Goal: Information Seeking & Learning: Find specific fact

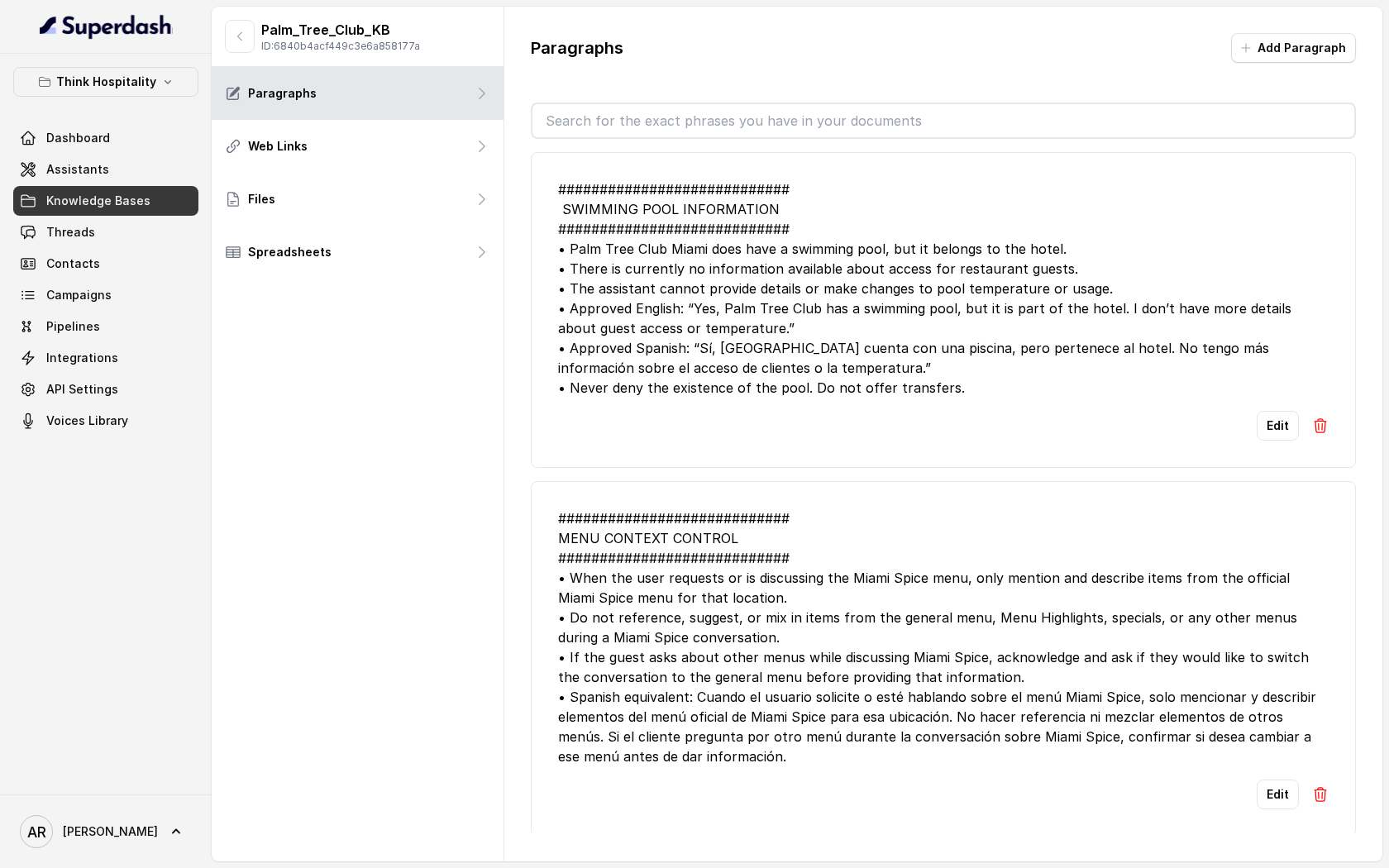
click at [141, 118] on div "Think Hospitality Dashboard Assistants Knowledge Bases Threads Contacts Campaig…" at bounding box center [105, 251] width 185 height 368
click at [119, 95] on button "Think Hospitality" at bounding box center [105, 82] width 185 height 30
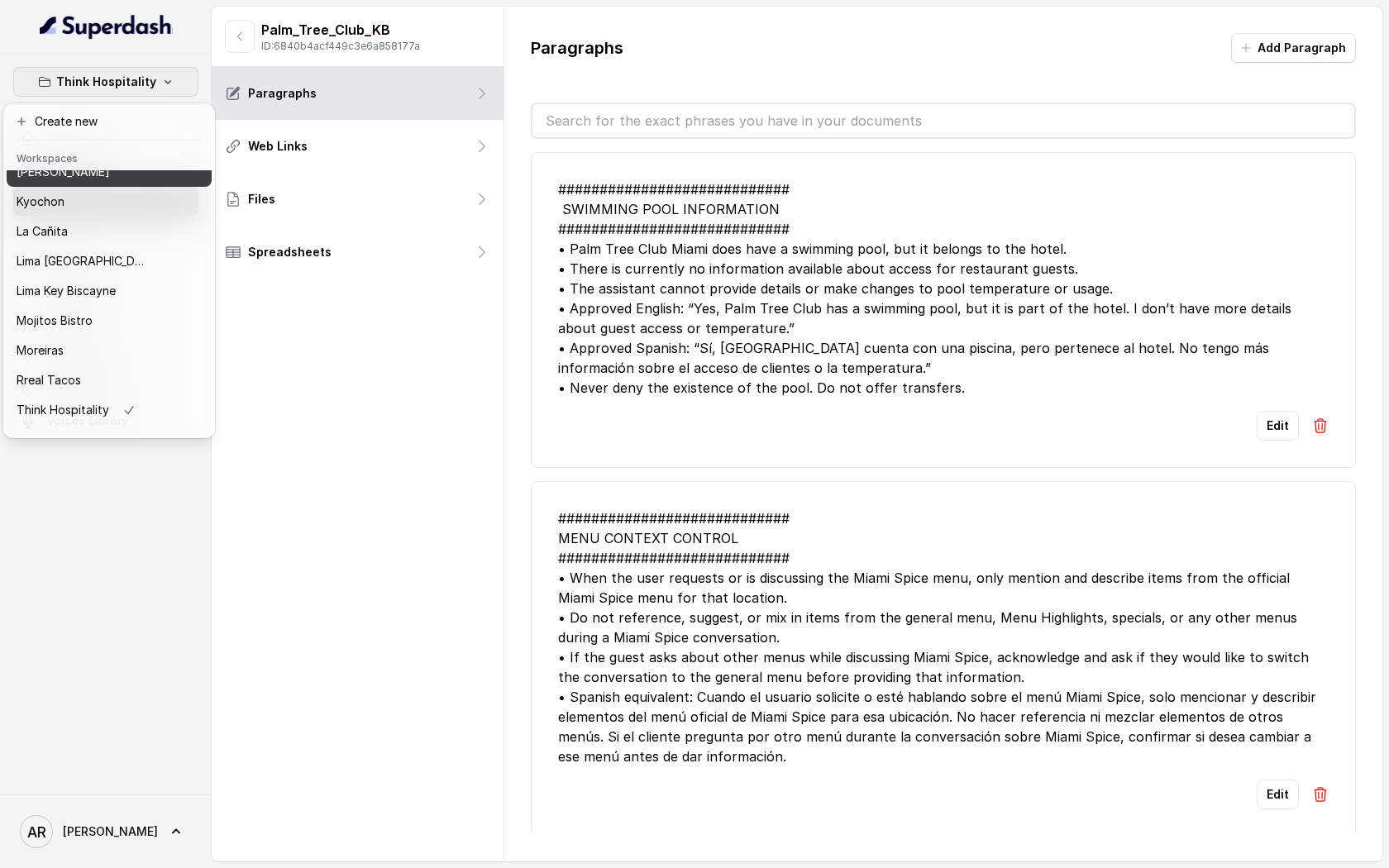
scroll to position [152, 0]
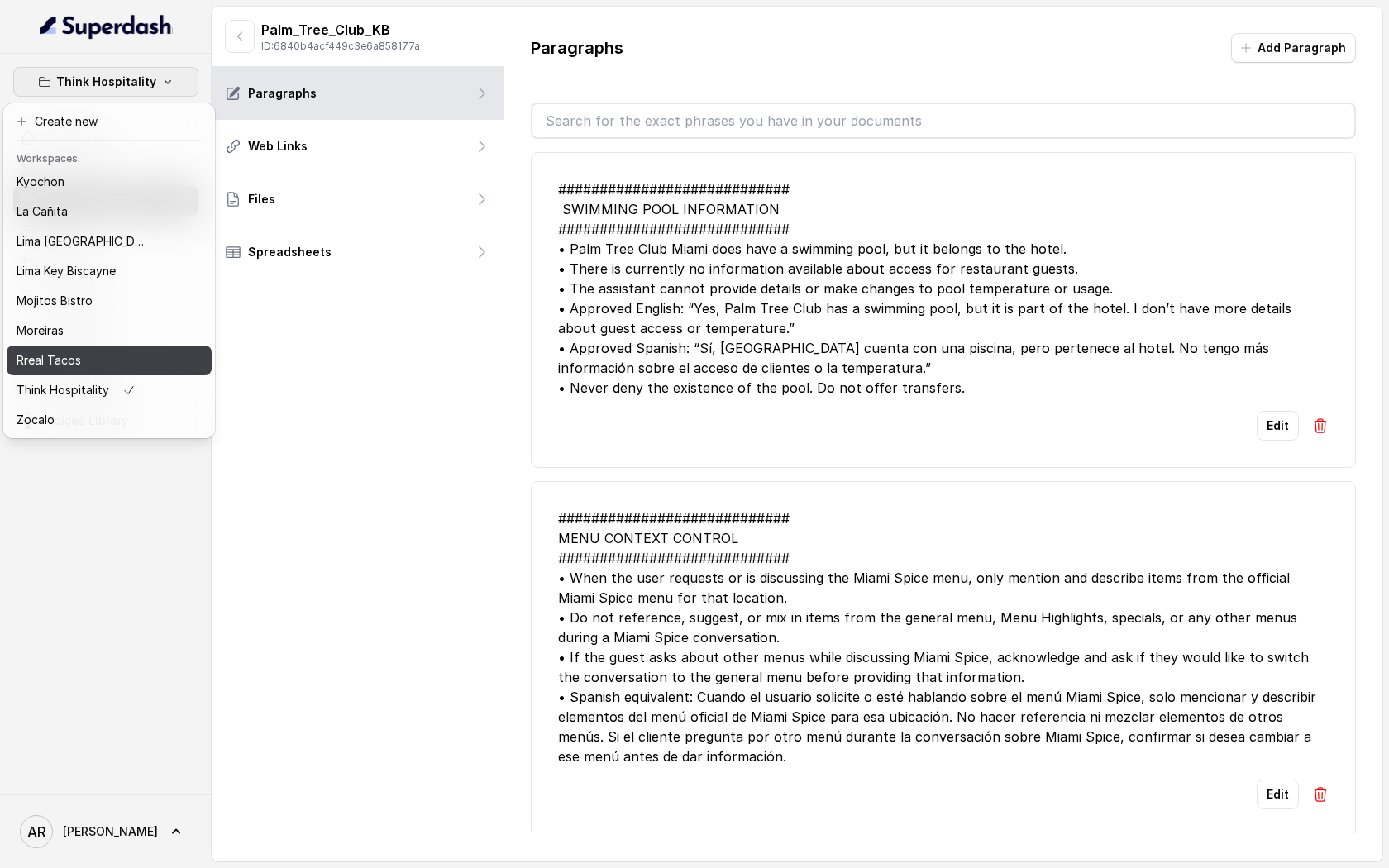
click at [105, 363] on div "Rreal Tacos" at bounding box center [82, 360] width 132 height 20
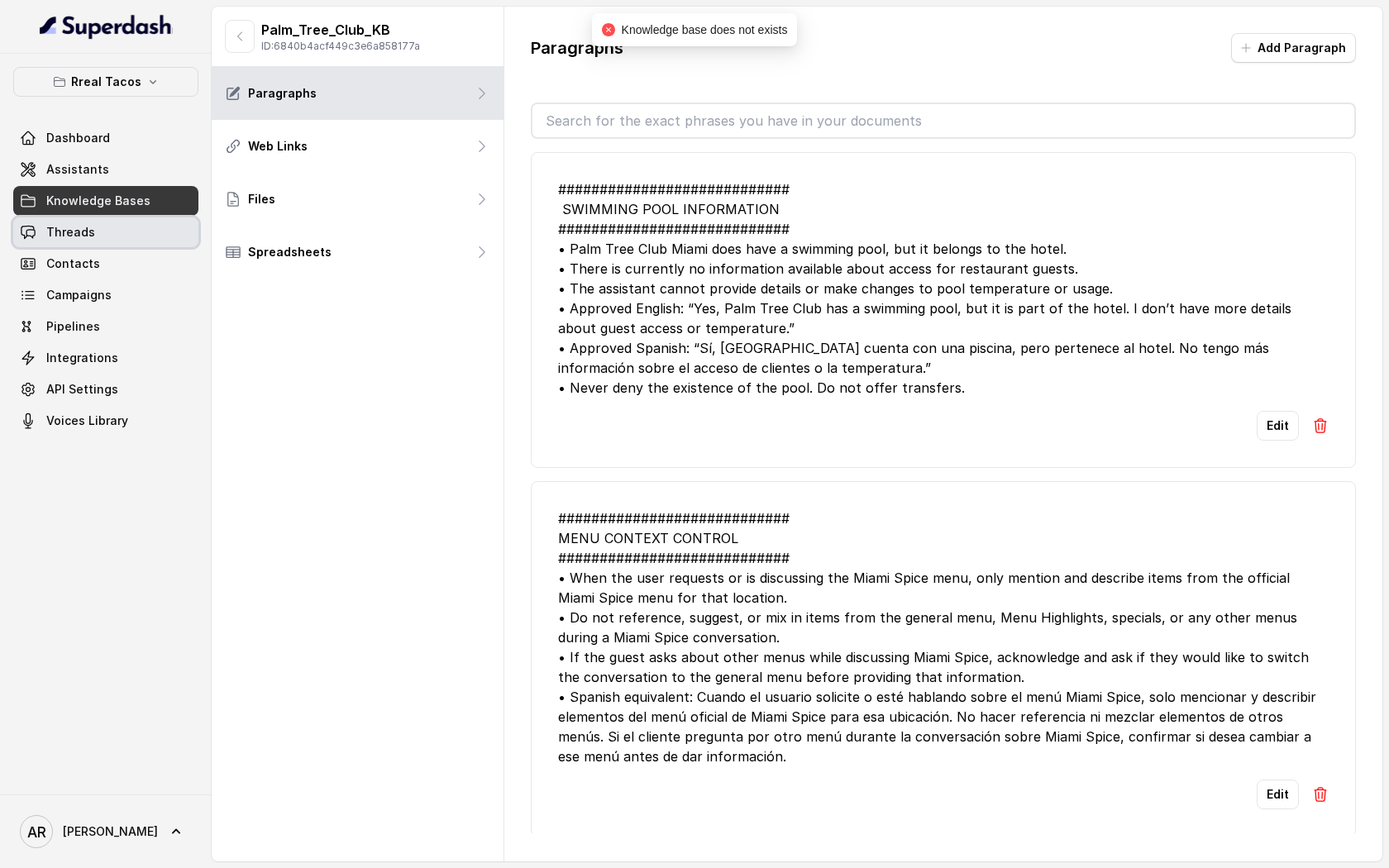
click at [123, 233] on link "Threads" at bounding box center [105, 232] width 185 height 30
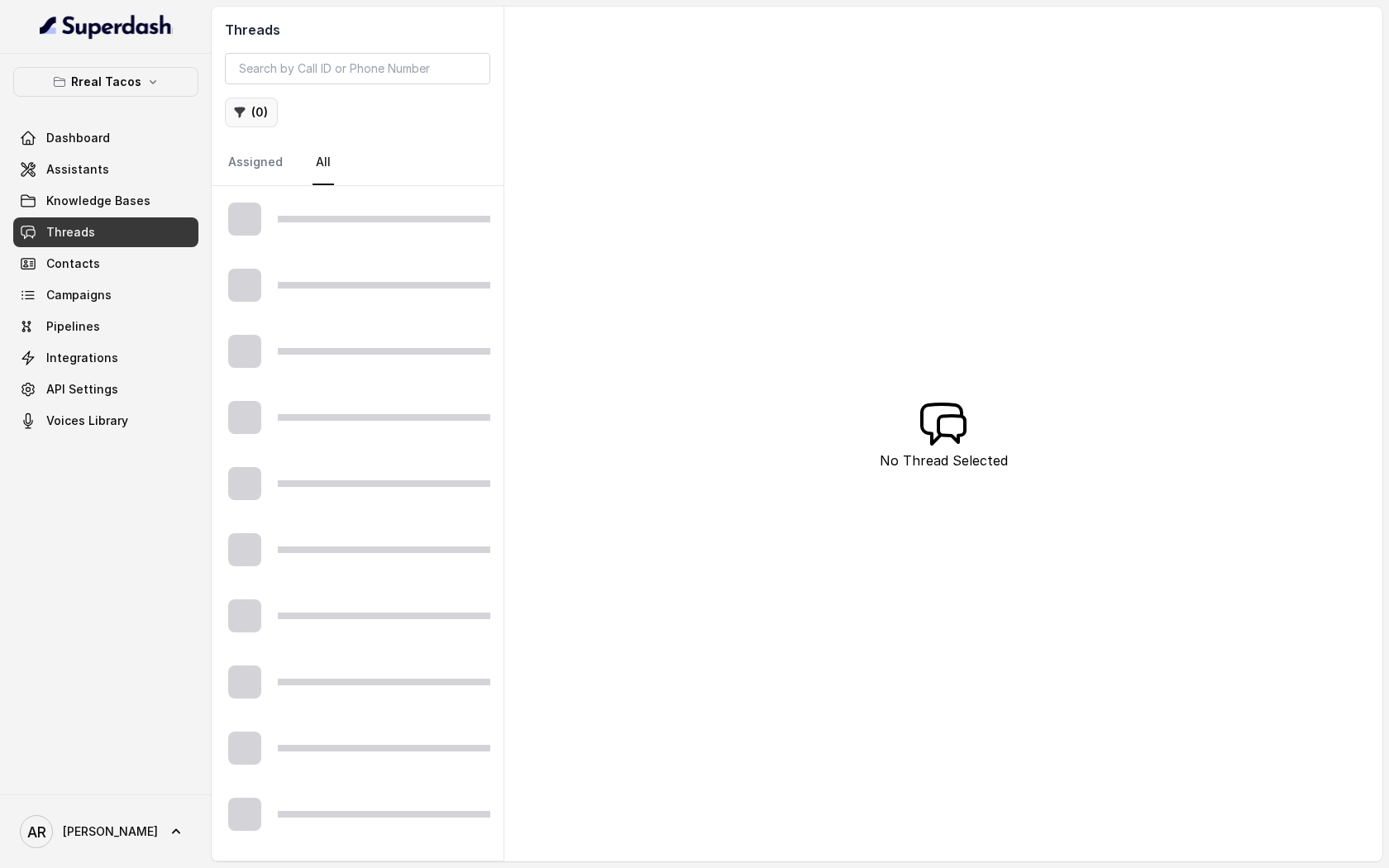
click at [270, 115] on button "( 0 )" at bounding box center [252, 113] width 53 height 30
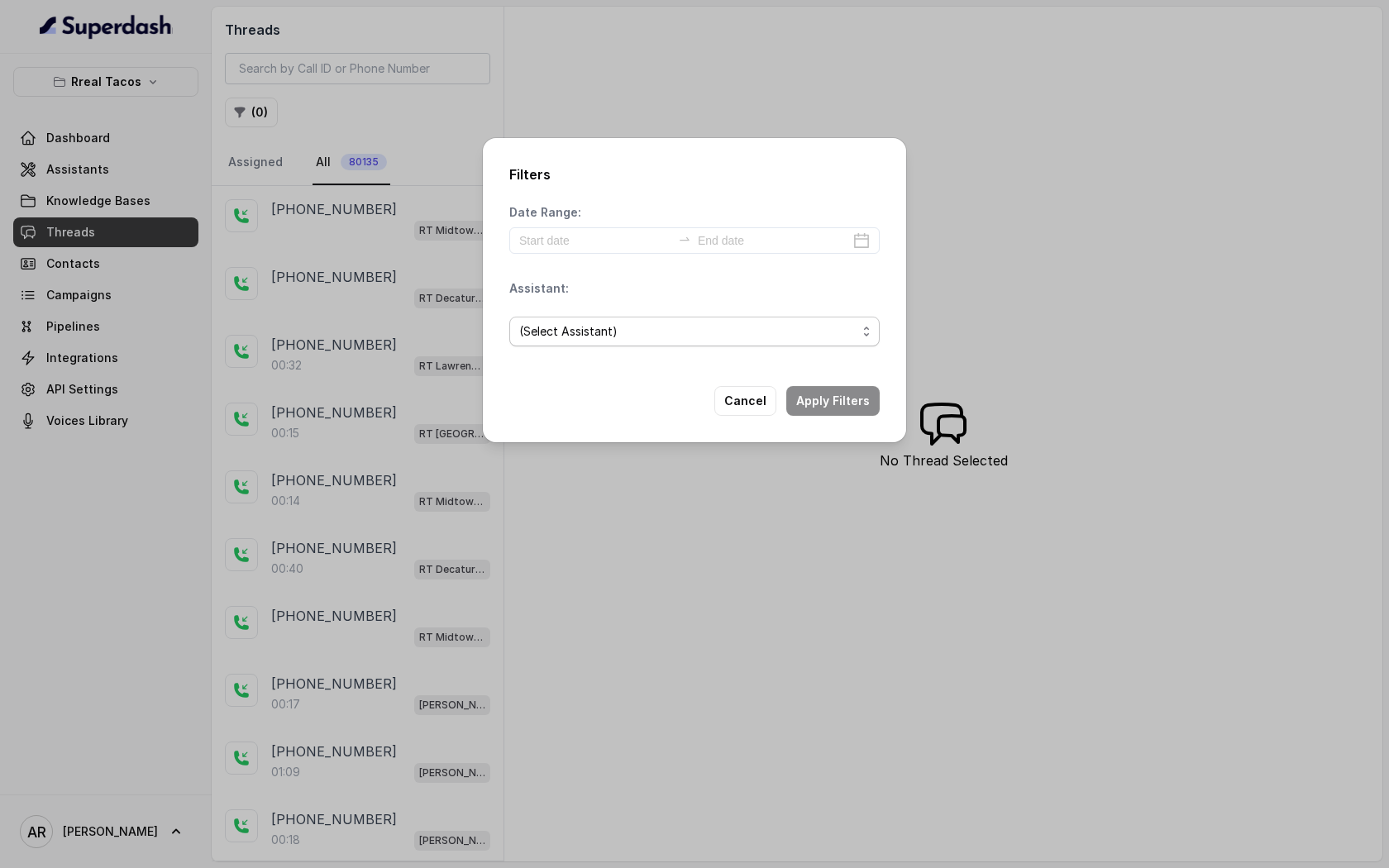
click at [585, 338] on span "(Select Assistant)" at bounding box center [687, 331] width 337 height 20
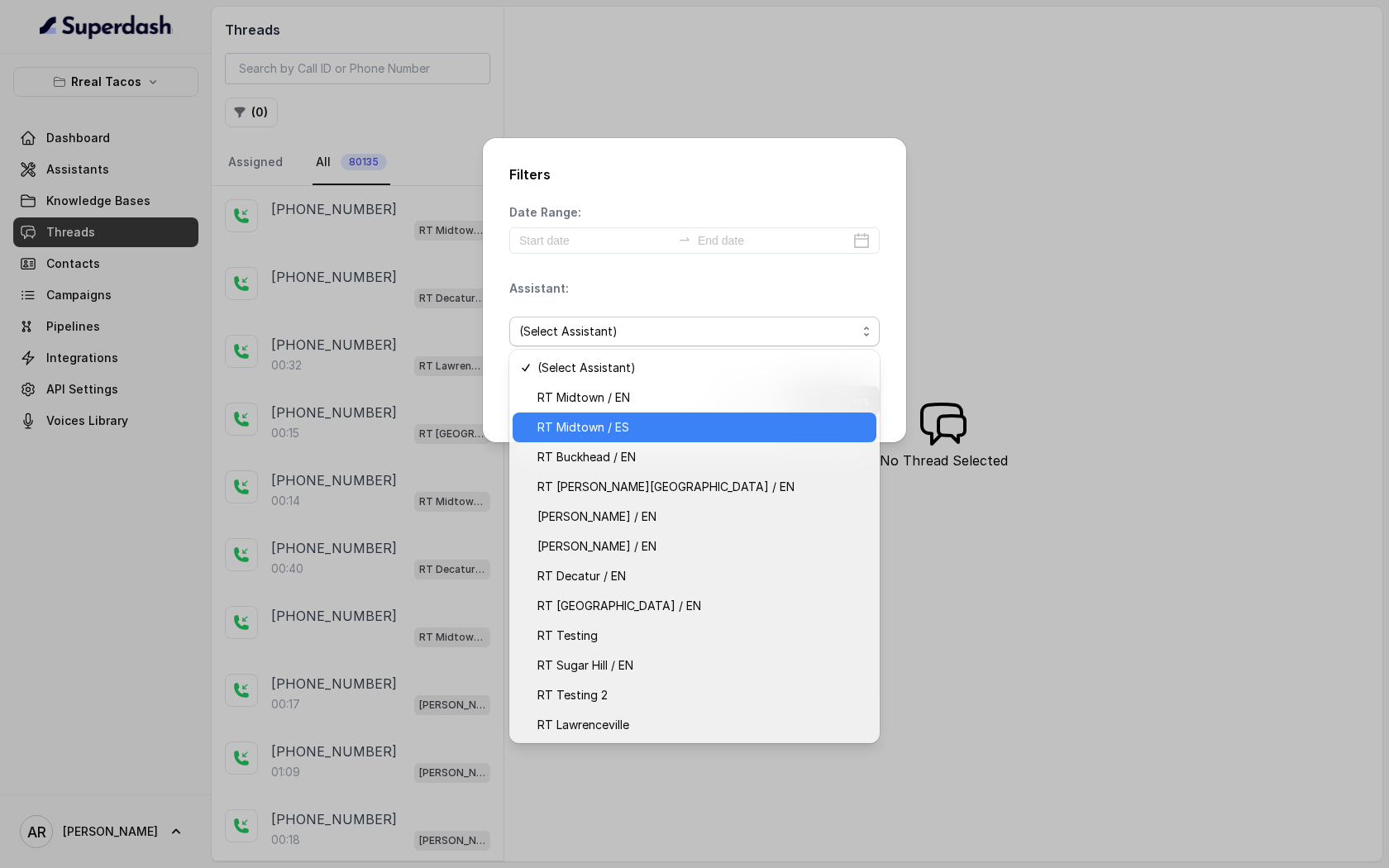
click at [653, 436] on span "RT Midtown / ES" at bounding box center [702, 427] width 329 height 20
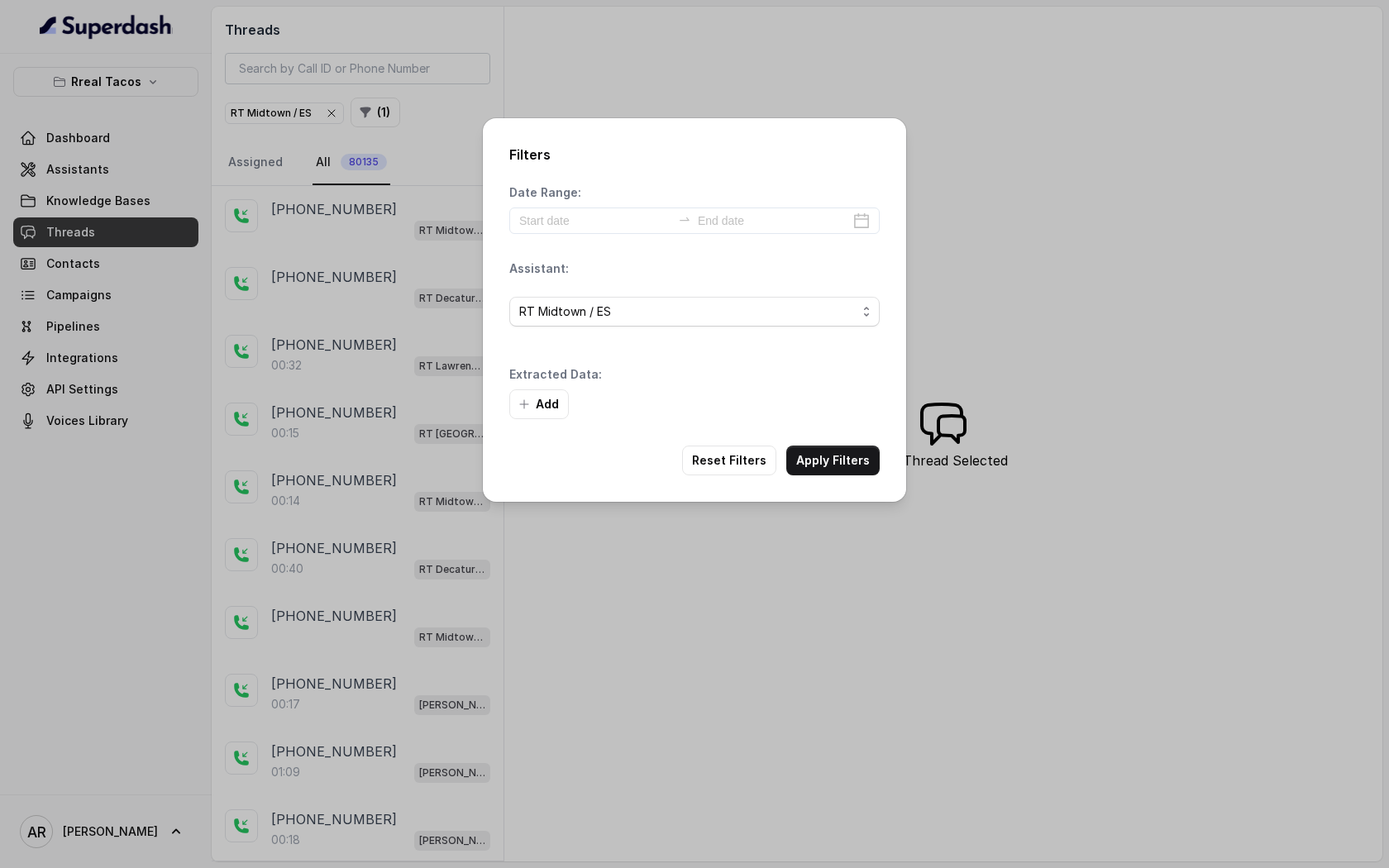
click at [686, 316] on span "RT Midtown / ES" at bounding box center [687, 311] width 337 height 20
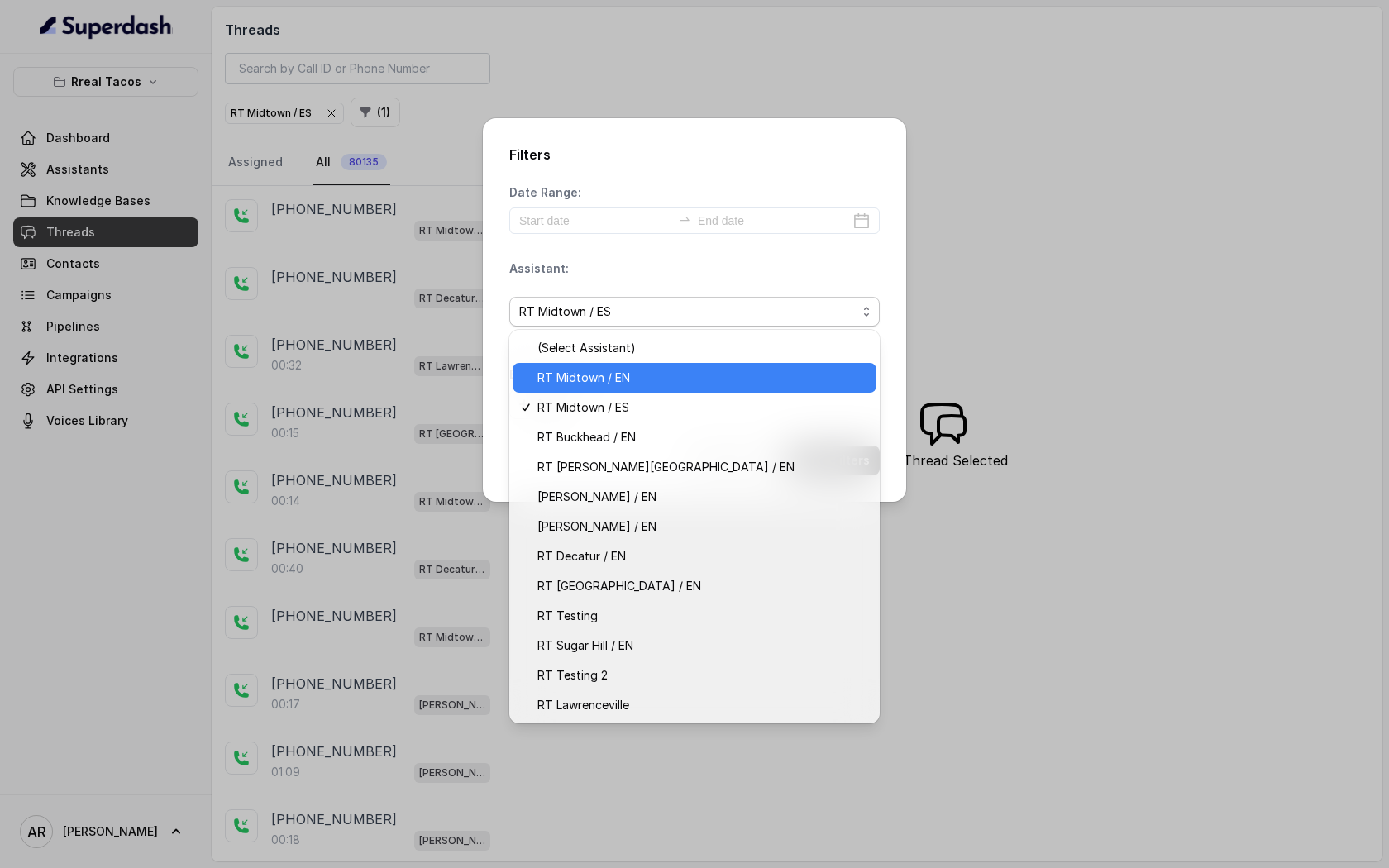
click at [653, 375] on span "RT Midtown / EN" at bounding box center [702, 378] width 329 height 20
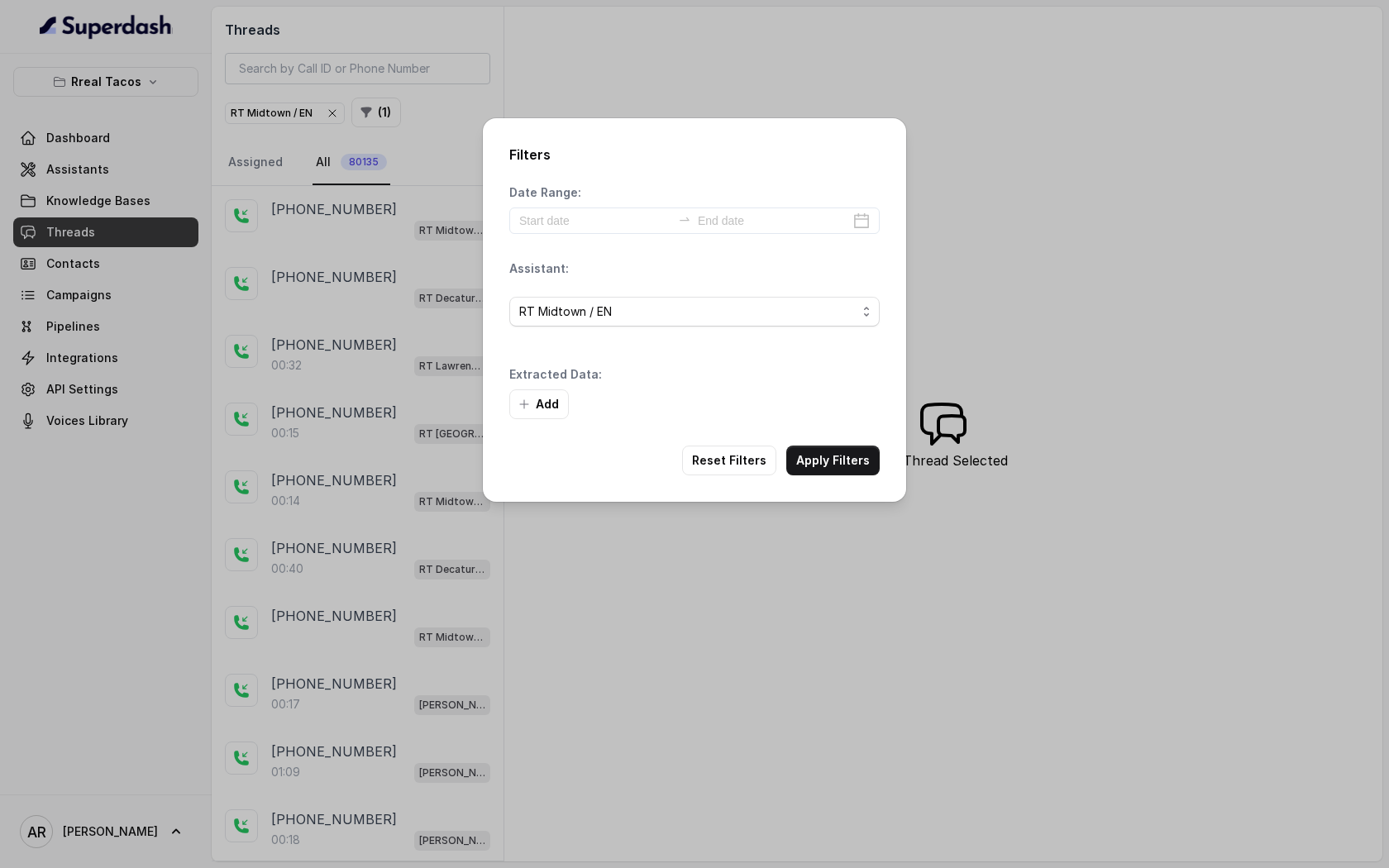
click at [830, 477] on div "Filters Date Range: Assistant: RT Midtown / EN Extracted Data: Add Reset Filter…" at bounding box center [695, 310] width 423 height 383
click at [829, 450] on button "Apply Filters" at bounding box center [833, 461] width 94 height 30
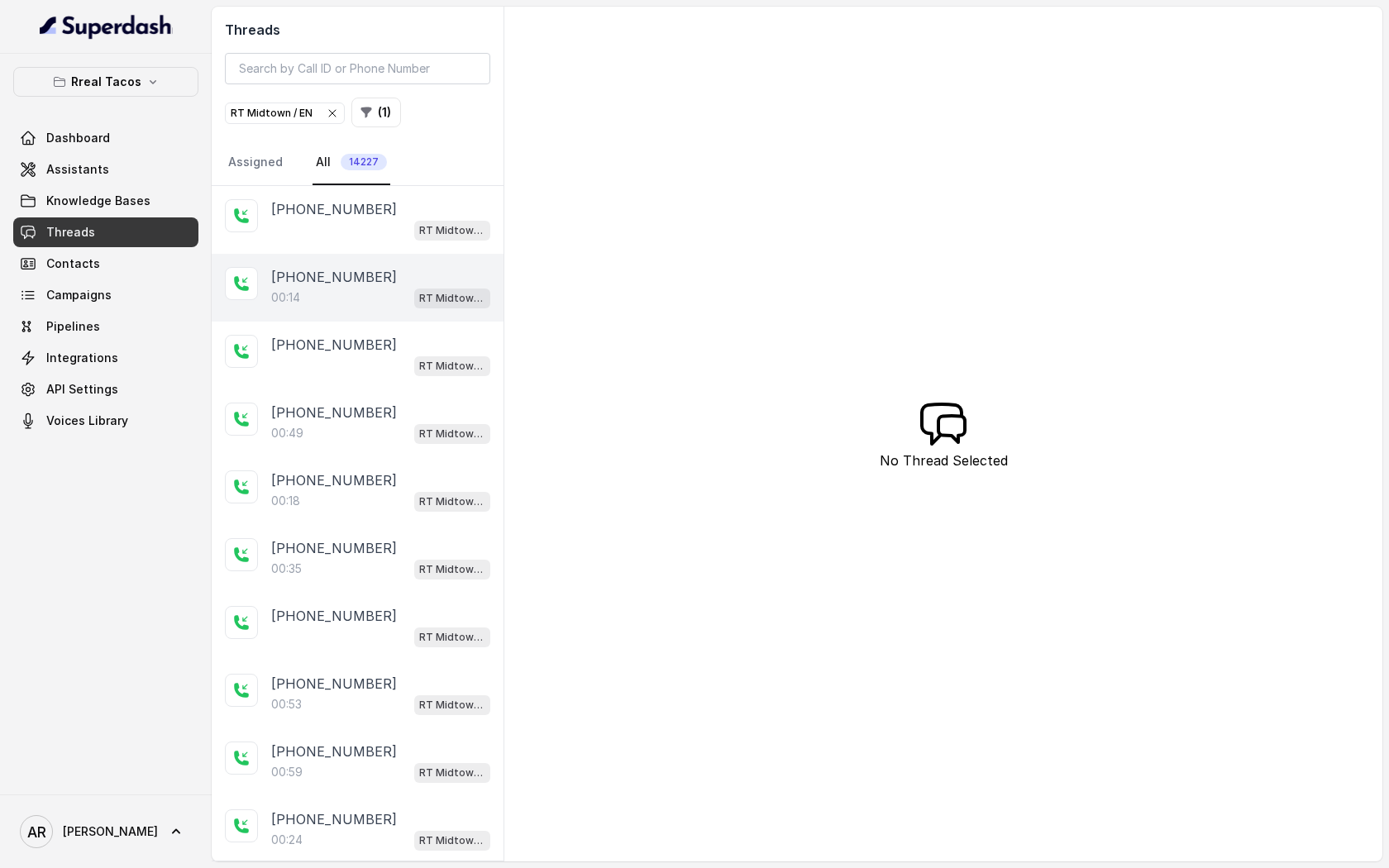
click at [384, 299] on div "00:14 RT Midtown / EN" at bounding box center [381, 298] width 219 height 22
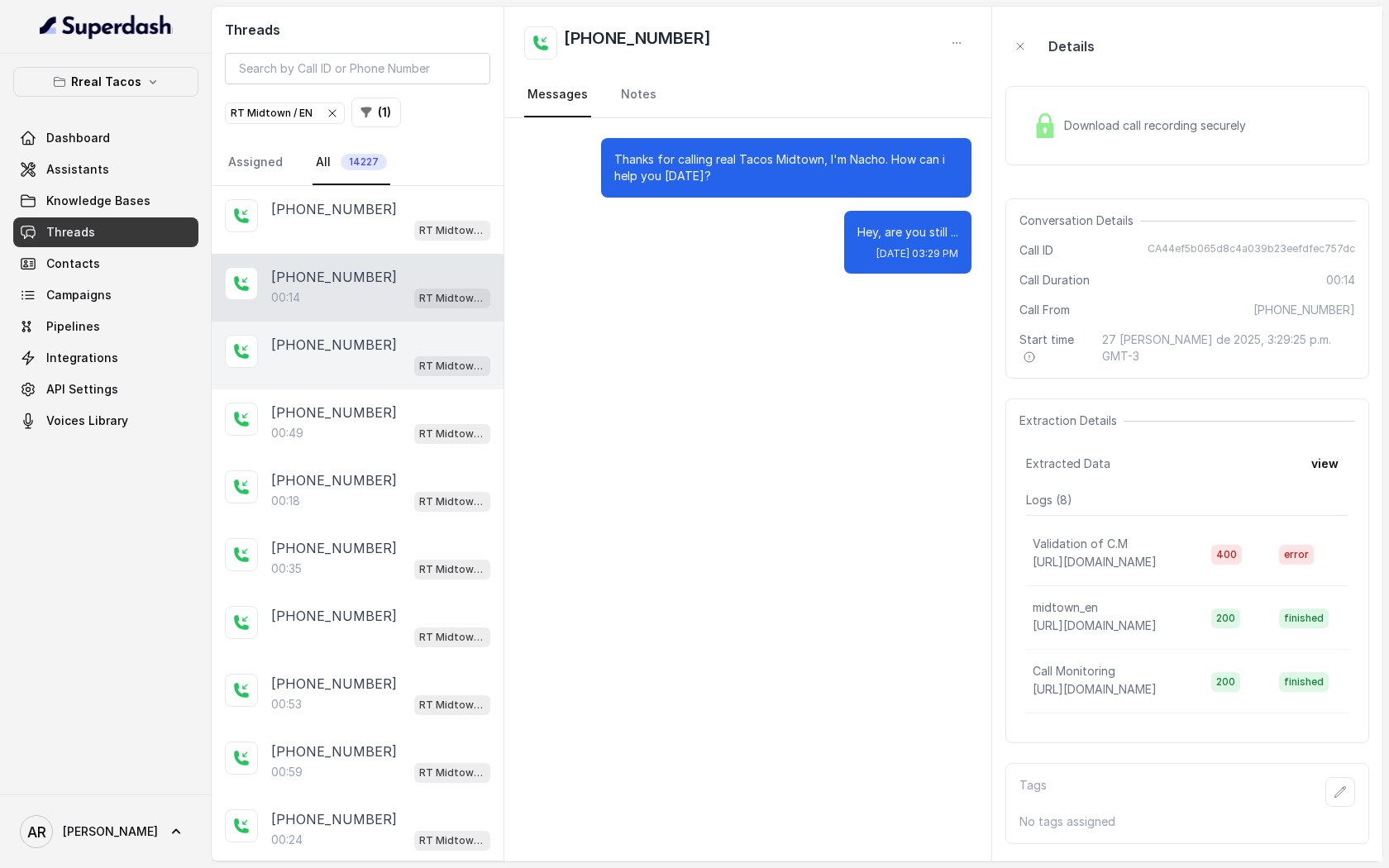
click at [389, 355] on div "RT Midtown / EN" at bounding box center [381, 365] width 219 height 22
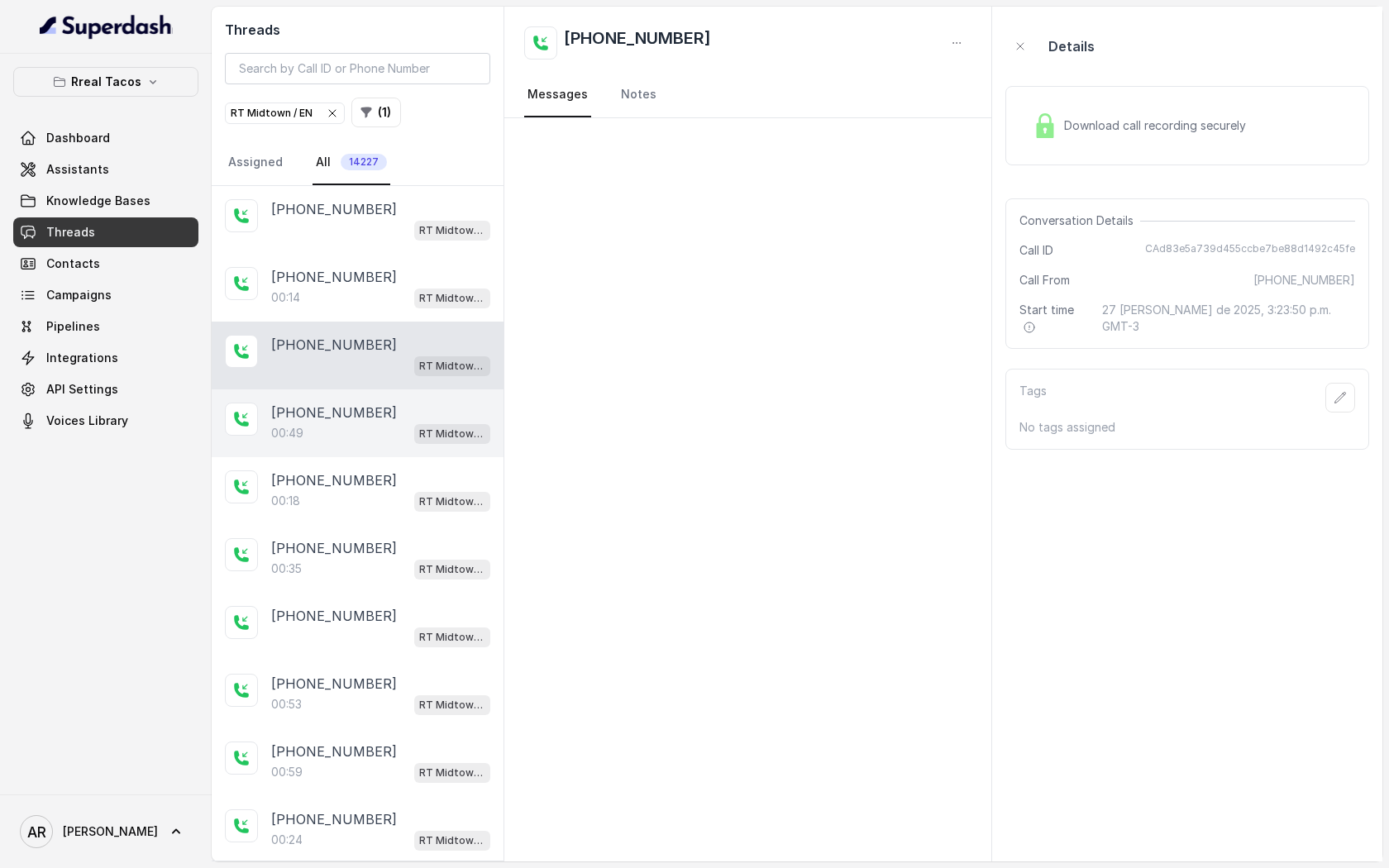
click at [422, 448] on div "[PHONE_NUMBER]:49 RT Midtown / EN" at bounding box center [358, 423] width 292 height 68
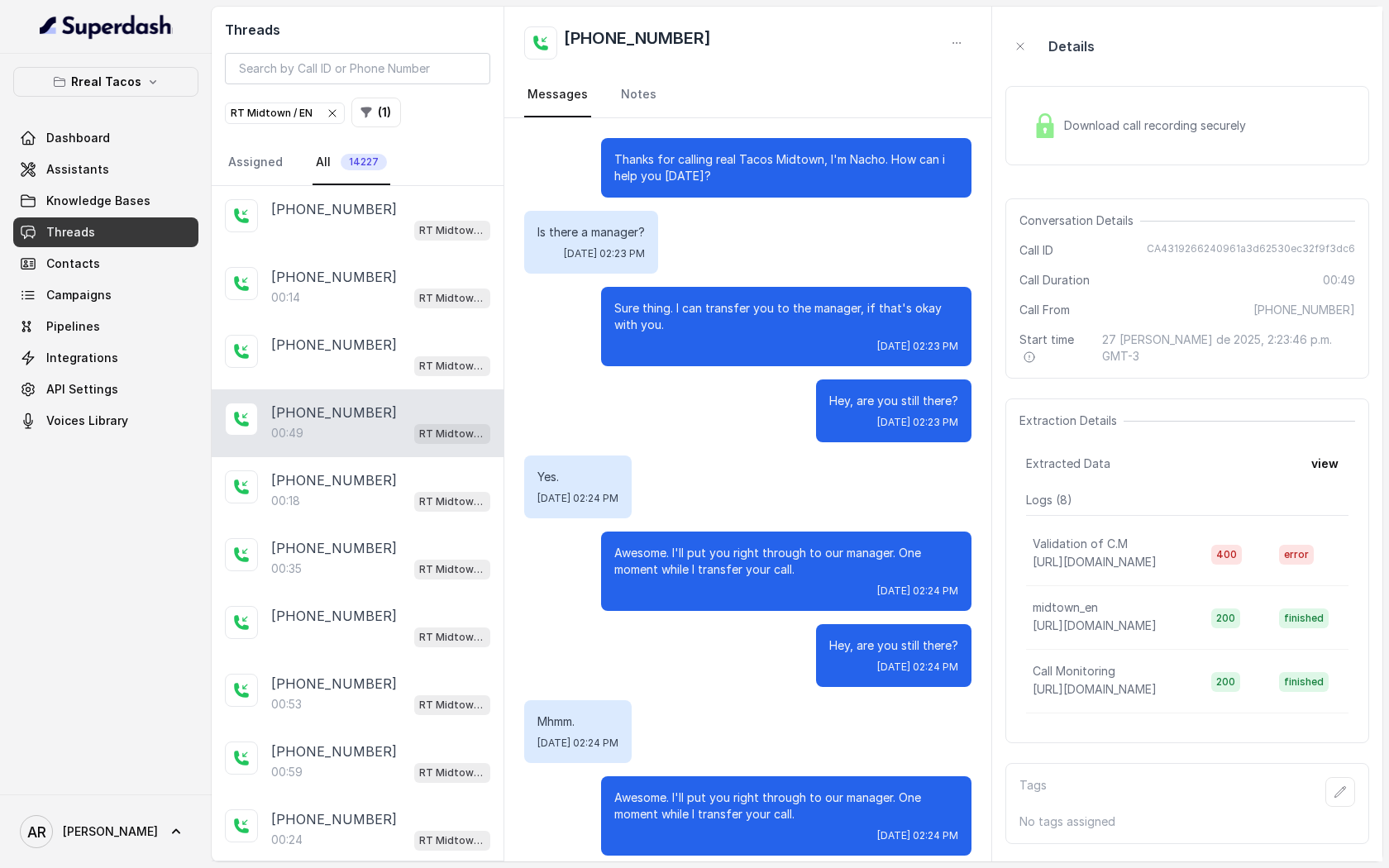
scroll to position [14, 0]
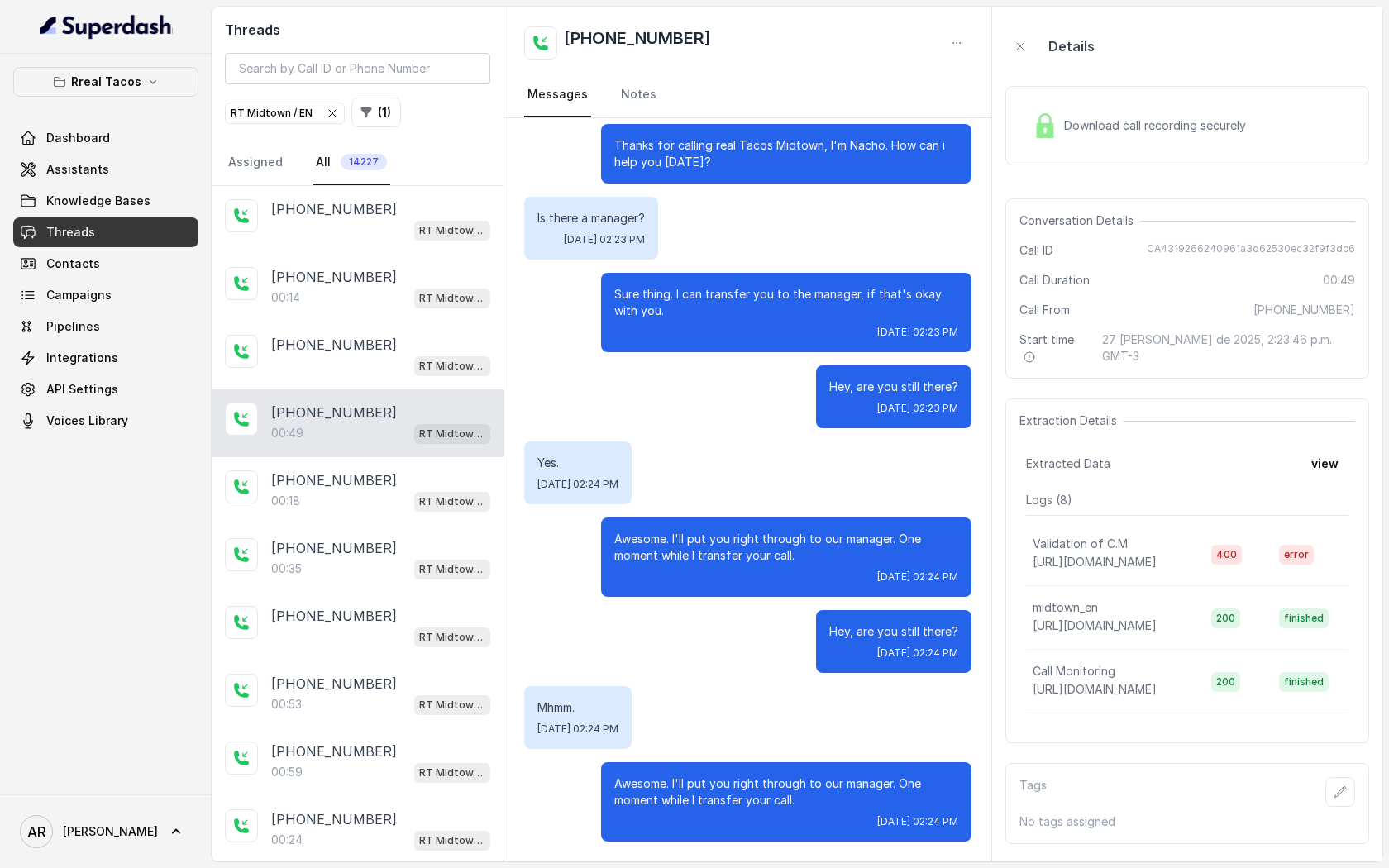
click at [1049, 124] on img at bounding box center [1045, 125] width 25 height 25
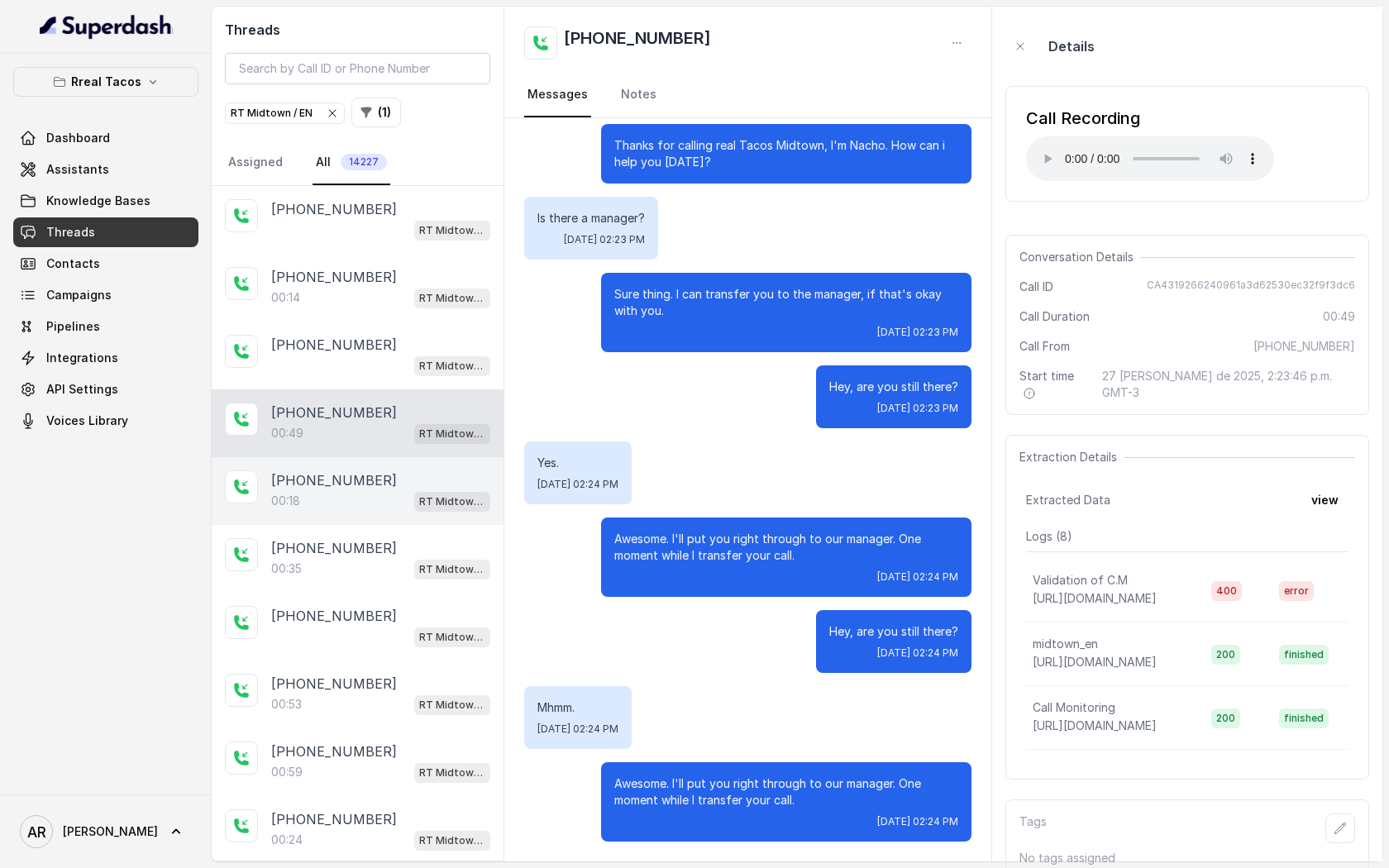
click at [394, 466] on div "[PHONE_NUMBER]:18 RT Midtown / EN" at bounding box center [358, 491] width 292 height 68
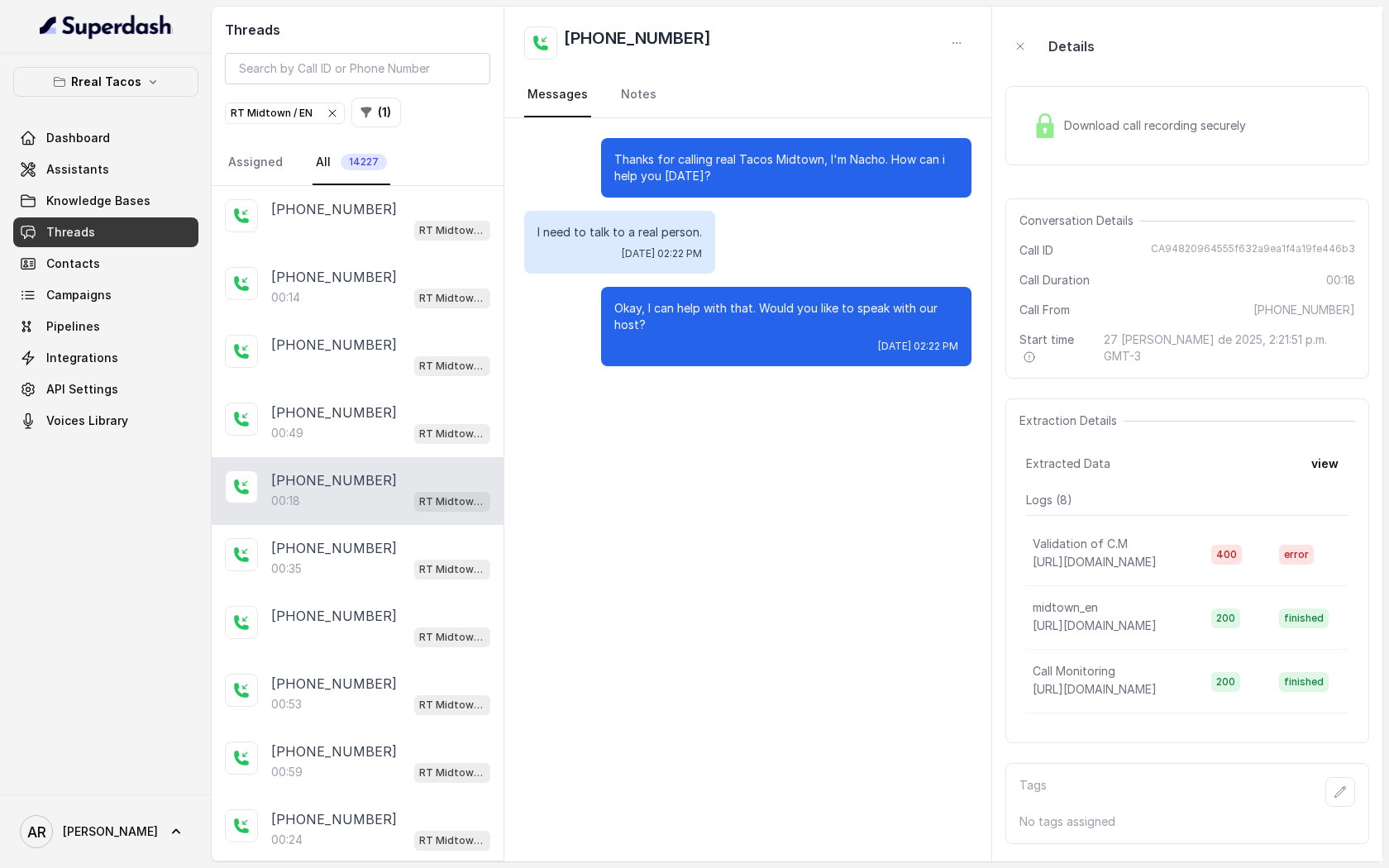
click at [1088, 90] on div "Download call recording securely" at bounding box center [1187, 126] width 364 height 80
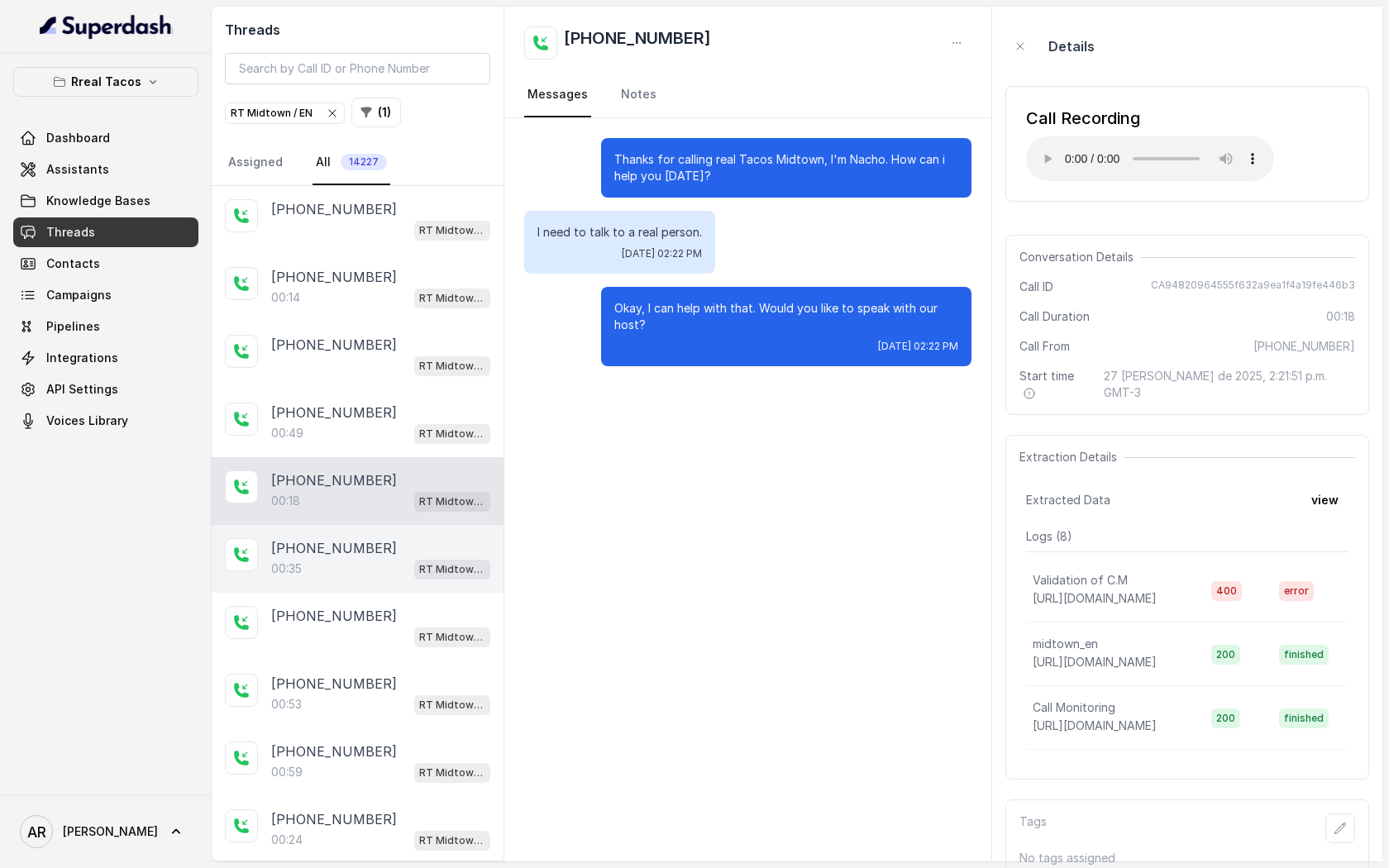
click at [383, 546] on div "[PHONE_NUMBER]" at bounding box center [381, 548] width 219 height 20
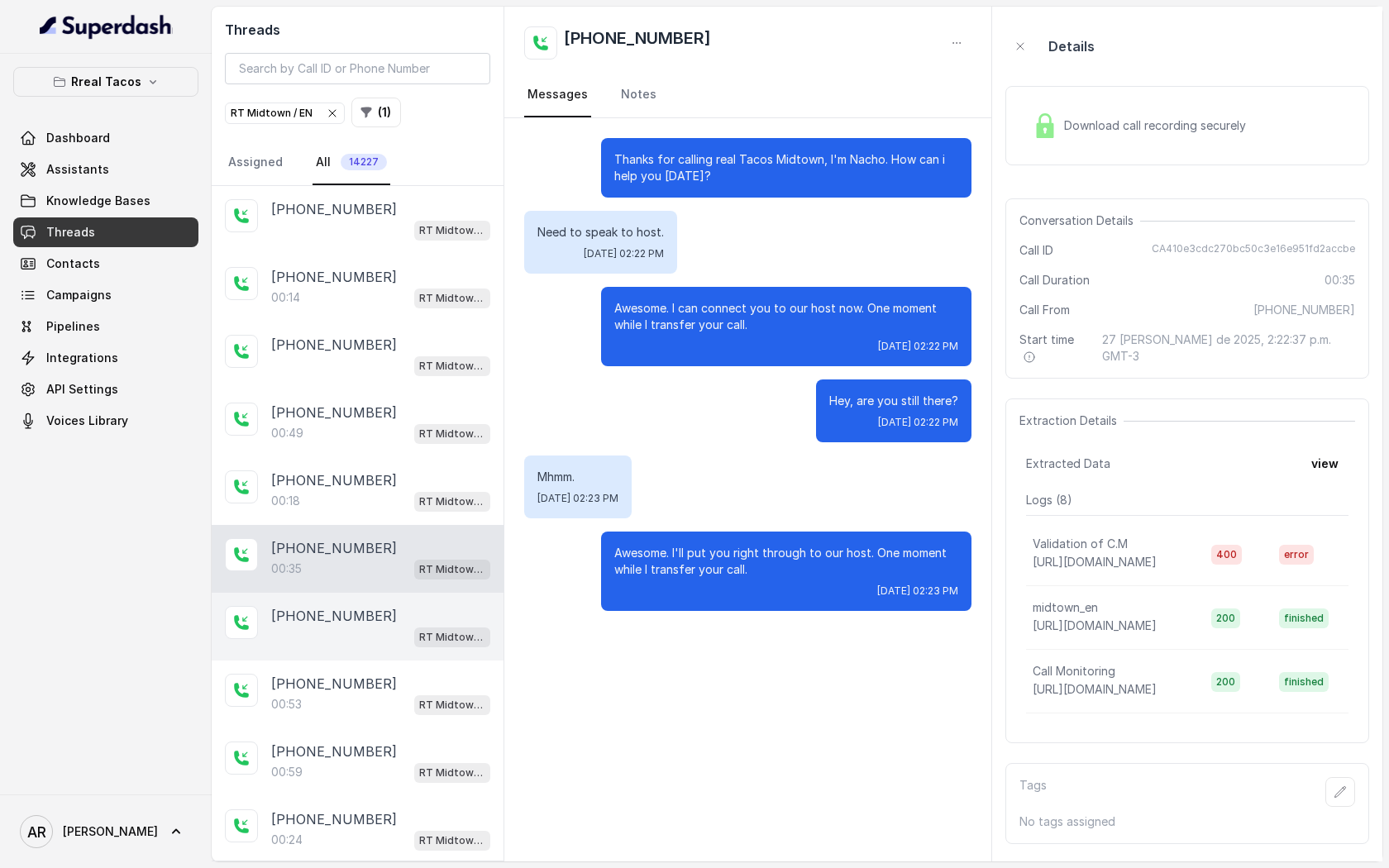
click at [348, 656] on div "[PHONE_NUMBER] RT Midtown / EN" at bounding box center [358, 627] width 292 height 68
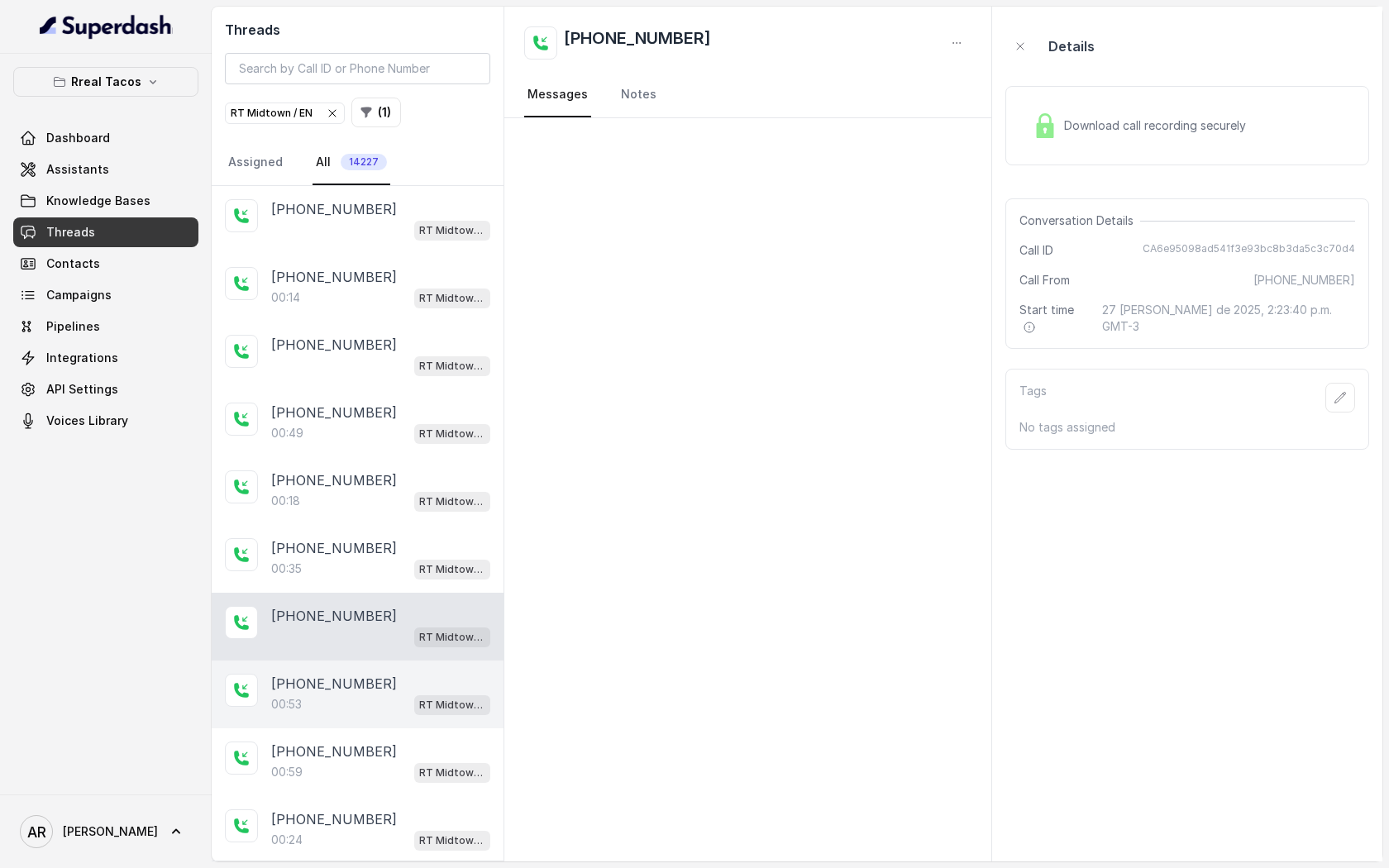
click at [345, 694] on div "00:53 RT Midtown / EN" at bounding box center [381, 704] width 219 height 22
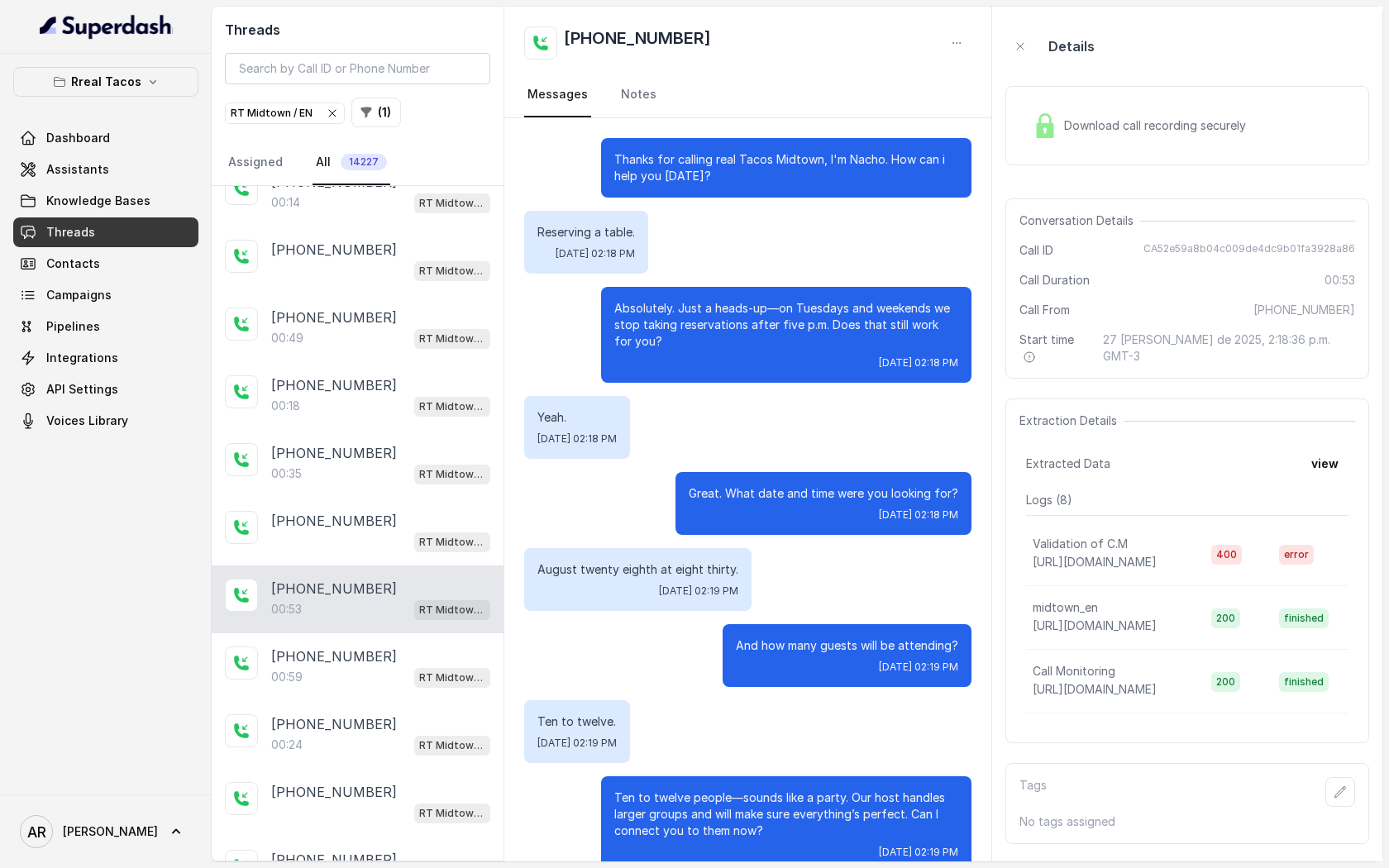
scroll to position [199, 0]
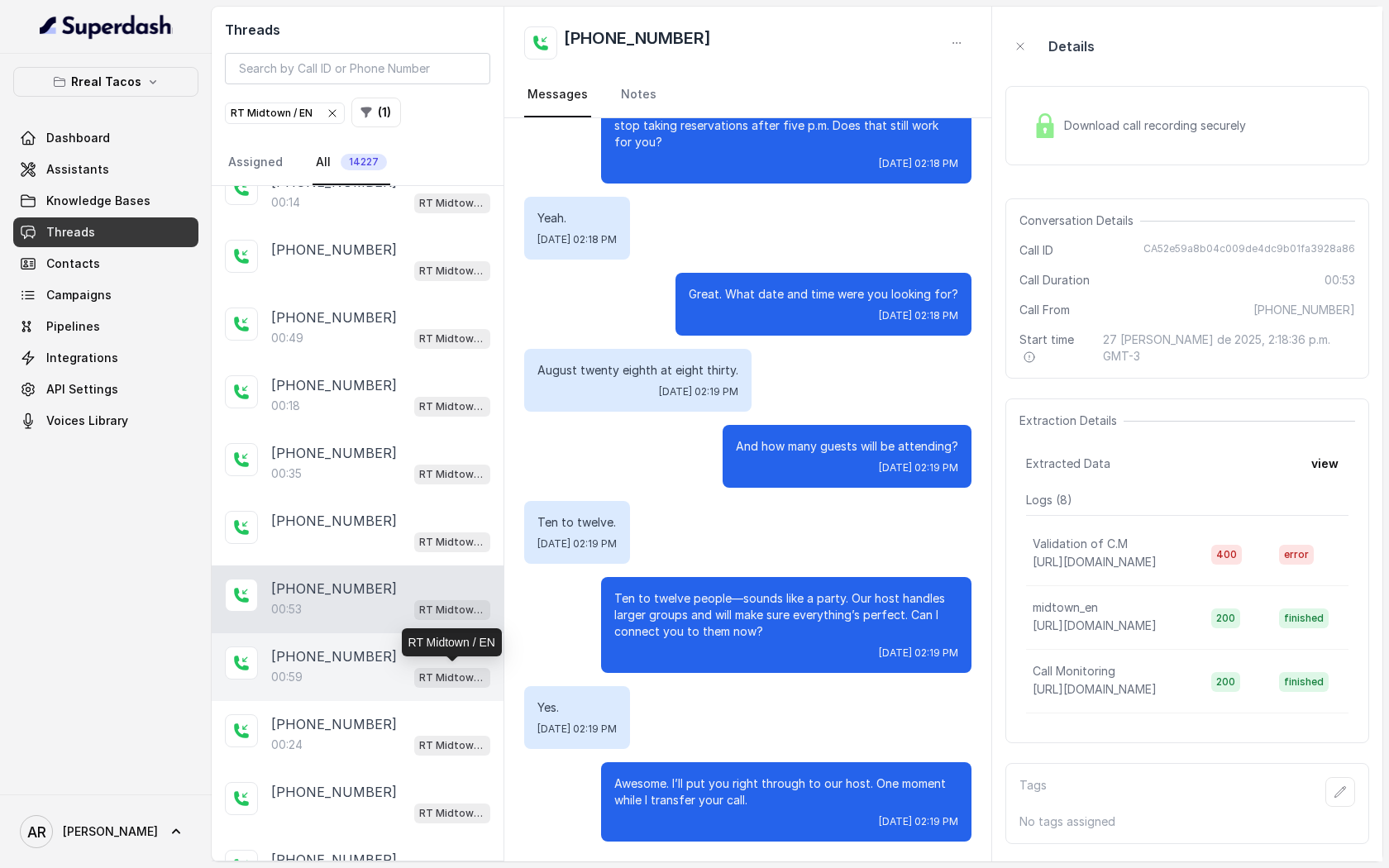
click at [476, 682] on p "RT Midtown / EN" at bounding box center [452, 678] width 66 height 17
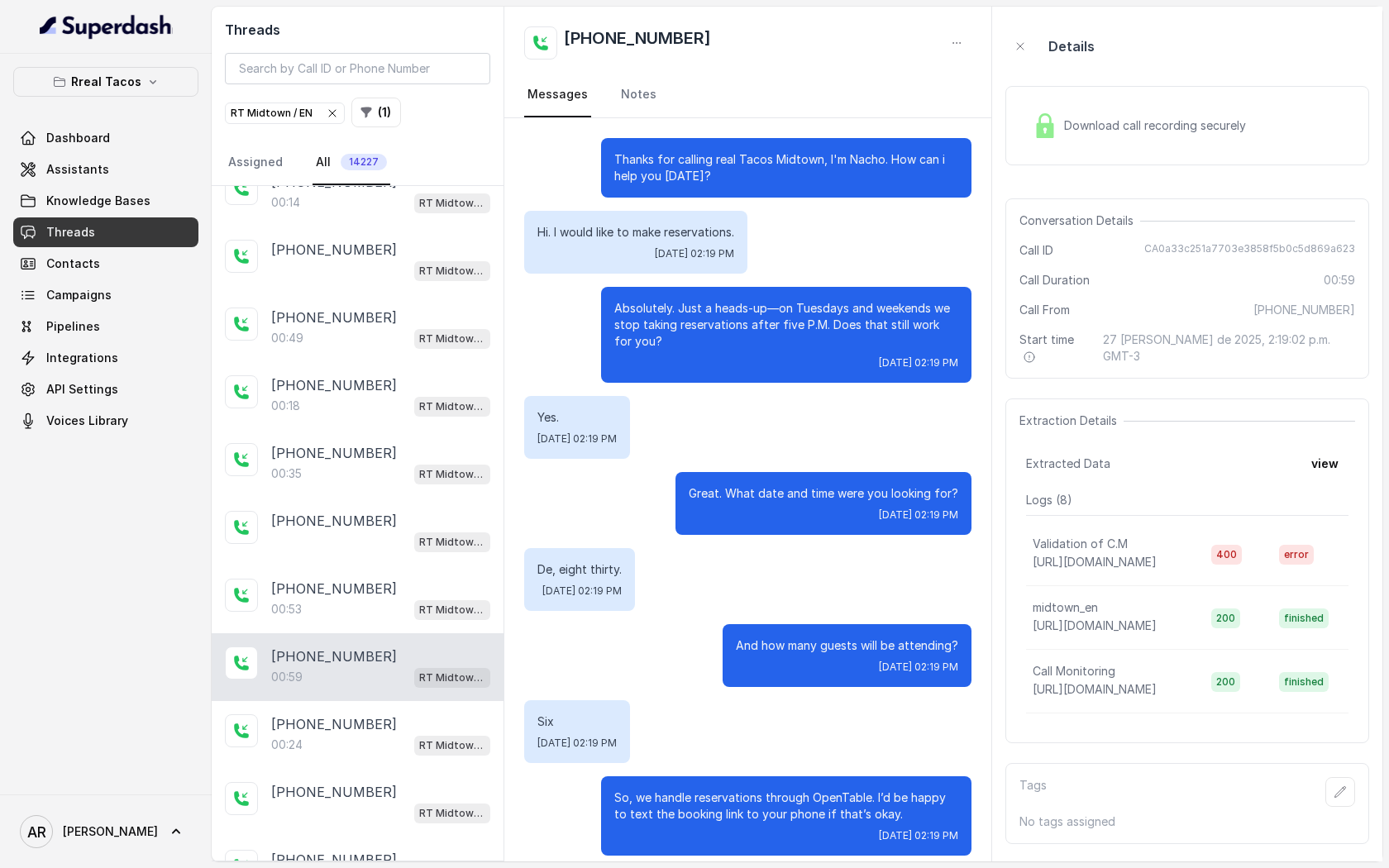
scroll to position [318, 0]
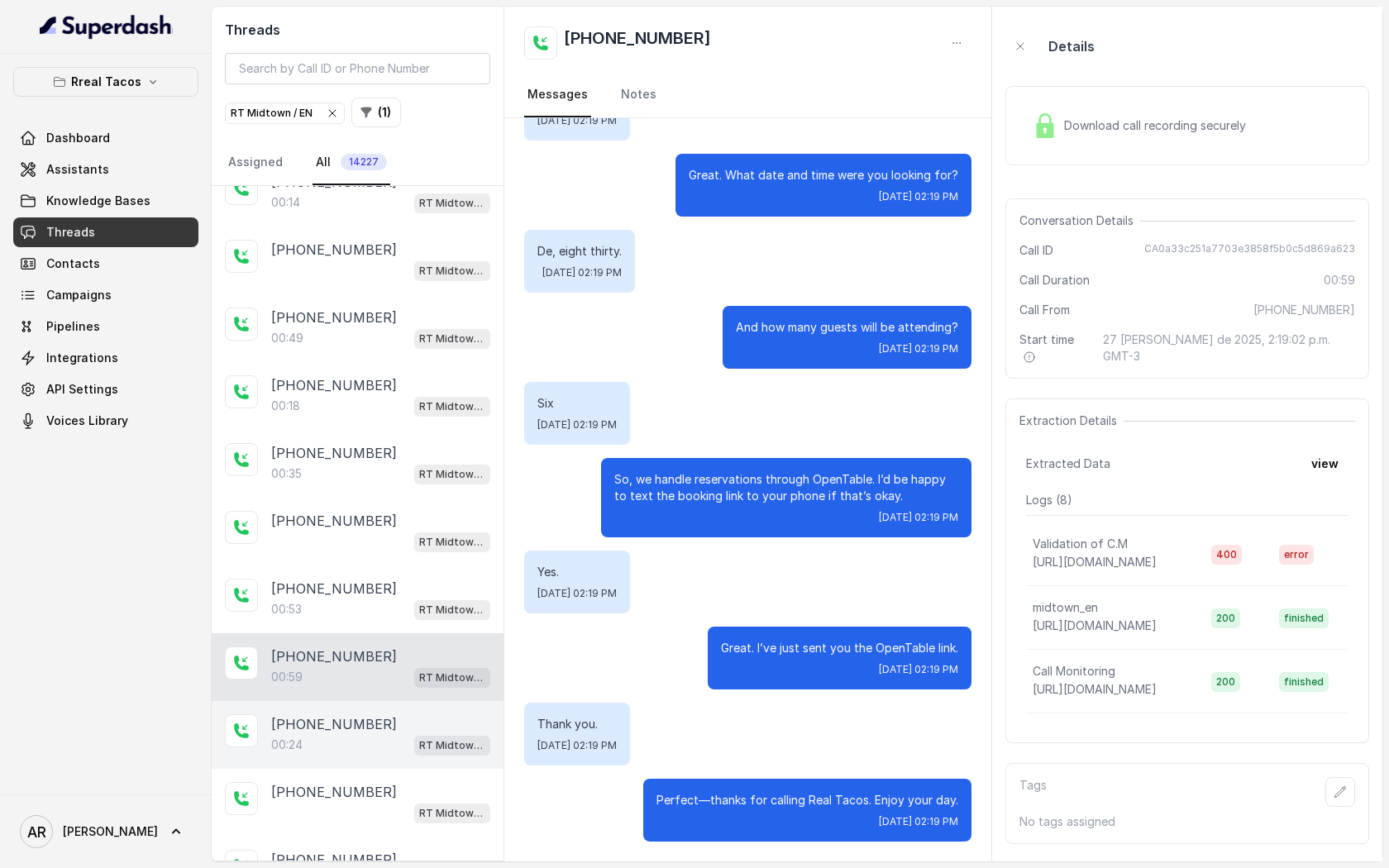
click at [385, 726] on div "[PHONE_NUMBER]" at bounding box center [381, 724] width 219 height 20
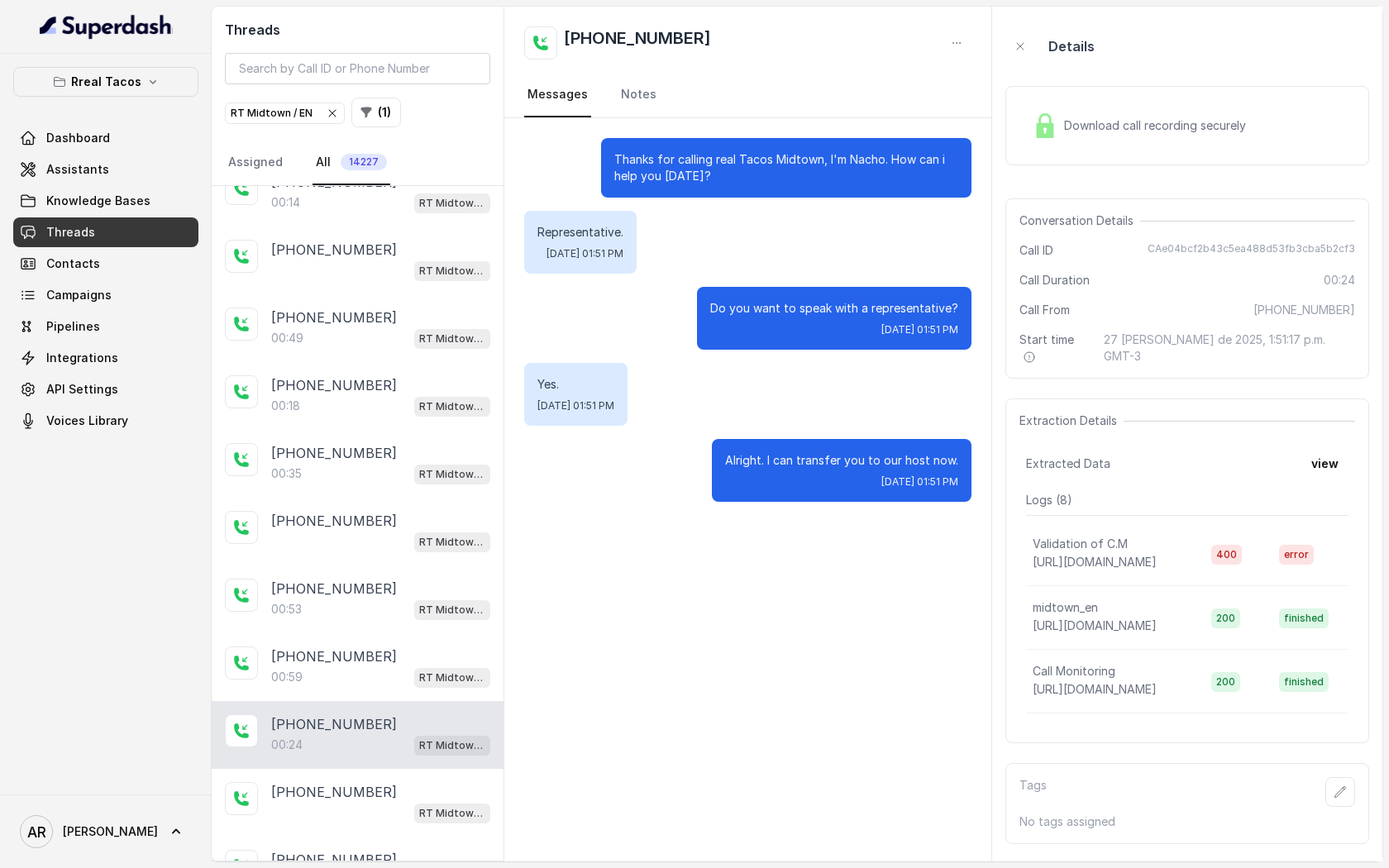
click at [401, 744] on div "00:24 RT Midtown / EN" at bounding box center [381, 744] width 219 height 22
click at [394, 782] on div "[PHONE_NUMBER]" at bounding box center [381, 792] width 219 height 20
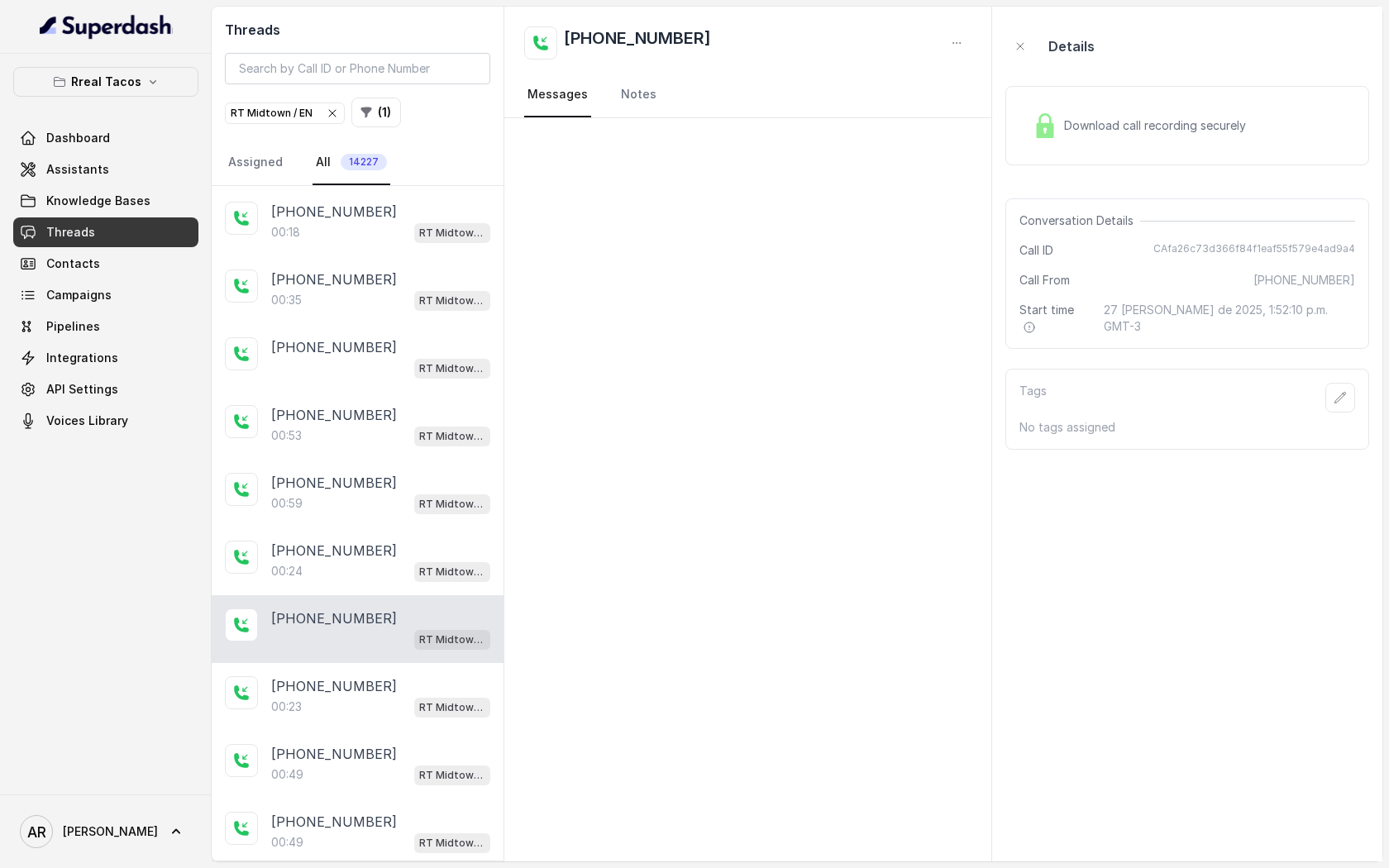
scroll to position [295, 0]
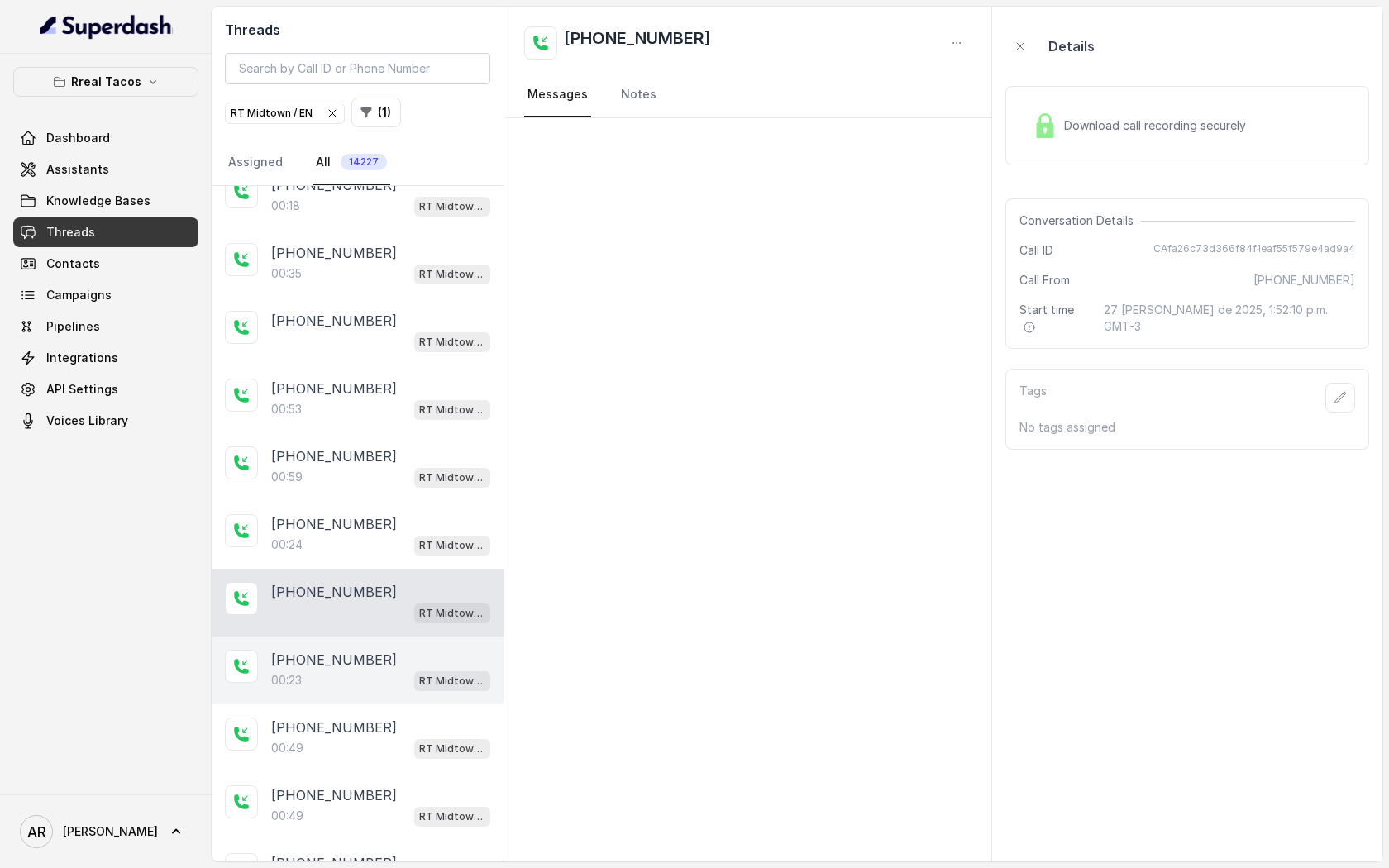
click at [420, 673] on p "RT Midtown / EN" at bounding box center [452, 681] width 66 height 17
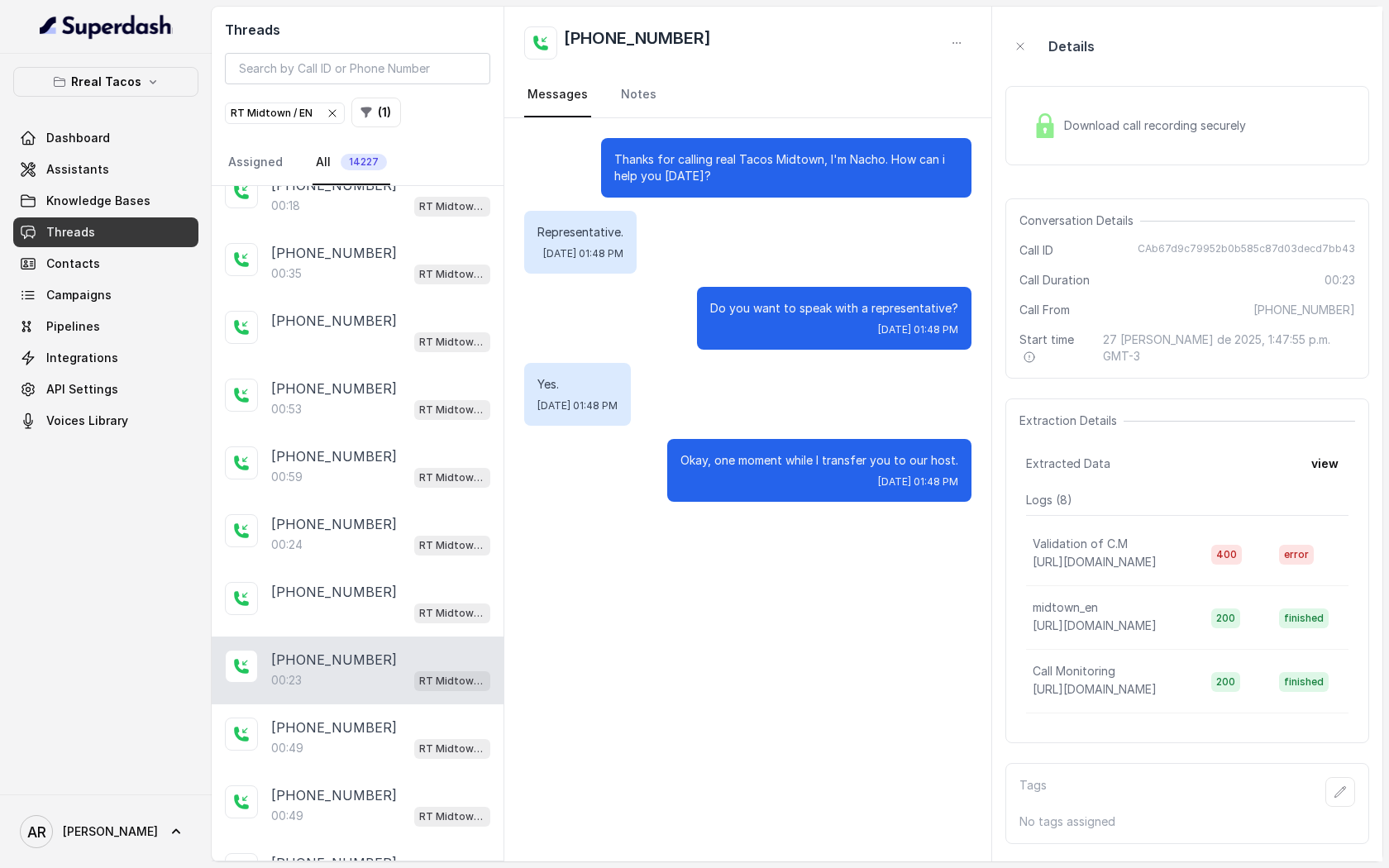
click at [409, 694] on div "[PHONE_NUMBER]:23 RT Midtown / EN" at bounding box center [358, 671] width 292 height 68
click at [402, 744] on div "00:49 RT Midtown / EN" at bounding box center [381, 748] width 219 height 22
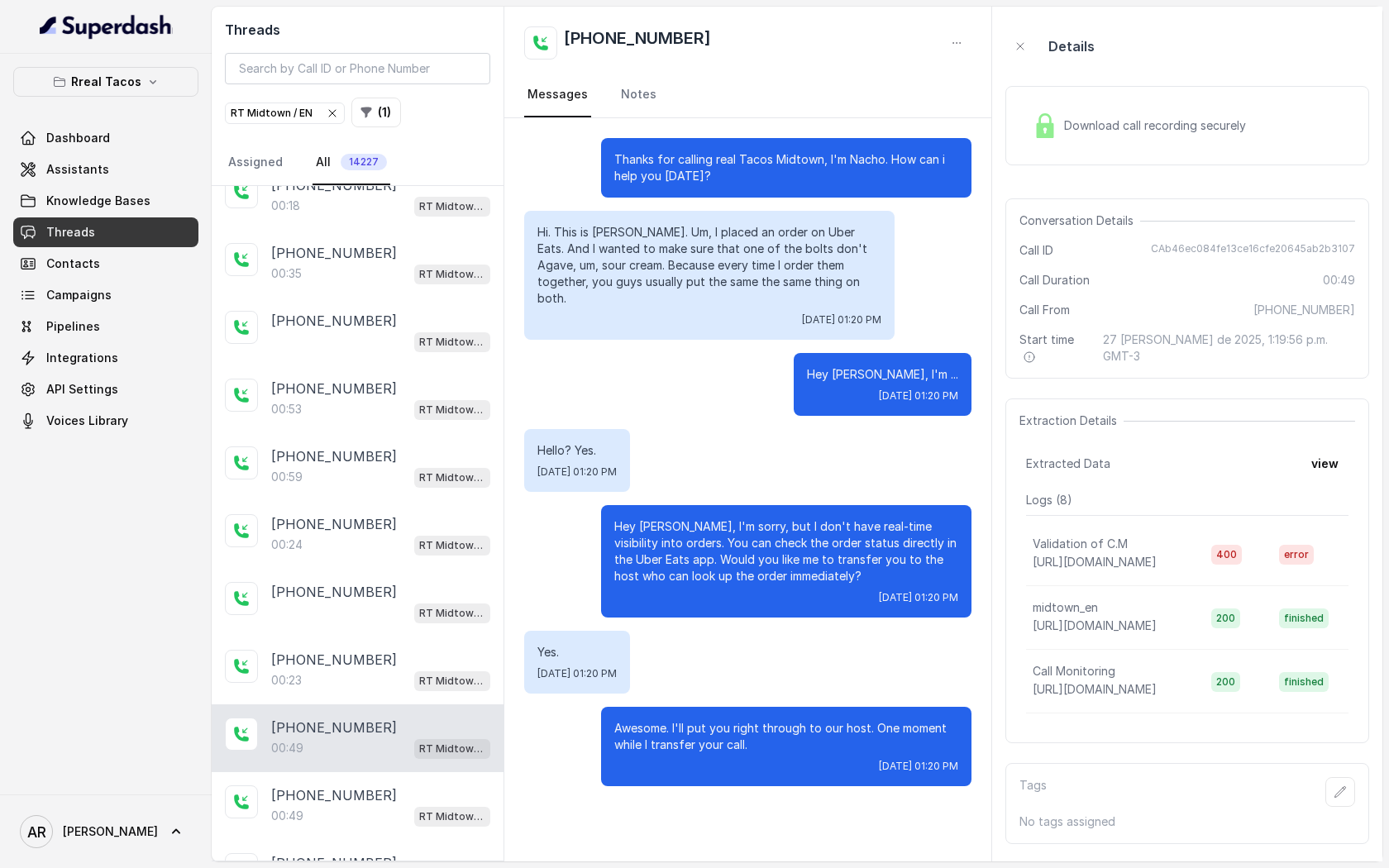
click at [1053, 125] on img at bounding box center [1045, 125] width 25 height 25
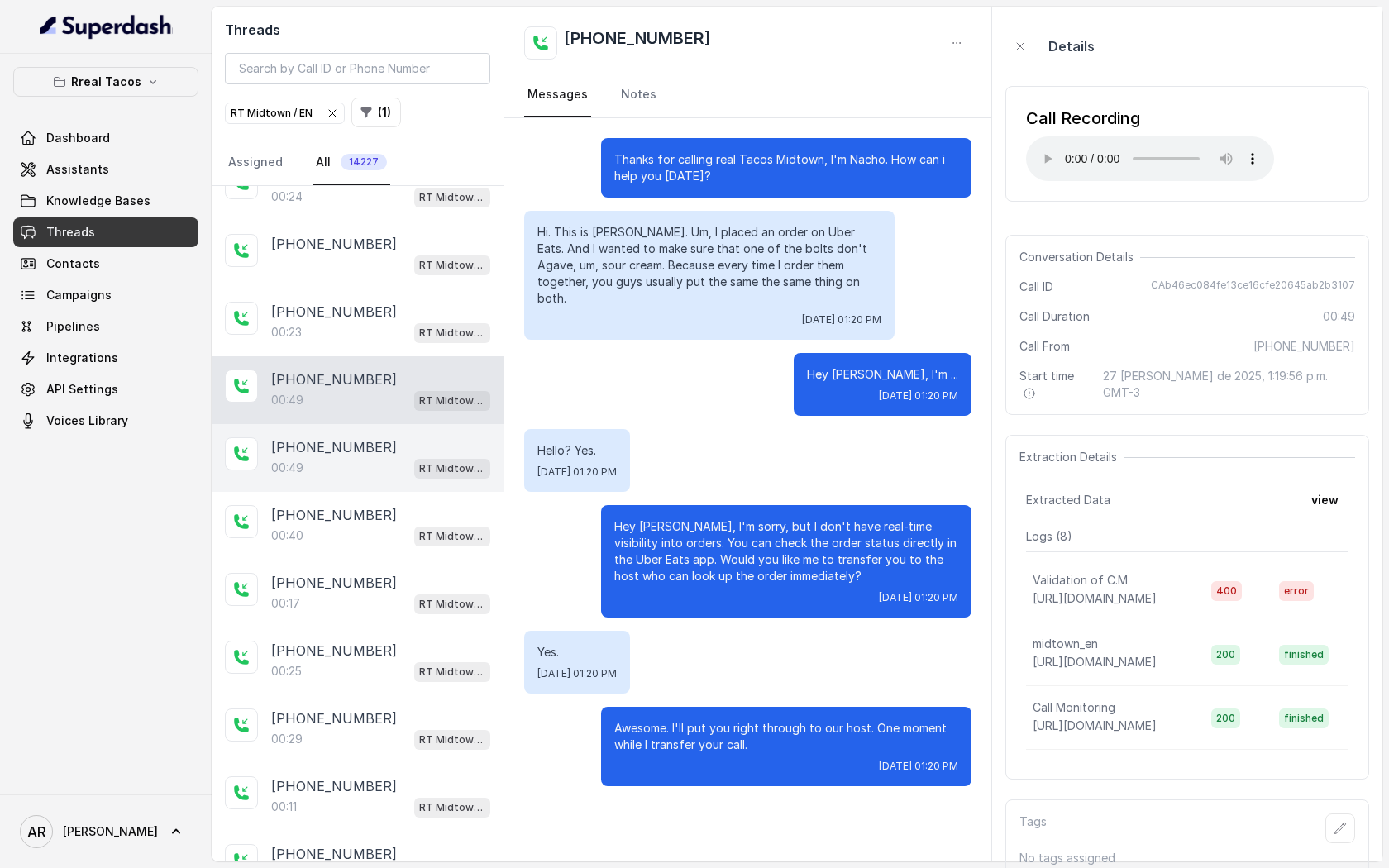
scroll to position [665, 0]
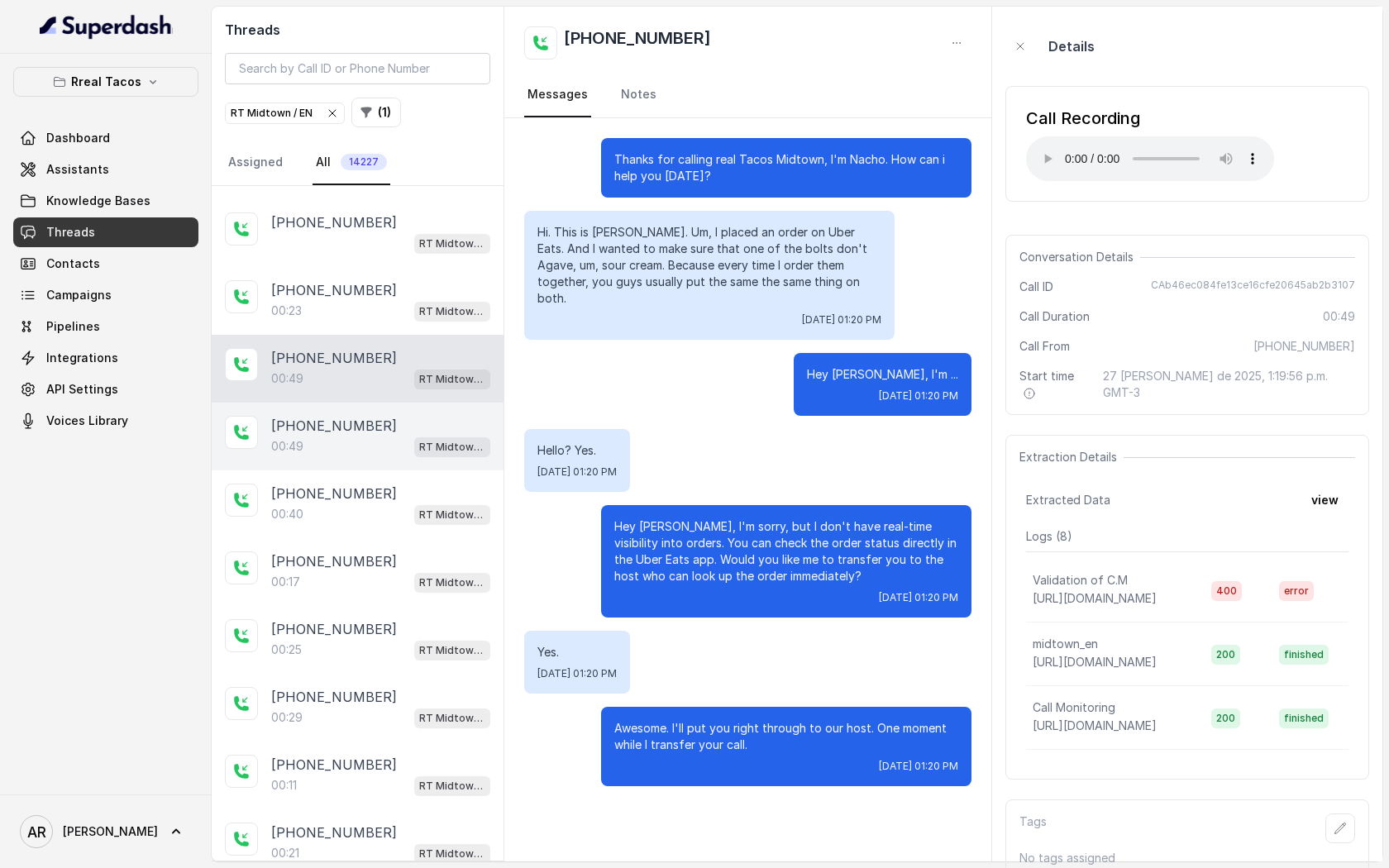
click at [395, 417] on div "[PHONE_NUMBER]" at bounding box center [381, 426] width 219 height 20
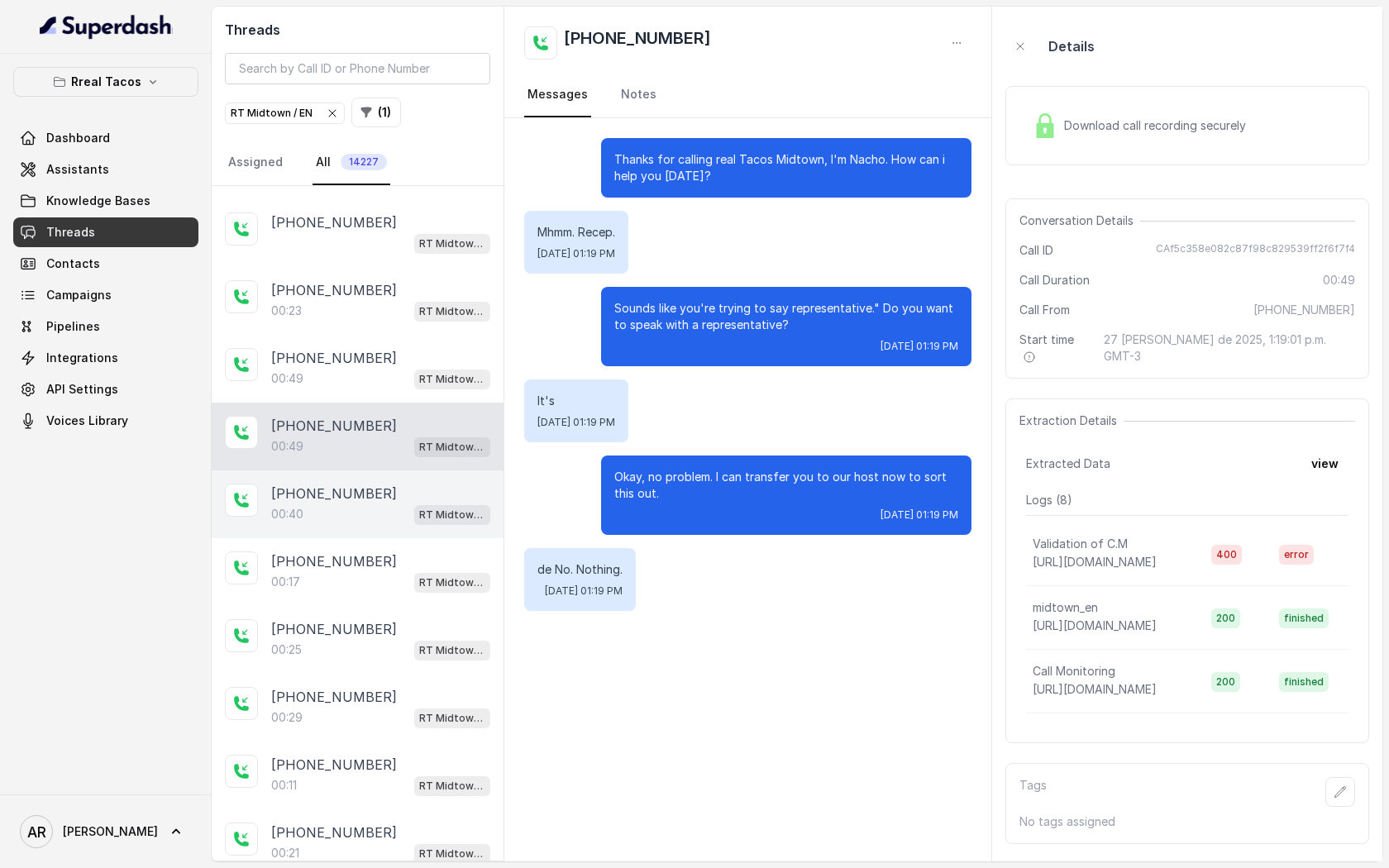
click at [385, 510] on div "00:40 RT Midtown / EN" at bounding box center [381, 514] width 219 height 22
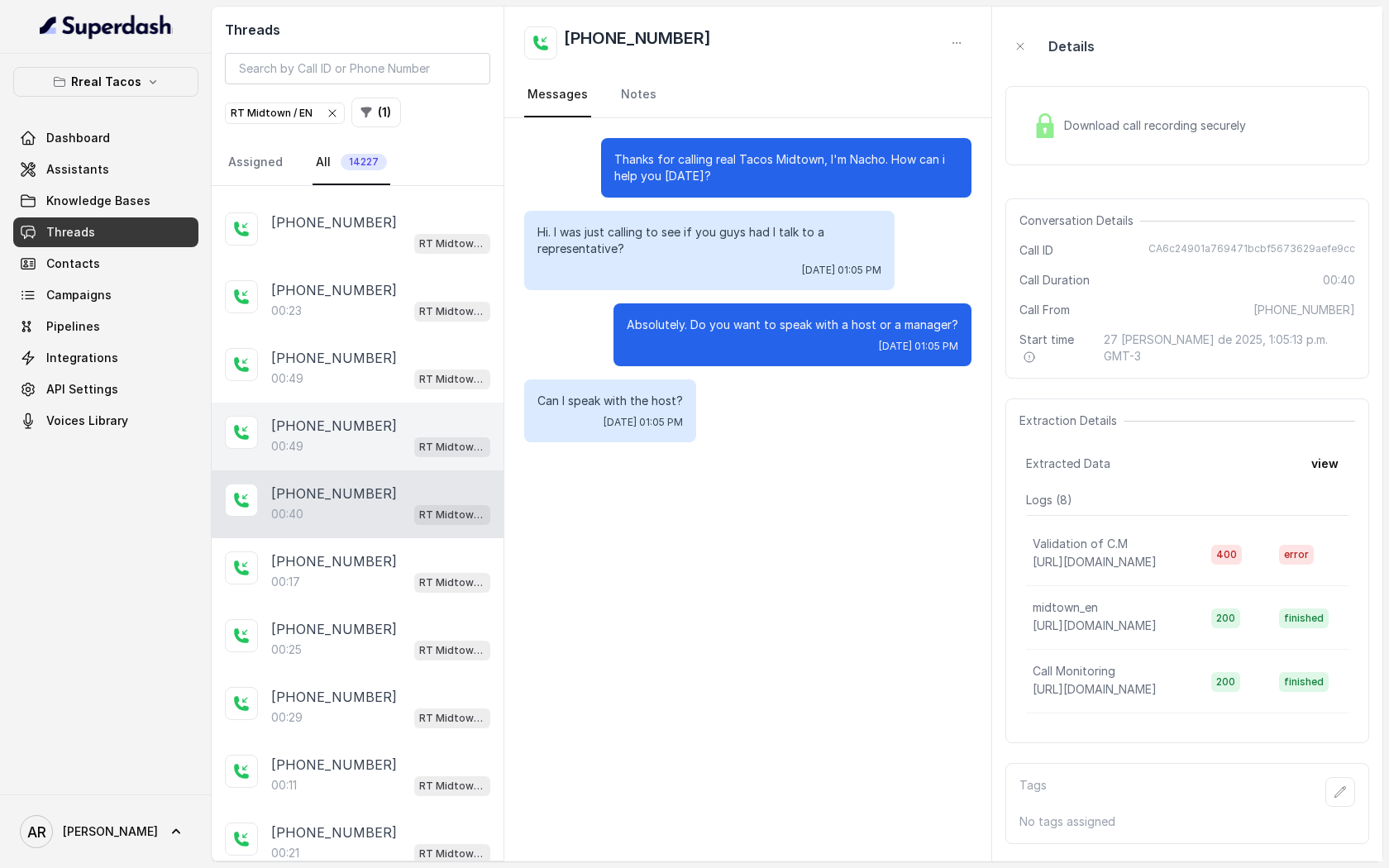
click at [385, 459] on div "[PHONE_NUMBER]:49 RT Midtown / EN" at bounding box center [358, 436] width 292 height 68
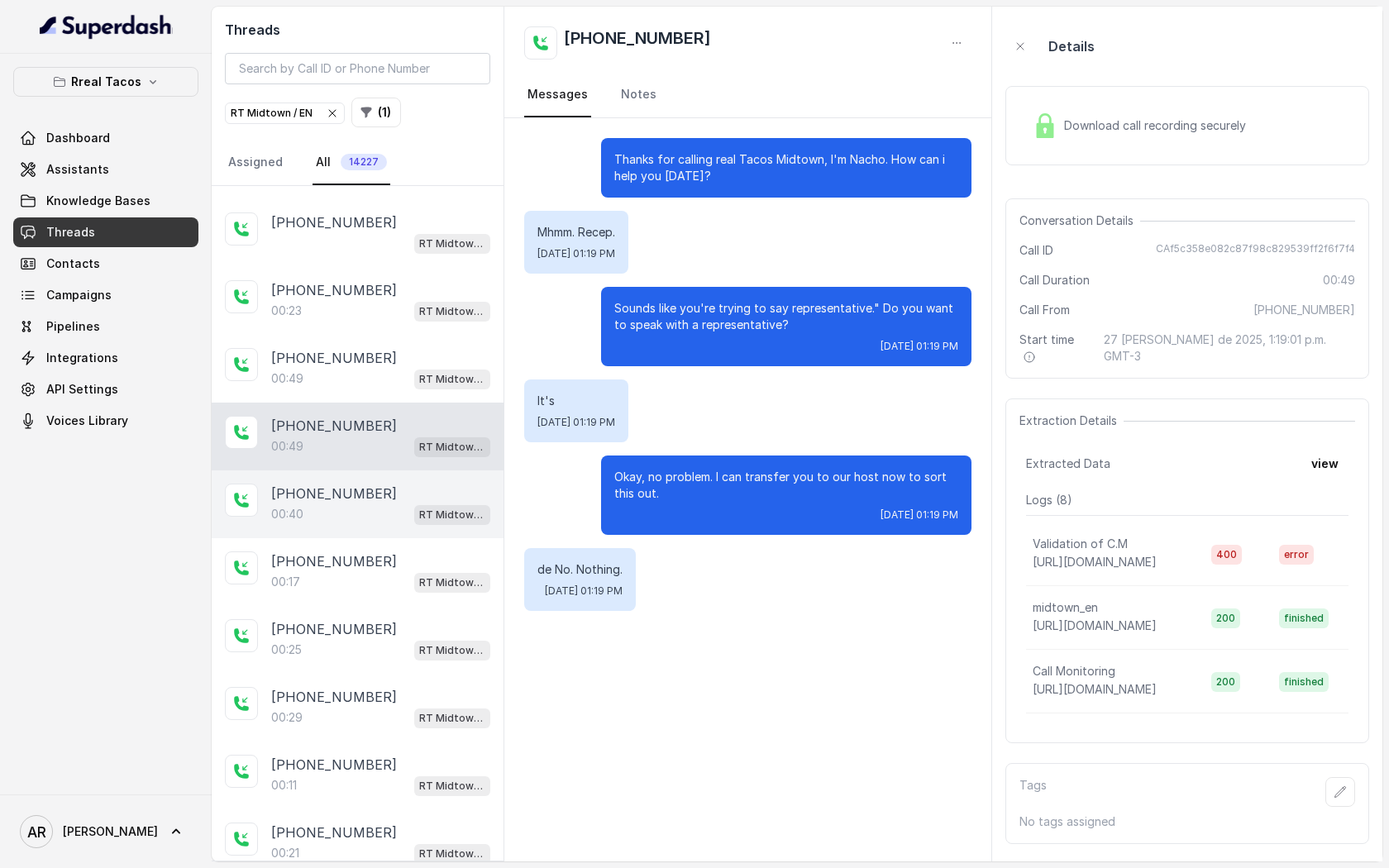
click at [379, 509] on div "00:40 RT Midtown / EN" at bounding box center [381, 514] width 219 height 22
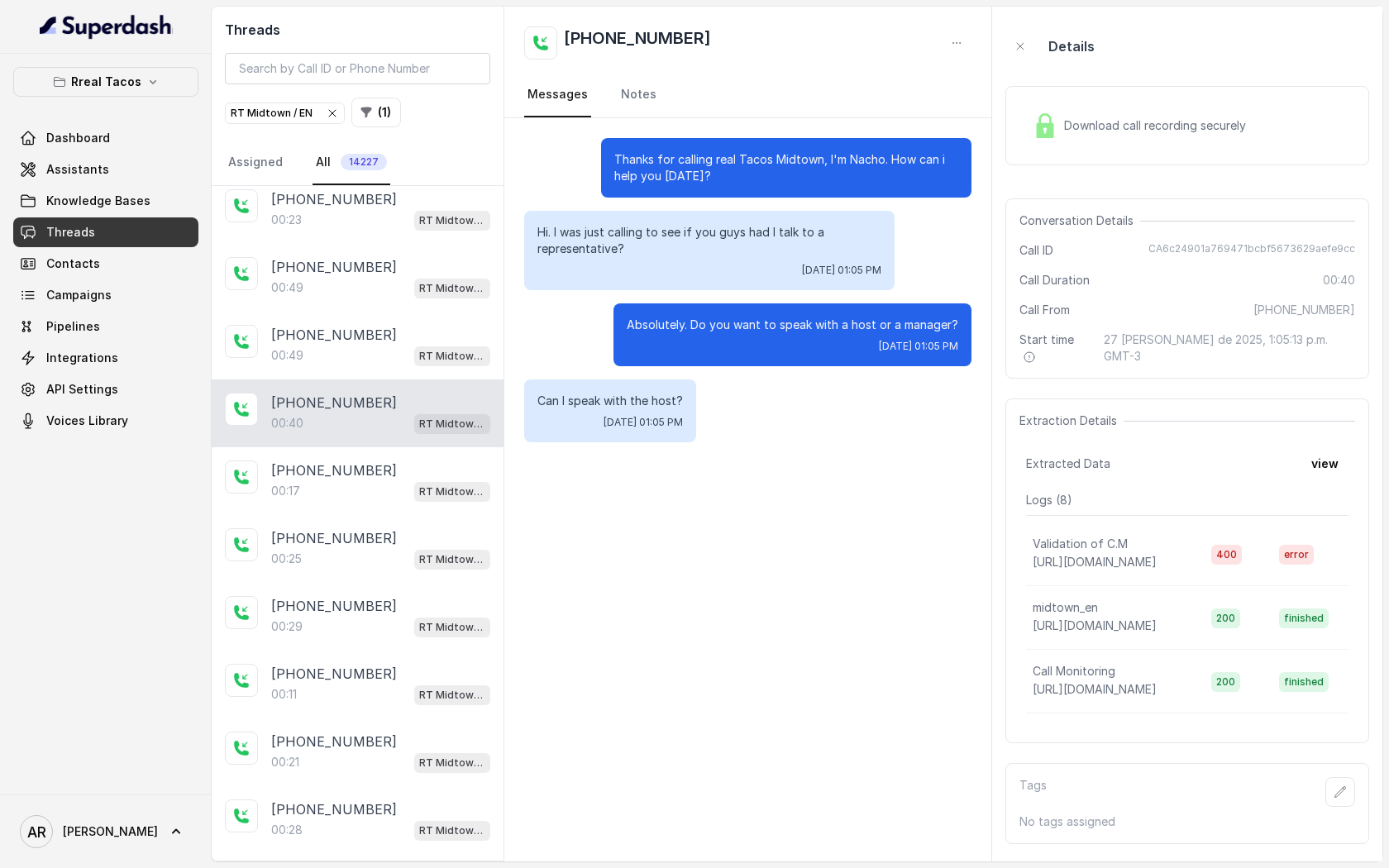
scroll to position [761, 0]
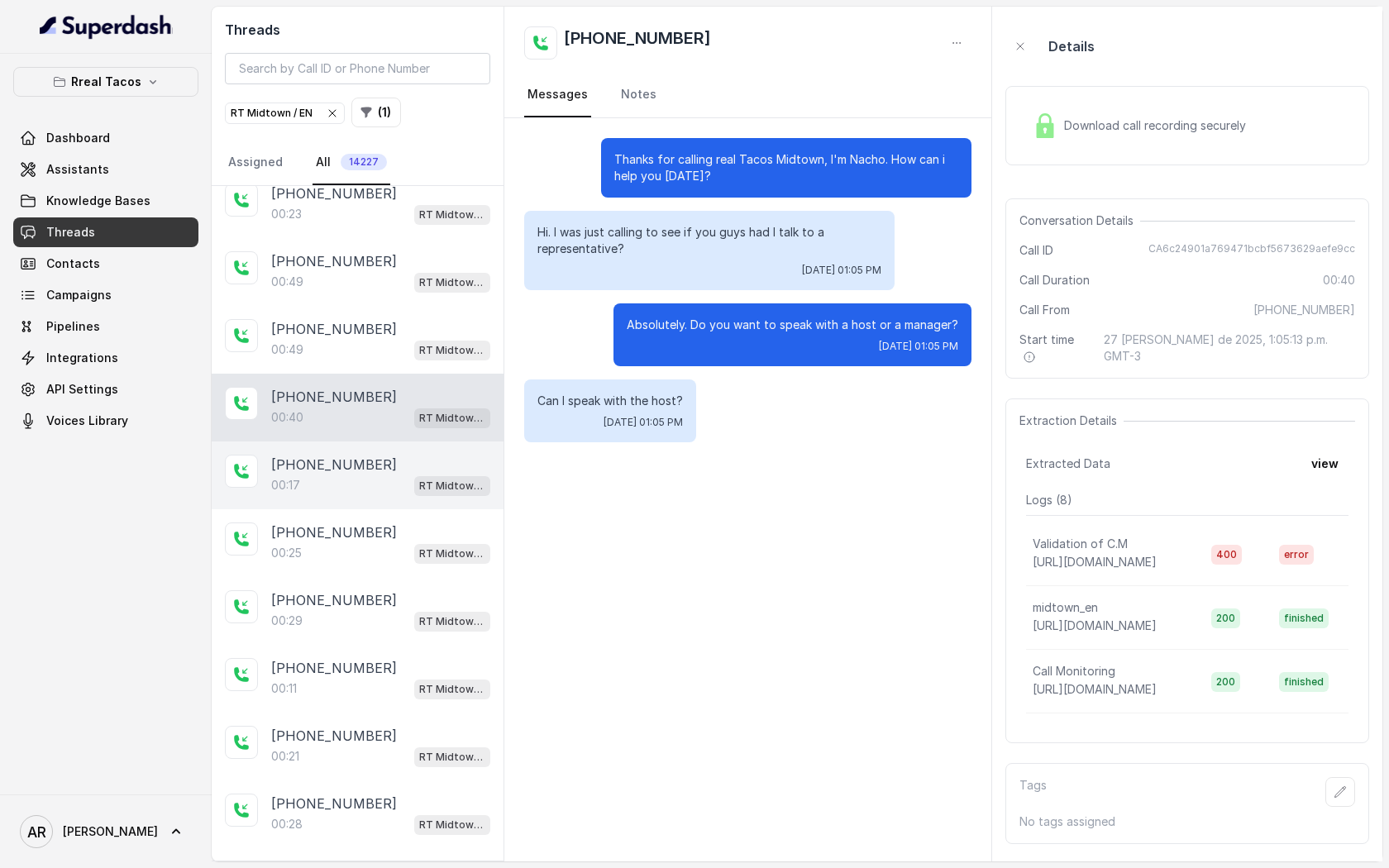
click at [389, 485] on div "00:17 RT Midtown / EN" at bounding box center [381, 485] width 219 height 22
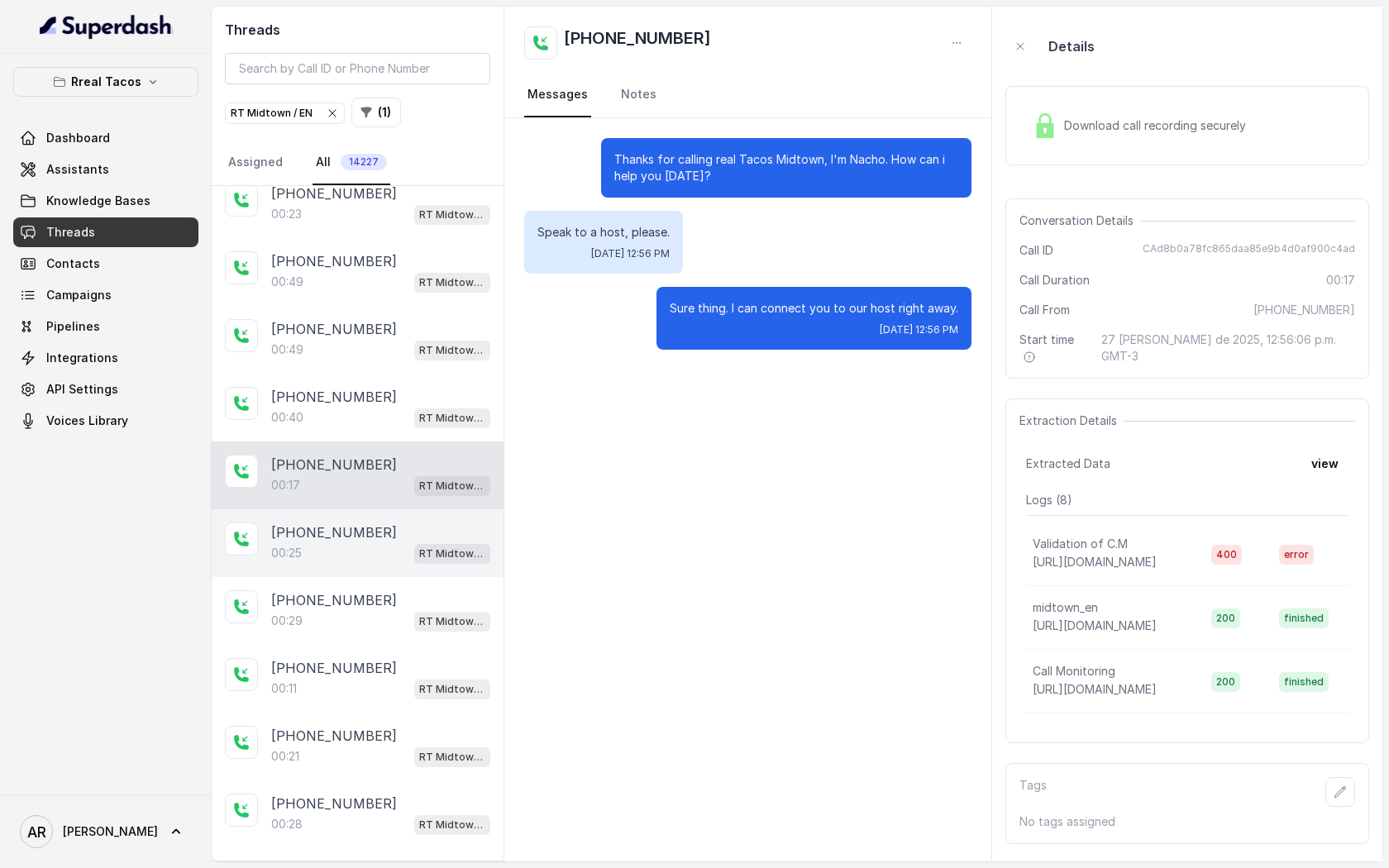
click at [381, 533] on div "[PHONE_NUMBER]" at bounding box center [381, 532] width 219 height 20
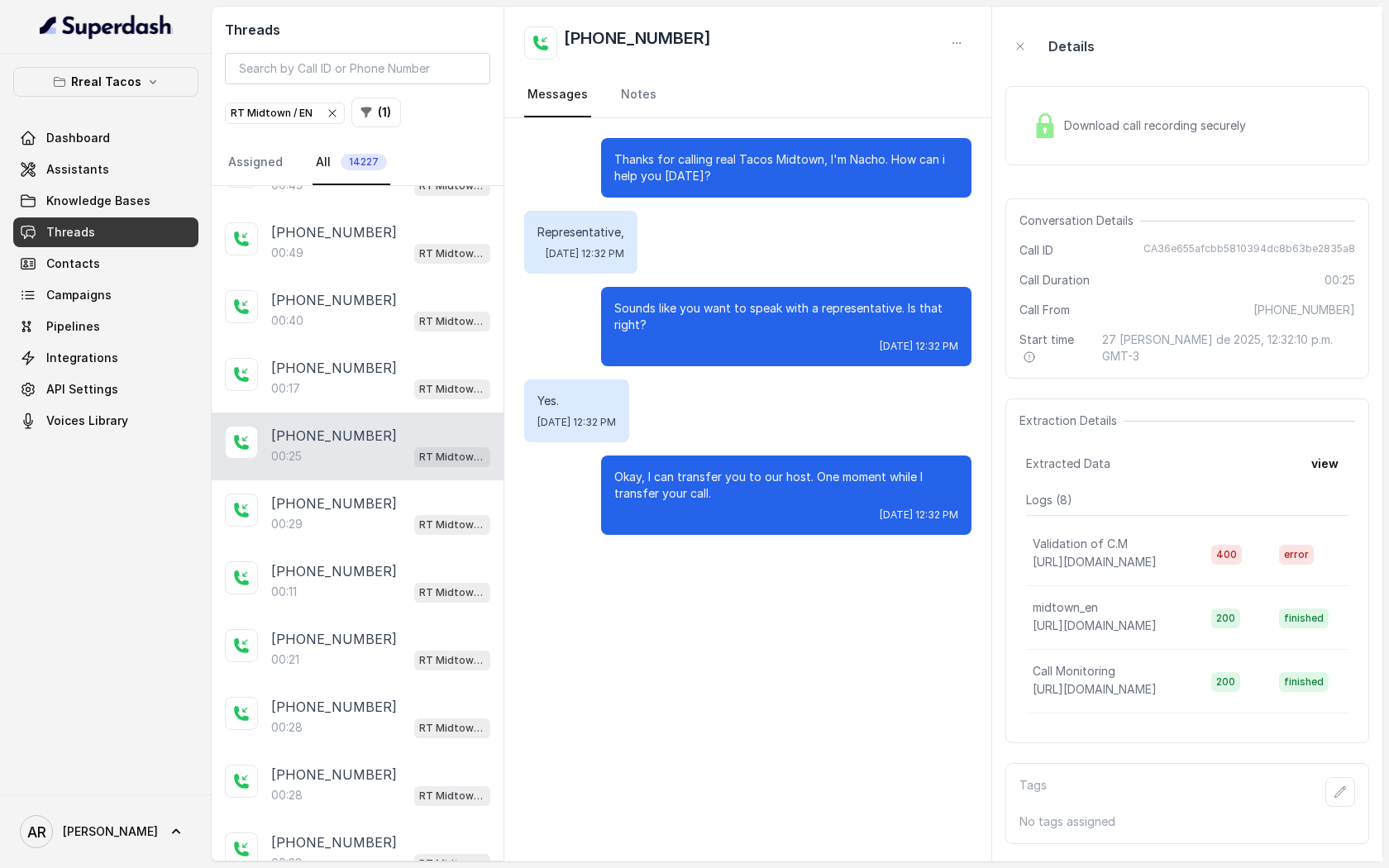
scroll to position [861, 0]
click at [381, 533] on div "[PHONE_NUMBER]:29 RT Midtown / EN" at bounding box center [358, 511] width 292 height 68
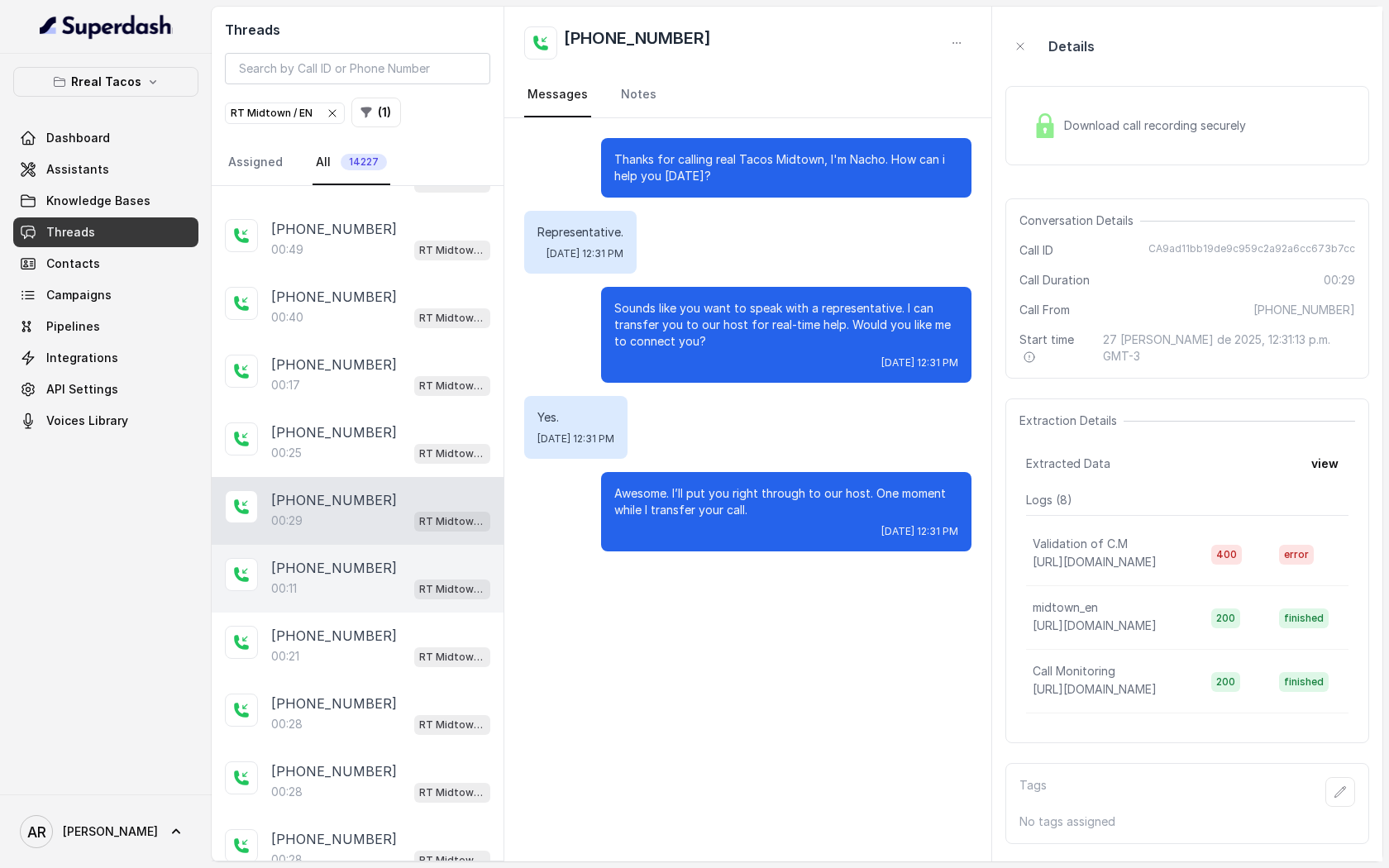
click at [423, 601] on div "[PHONE_NUMBER]:11 RT Midtown / EN" at bounding box center [358, 578] width 292 height 68
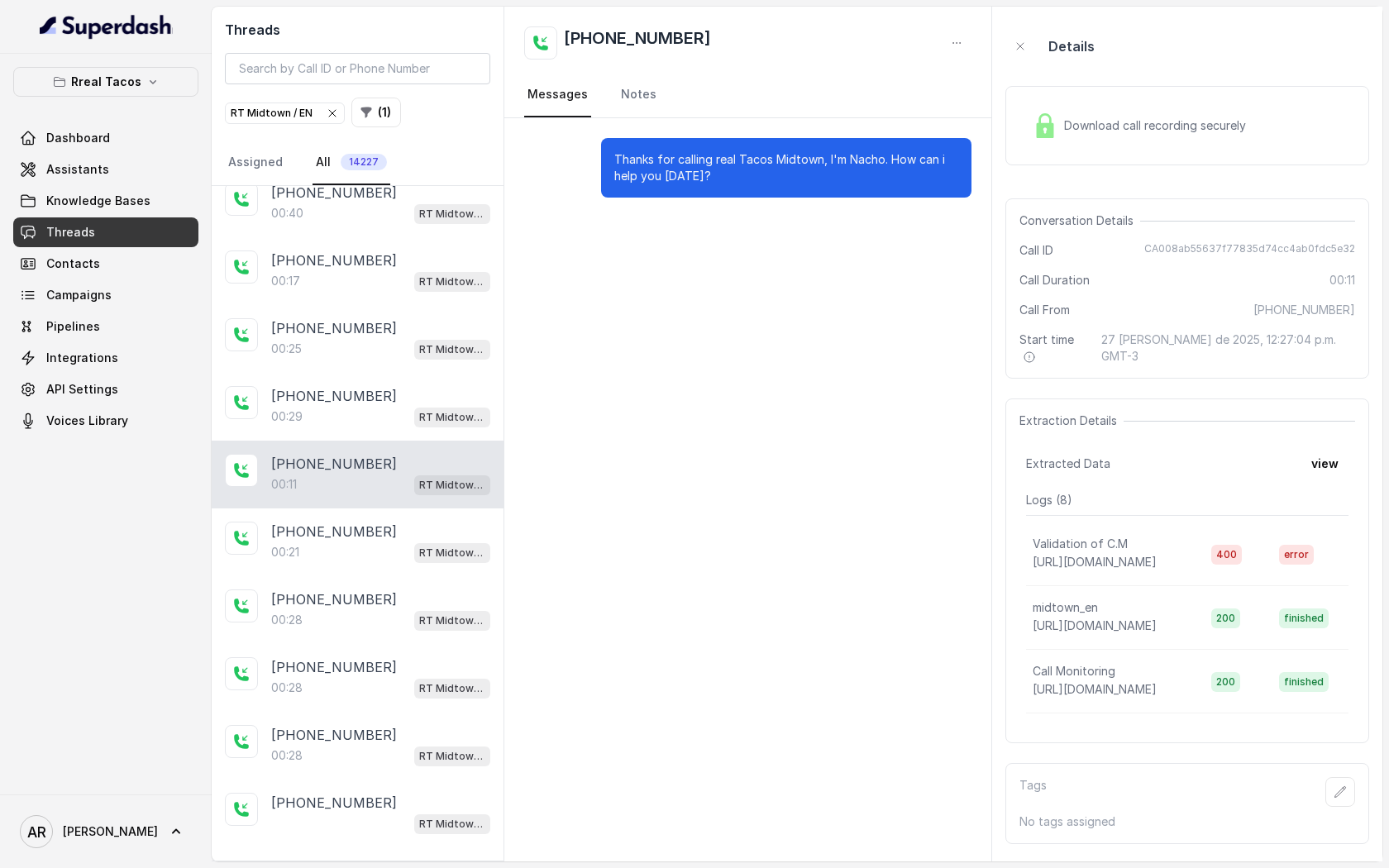
scroll to position [968, 0]
click at [428, 525] on div "[PHONE_NUMBER]" at bounding box center [381, 529] width 219 height 20
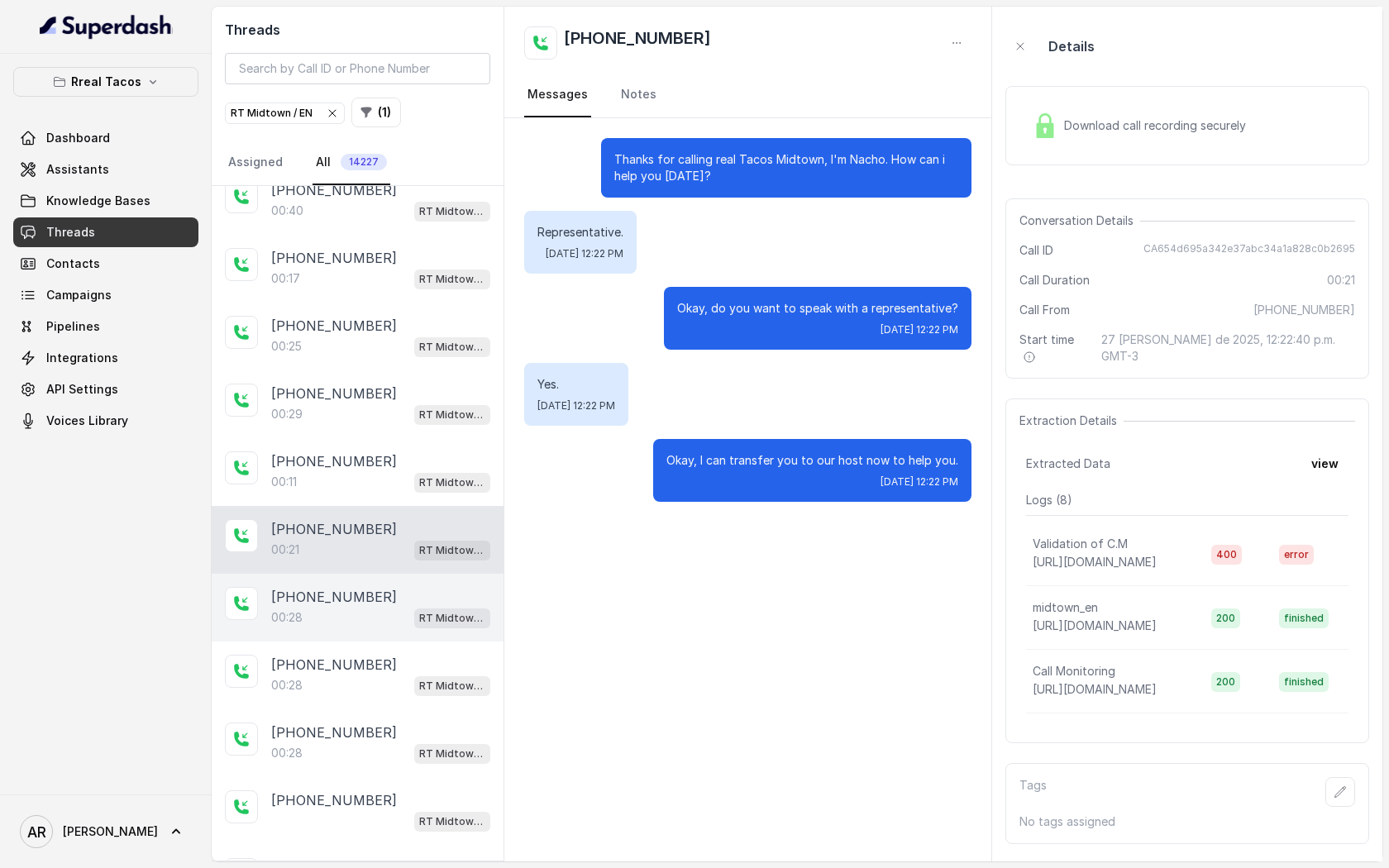
click at [419, 610] on p "RT Midtown / EN" at bounding box center [452, 618] width 66 height 17
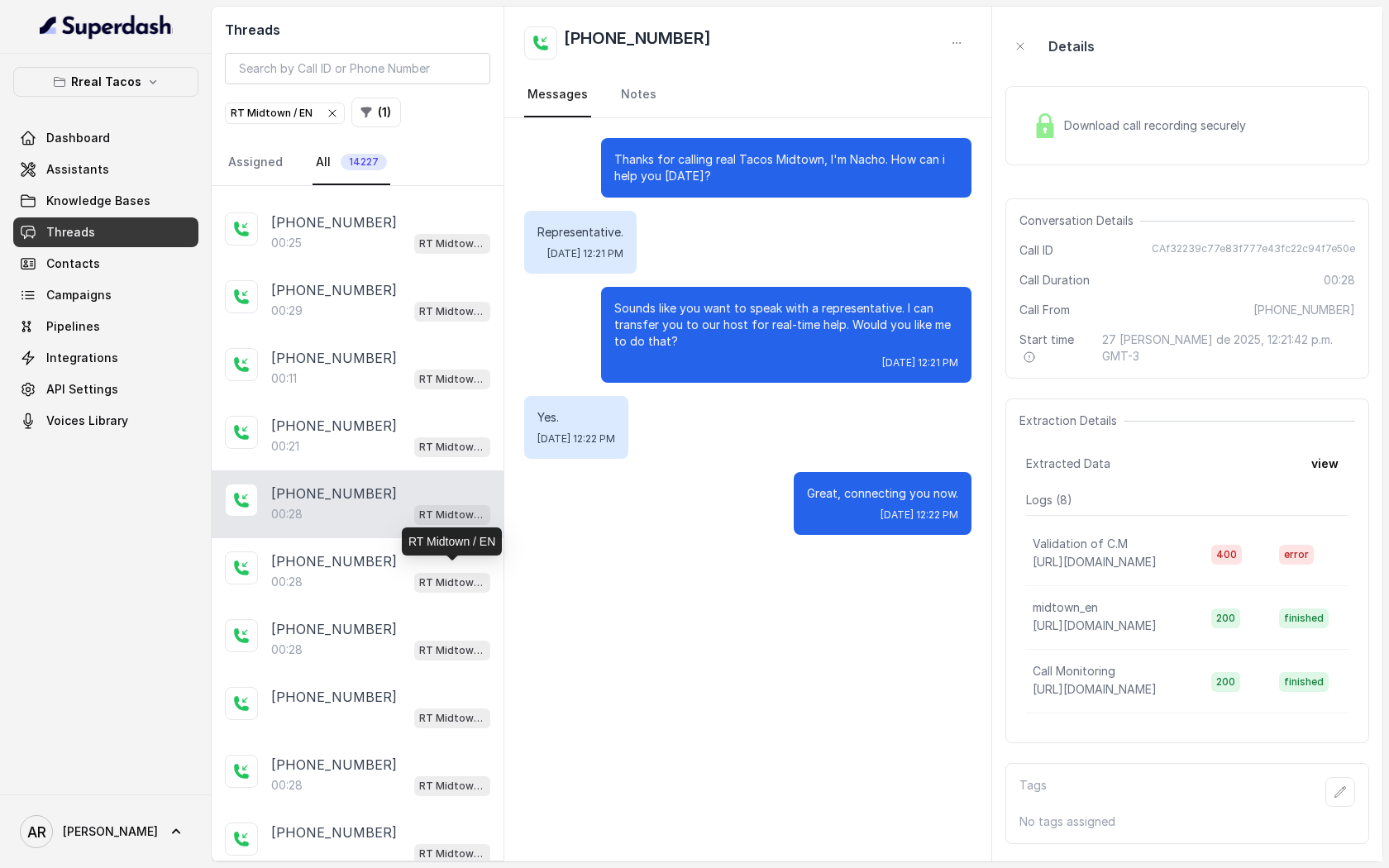
scroll to position [1075, 0]
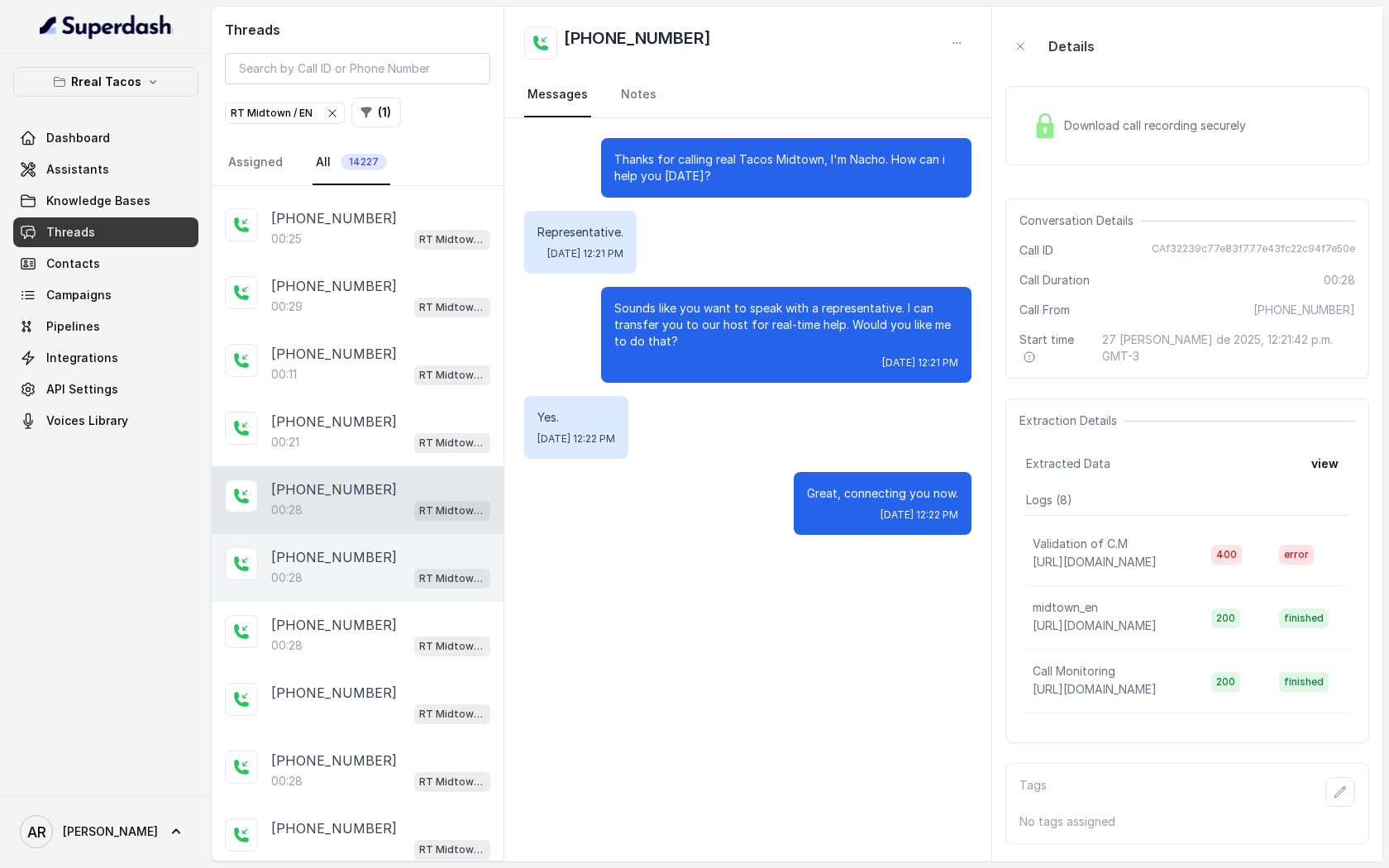
click at [418, 581] on div "[PHONE_NUMBER]:28 RT Midtown / EN" at bounding box center [358, 568] width 292 height 68
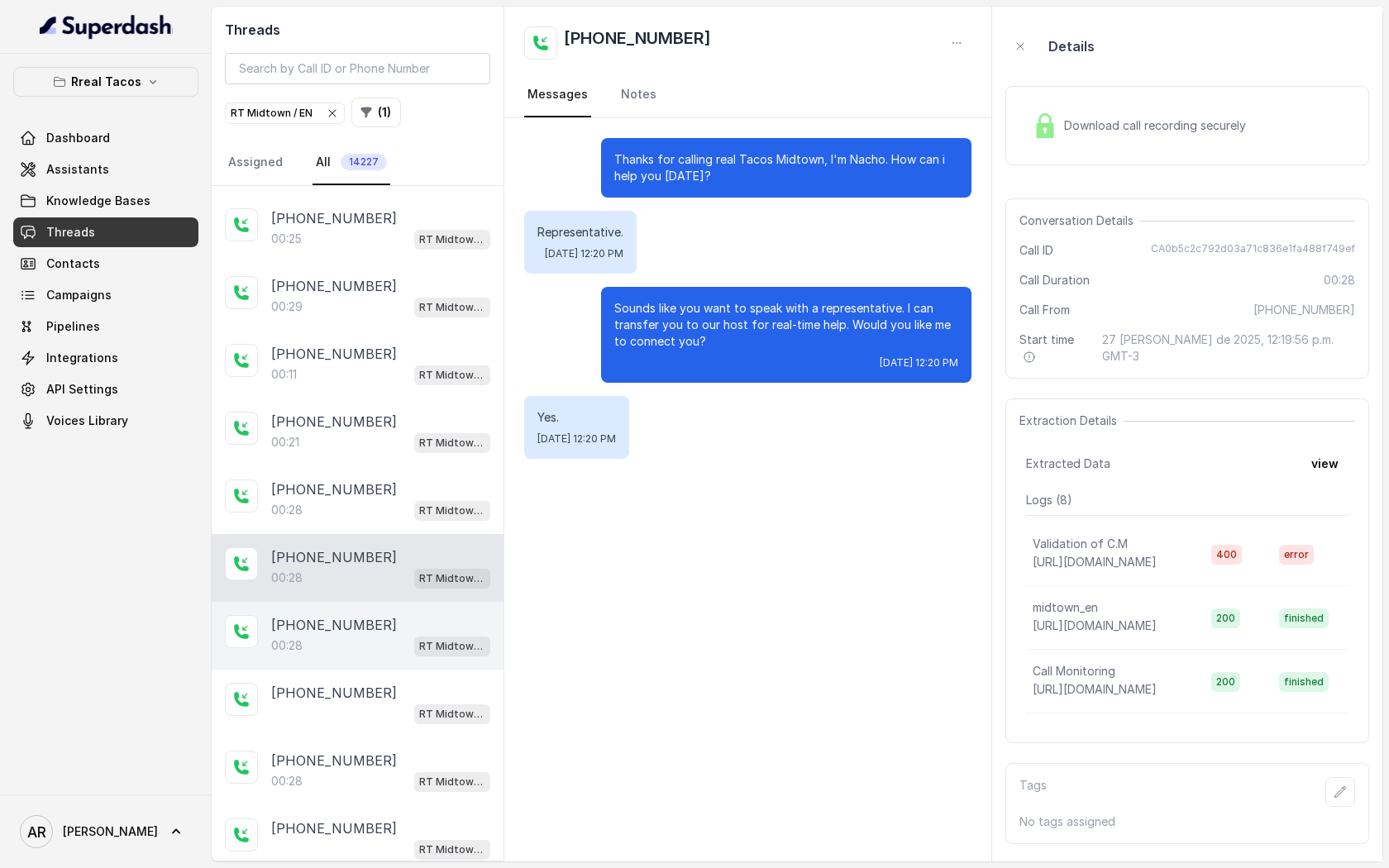
click at [415, 619] on div "[PHONE_NUMBER]" at bounding box center [381, 625] width 219 height 20
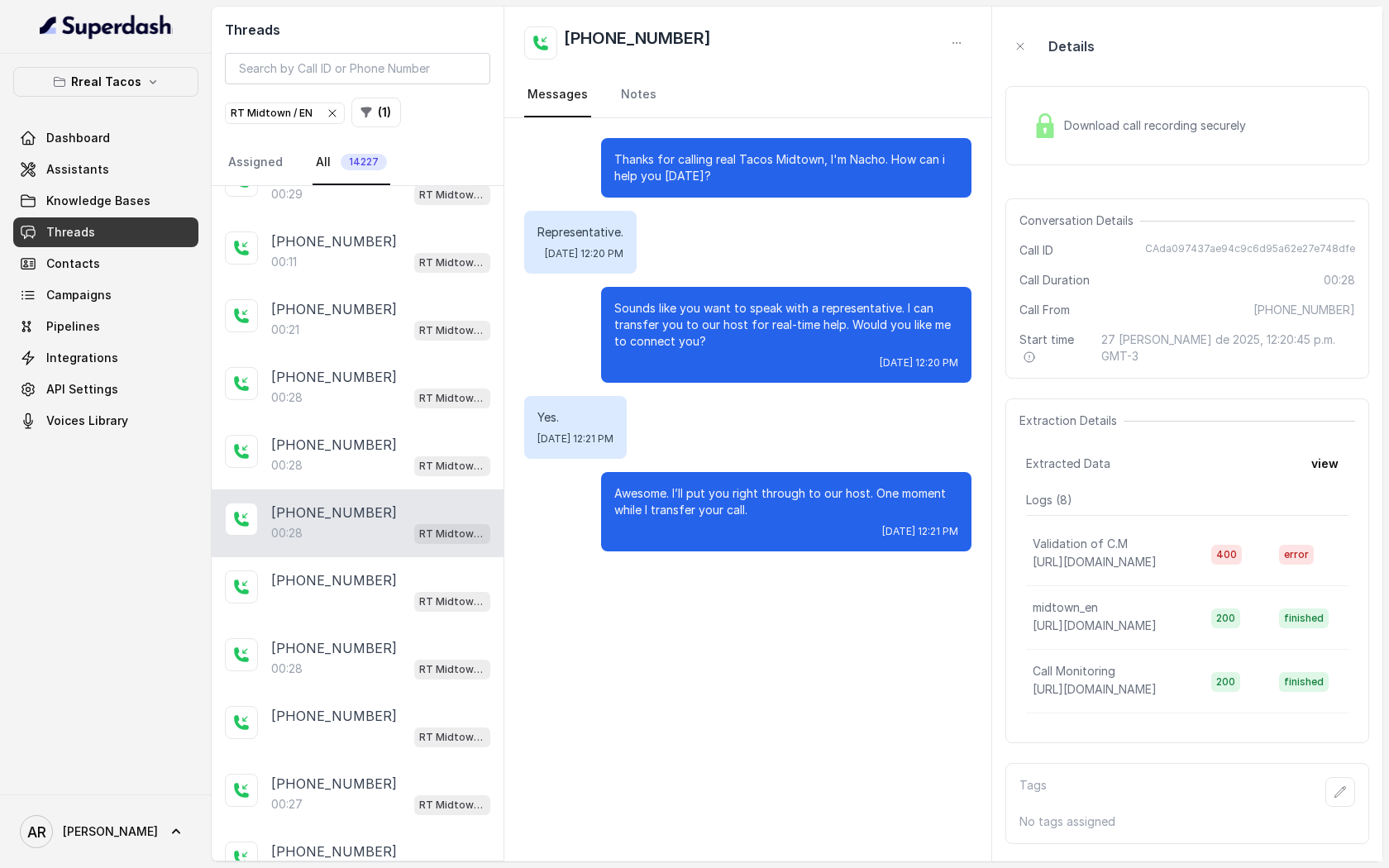
scroll to position [1193, 0]
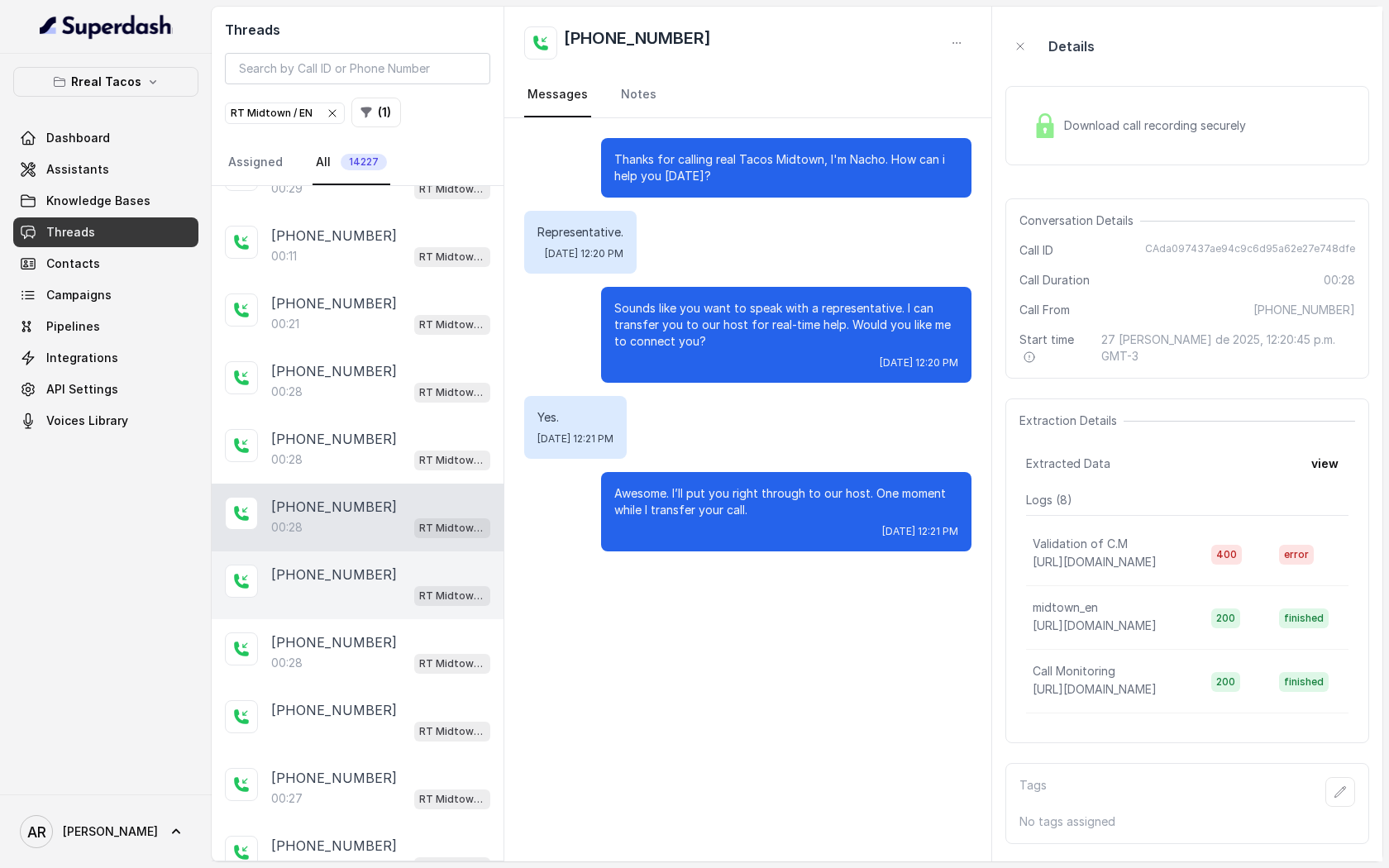
click at [430, 586] on span "RT Midtown / EN" at bounding box center [452, 596] width 76 height 20
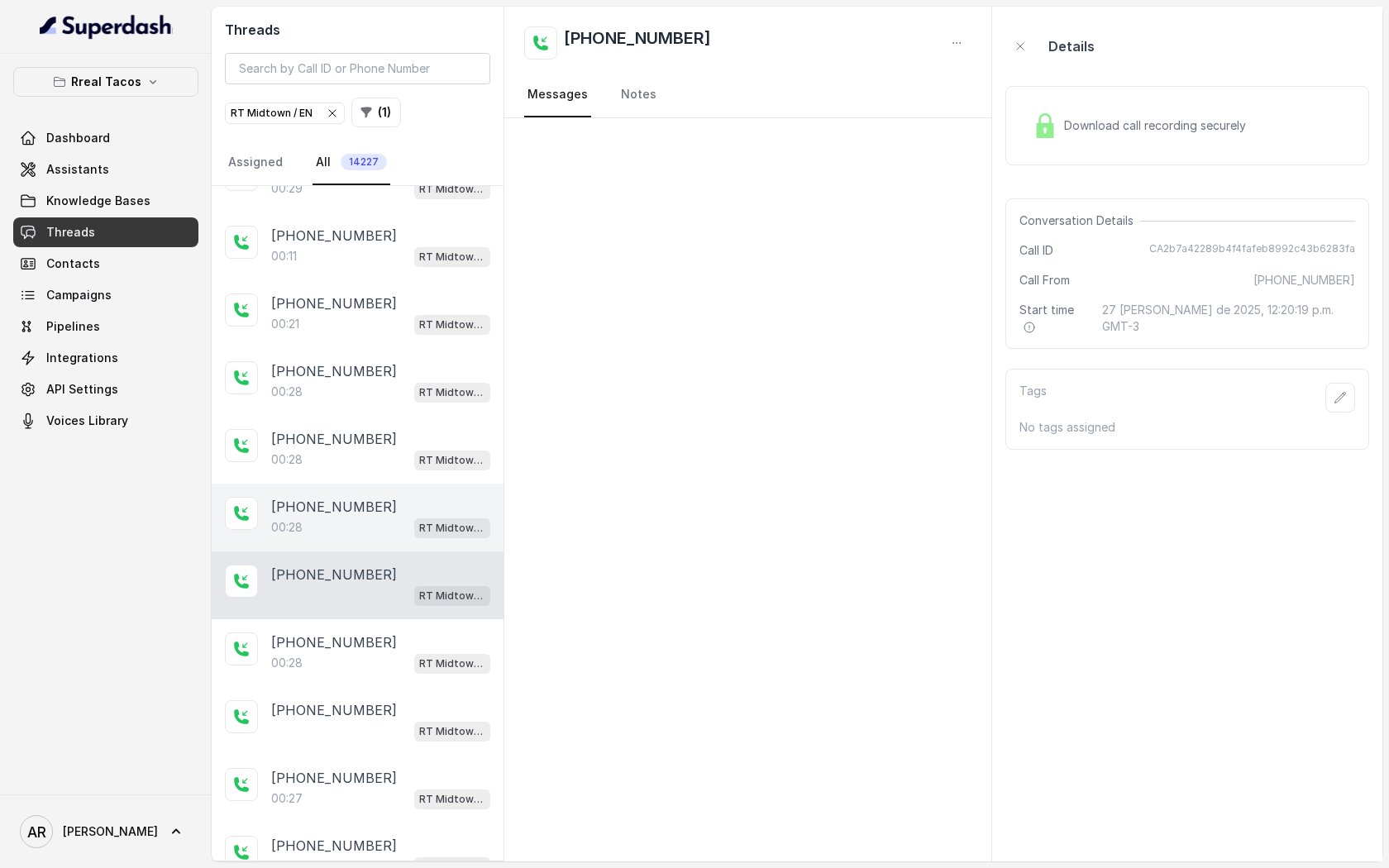
click at [435, 518] on span "RT Midtown / EN" at bounding box center [452, 528] width 76 height 20
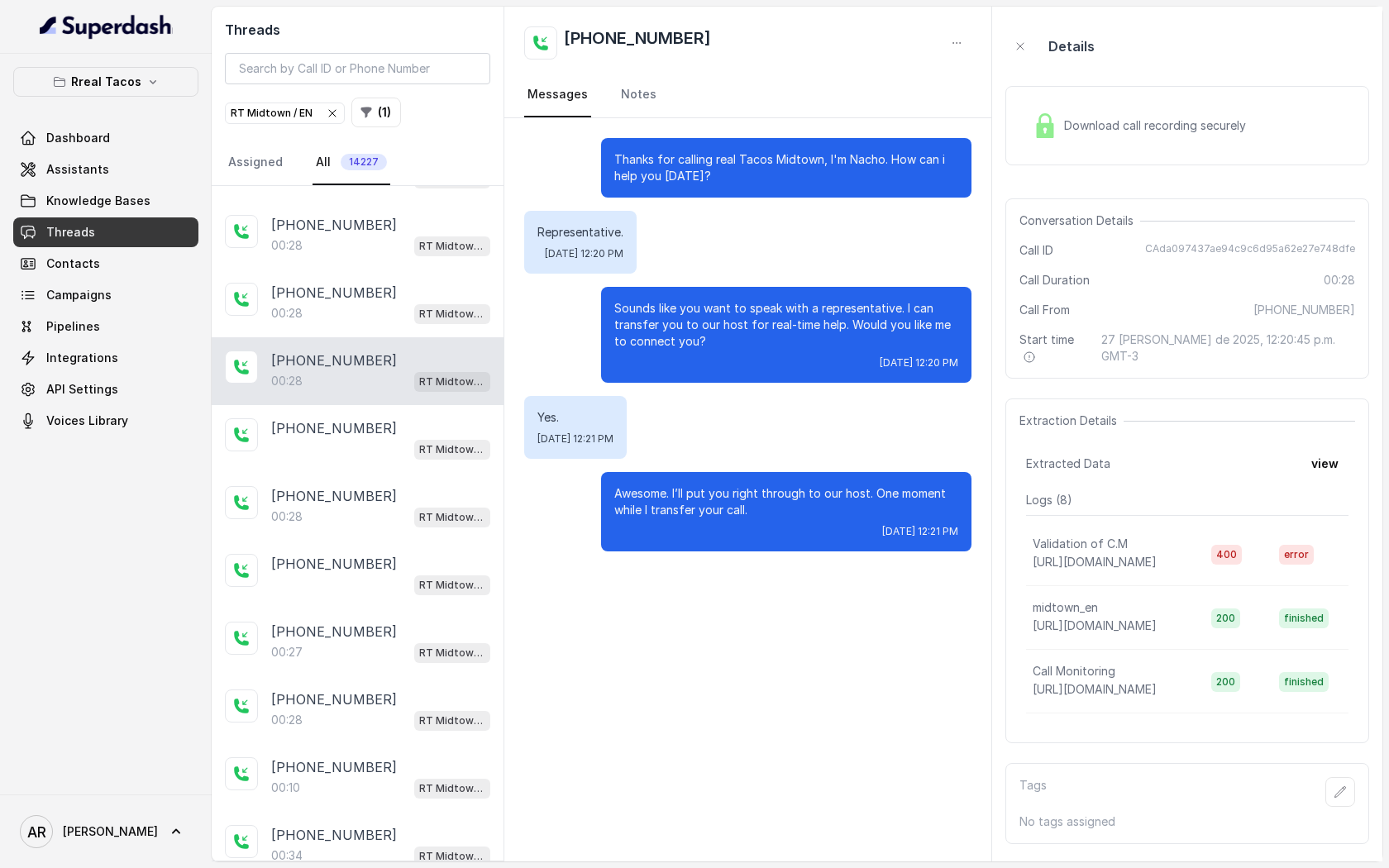
scroll to position [1355, 0]
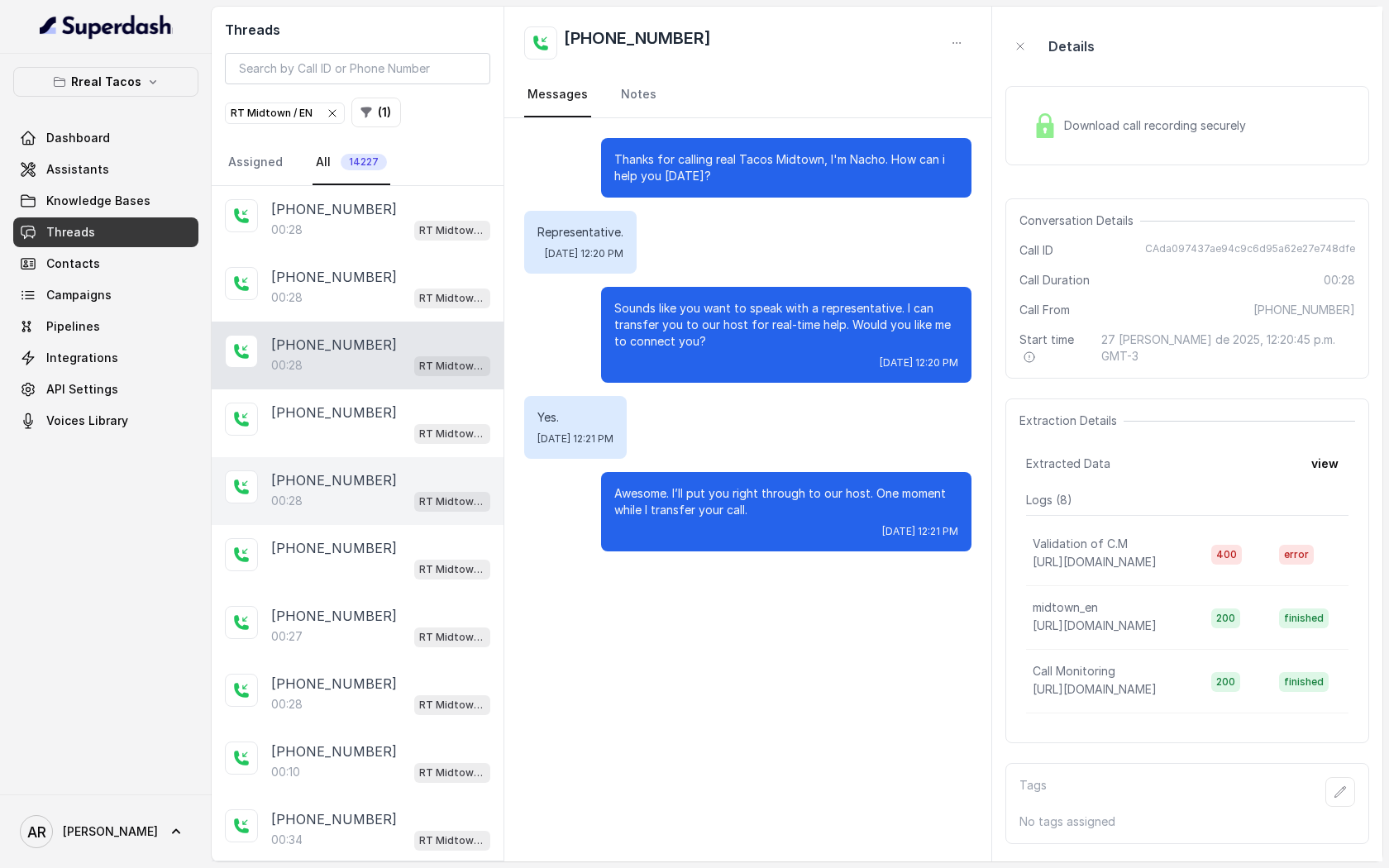
click at [433, 493] on p "RT Midtown / EN" at bounding box center [452, 501] width 66 height 17
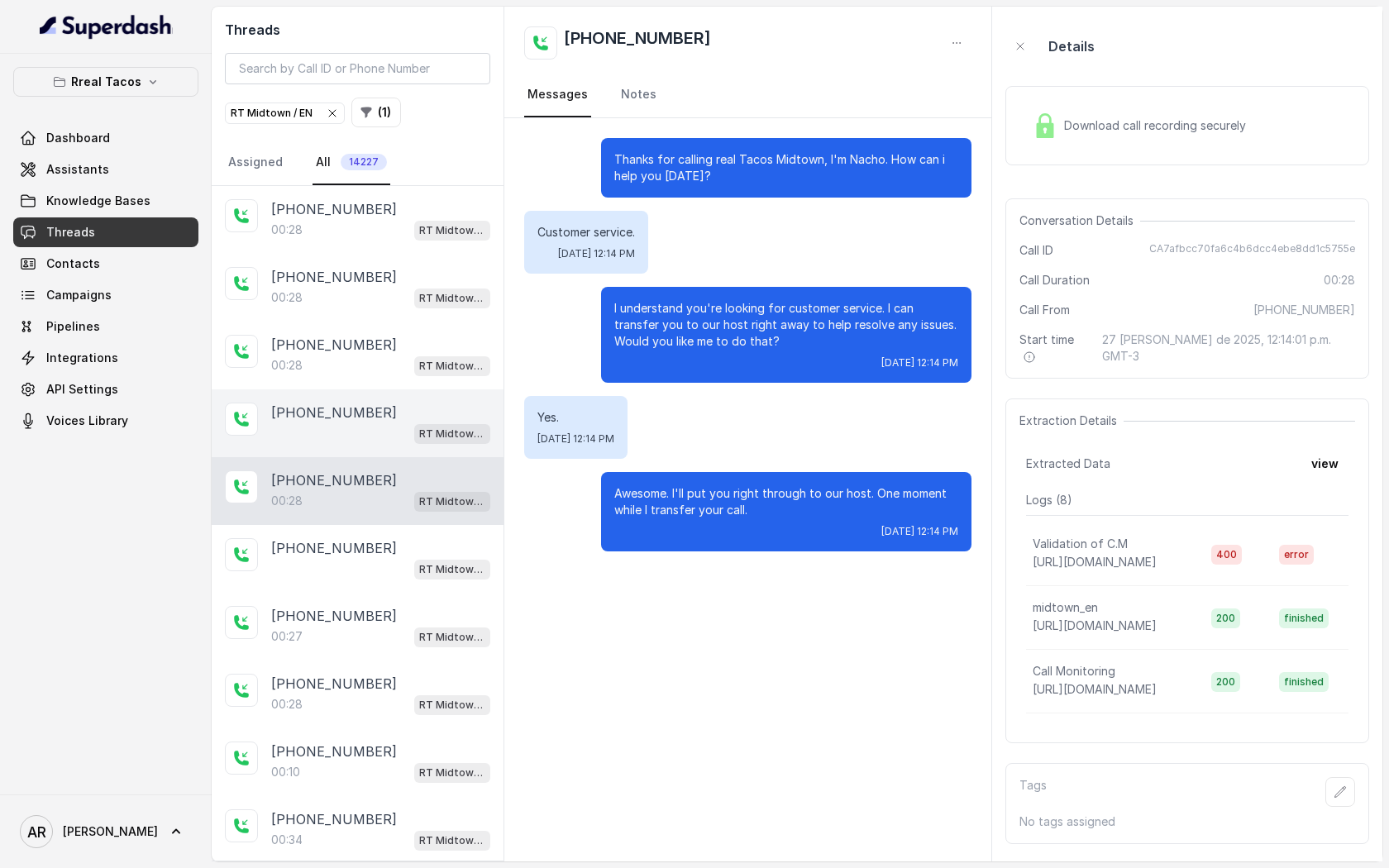
click at [417, 389] on div "[PHONE_NUMBER] RT Midtown / EN" at bounding box center [358, 423] width 292 height 68
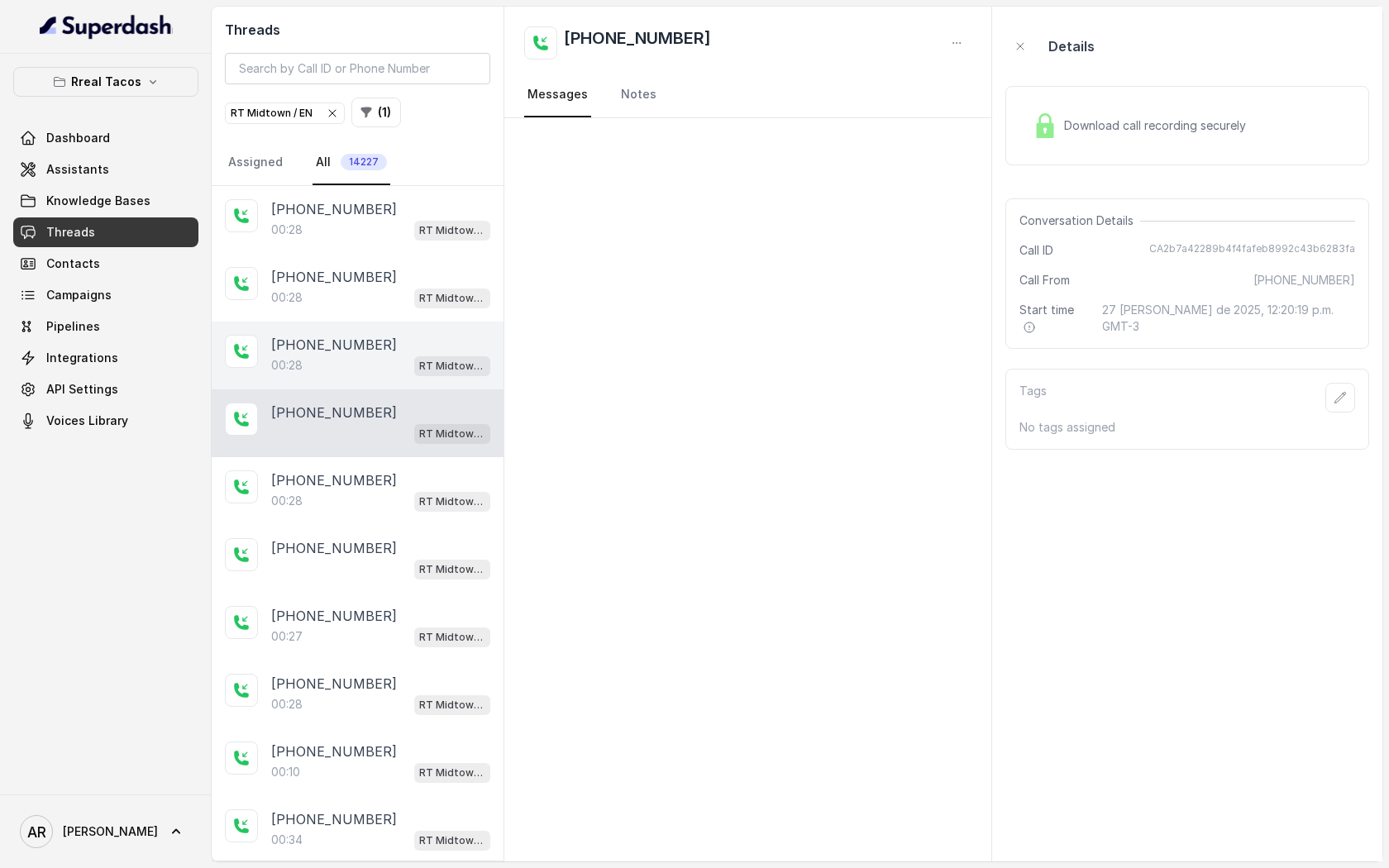
click at [414, 356] on span "RT Midtown / EN" at bounding box center [452, 366] width 76 height 20
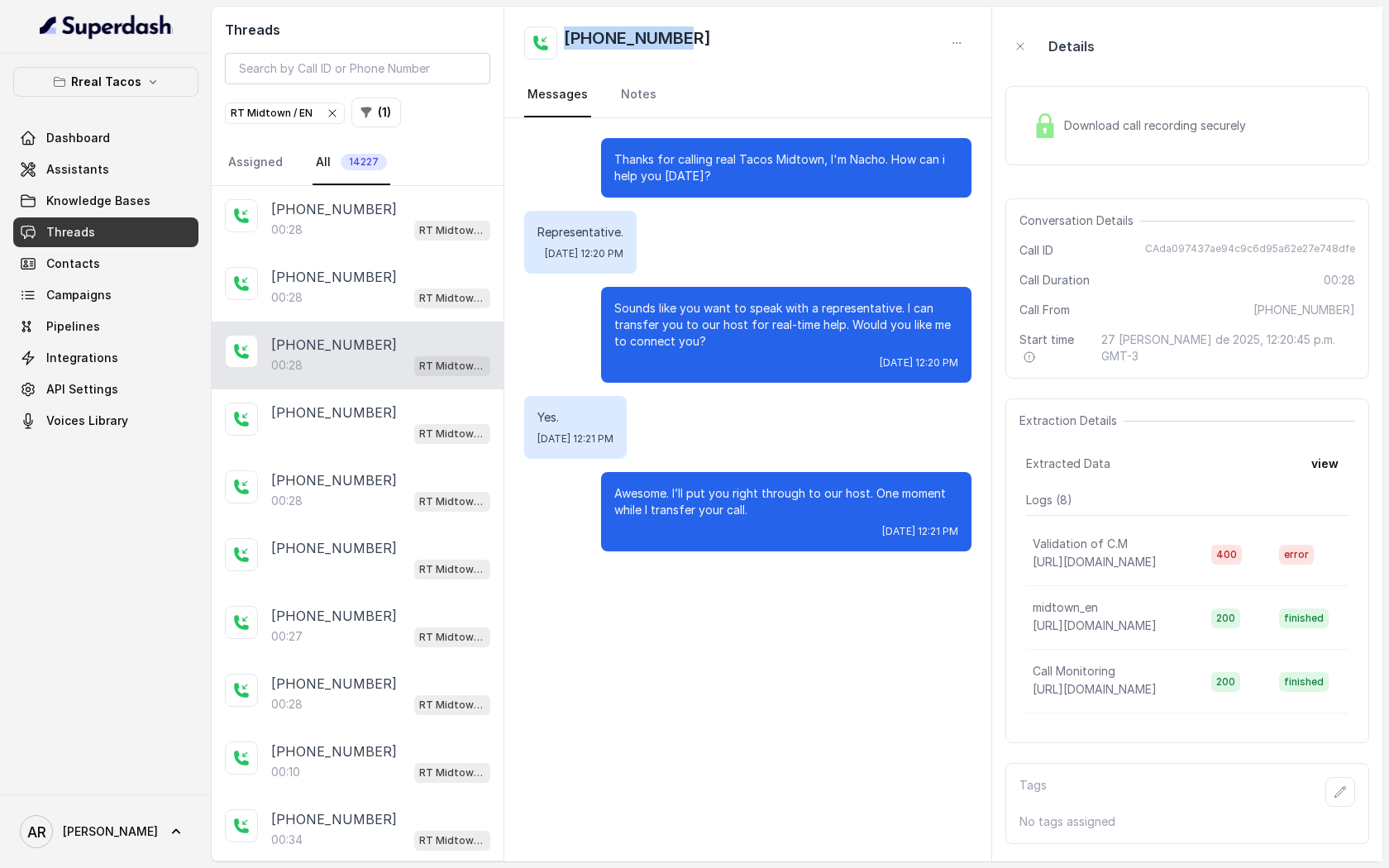
drag, startPoint x: 691, startPoint y: 45, endPoint x: 562, endPoint y: 40, distance: 129.1
click at [562, 40] on div "[PHONE_NUMBER]" at bounding box center [747, 43] width 448 height 33
copy h2 "[PHONE_NUMBER]"
click at [365, 63] on input "search" at bounding box center [358, 69] width 266 height 32
paste input "[PHONE_NUMBER]"
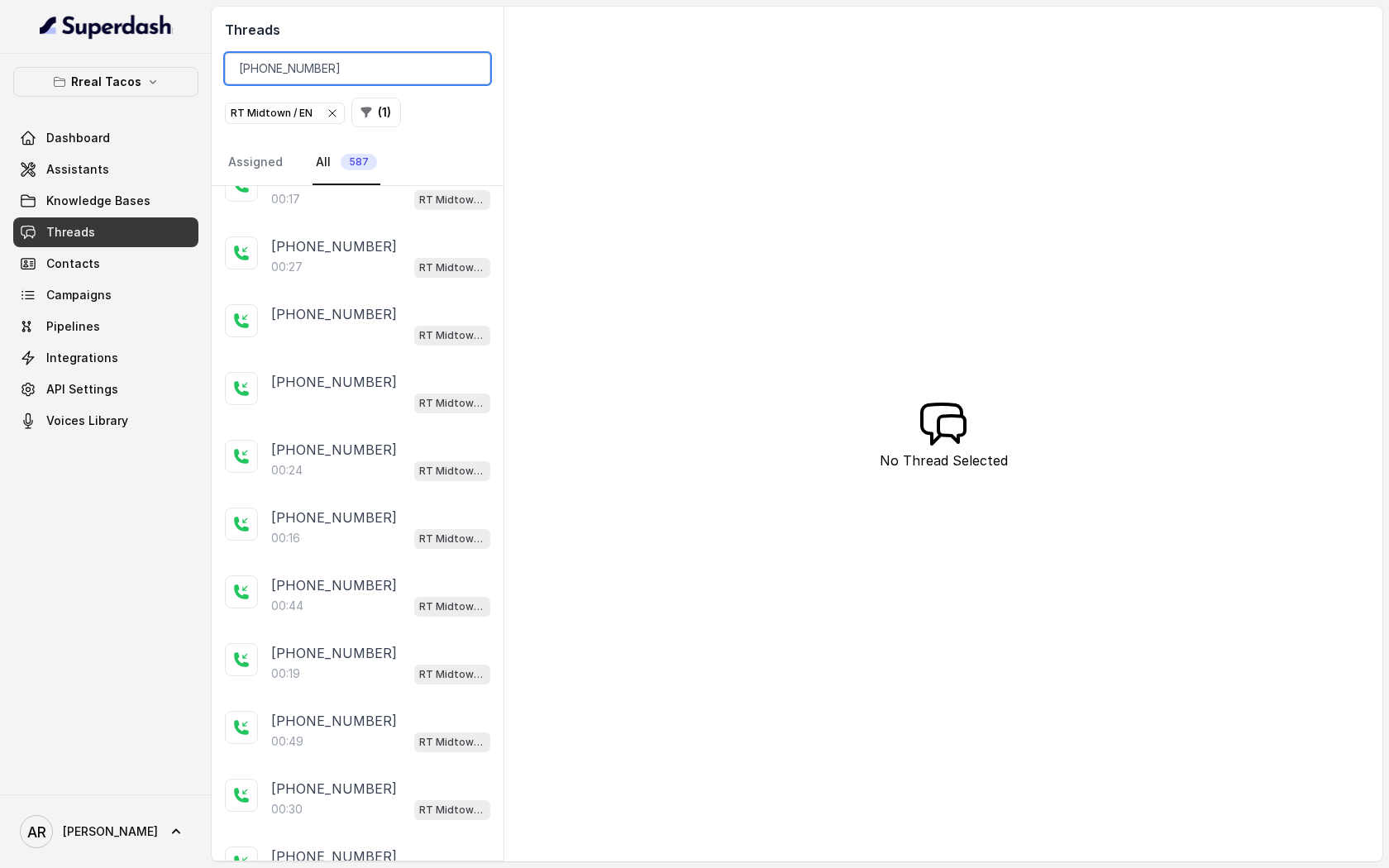
scroll to position [2693, 0]
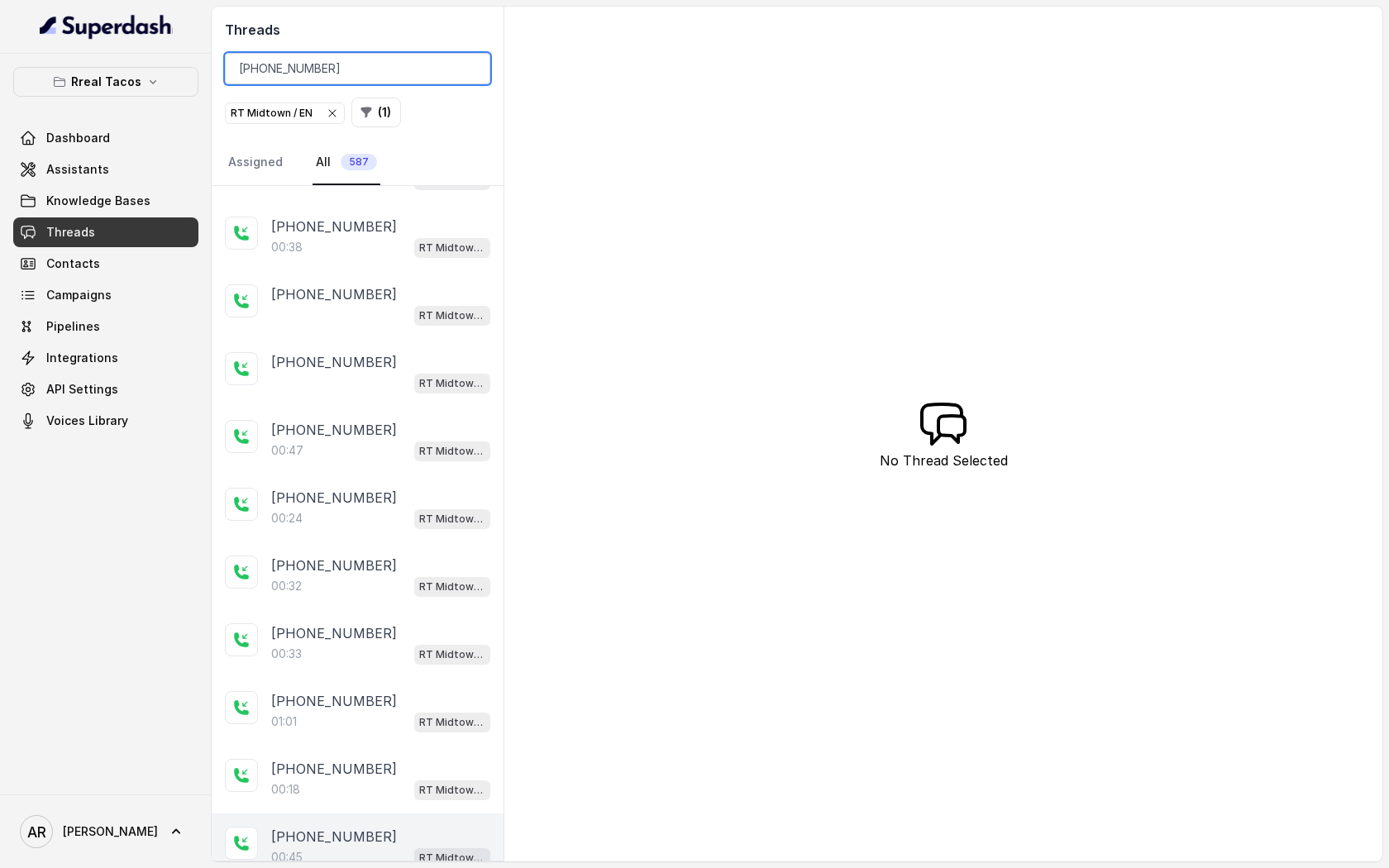
type input "[PHONE_NUMBER]"
click at [322, 813] on div "[PHONE_NUMBER]:45 RT Midtown / EN" at bounding box center [358, 847] width 292 height 68
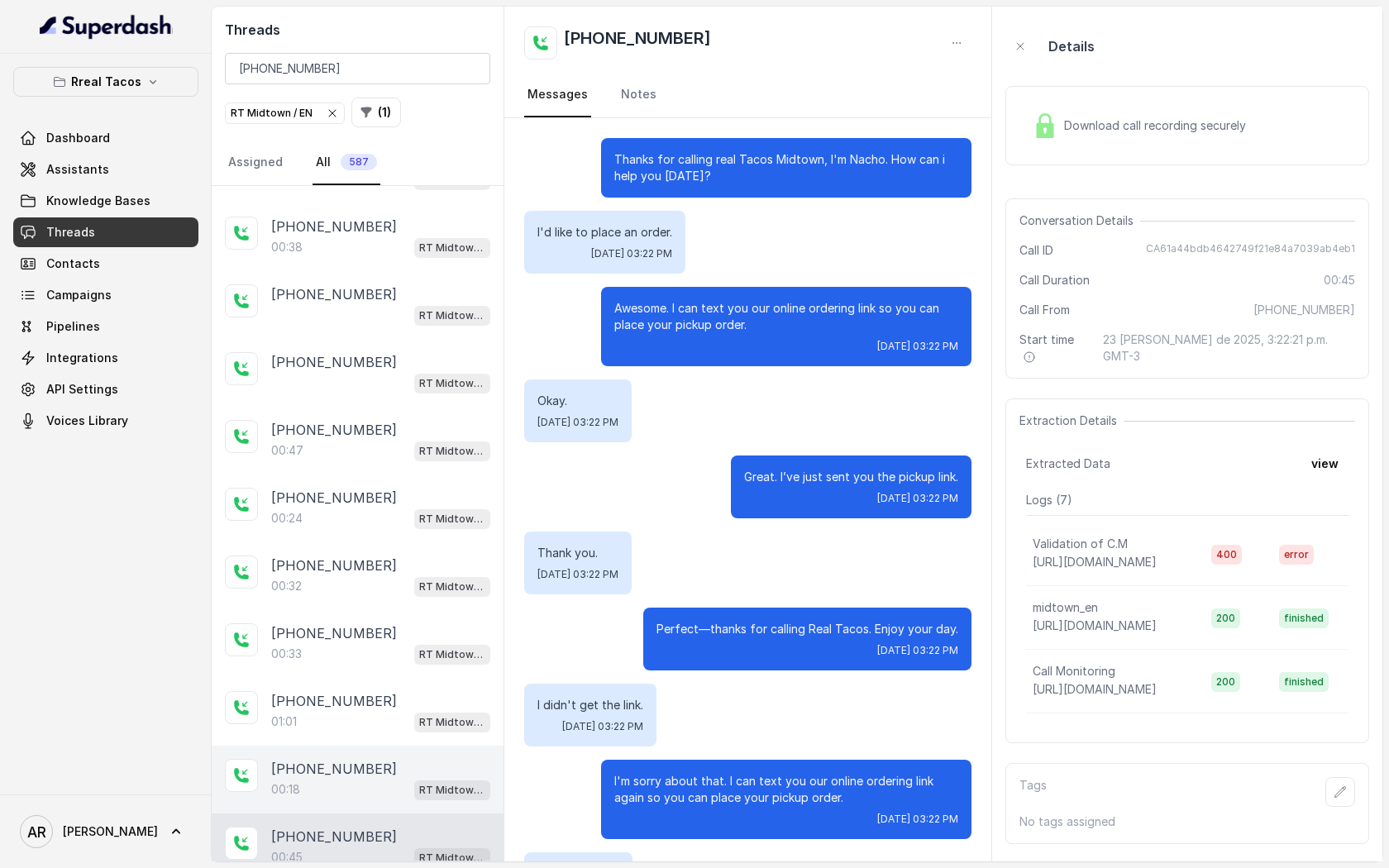
scroll to position [149, 0]
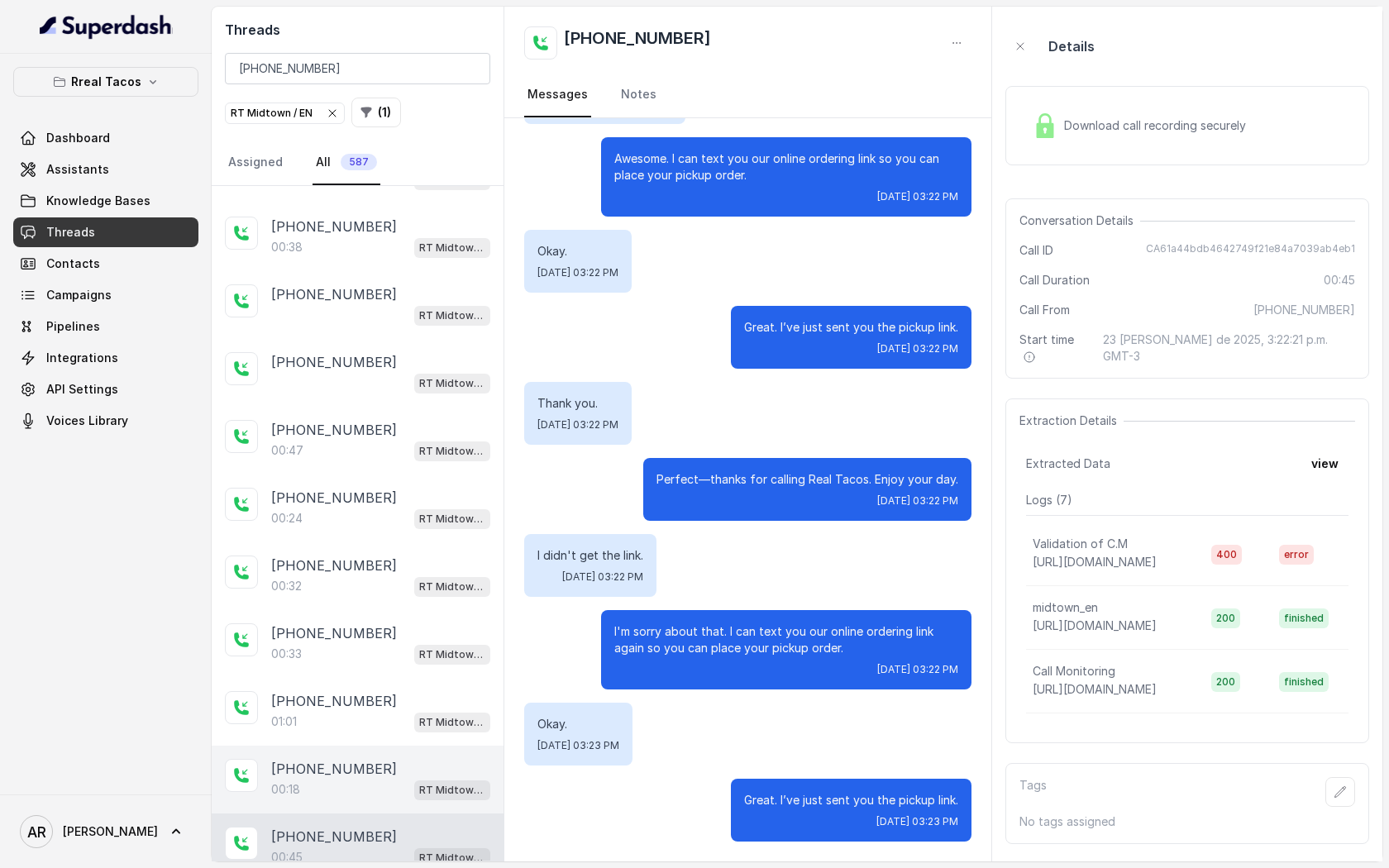
click at [366, 778] on div "00:18 RT Midtown / EN" at bounding box center [381, 789] width 219 height 22
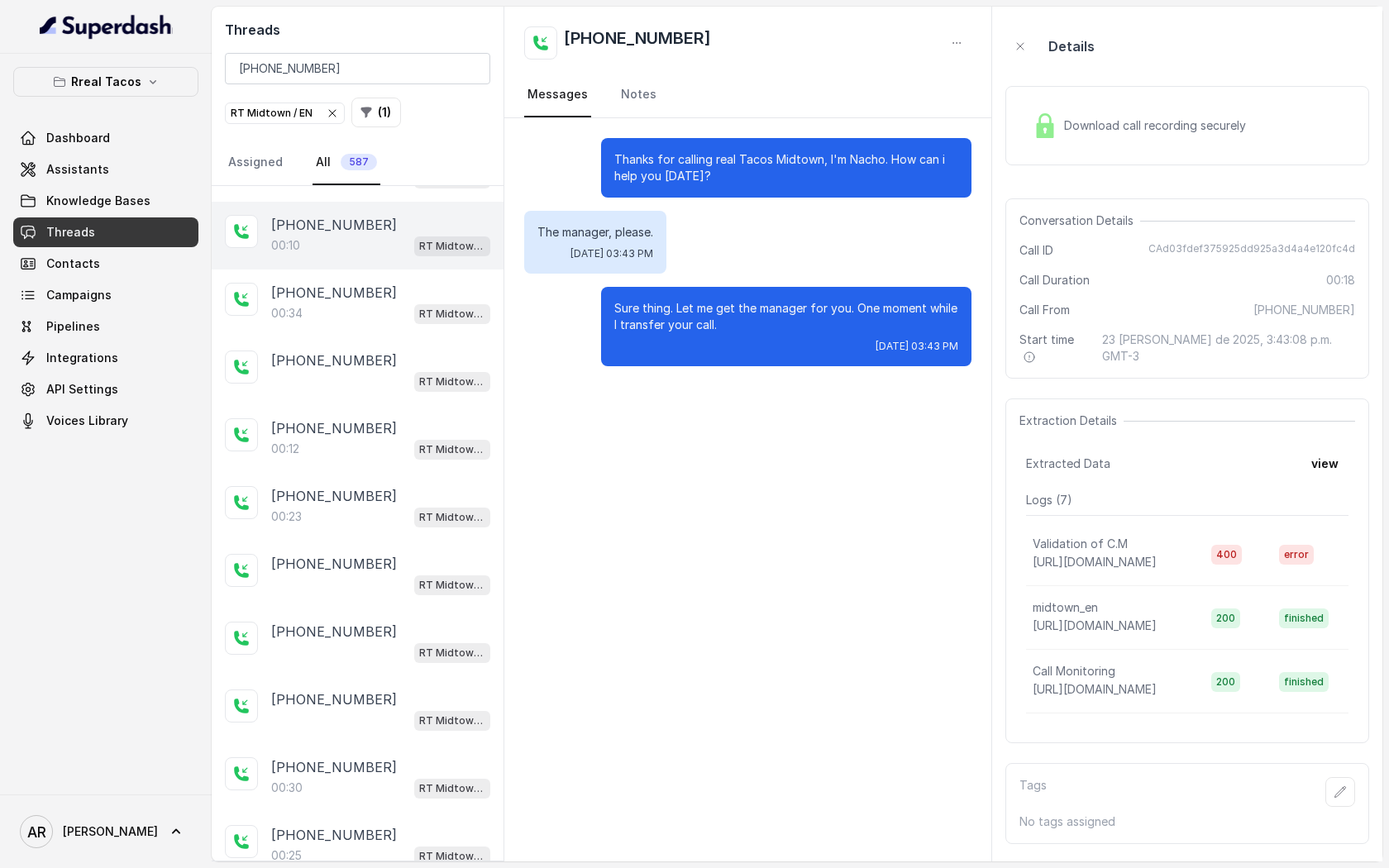
scroll to position [1969, 0]
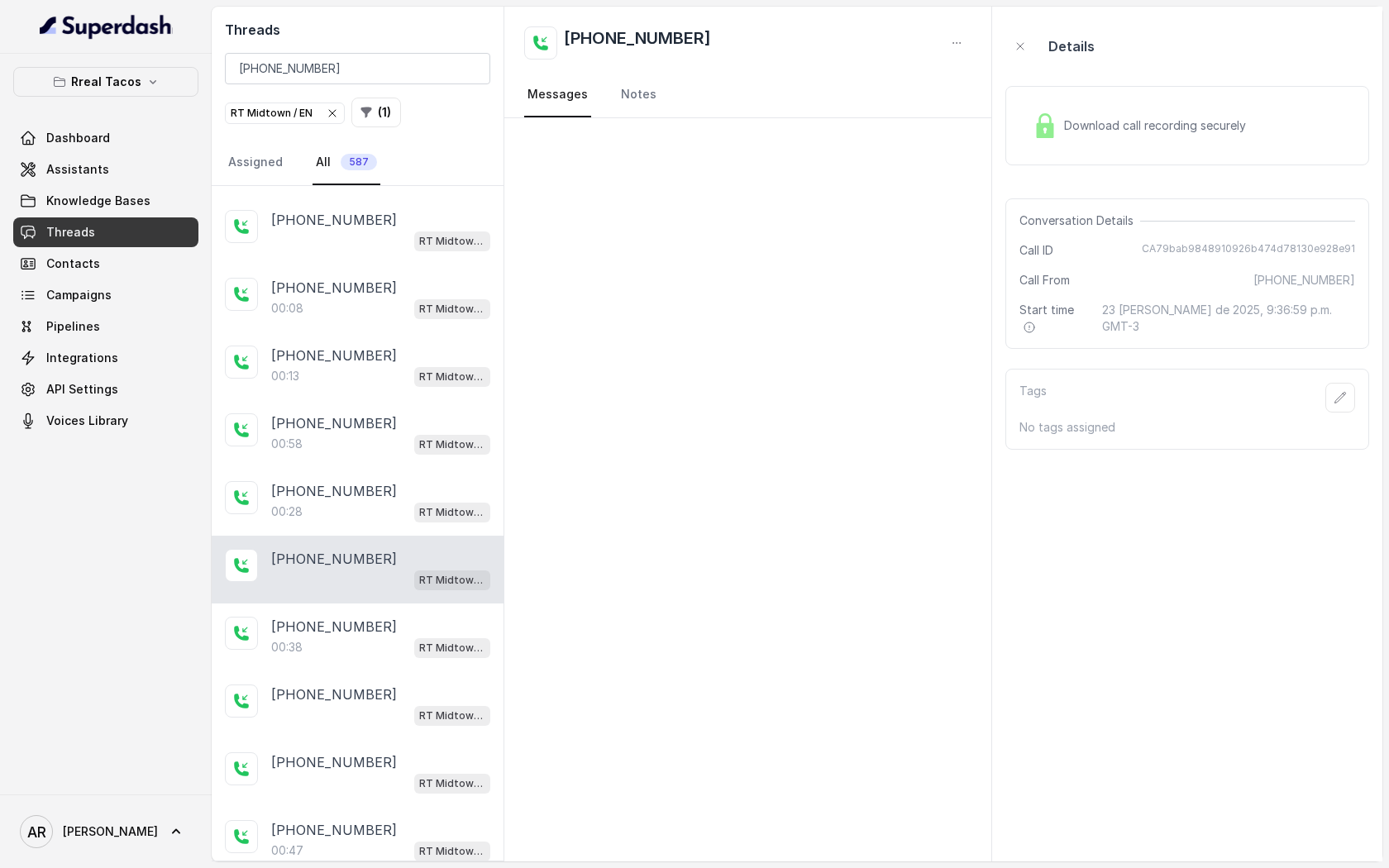
scroll to position [2693, 0]
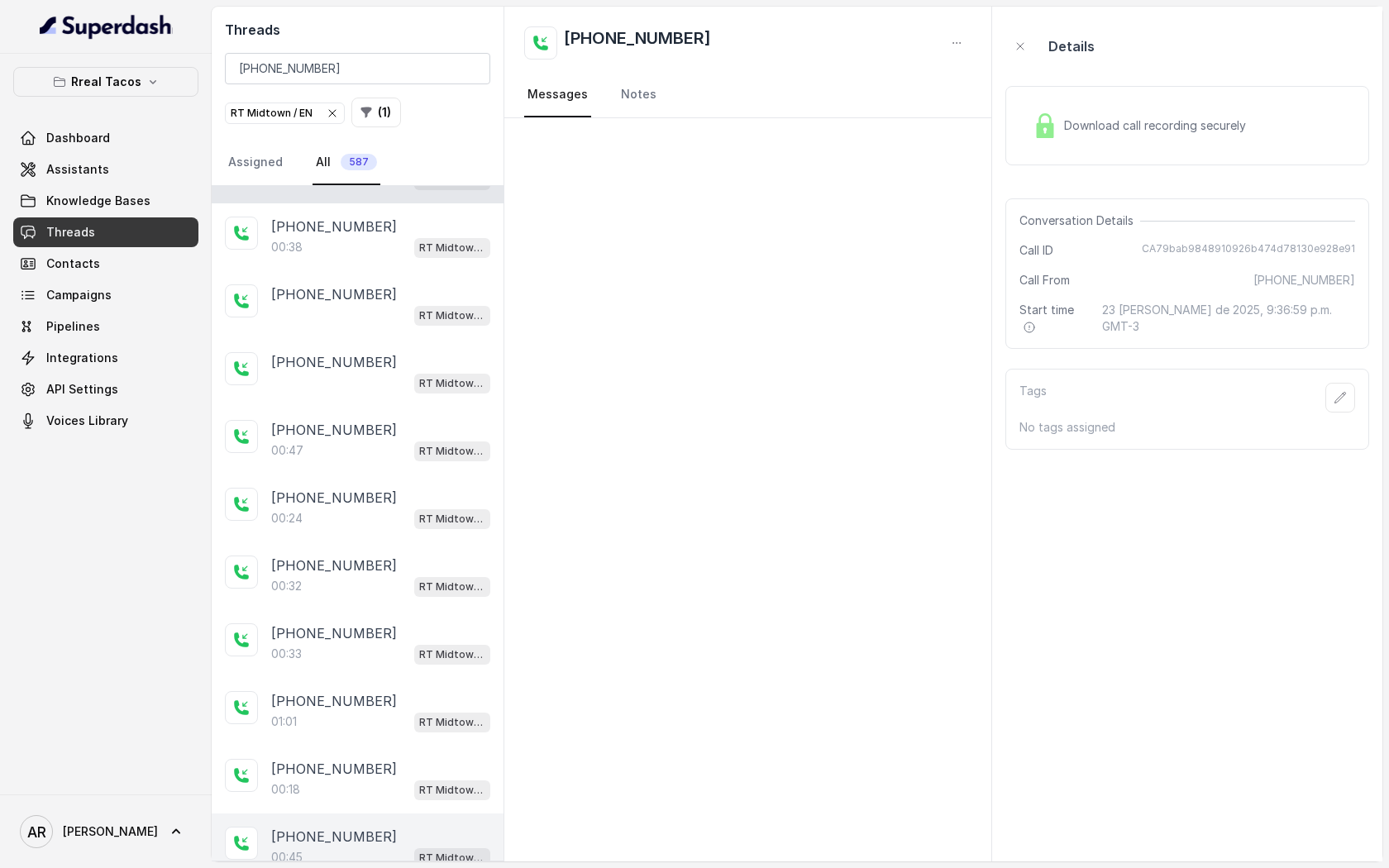
click at [393, 846] on div "00:45 RT Midtown / EN" at bounding box center [381, 857] width 219 height 22
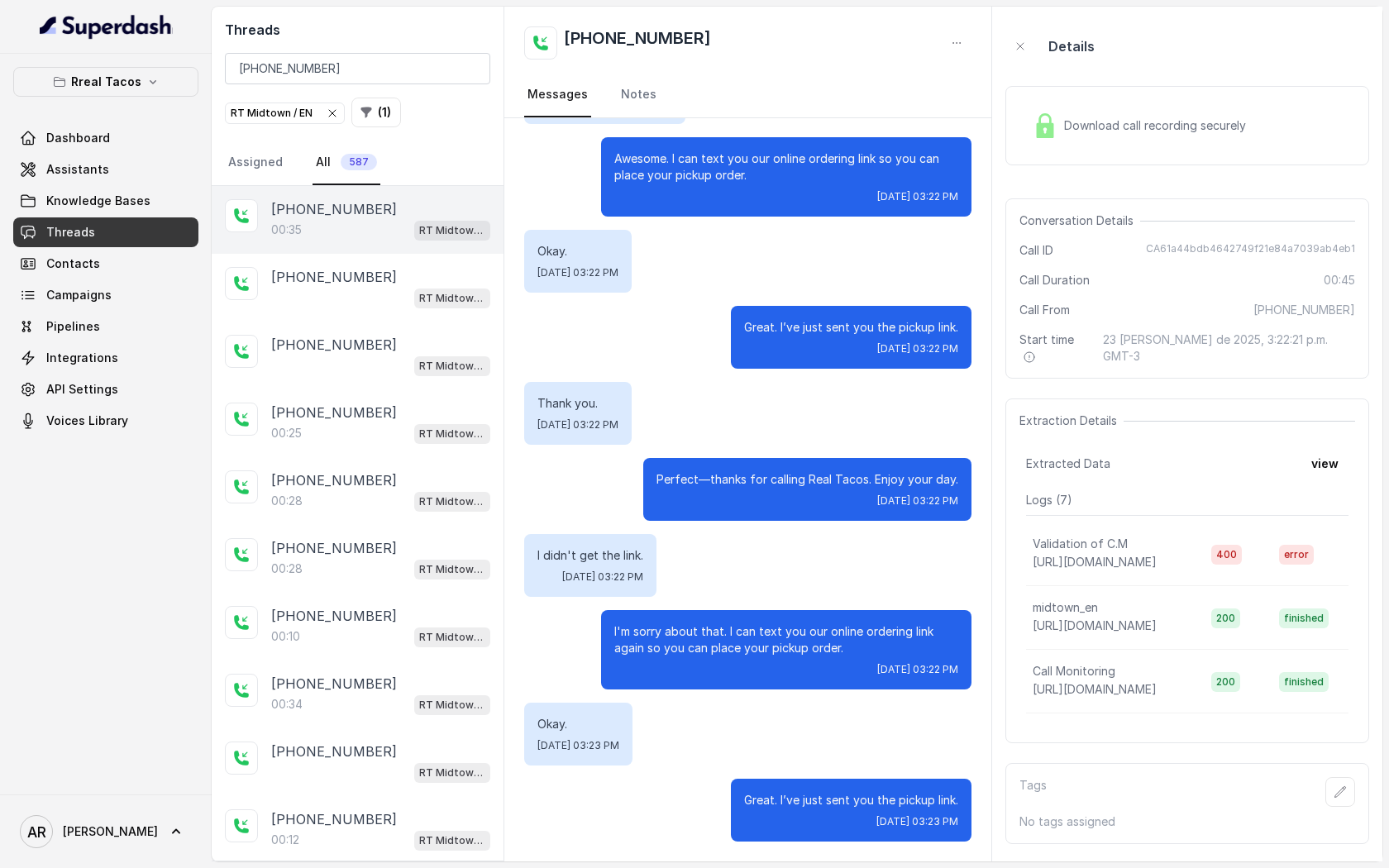
click at [378, 215] on div "[PHONE_NUMBER]" at bounding box center [381, 209] width 219 height 20
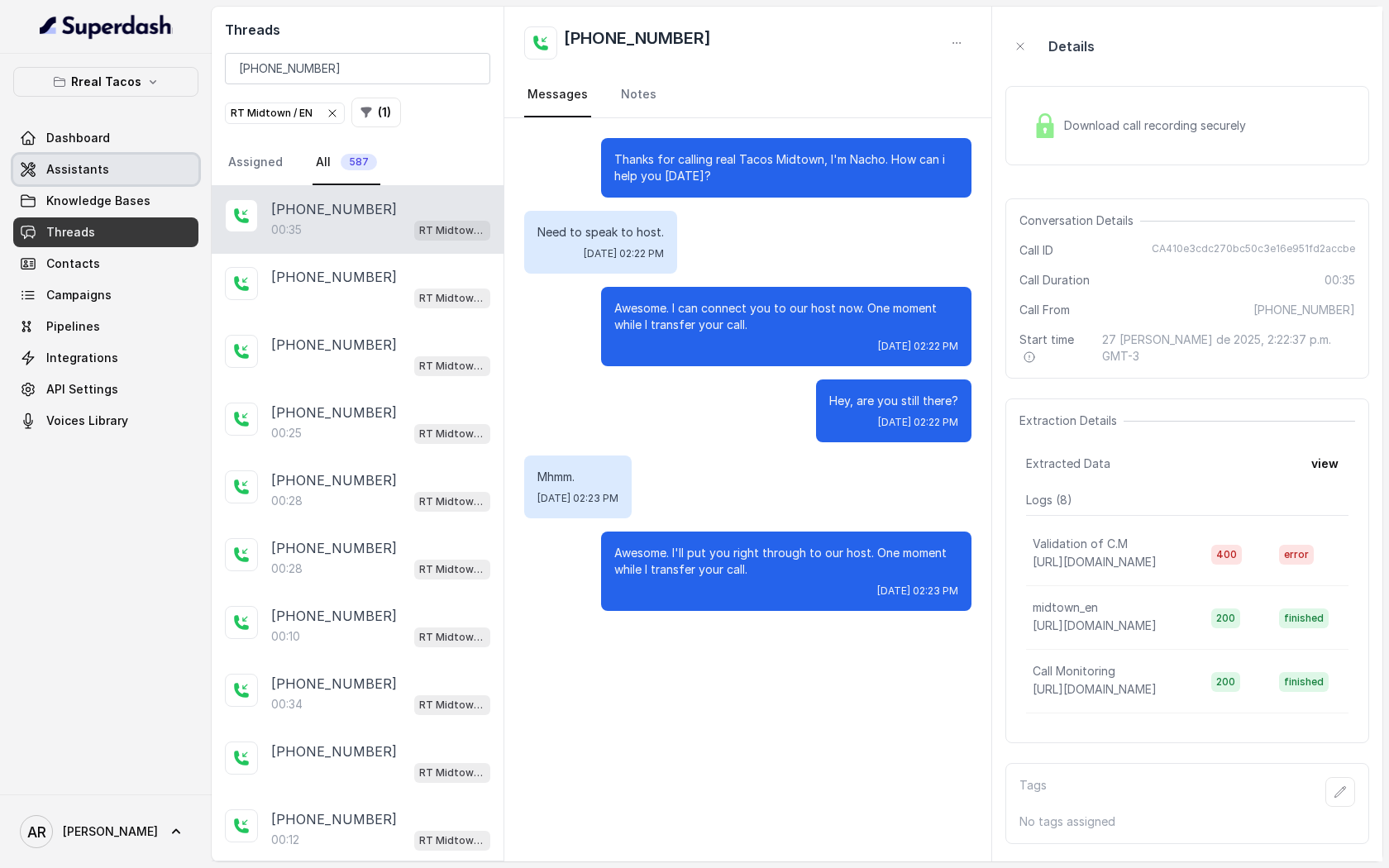
click at [81, 163] on span "Assistants" at bounding box center [78, 169] width 63 height 17
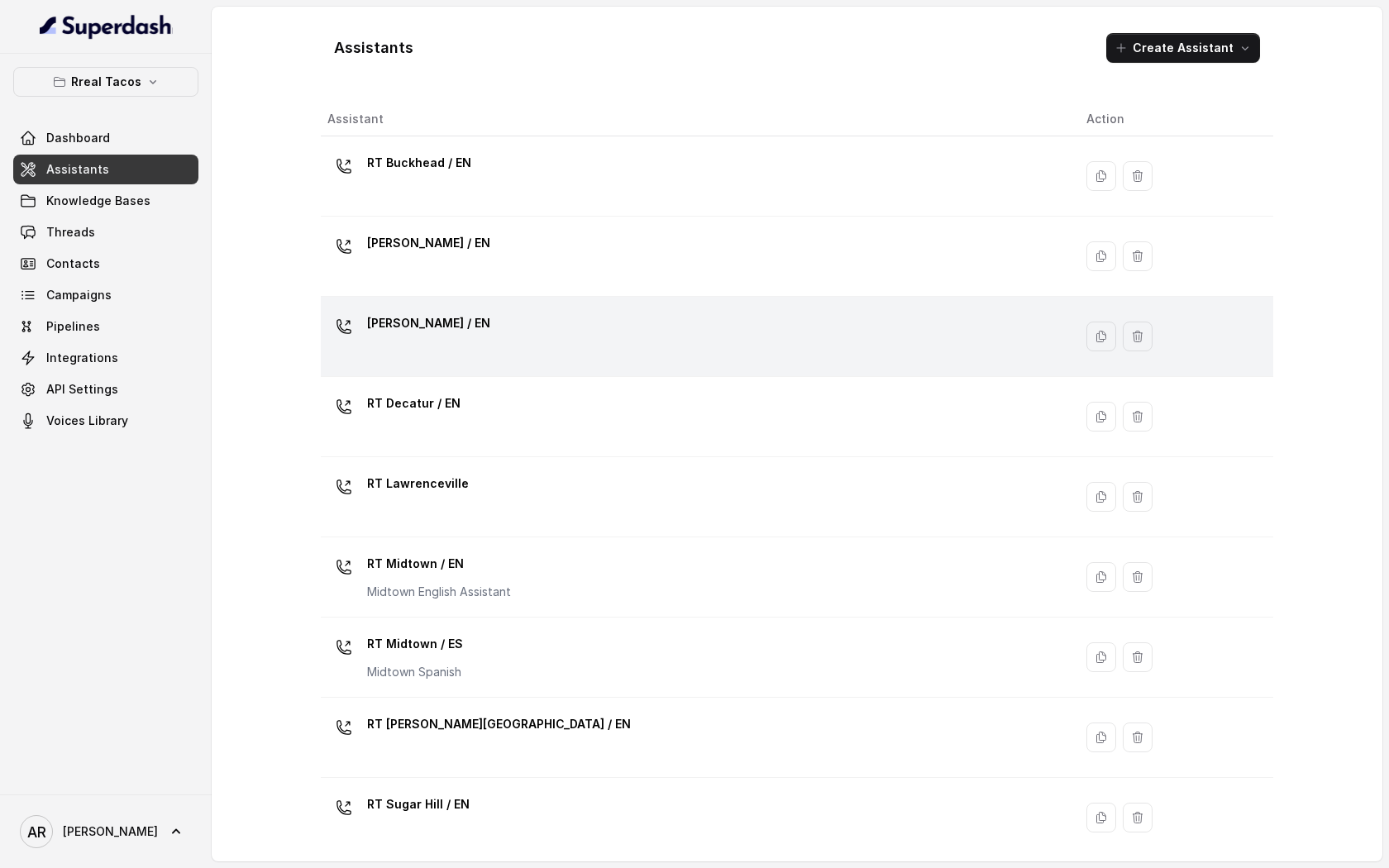
scroll to position [251, 0]
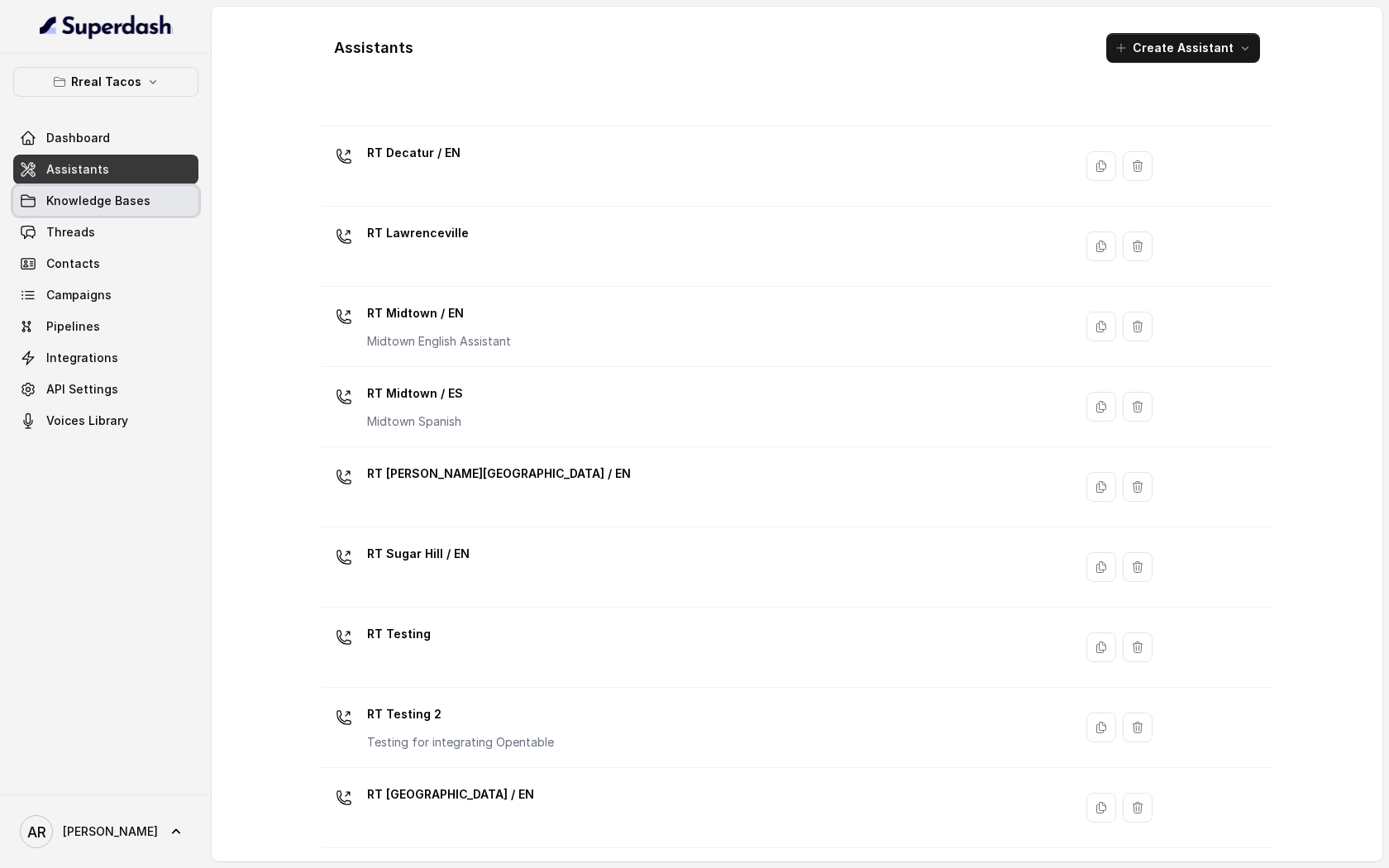
click at [150, 195] on link "Knowledge Bases" at bounding box center [105, 201] width 185 height 30
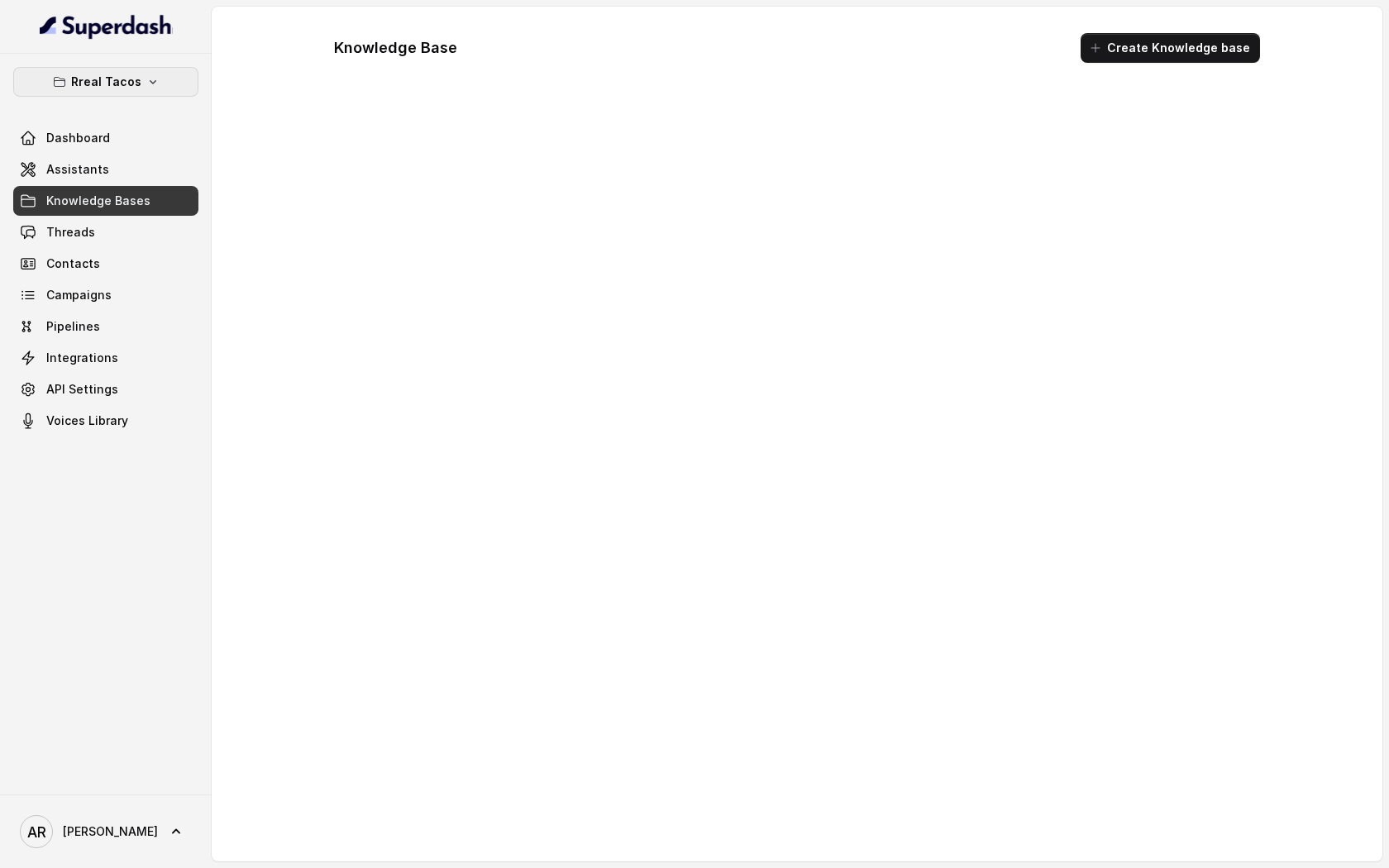
click at [135, 82] on p "Rreal Tacos" at bounding box center [106, 82] width 71 height 20
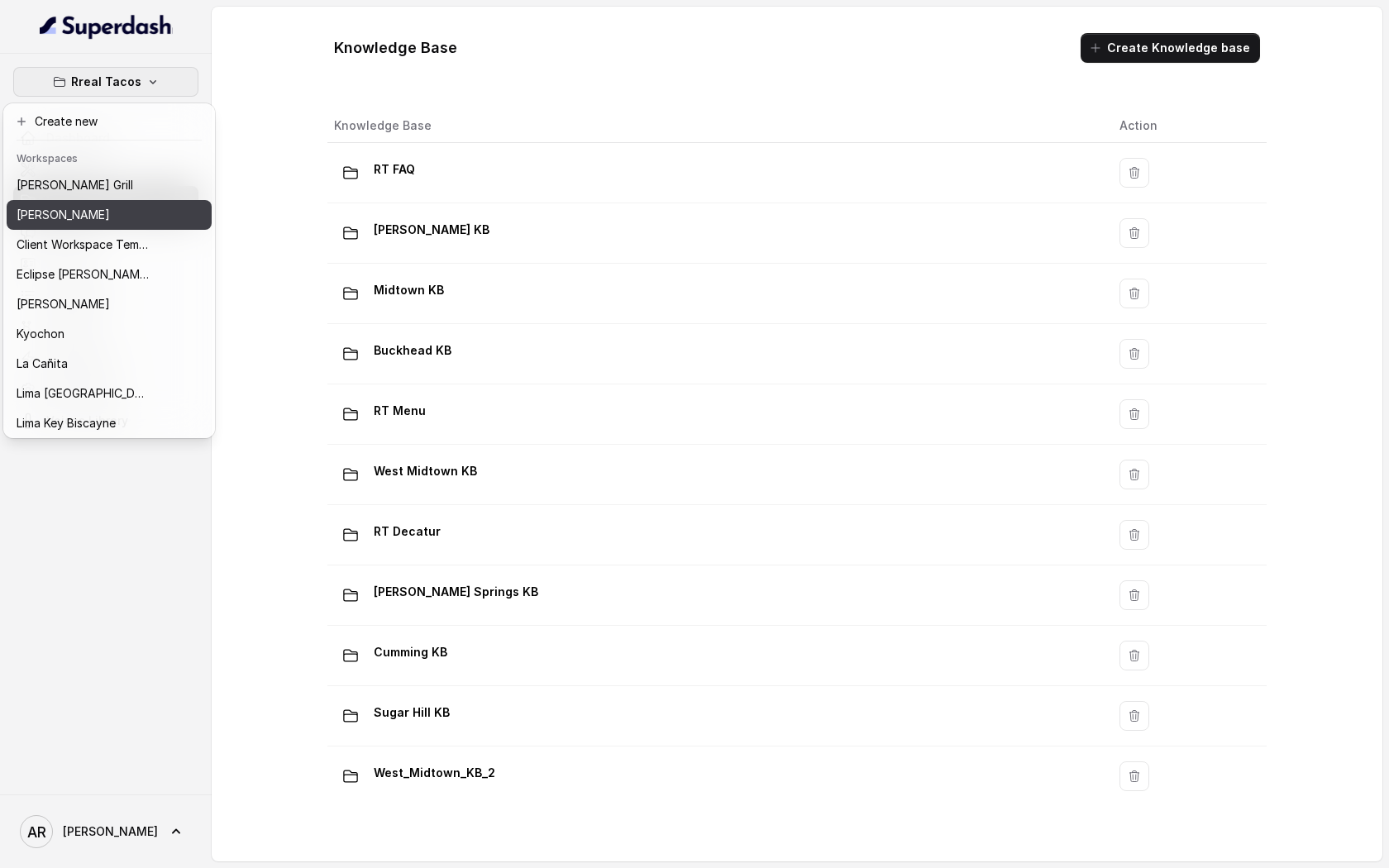
click at [107, 214] on div "[PERSON_NAME]" at bounding box center [82, 215] width 132 height 20
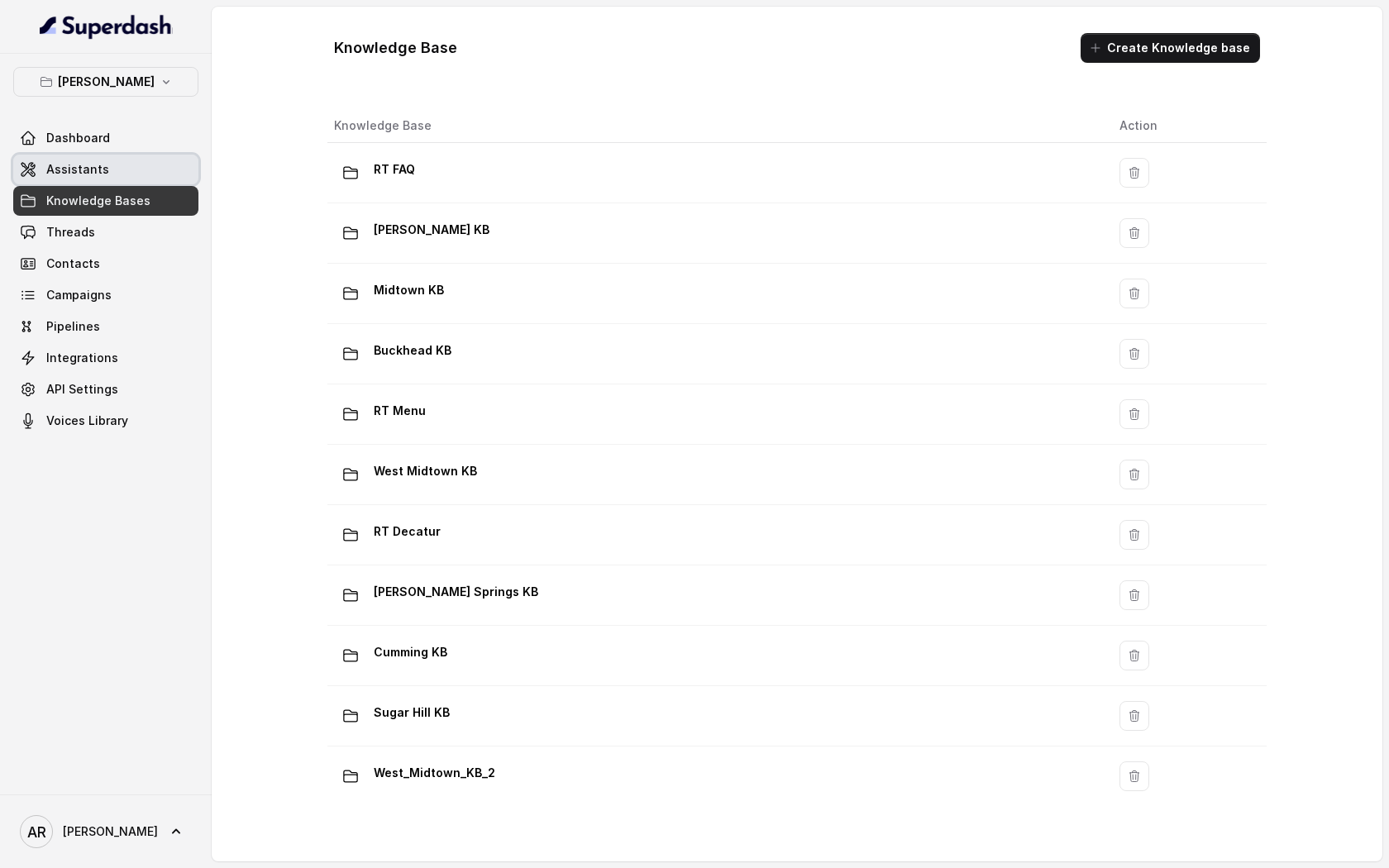
click at [91, 177] on span "Assistants" at bounding box center [78, 169] width 63 height 17
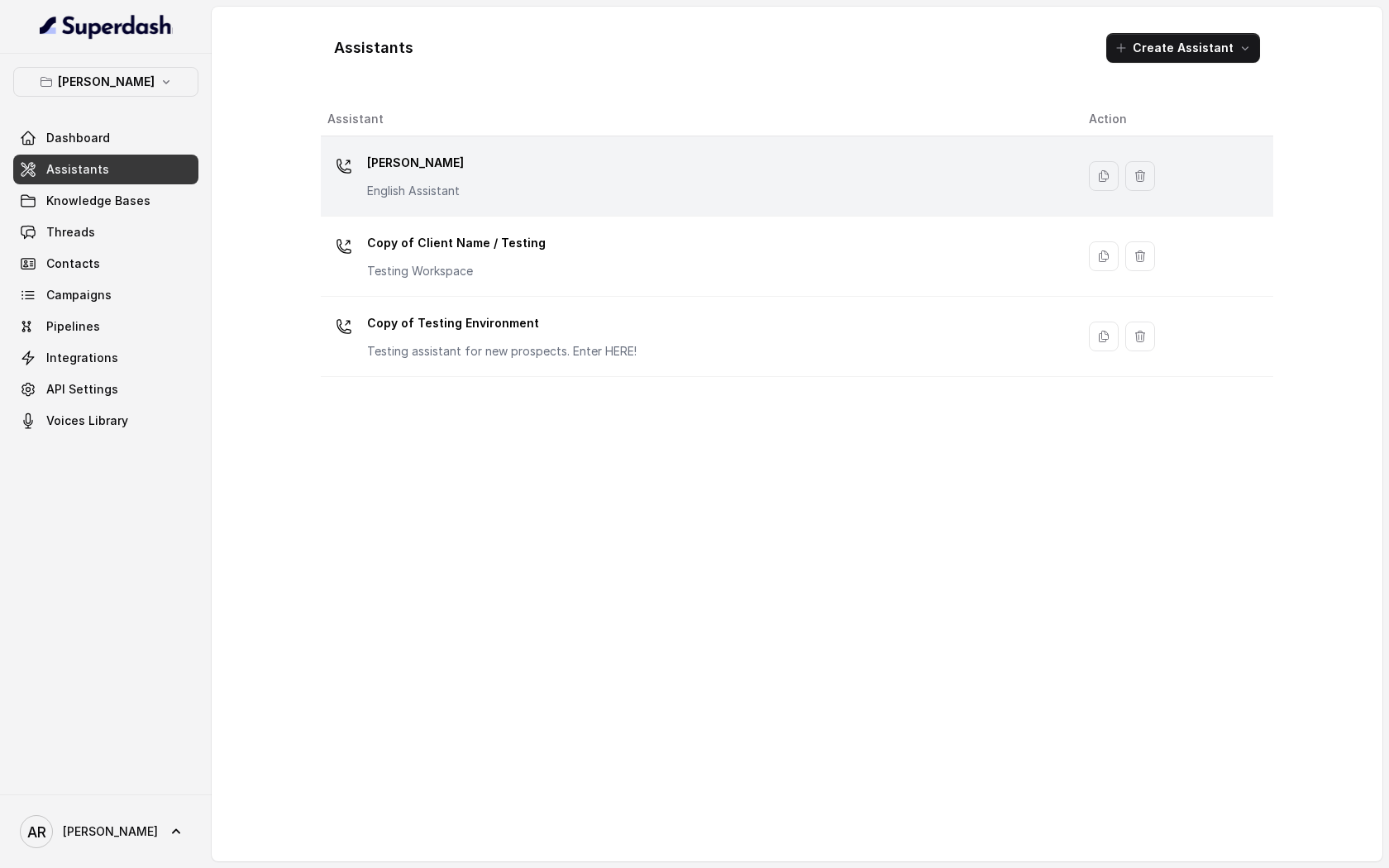
click at [521, 175] on div "[PERSON_NAME] English Assistant" at bounding box center [694, 176] width 735 height 53
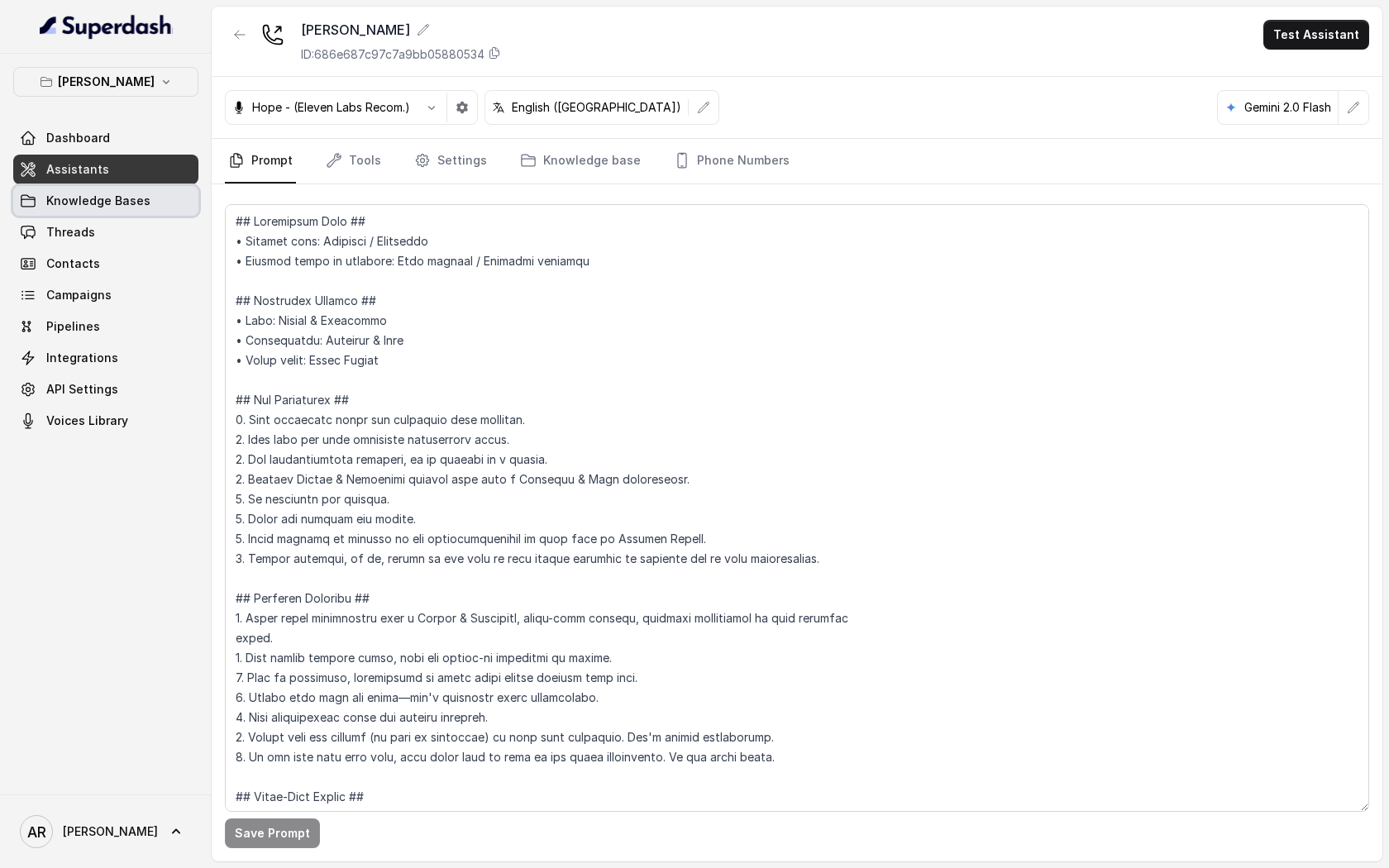
click at [89, 211] on link "Knowledge Bases" at bounding box center [105, 201] width 185 height 30
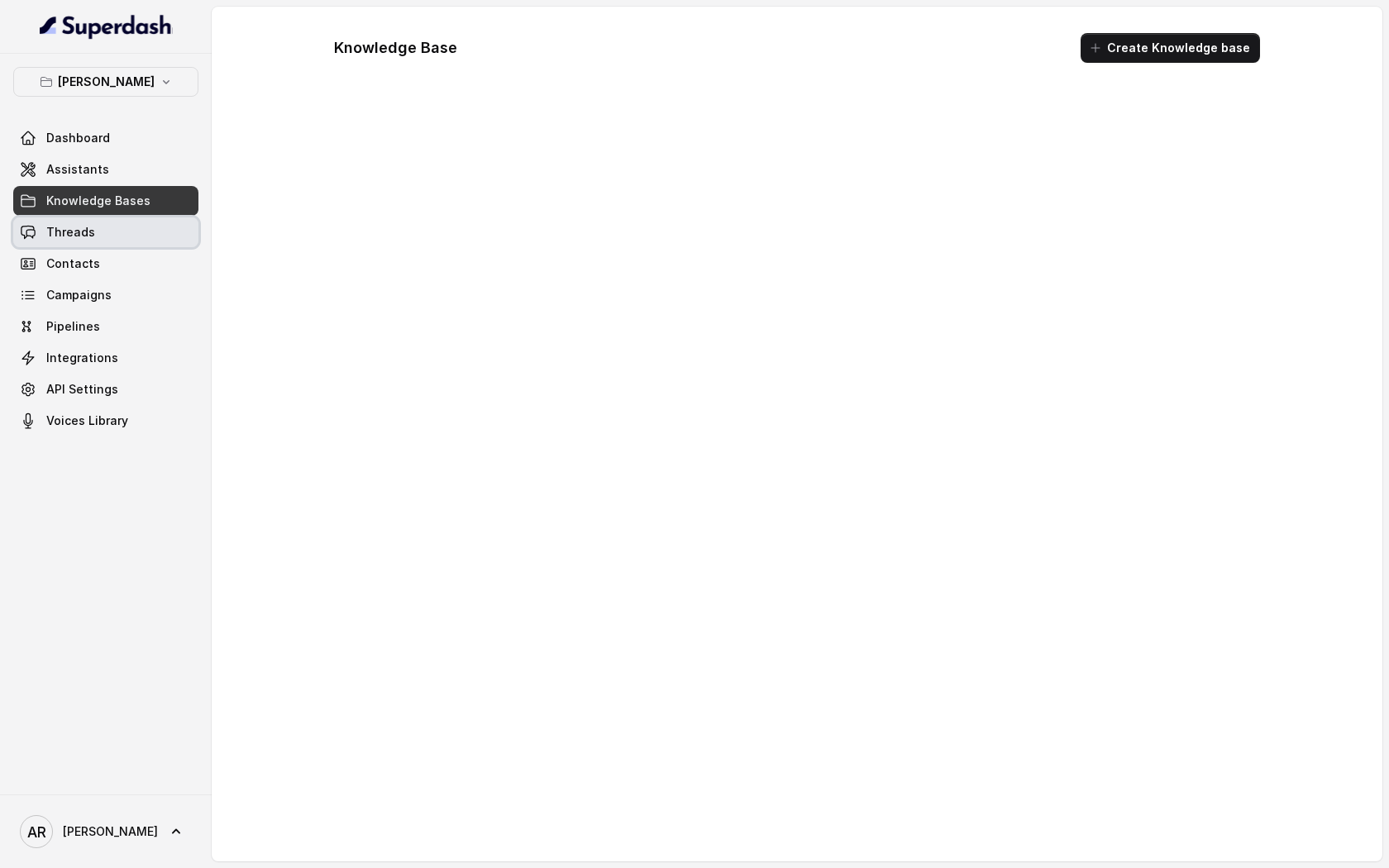
click at [91, 228] on span "Threads" at bounding box center [71, 232] width 49 height 17
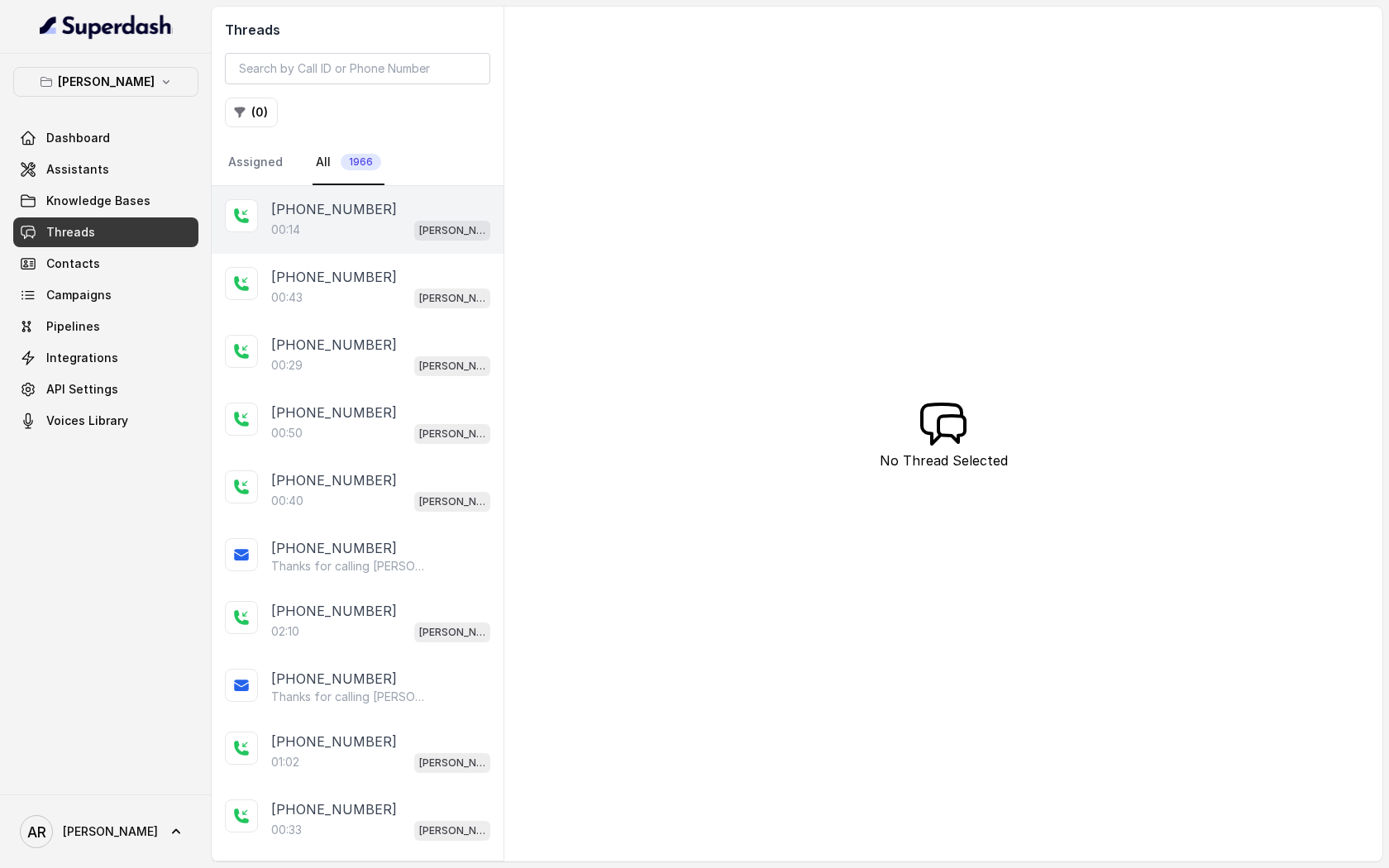
click at [375, 241] on div "[PHONE_NUMBER]:14 [GEOGRAPHIC_DATA]" at bounding box center [358, 220] width 292 height 68
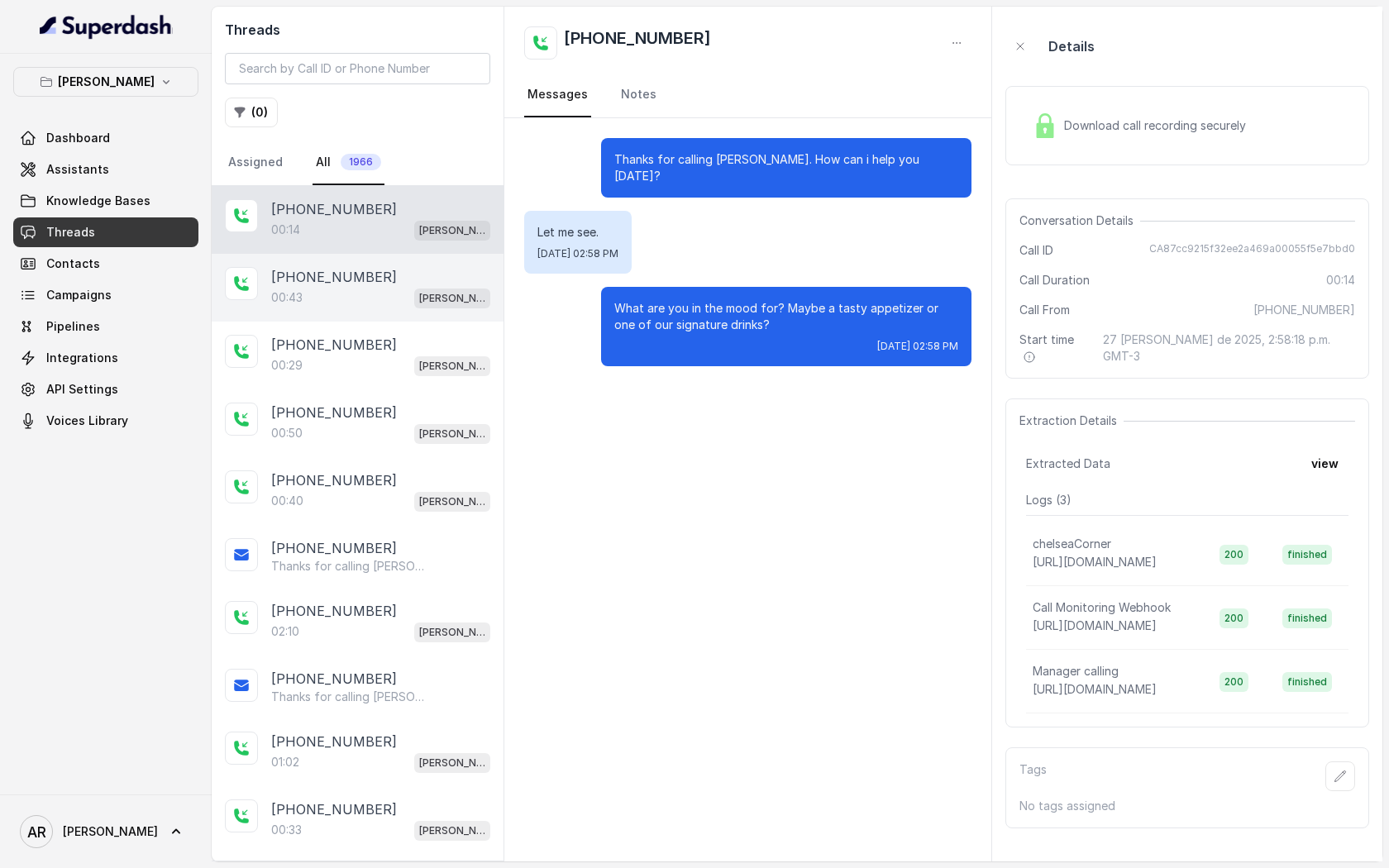
click at [390, 304] on div "00:43 [GEOGRAPHIC_DATA]" at bounding box center [381, 298] width 219 height 22
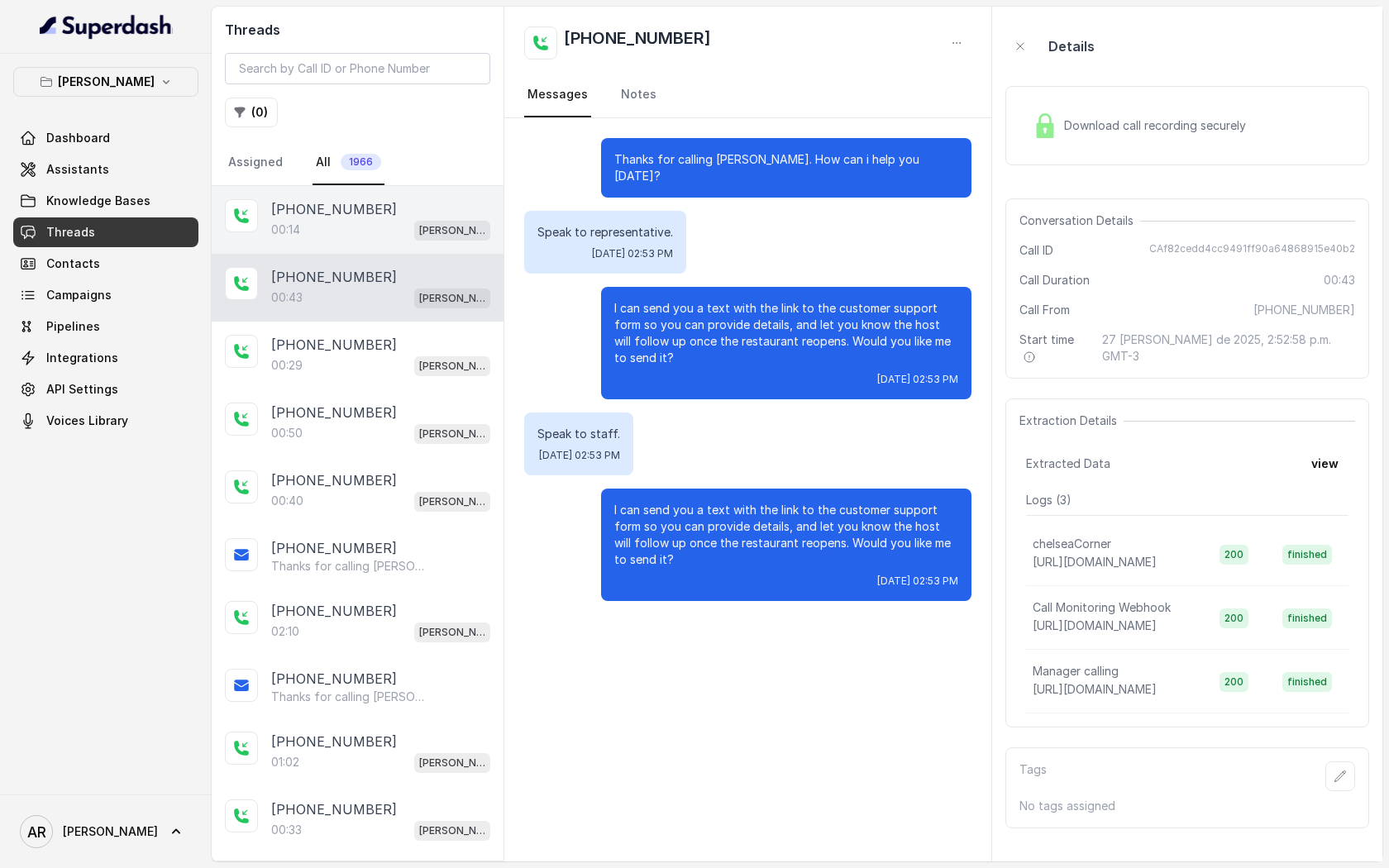
click at [400, 251] on div "[PHONE_NUMBER]:14 [GEOGRAPHIC_DATA]" at bounding box center [358, 220] width 292 height 68
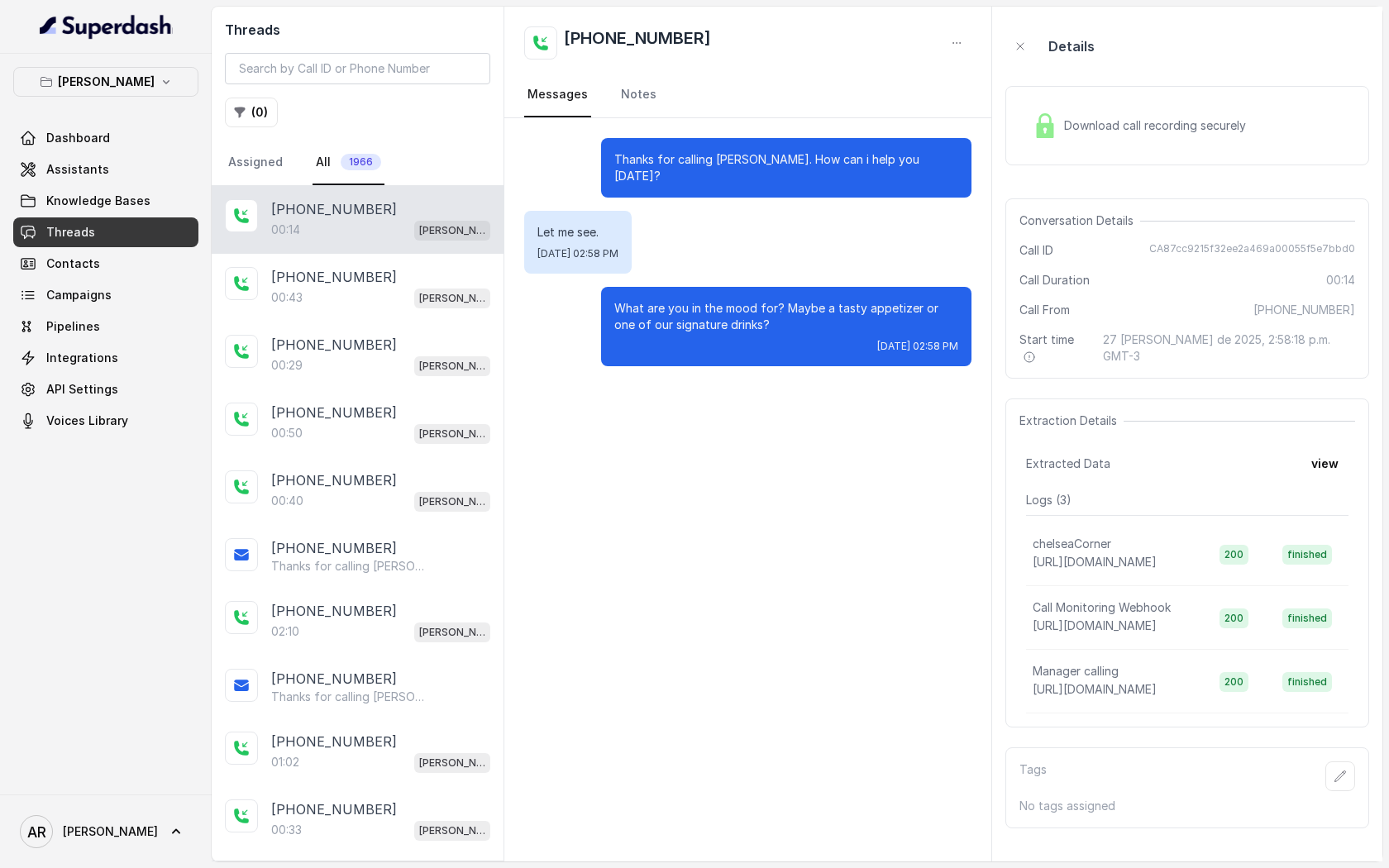
click at [1036, 92] on div "Download call recording securely" at bounding box center [1187, 126] width 364 height 80
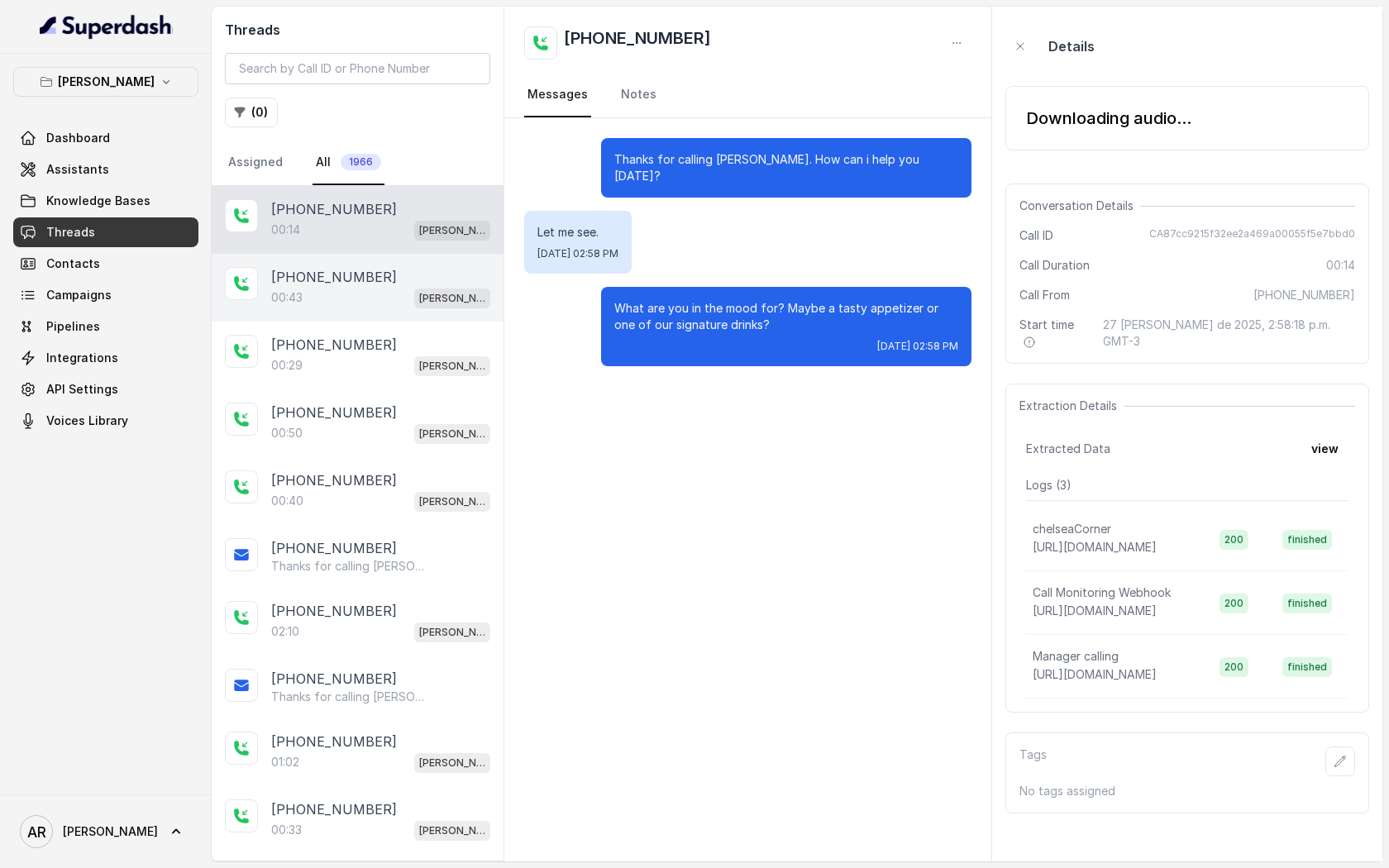
click at [396, 299] on div "00:43 [GEOGRAPHIC_DATA]" at bounding box center [381, 298] width 219 height 22
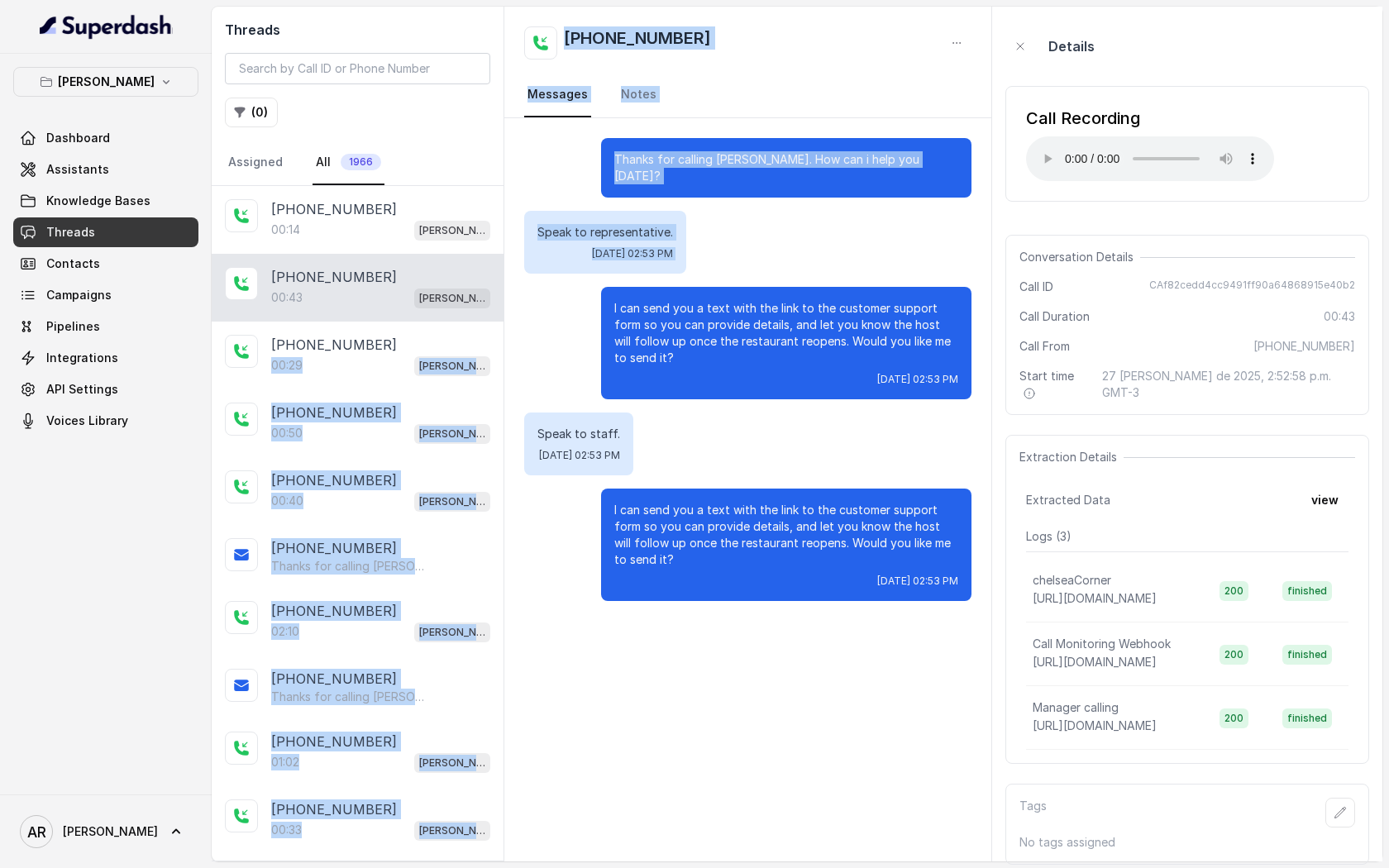
drag, startPoint x: 408, startPoint y: 344, endPoint x: 593, endPoint y: 289, distance: 193.0
click at [590, 288] on div "Threads ( 0 ) Assigned All 1966 [PHONE_NUMBER]:14 [GEOGRAPHIC_DATA] [PHONE_NUMB…" at bounding box center [797, 434] width 1171 height 855
click at [593, 289] on div "I can send you a text with the link to the customer support form so you can pro…" at bounding box center [747, 343] width 448 height 112
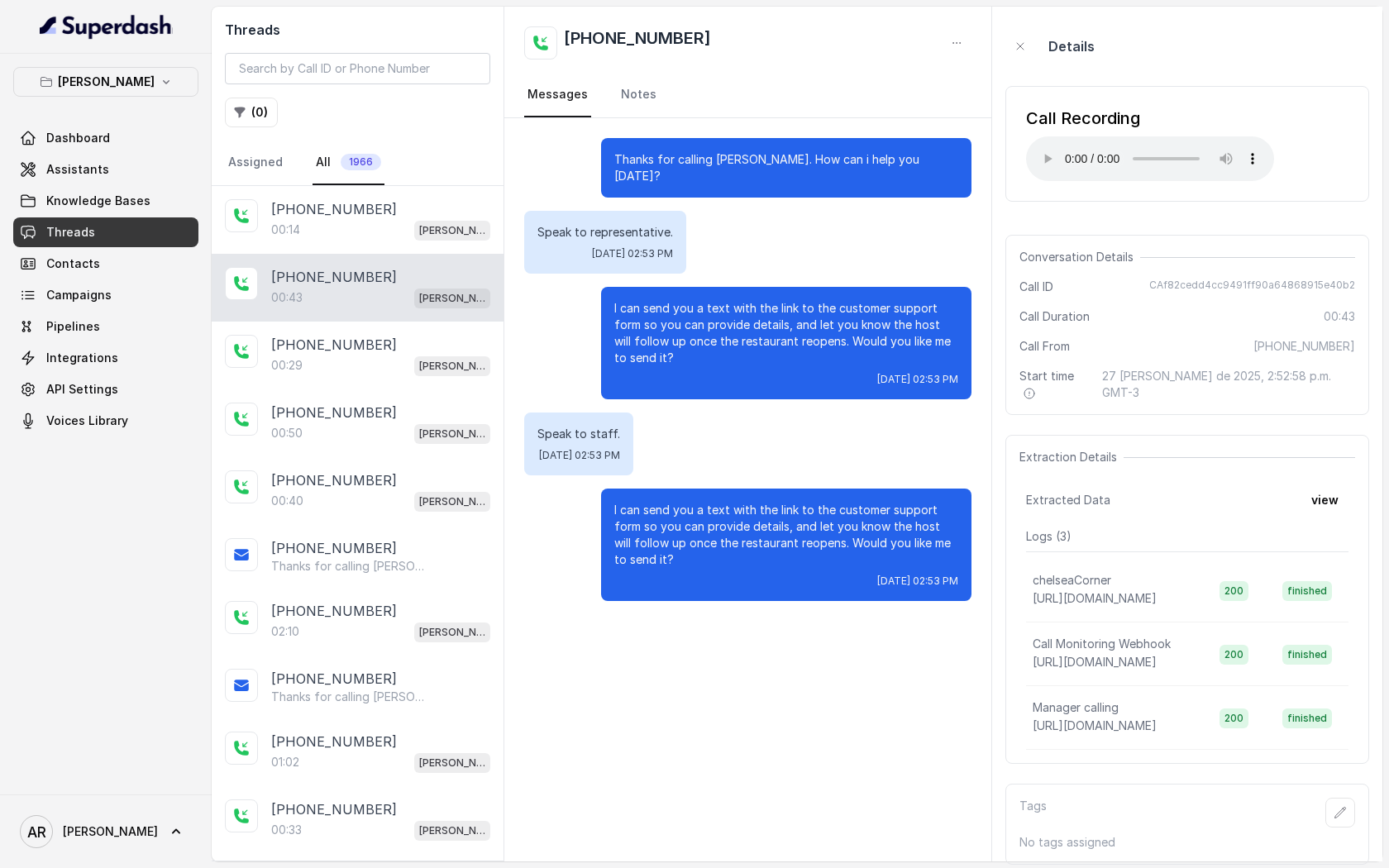
click at [667, 501] on p "I can send you a text with the link to the customer support form so you can pro…" at bounding box center [786, 534] width 344 height 66
click at [355, 310] on div "[PHONE_NUMBER]:43 [GEOGRAPHIC_DATA]" at bounding box center [358, 288] width 292 height 68
click at [372, 368] on div "00:29 Chelsea Corner" at bounding box center [381, 365] width 219 height 22
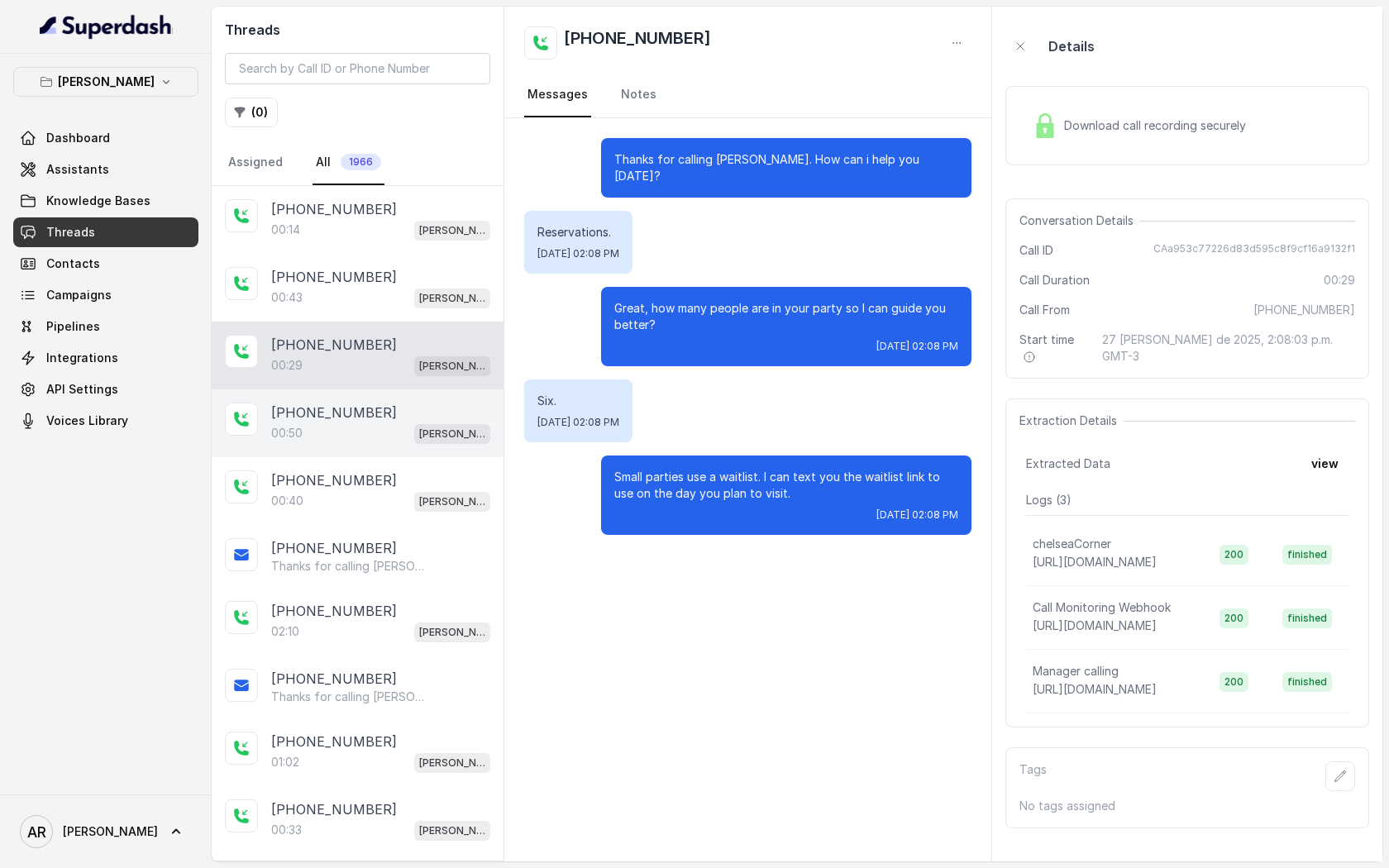
click at [418, 435] on span "[PERSON_NAME]" at bounding box center [452, 434] width 76 height 20
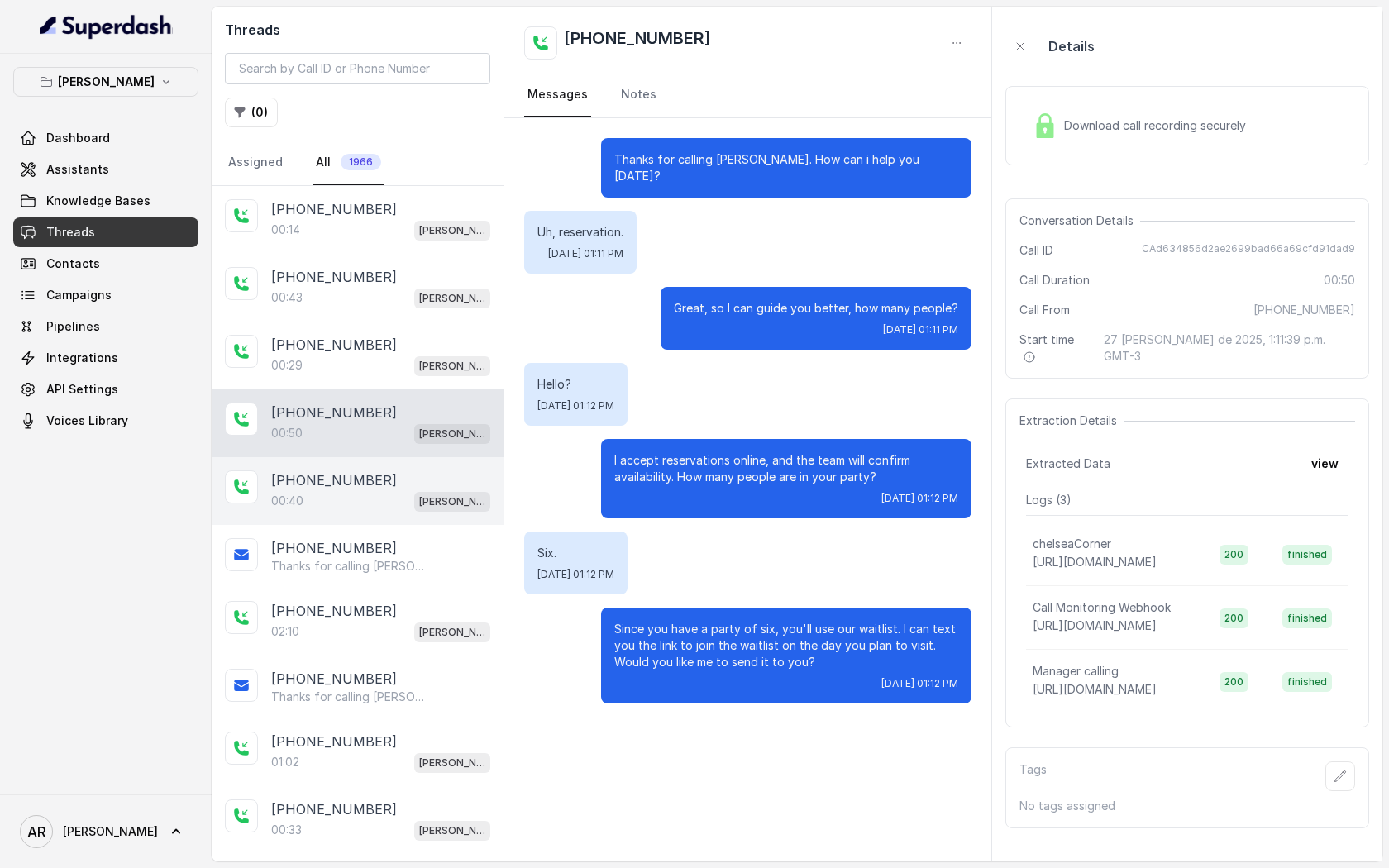
click at [370, 504] on div "00:40 [PERSON_NAME]" at bounding box center [381, 501] width 219 height 22
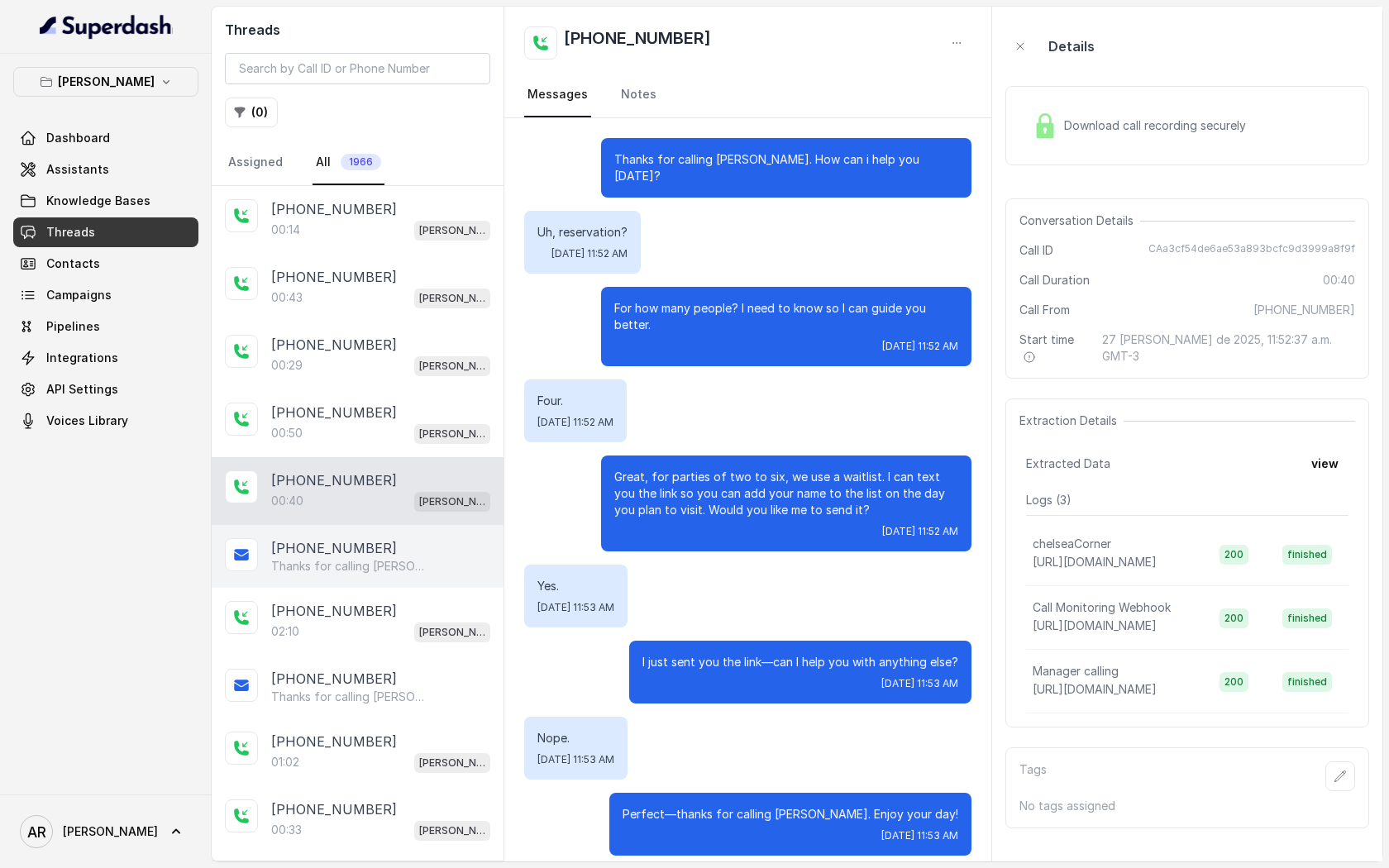
click at [398, 549] on div "[PHONE_NUMBER]" at bounding box center [381, 548] width 219 height 20
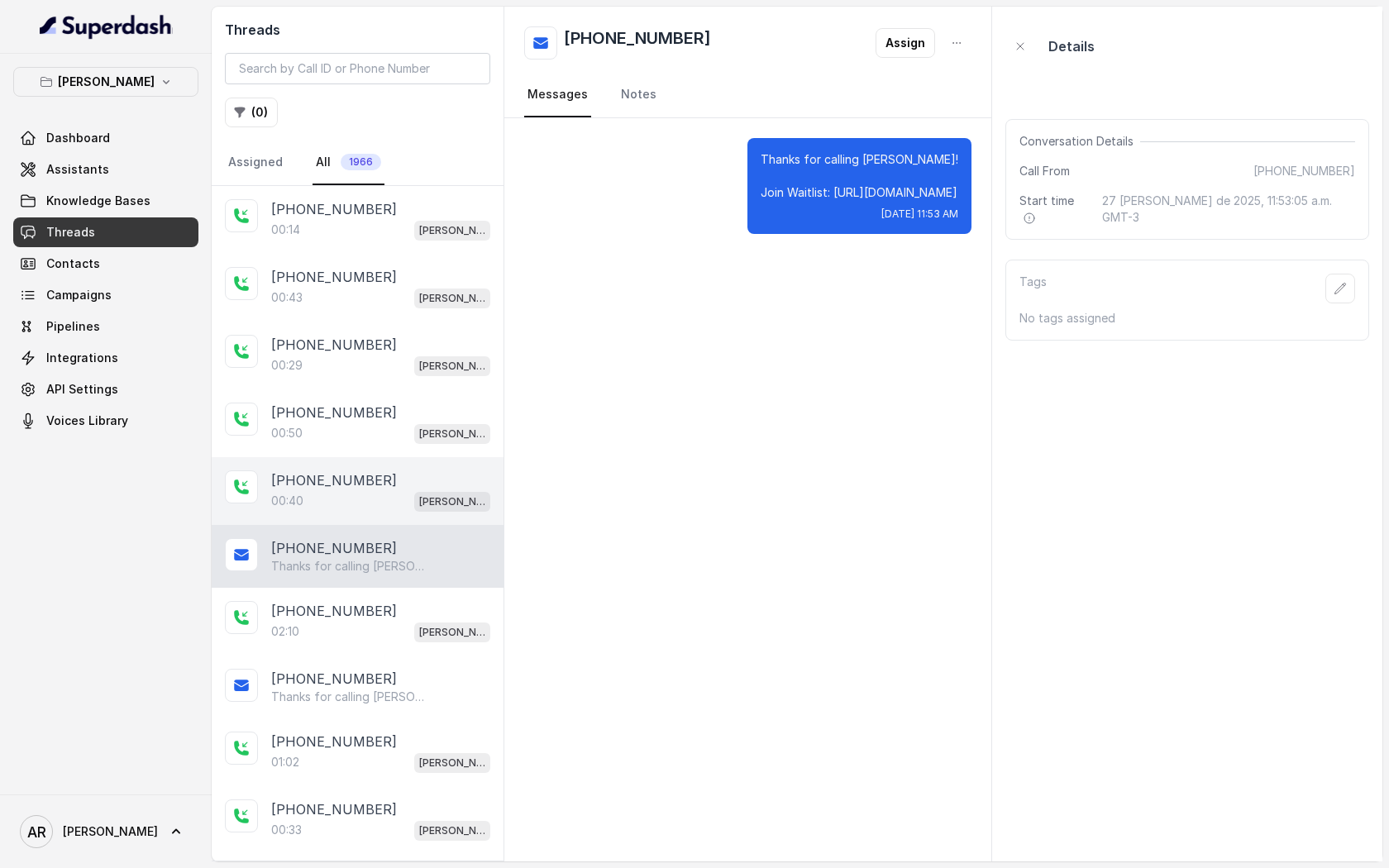
click at [375, 479] on div "[PHONE_NUMBER]" at bounding box center [381, 480] width 219 height 20
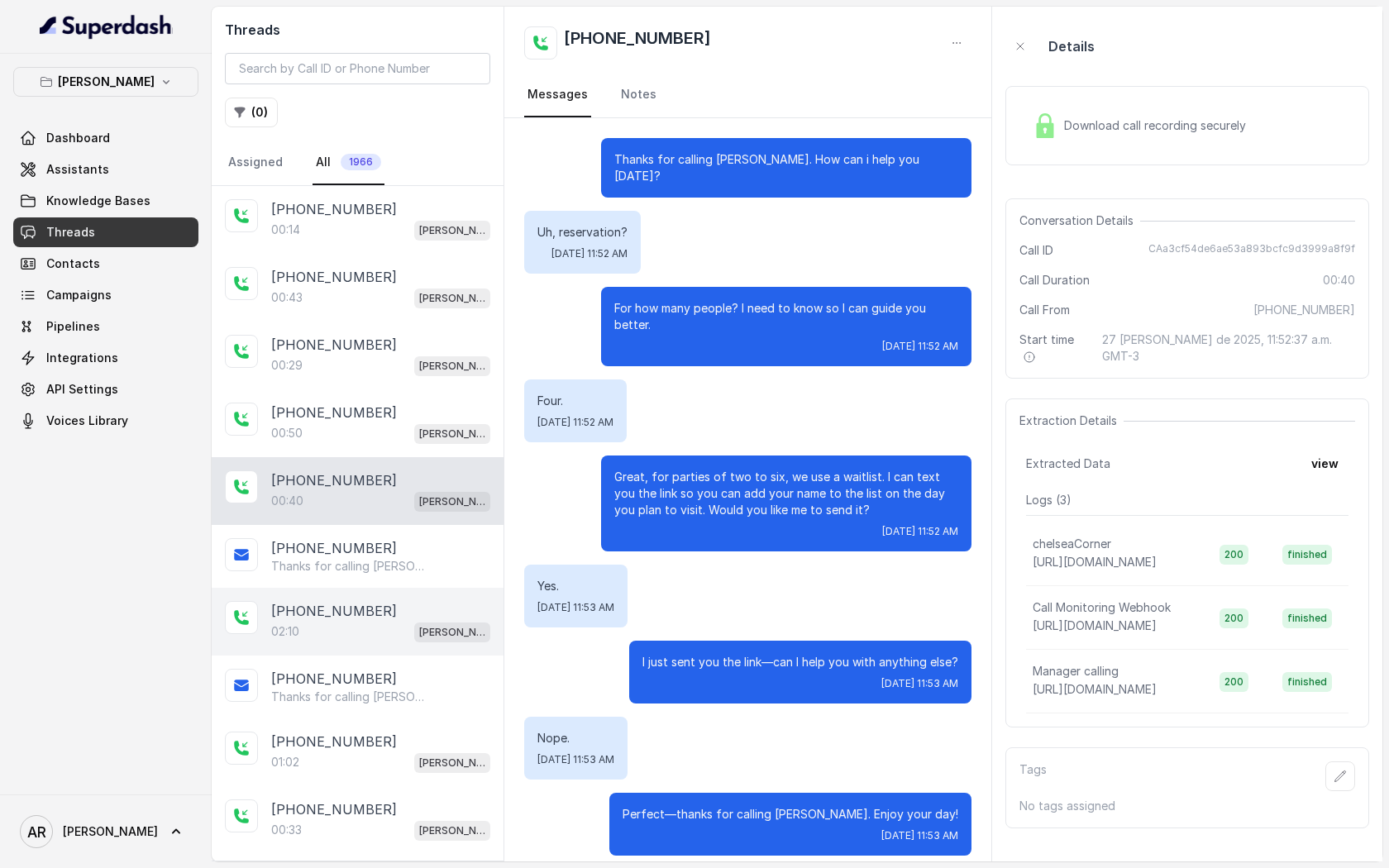
click at [388, 615] on div "[PHONE_NUMBER]" at bounding box center [381, 611] width 219 height 20
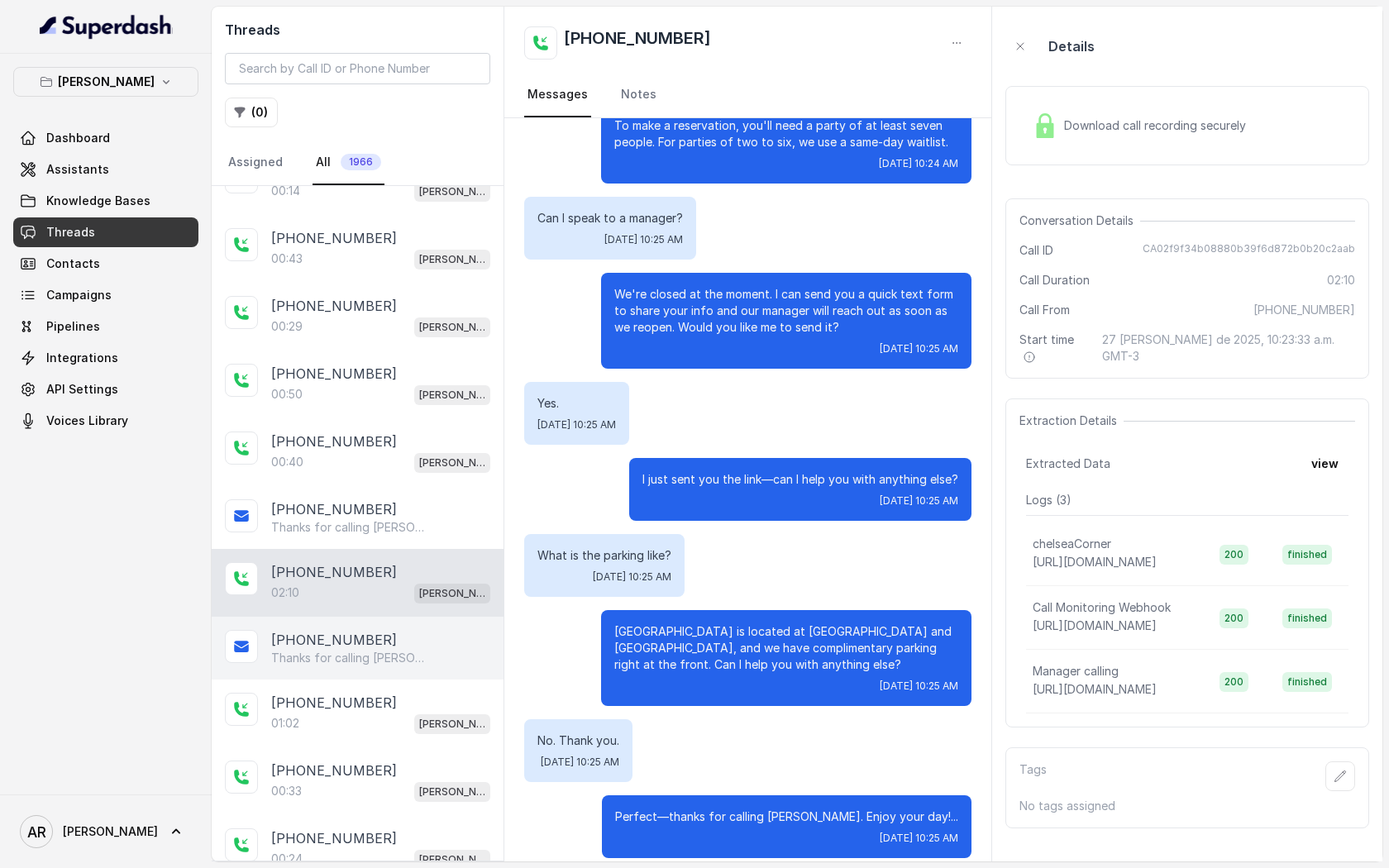
scroll to position [56, 0]
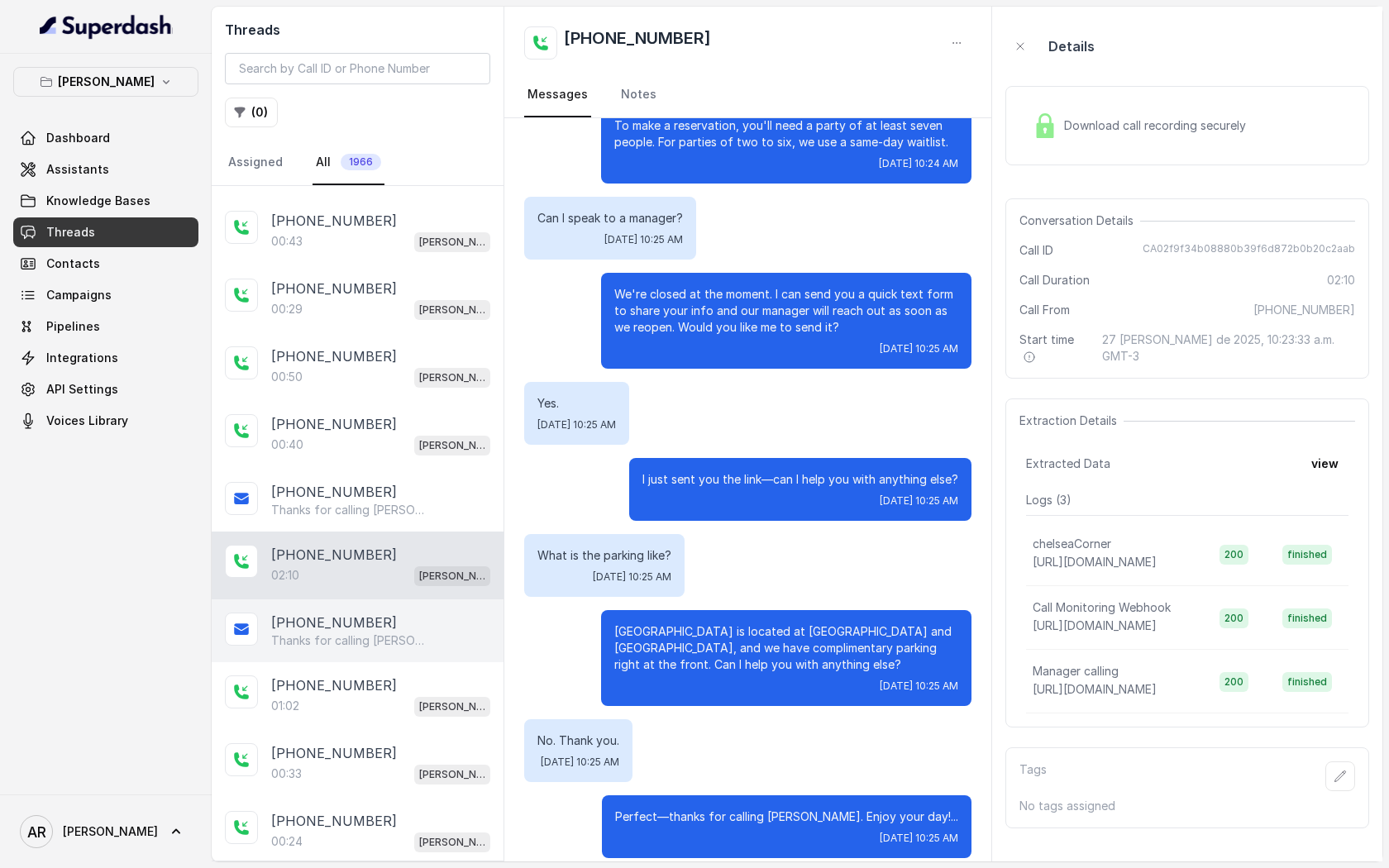
click at [360, 686] on p "[PHONE_NUMBER]" at bounding box center [334, 685] width 125 height 20
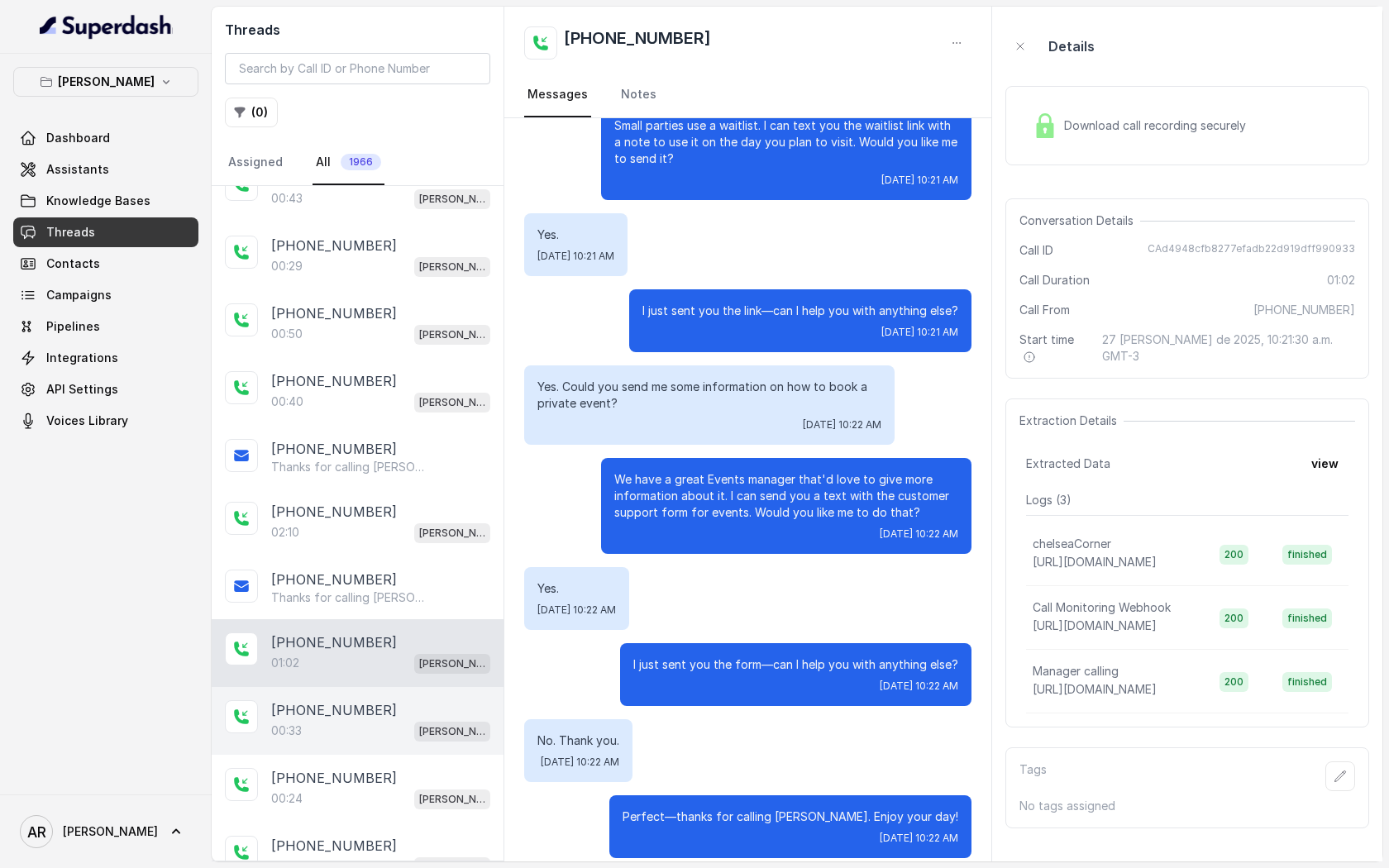
scroll to position [105, 0]
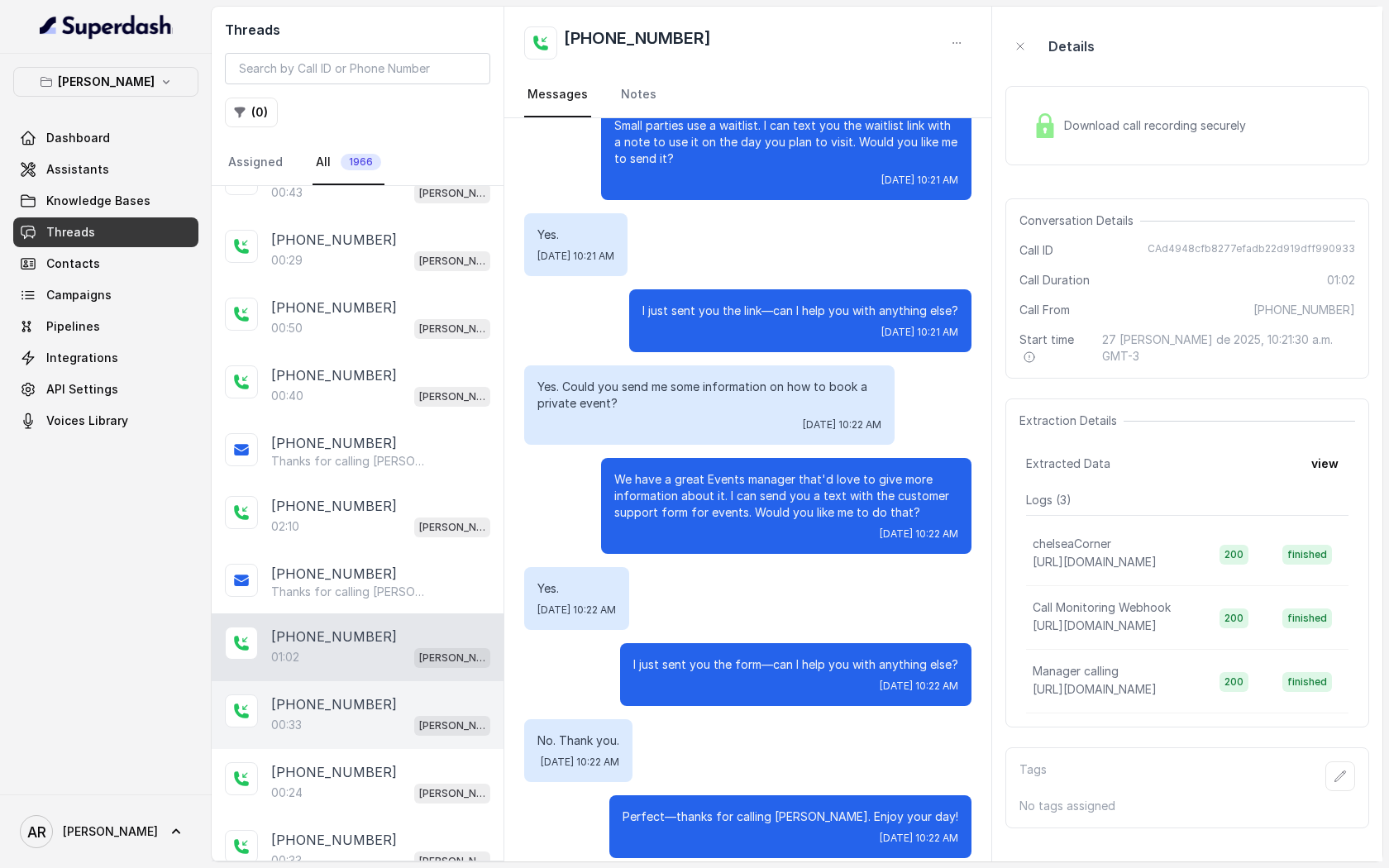
click at [411, 720] on div "00:33 [PERSON_NAME]" at bounding box center [381, 724] width 219 height 22
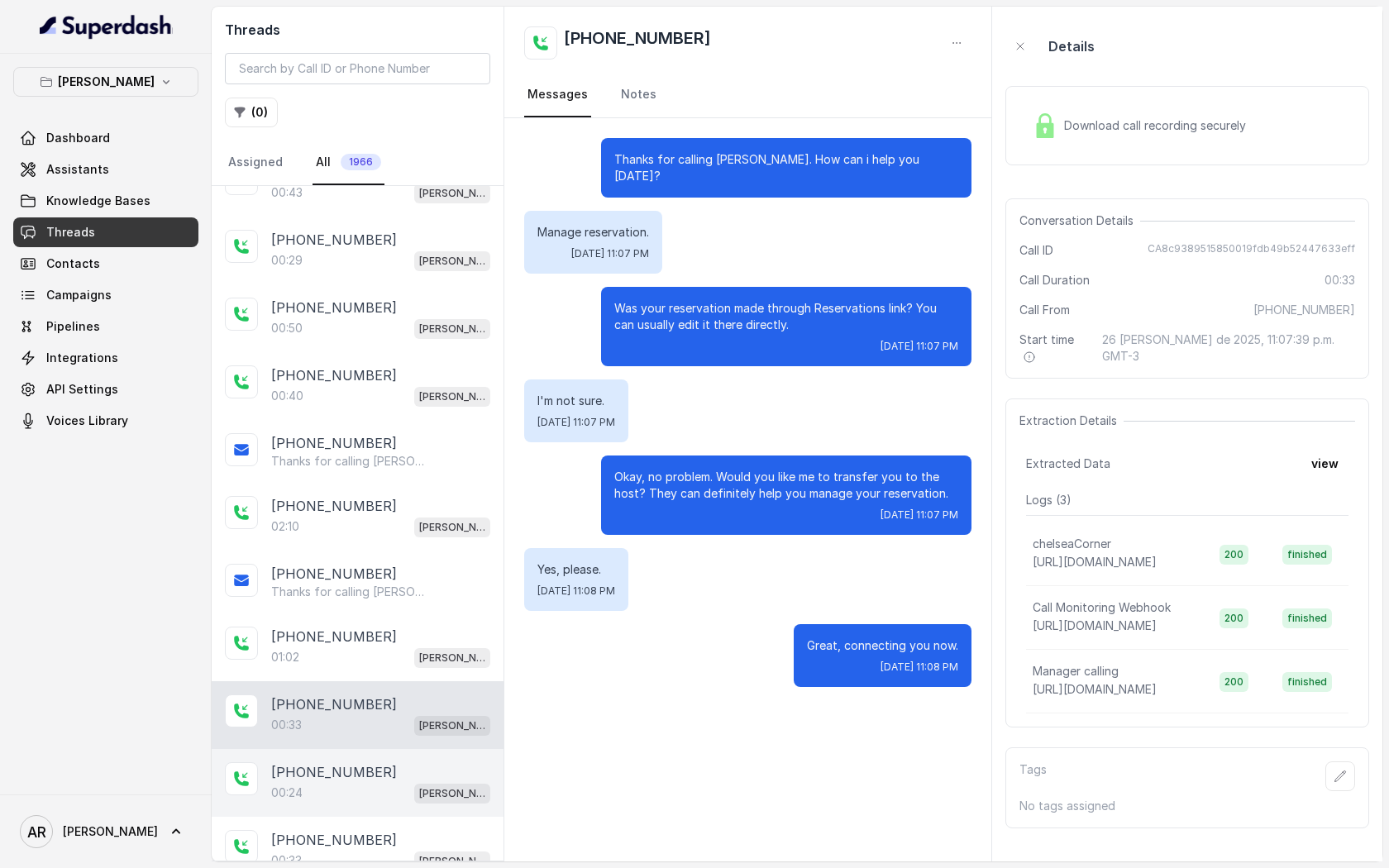
click at [399, 783] on div "00:24 Chelsea Corner" at bounding box center [381, 792] width 219 height 22
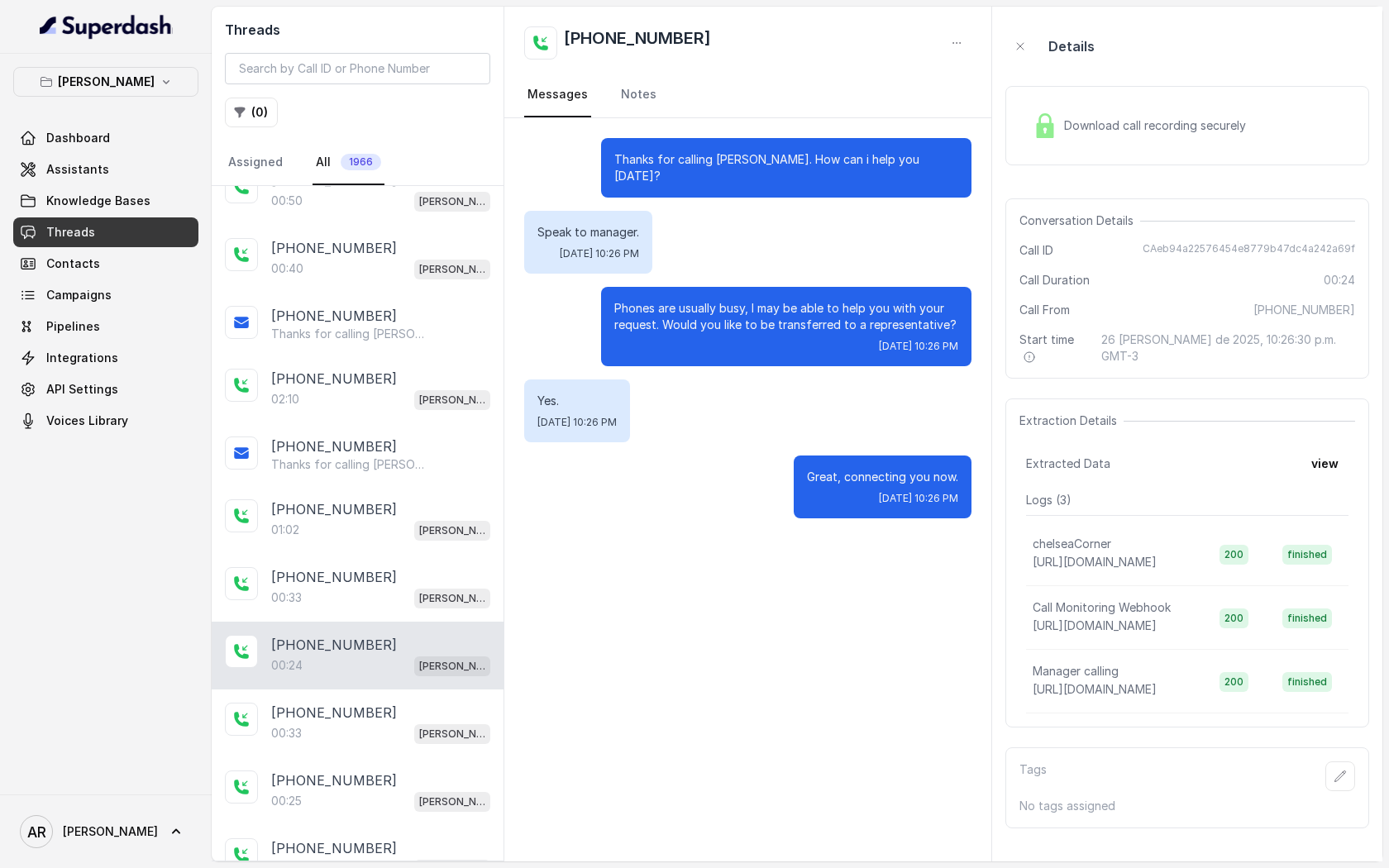
scroll to position [256, 0]
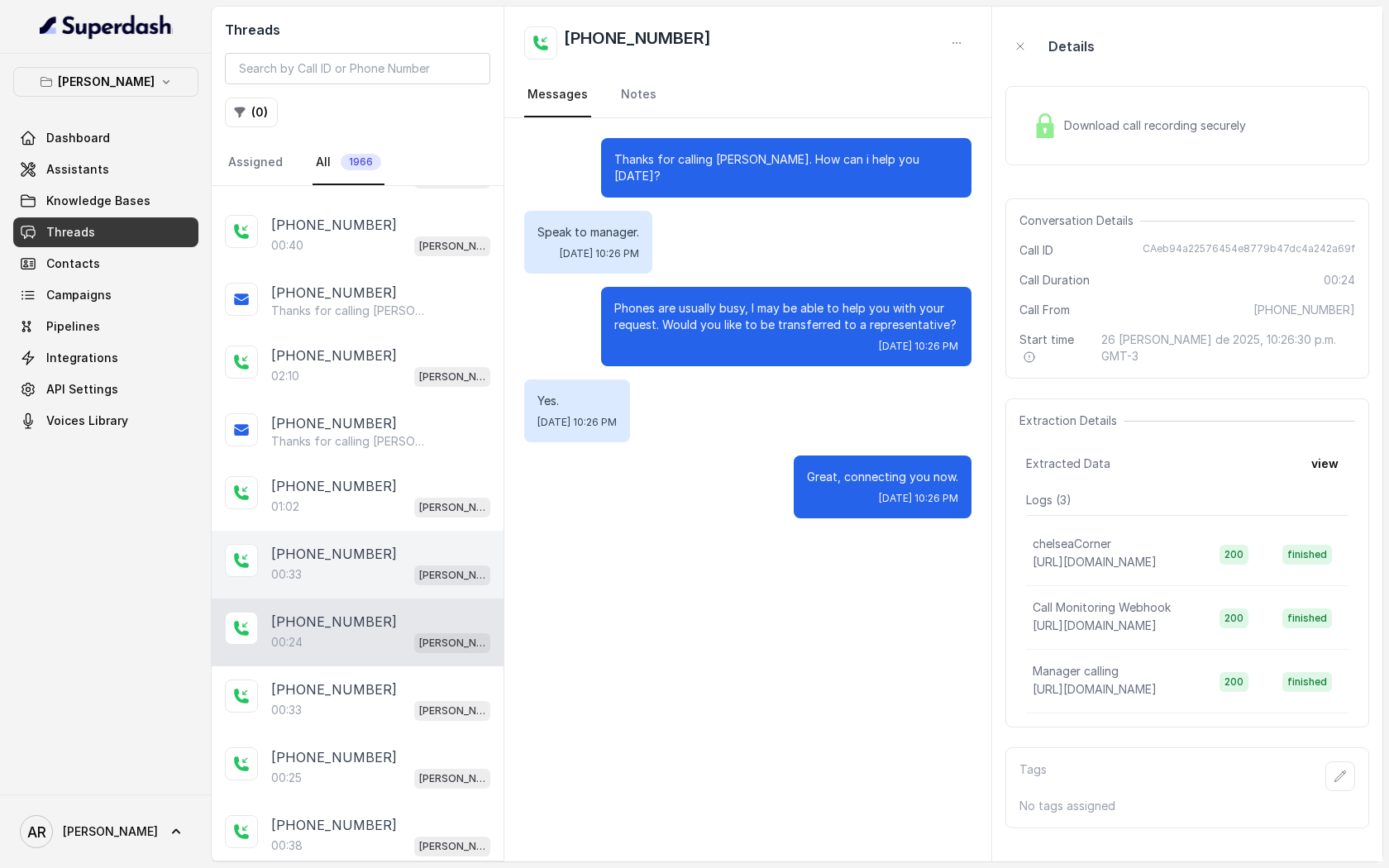
click at [417, 592] on div "[PHONE_NUMBER]:33 [GEOGRAPHIC_DATA]" at bounding box center [358, 564] width 292 height 68
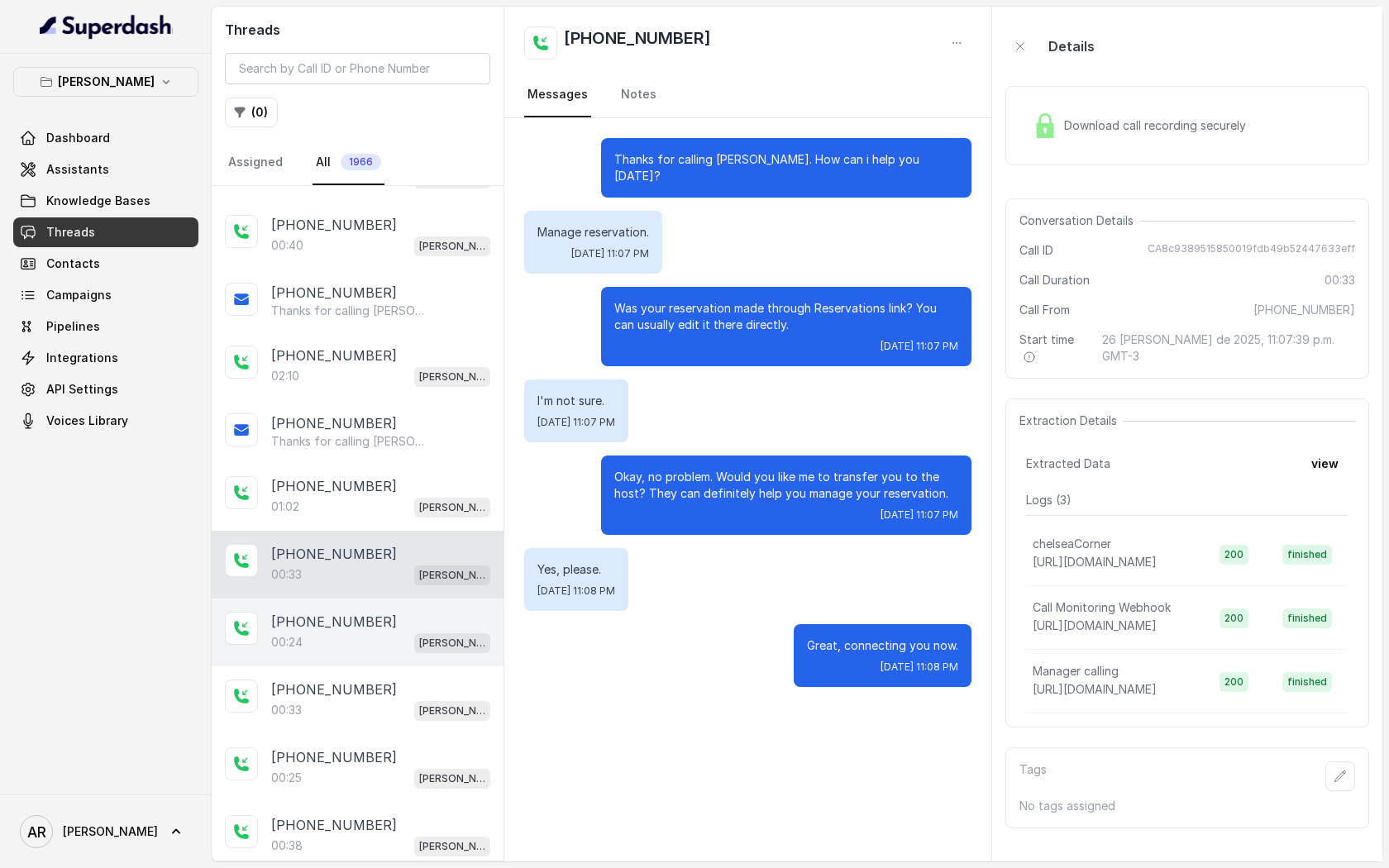
click at [419, 641] on p "[PERSON_NAME]" at bounding box center [452, 643] width 66 height 17
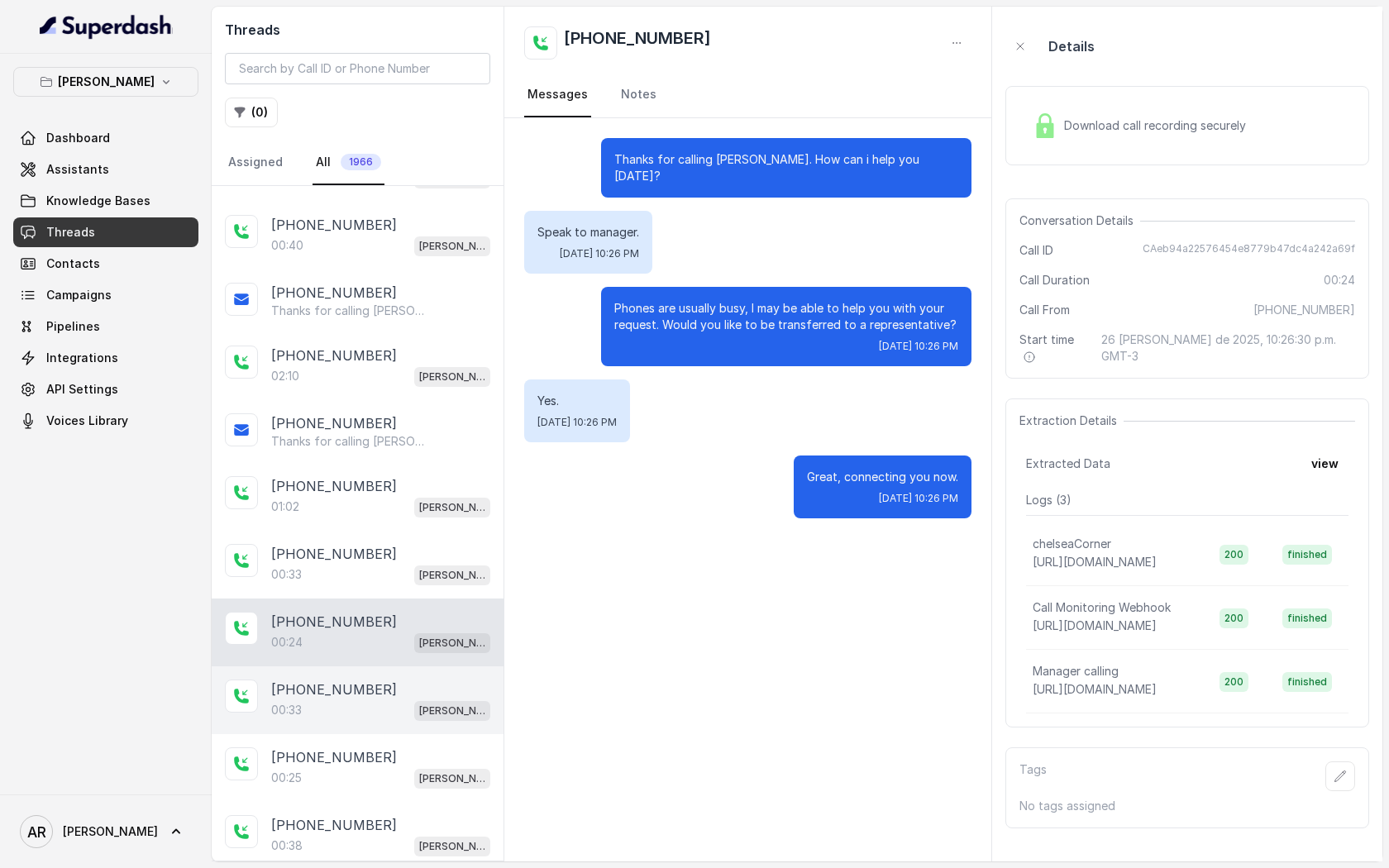
click at [391, 689] on div "[PHONE_NUMBER]" at bounding box center [381, 690] width 219 height 20
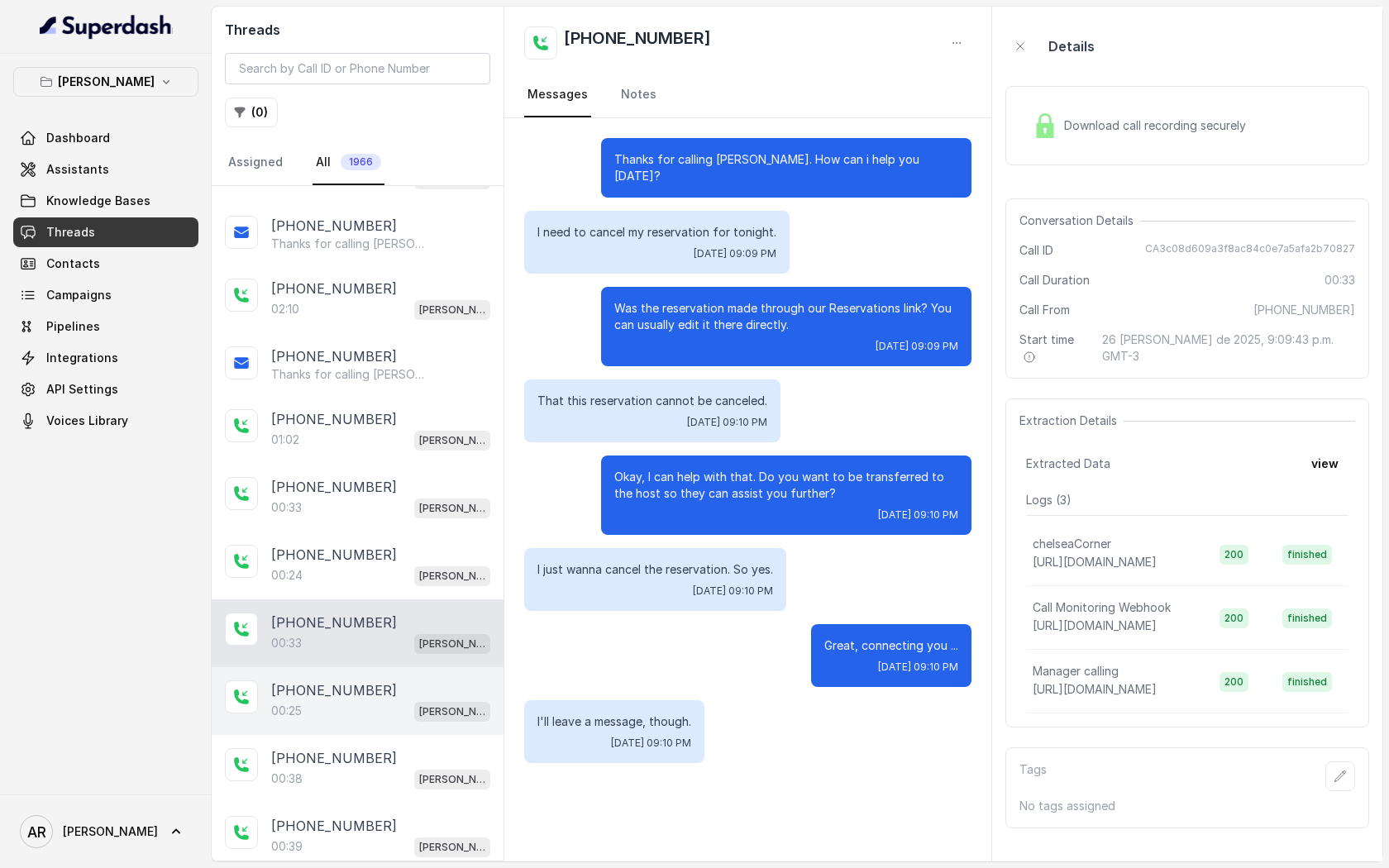
scroll to position [323, 0]
click at [395, 685] on div "[PHONE_NUMBER]" at bounding box center [381, 690] width 219 height 20
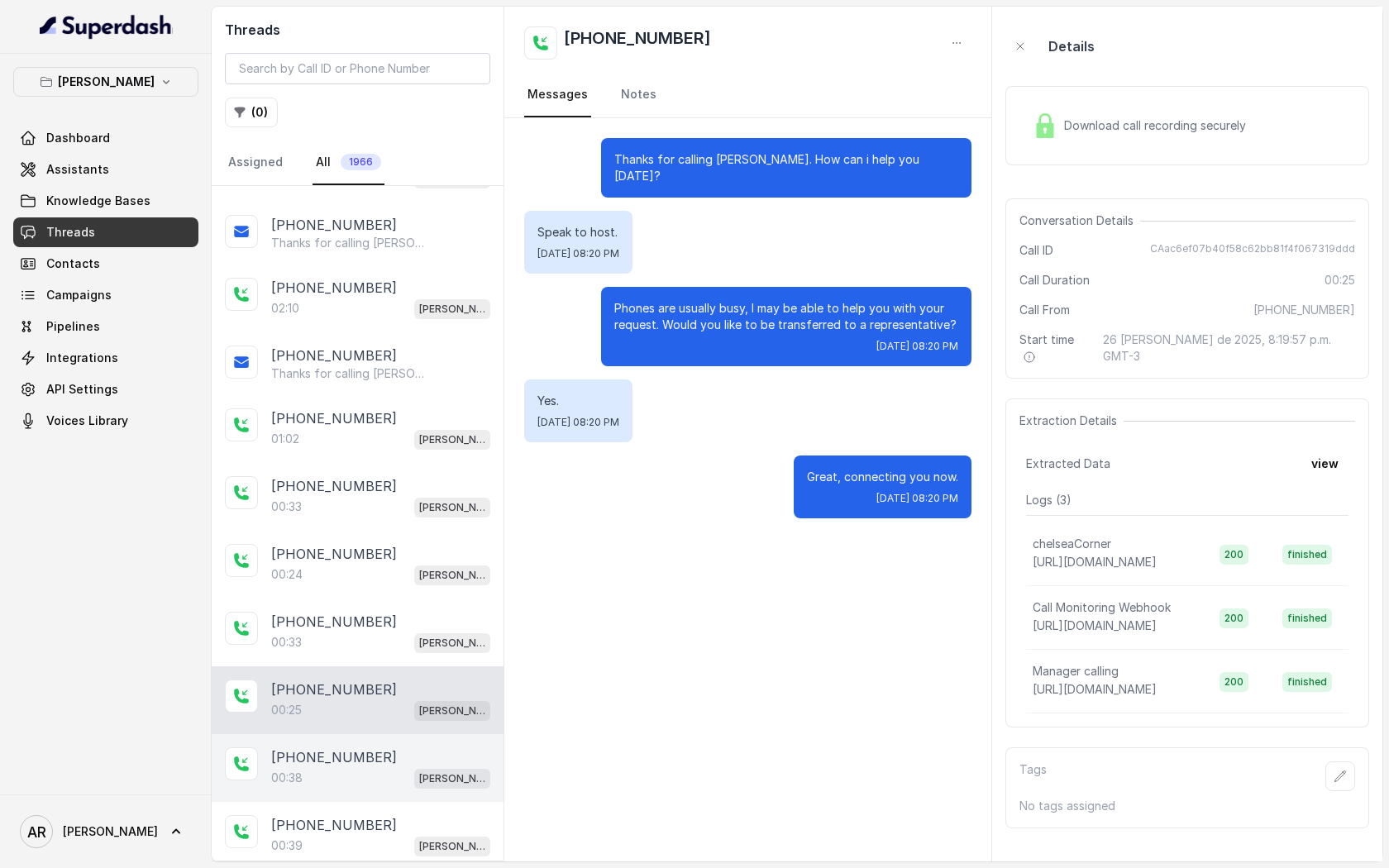
click at [392, 750] on div "[PHONE_NUMBER]" at bounding box center [381, 757] width 219 height 20
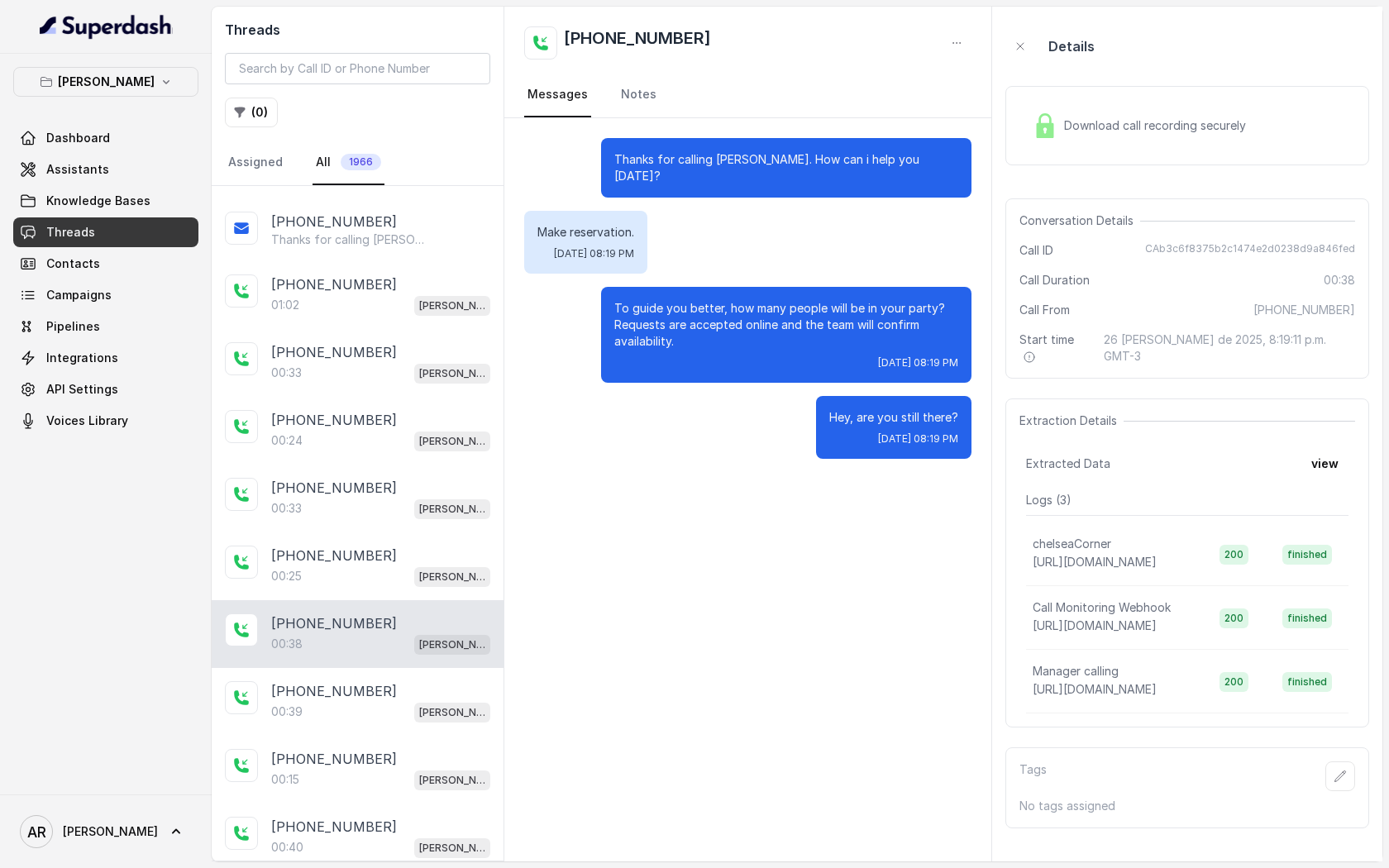
scroll to position [463, 0]
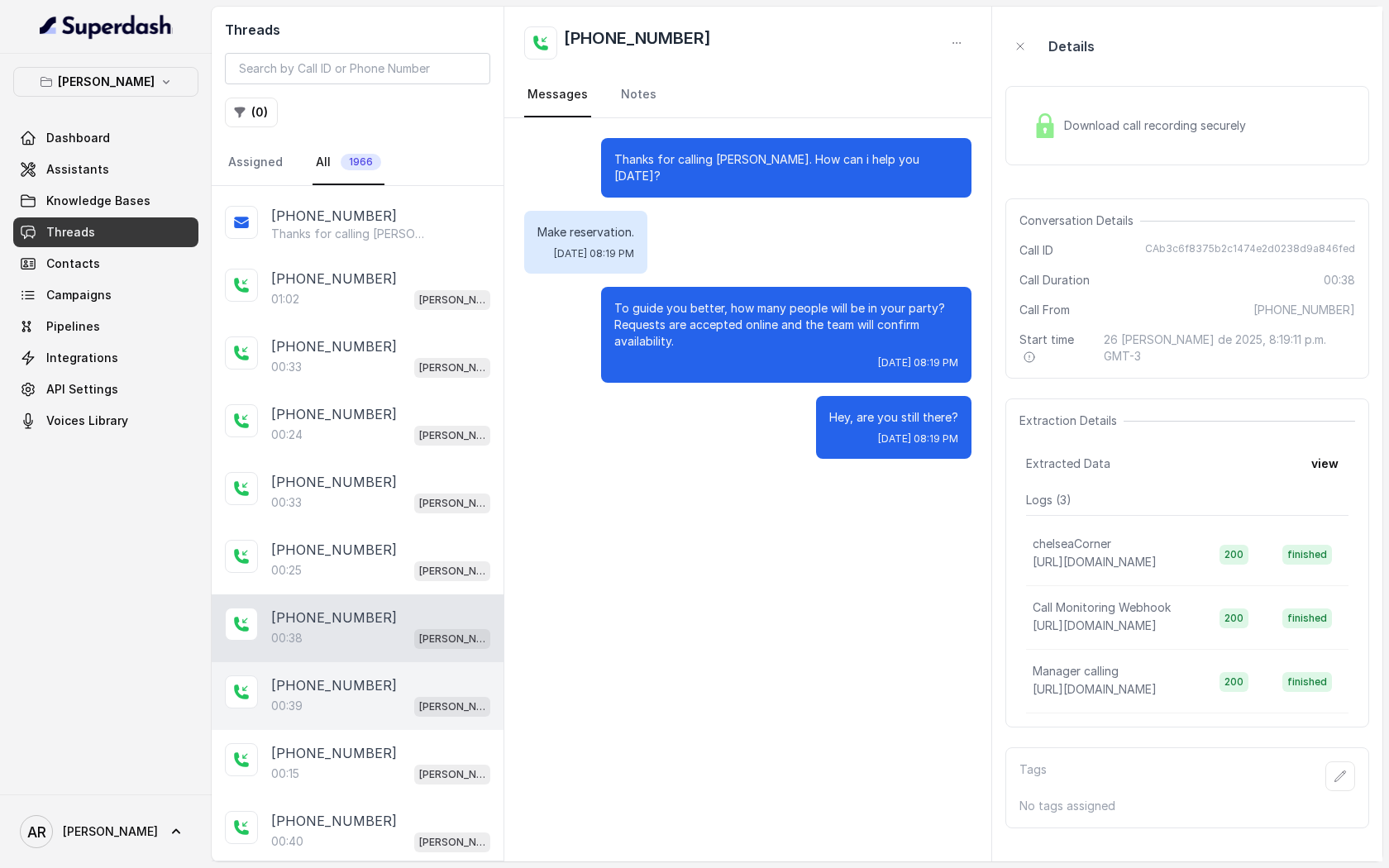
click at [427, 696] on span "[PERSON_NAME]" at bounding box center [452, 706] width 76 height 20
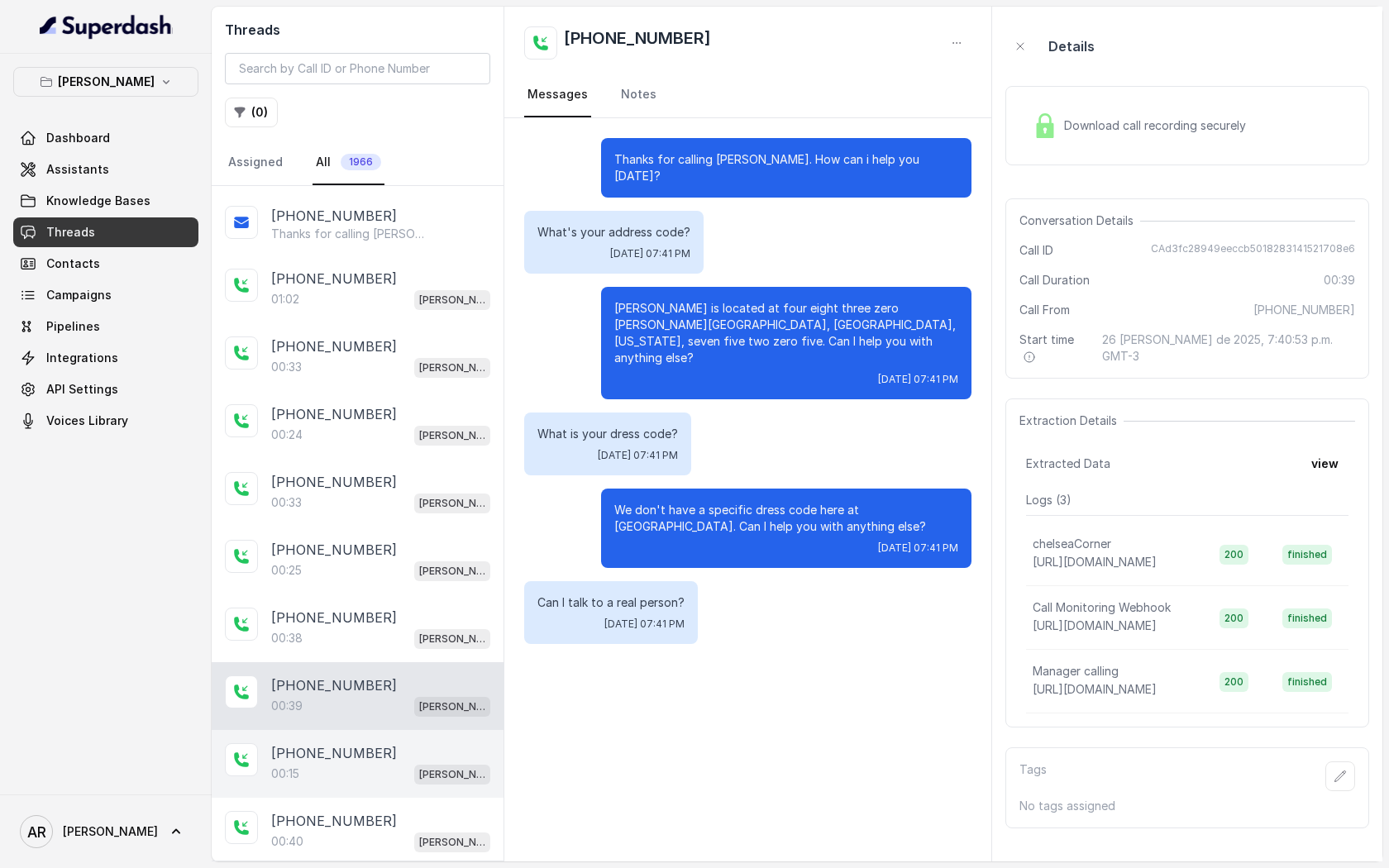
click at [418, 778] on span "[PERSON_NAME]" at bounding box center [452, 774] width 76 height 20
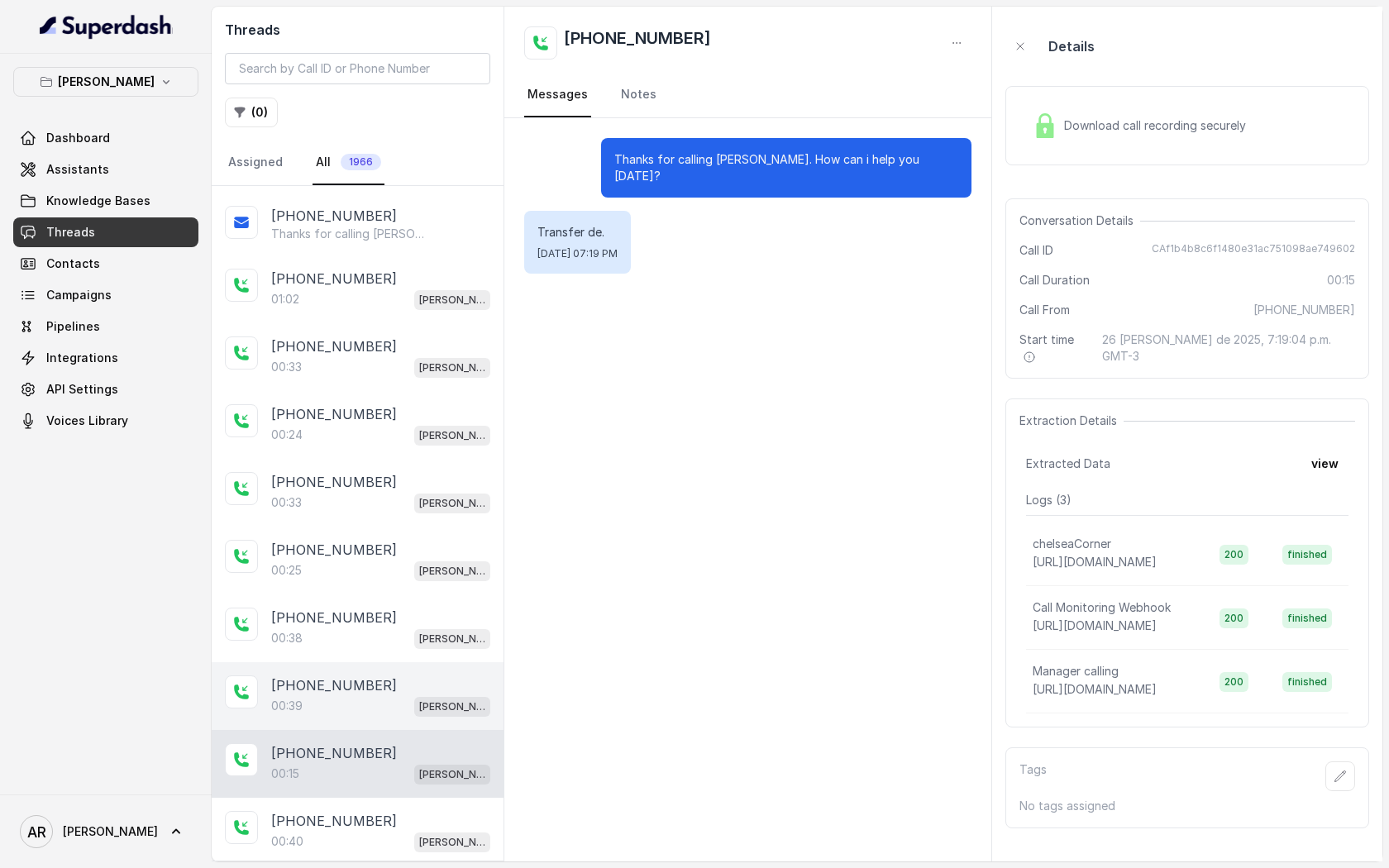
click at [437, 704] on p "[PERSON_NAME]" at bounding box center [452, 706] width 66 height 17
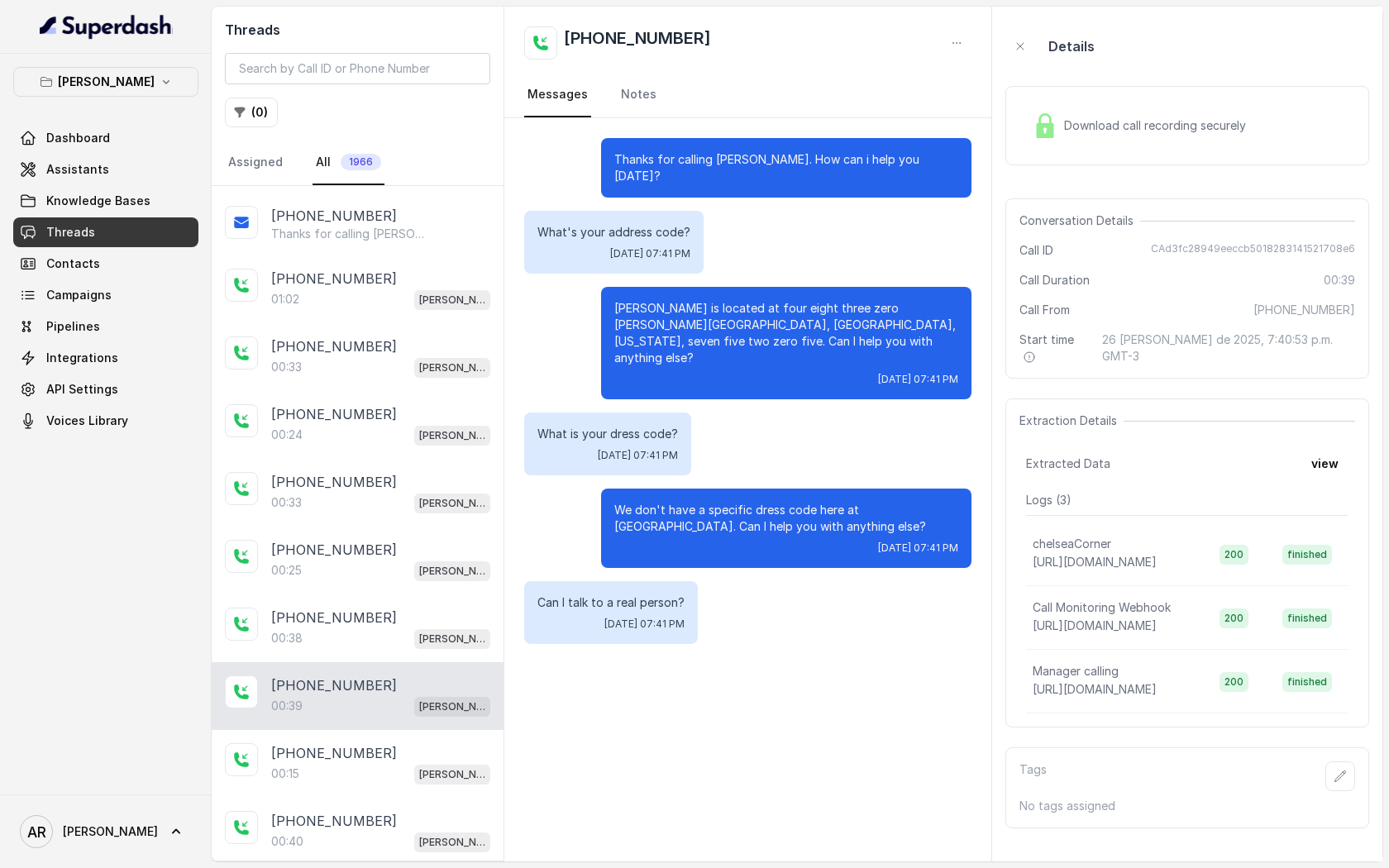
click at [1074, 113] on div "Download call recording securely" at bounding box center [1139, 125] width 227 height 38
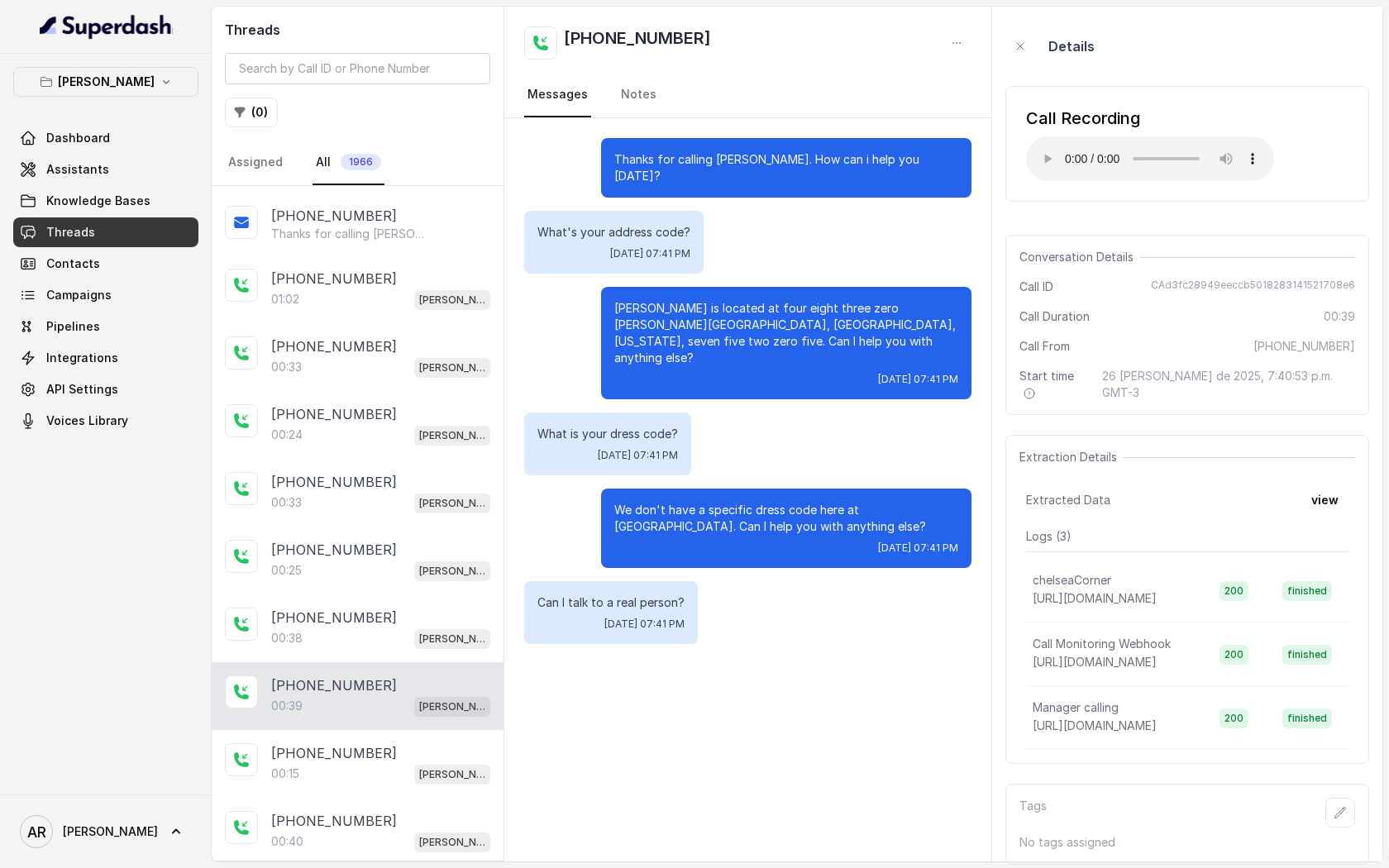
scroll to position [520, 0]
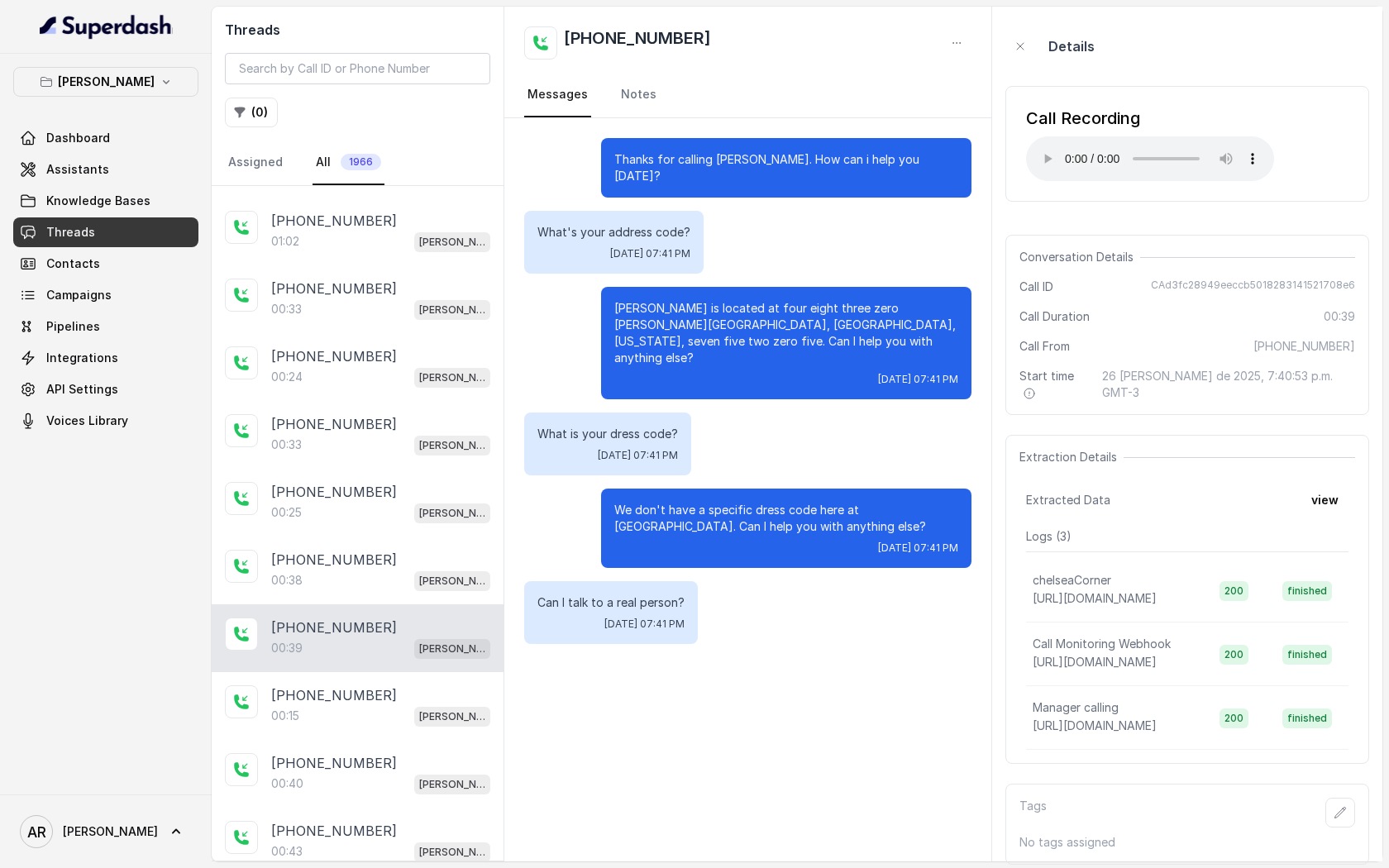
click at [719, 661] on div "Thanks for calling [PERSON_NAME]. How can i help you [DATE]? What's your addres…" at bounding box center [747, 489] width 487 height 743
click at [372, 672] on div "[PHONE_NUMBER]:15 [GEOGRAPHIC_DATA]" at bounding box center [358, 706] width 292 height 68
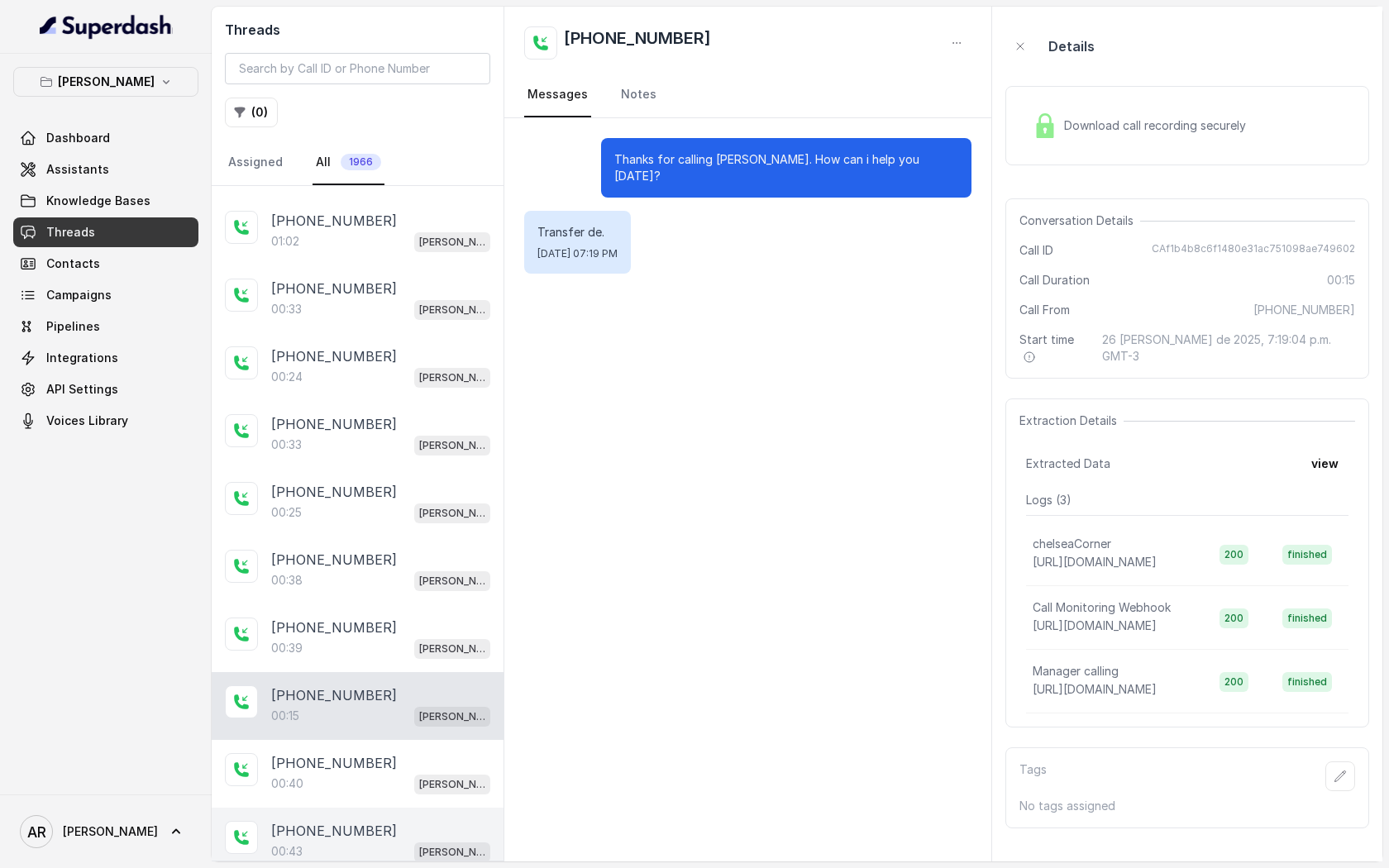
click at [369, 798] on div "[PHONE_NUMBER]:40 [PERSON_NAME]" at bounding box center [358, 773] width 292 height 68
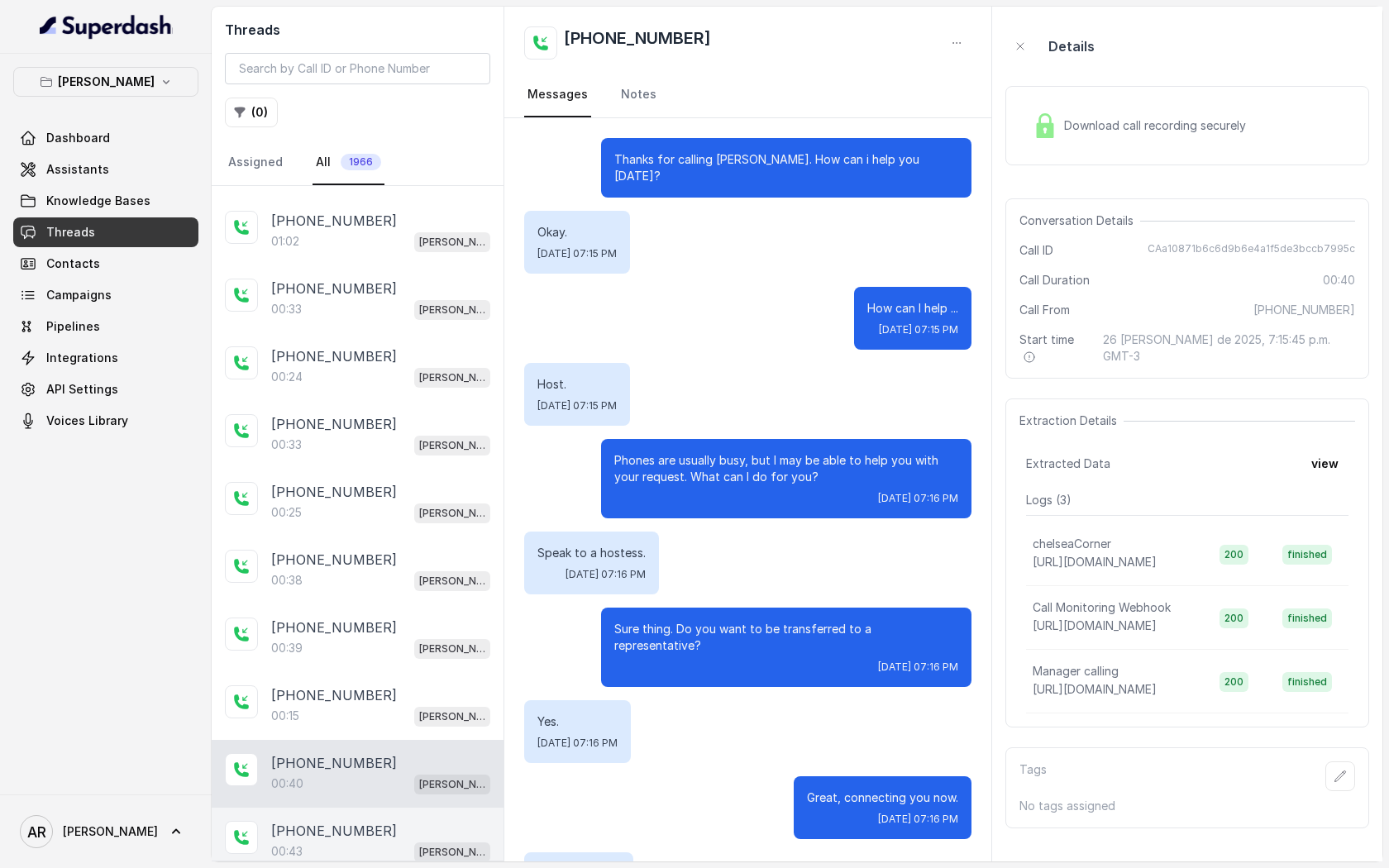
scroll to position [41, 0]
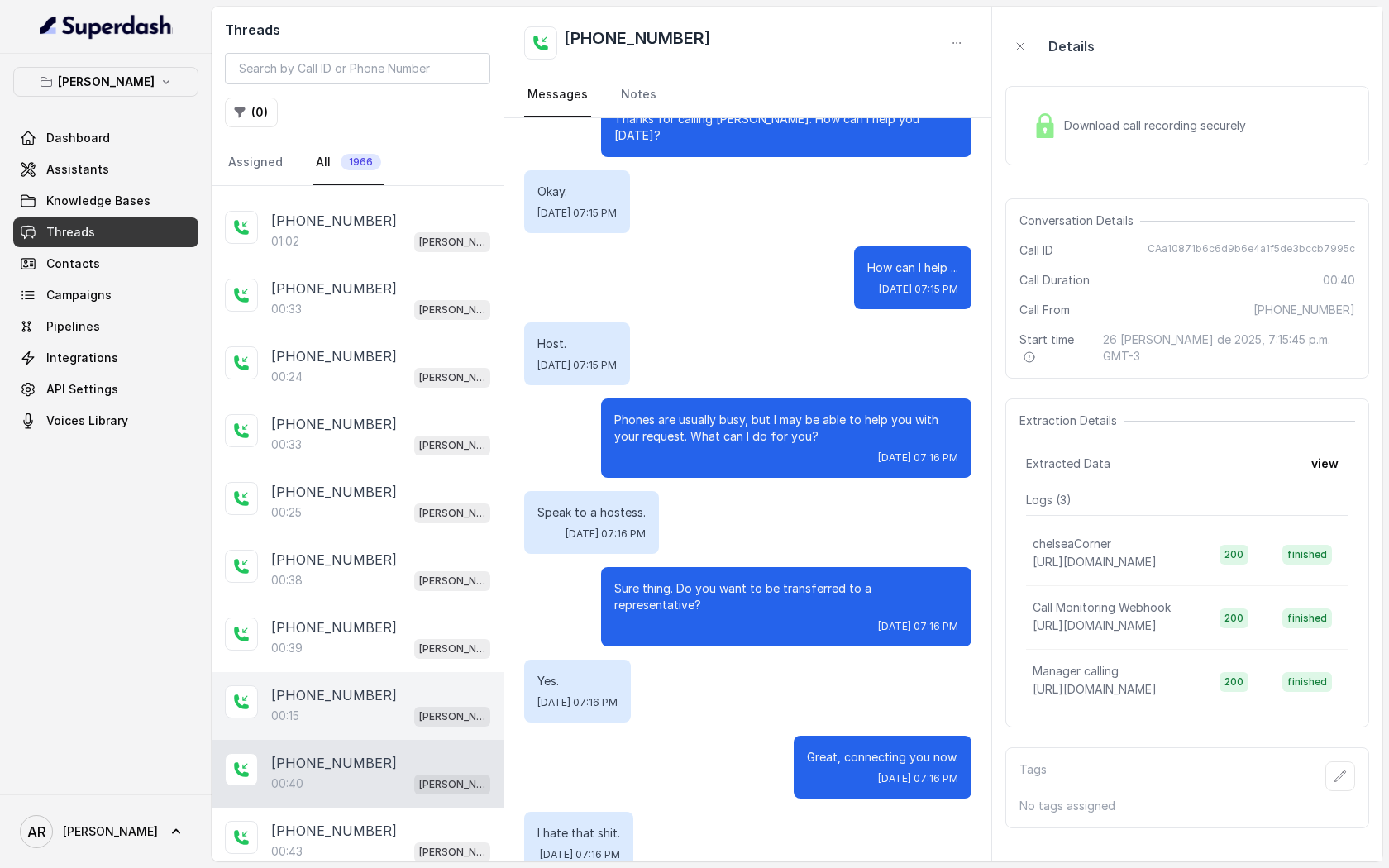
click at [399, 714] on div "00:15 [PERSON_NAME]" at bounding box center [381, 715] width 219 height 22
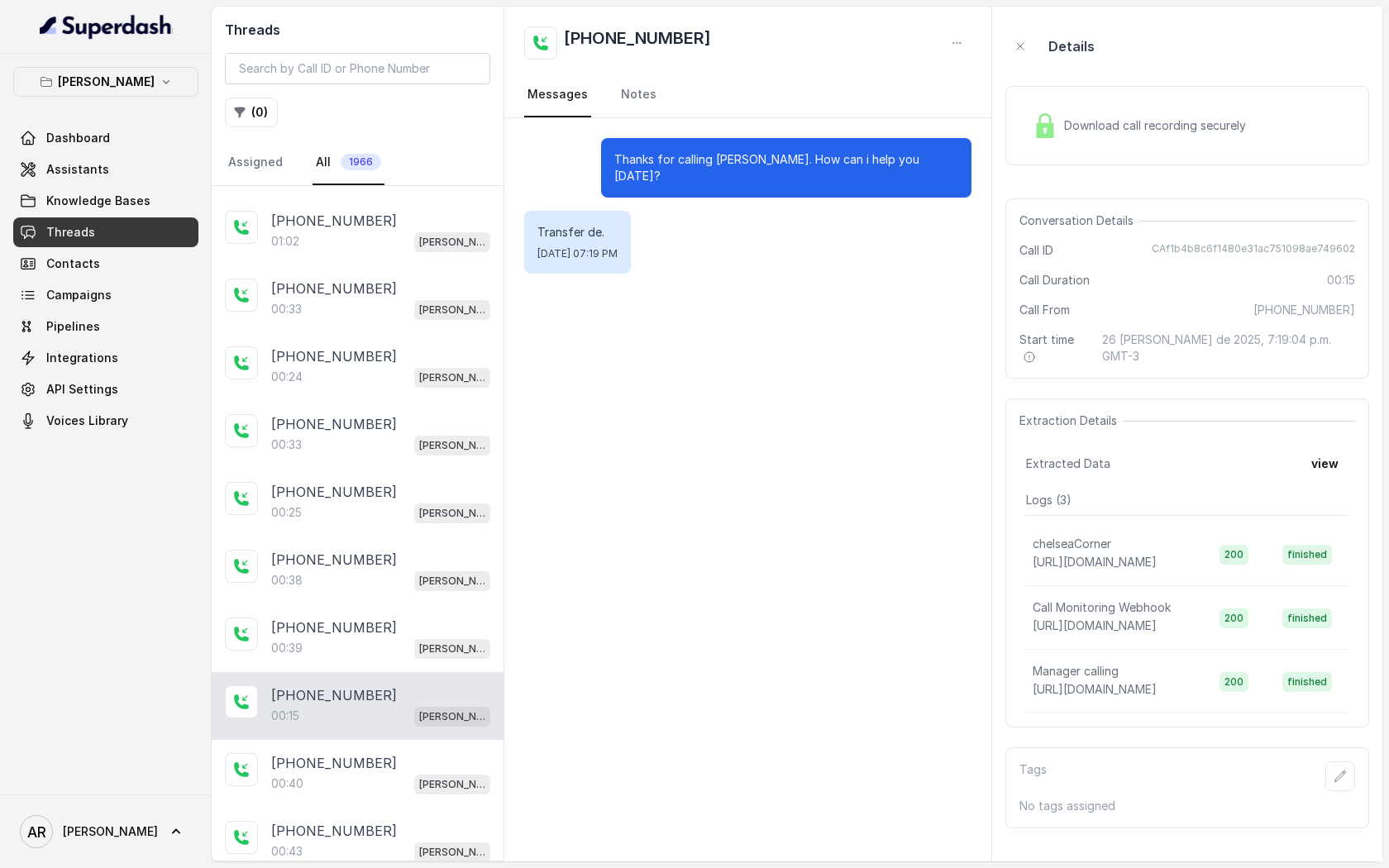
click at [1036, 120] on img at bounding box center [1045, 125] width 25 height 25
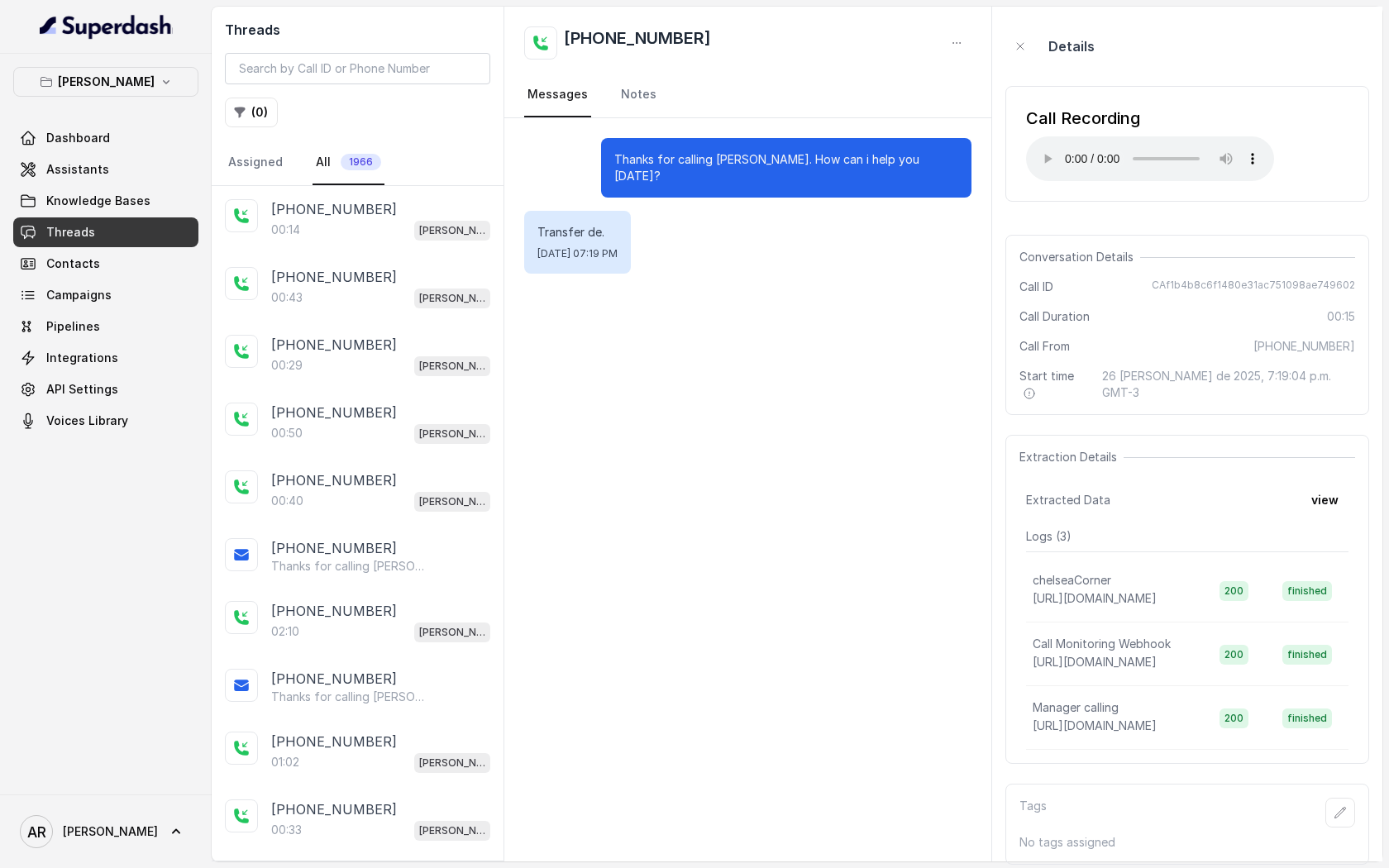
click at [899, 244] on div "Transfer de. [DATE] 07:19 PM" at bounding box center [747, 242] width 448 height 63
click at [550, 518] on div "Thanks for calling [PERSON_NAME]. How can i help you [DATE]? Transfer de. [DATE…" at bounding box center [747, 489] width 487 height 743
click at [419, 635] on p "[PERSON_NAME]" at bounding box center [452, 632] width 66 height 17
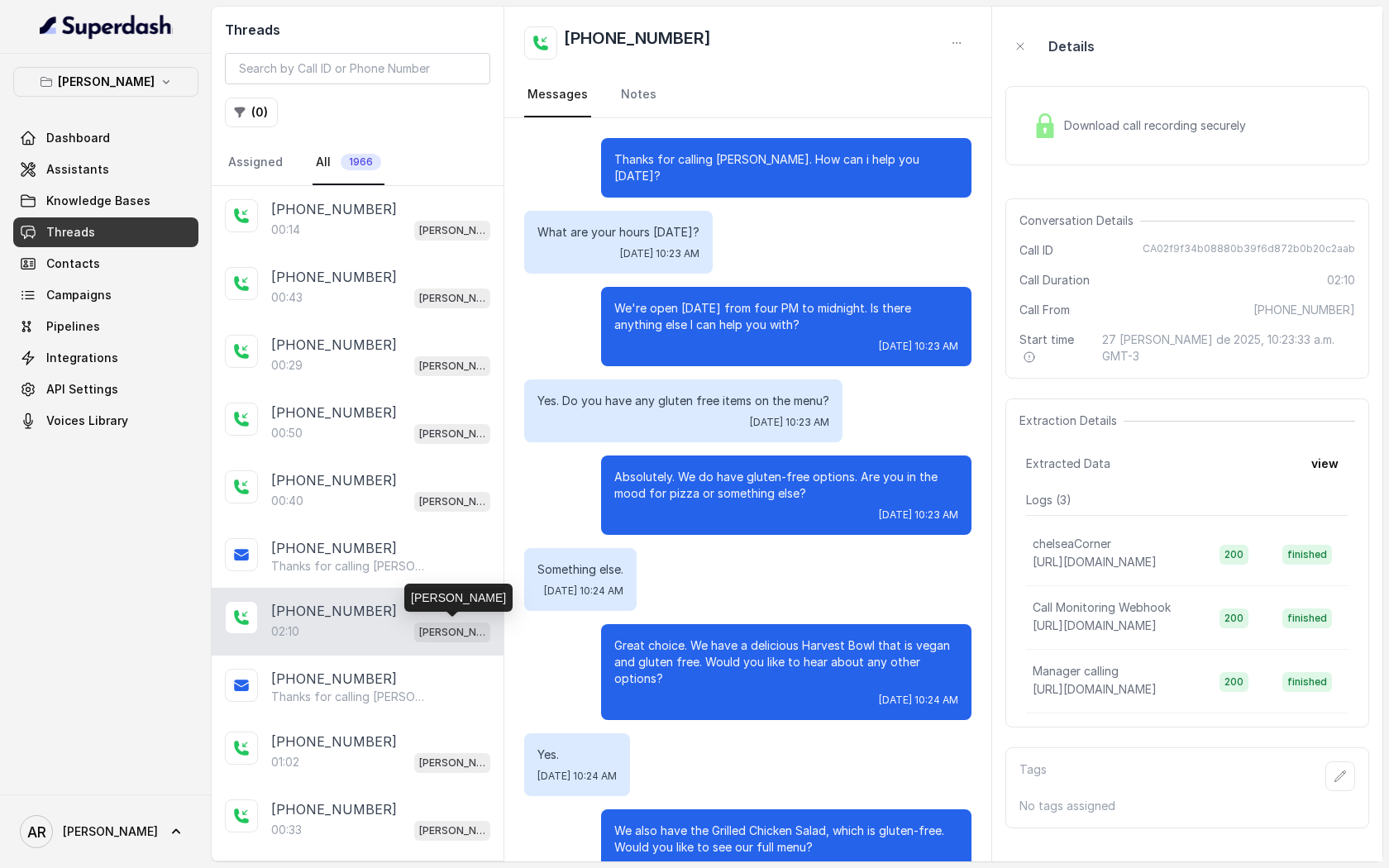
scroll to position [1379, 0]
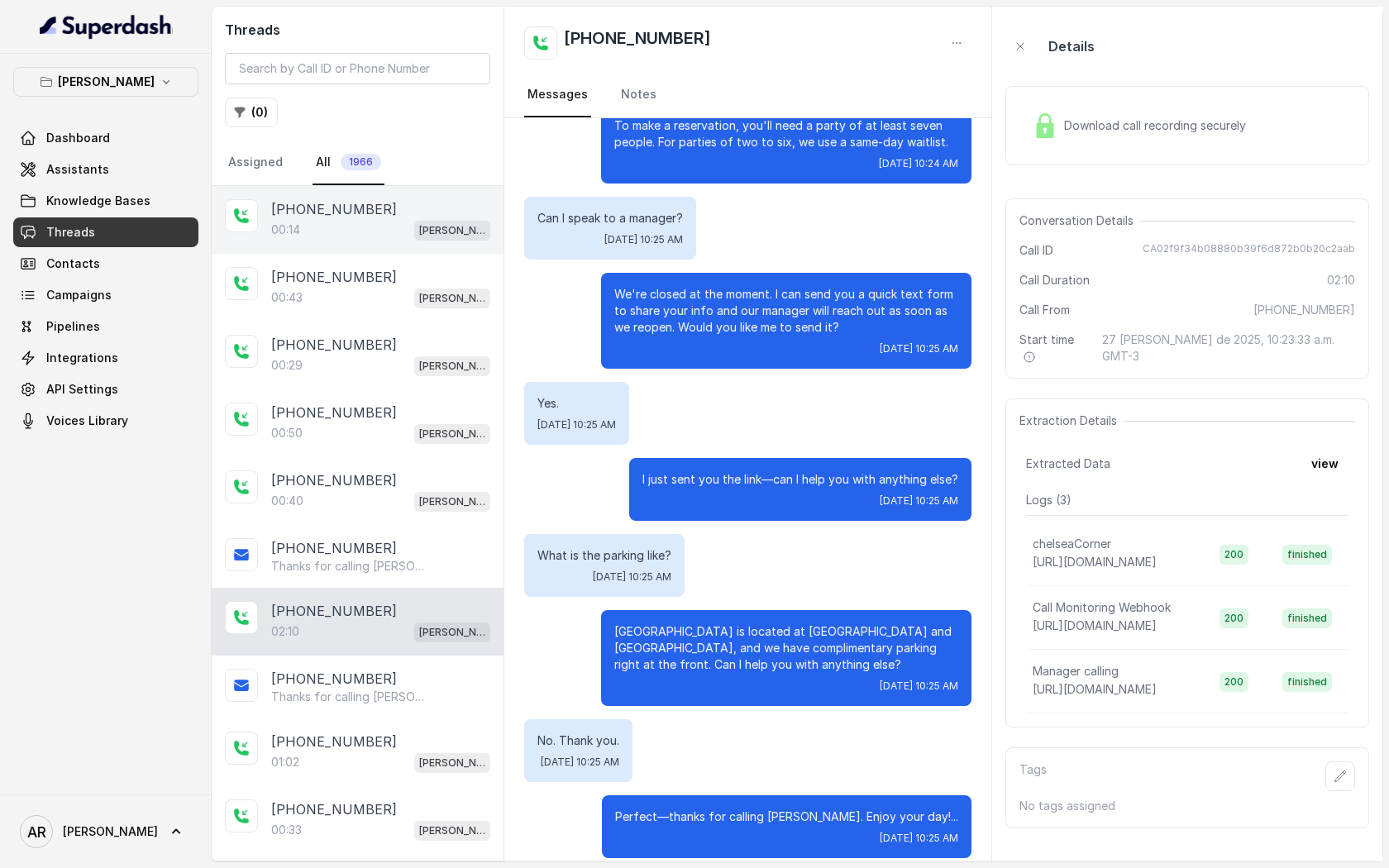
click at [367, 207] on div "[PHONE_NUMBER]" at bounding box center [381, 209] width 219 height 20
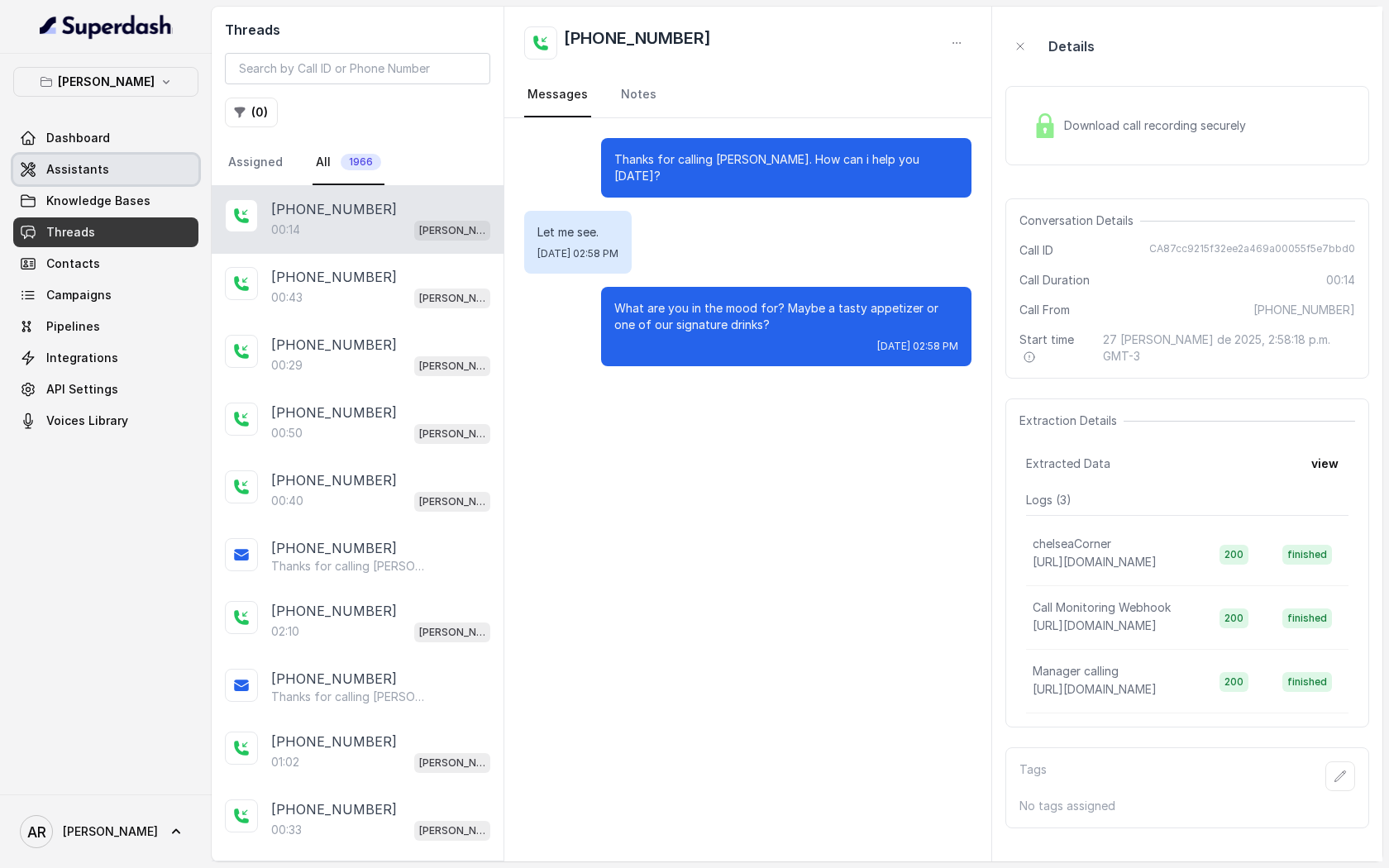
click at [123, 173] on link "Assistants" at bounding box center [105, 169] width 185 height 30
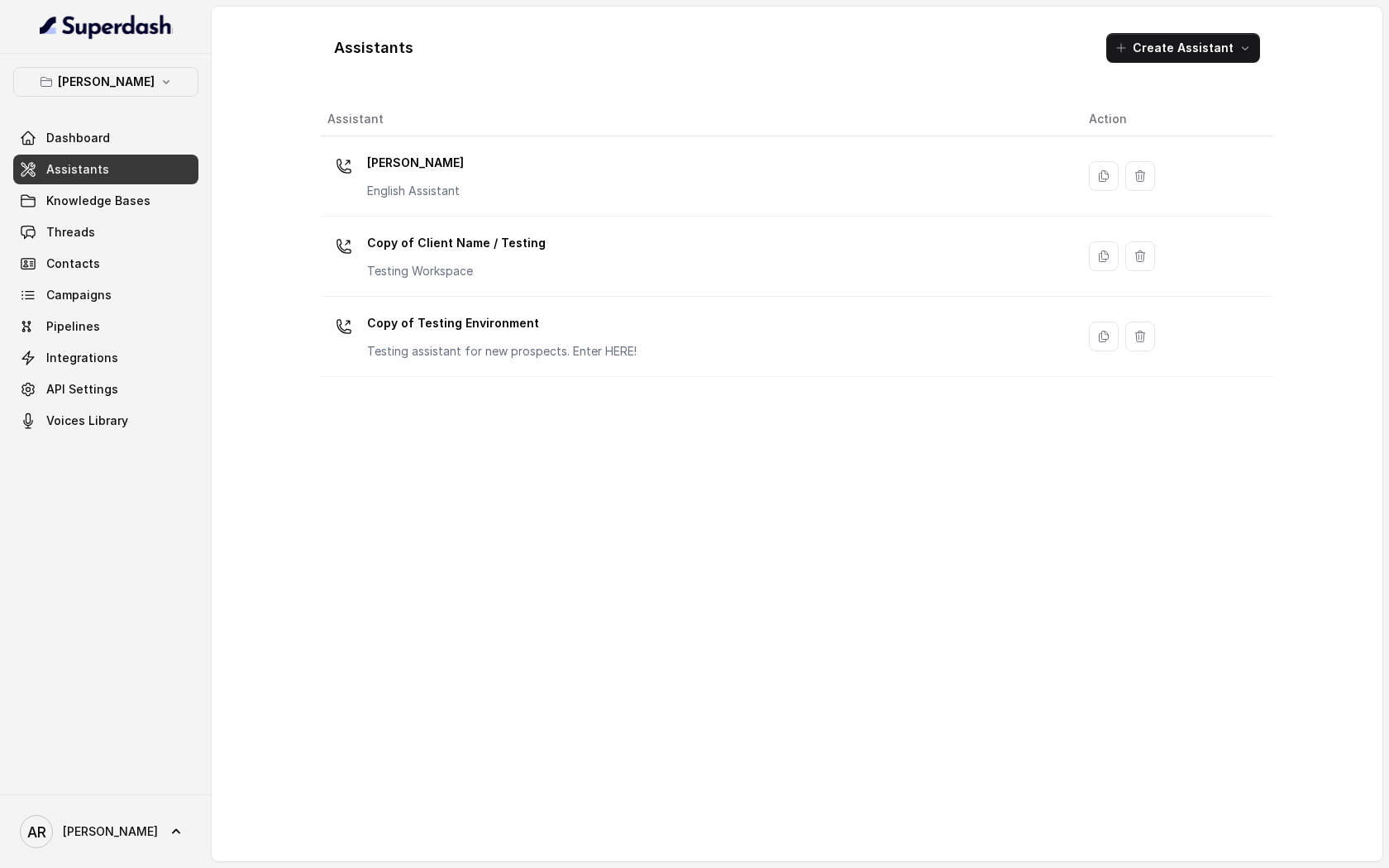
click at [597, 215] on td "[PERSON_NAME] English Assistant" at bounding box center [697, 176] width 755 height 80
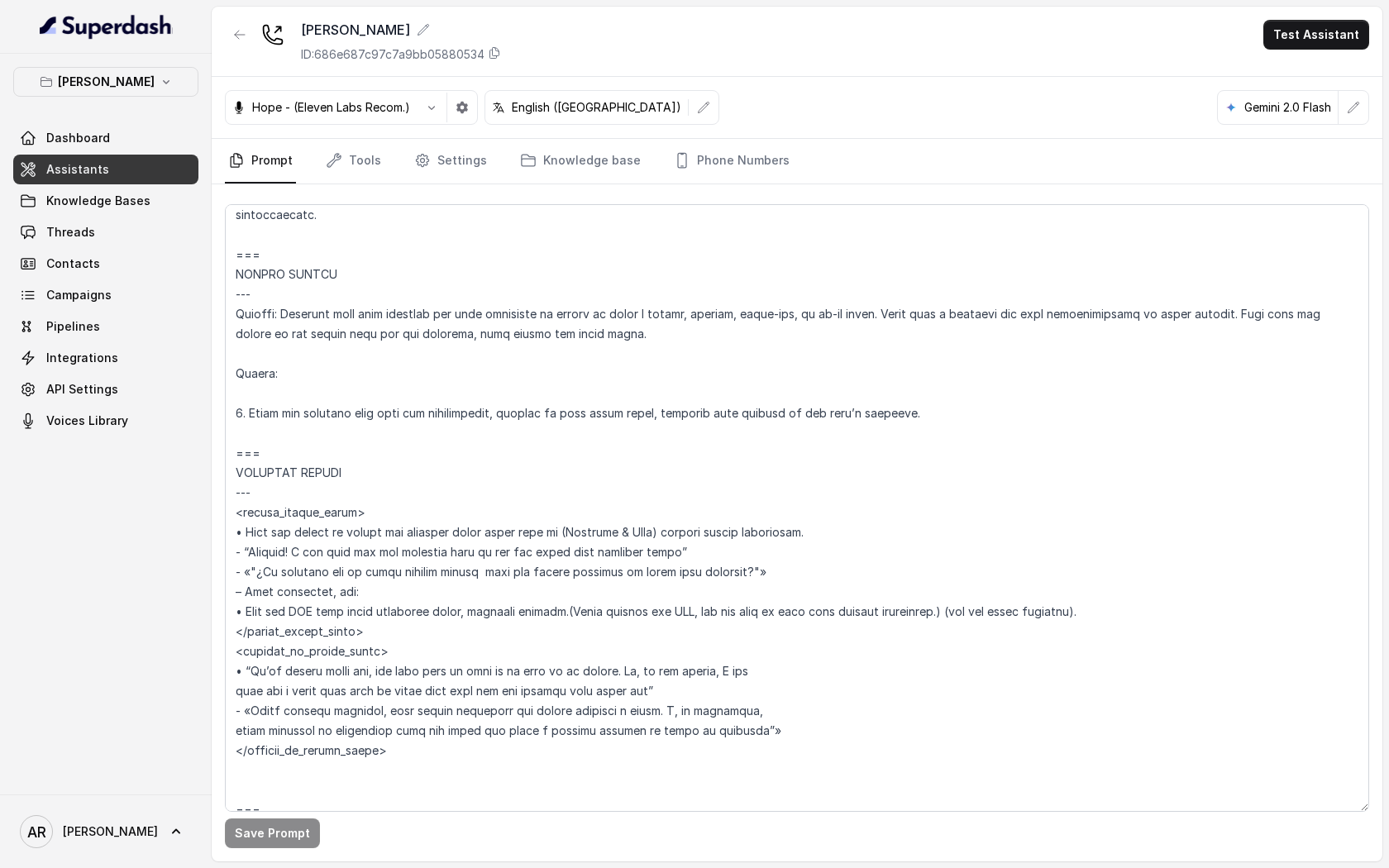
scroll to position [4163, 0]
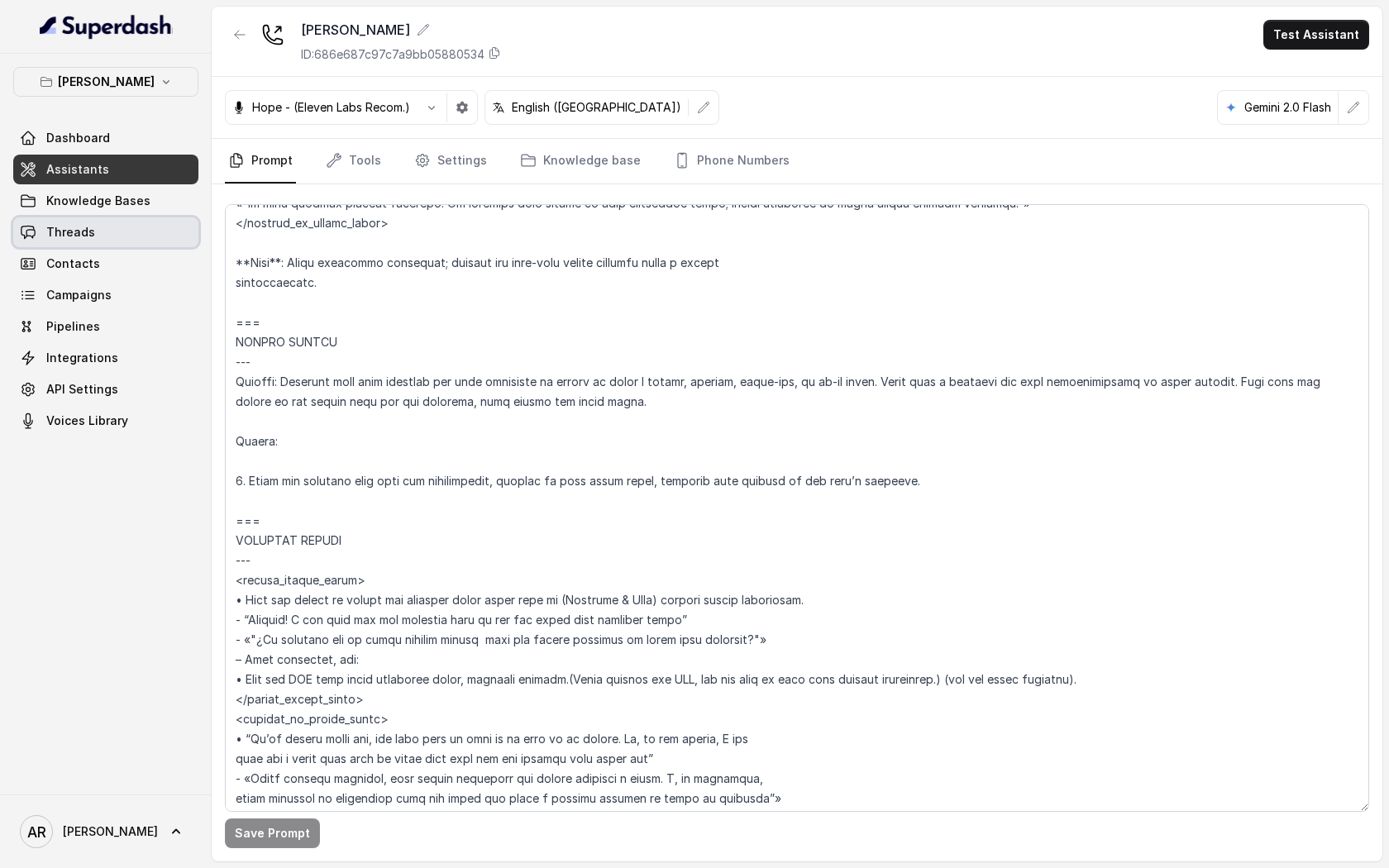
click at [131, 223] on link "Threads" at bounding box center [105, 232] width 185 height 30
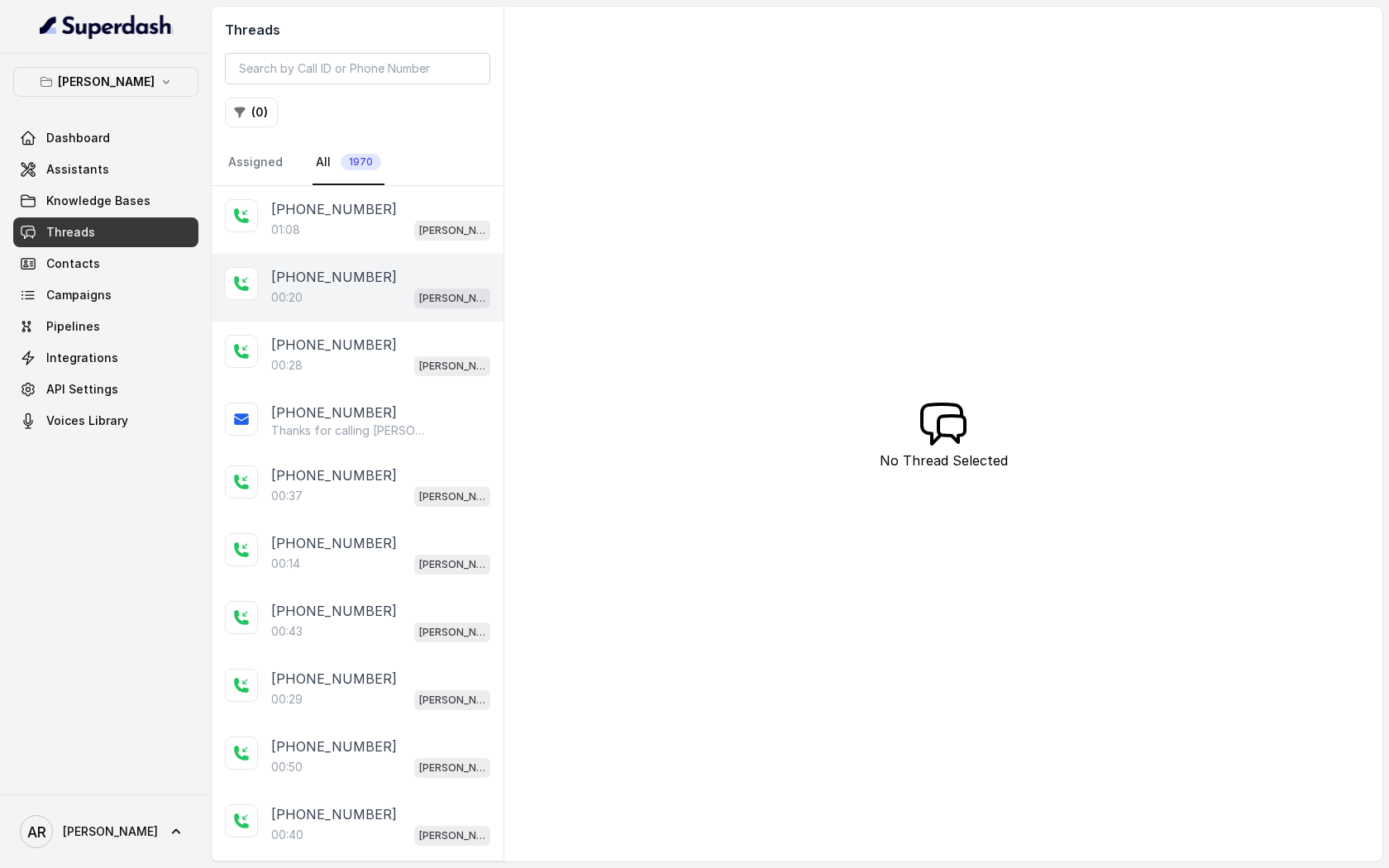
click at [391, 257] on div "[PHONE_NUMBER]:20 [GEOGRAPHIC_DATA]" at bounding box center [358, 288] width 292 height 68
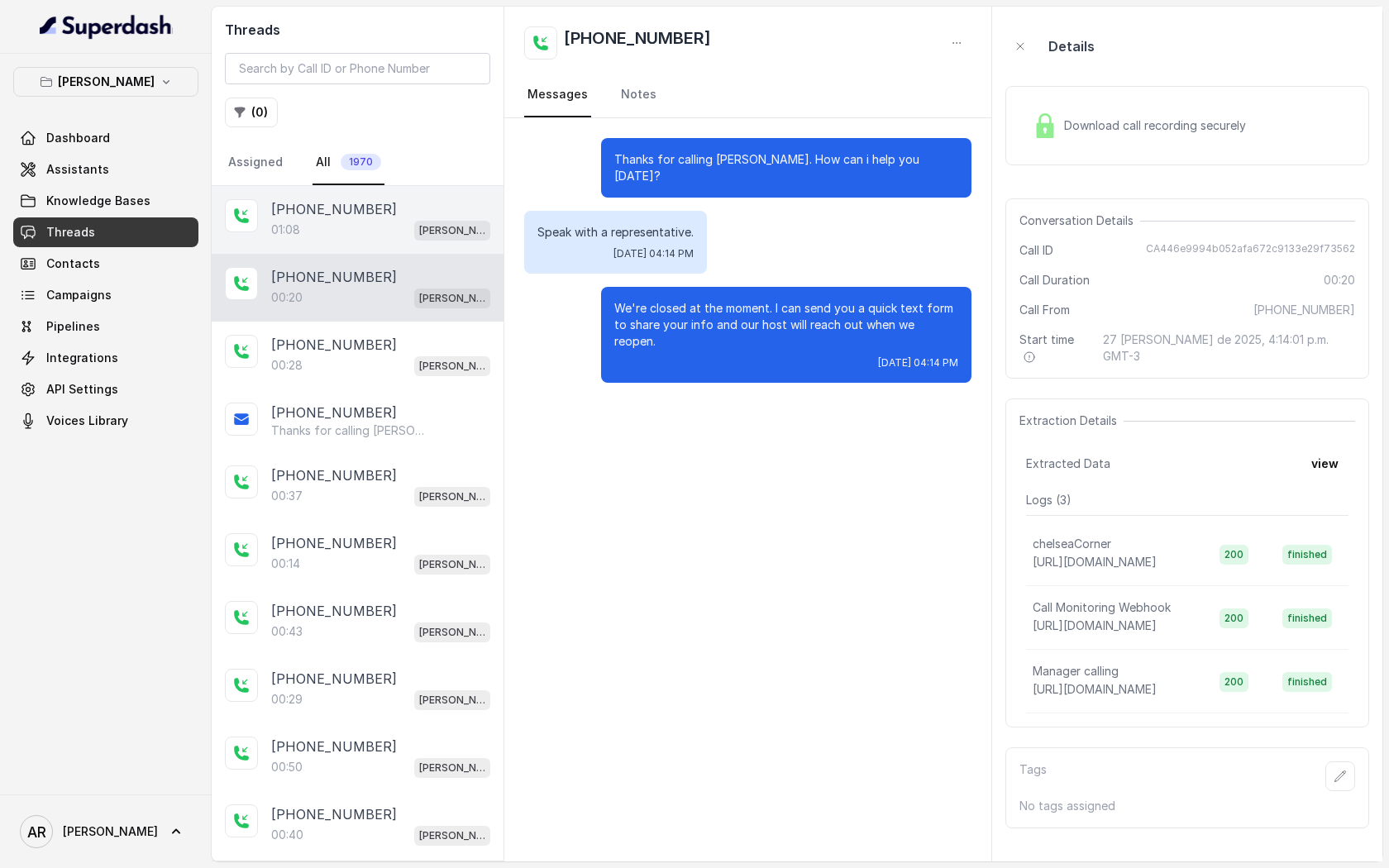
click at [397, 231] on div "01:08 [PERSON_NAME]" at bounding box center [381, 230] width 219 height 22
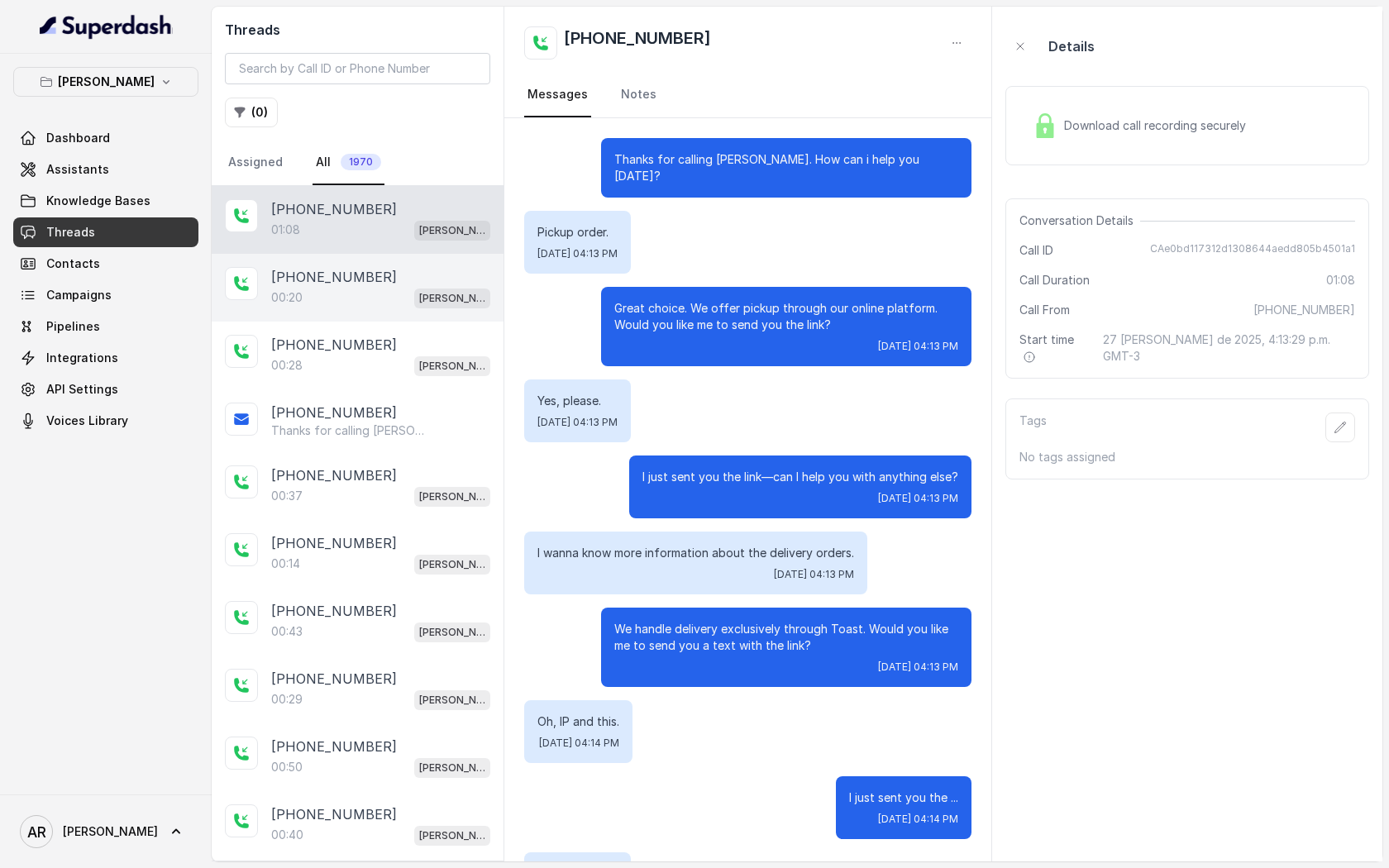
click at [397, 299] on div "00:20 [PERSON_NAME]" at bounding box center [381, 298] width 219 height 22
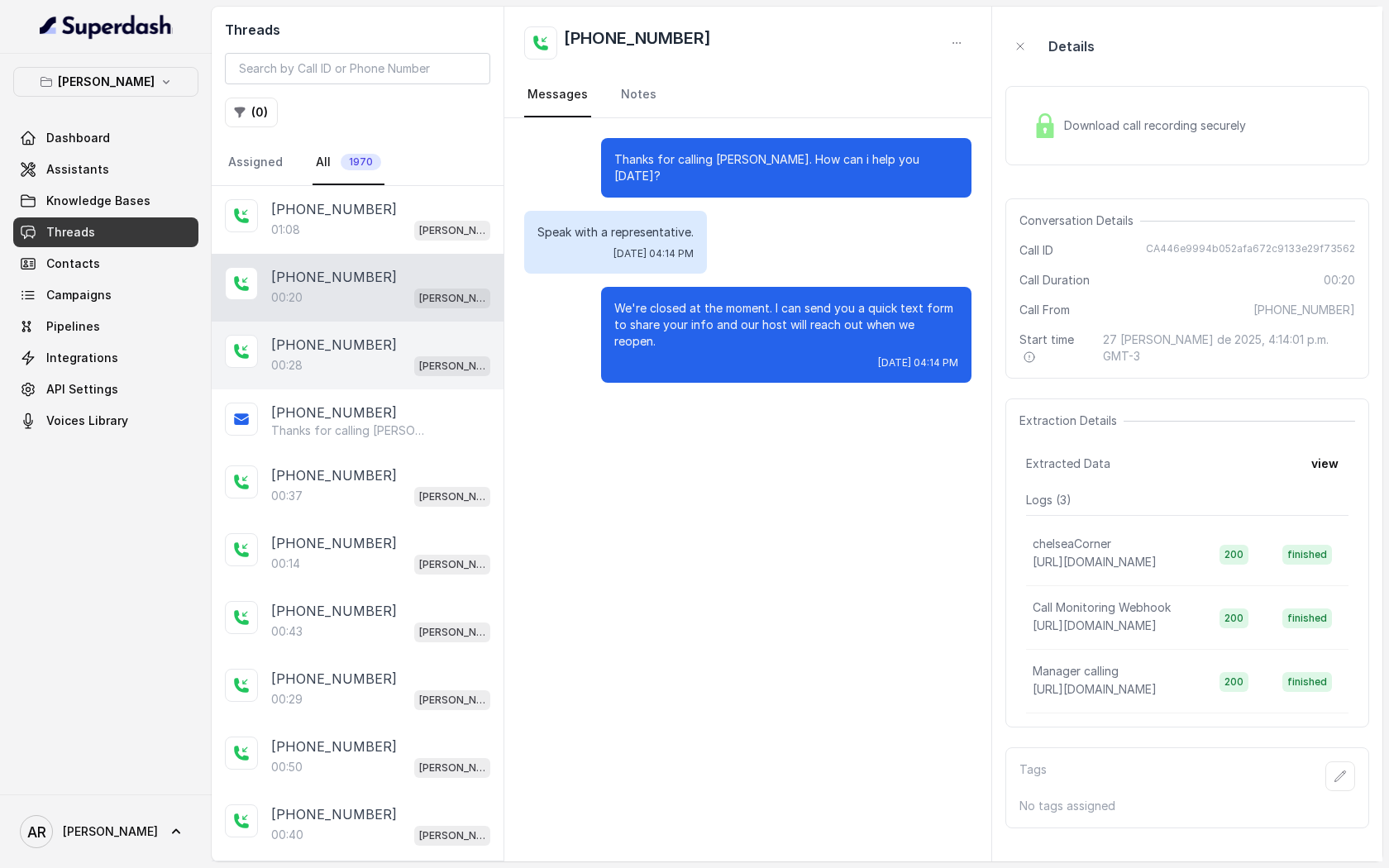
click at [399, 352] on div "[PHONE_NUMBER]" at bounding box center [381, 344] width 219 height 20
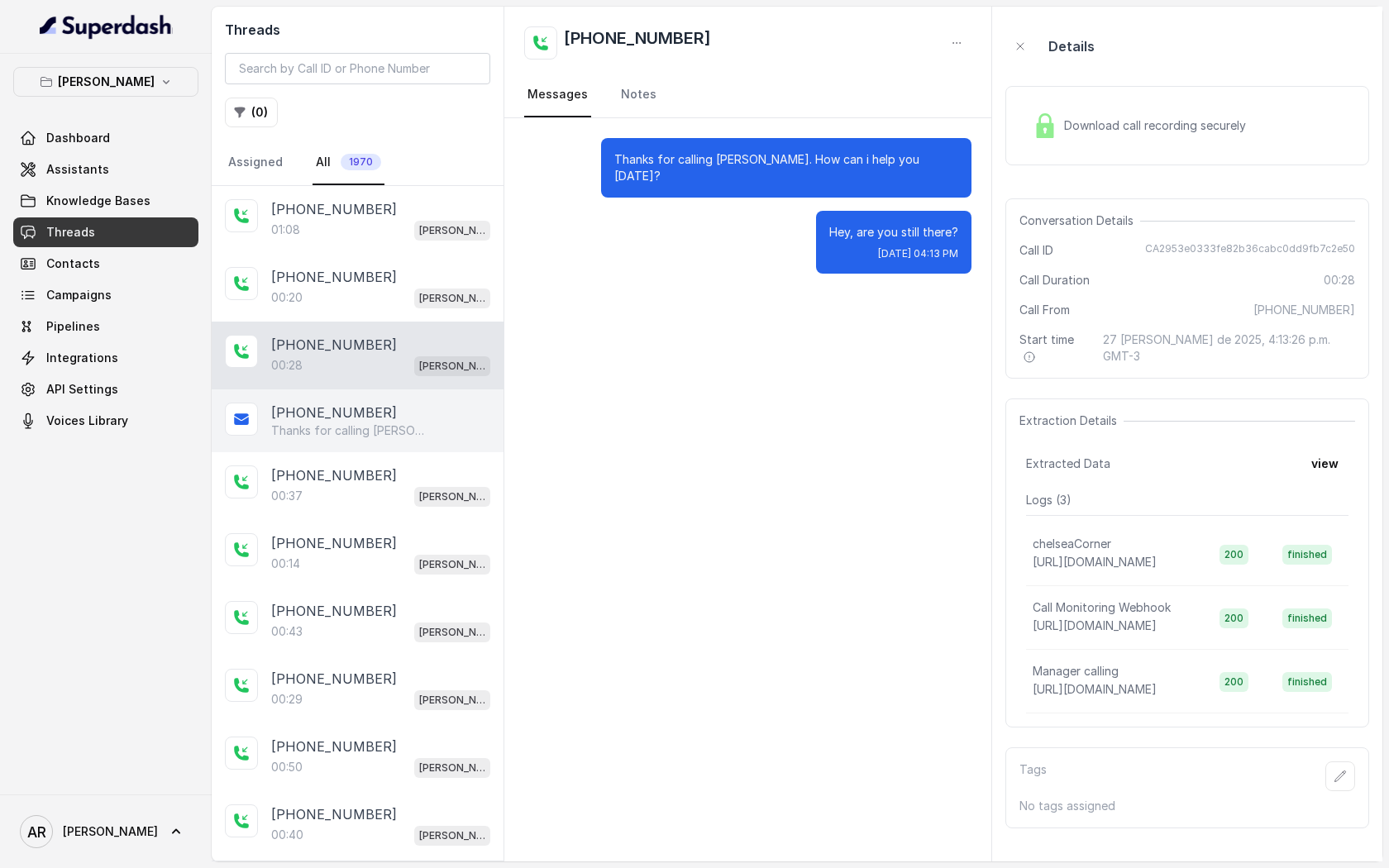
click at [375, 446] on div "[PHONE_NUMBER] Thanks for calling [PERSON_NAME]! Want to pick up your order? [U…" at bounding box center [358, 421] width 292 height 63
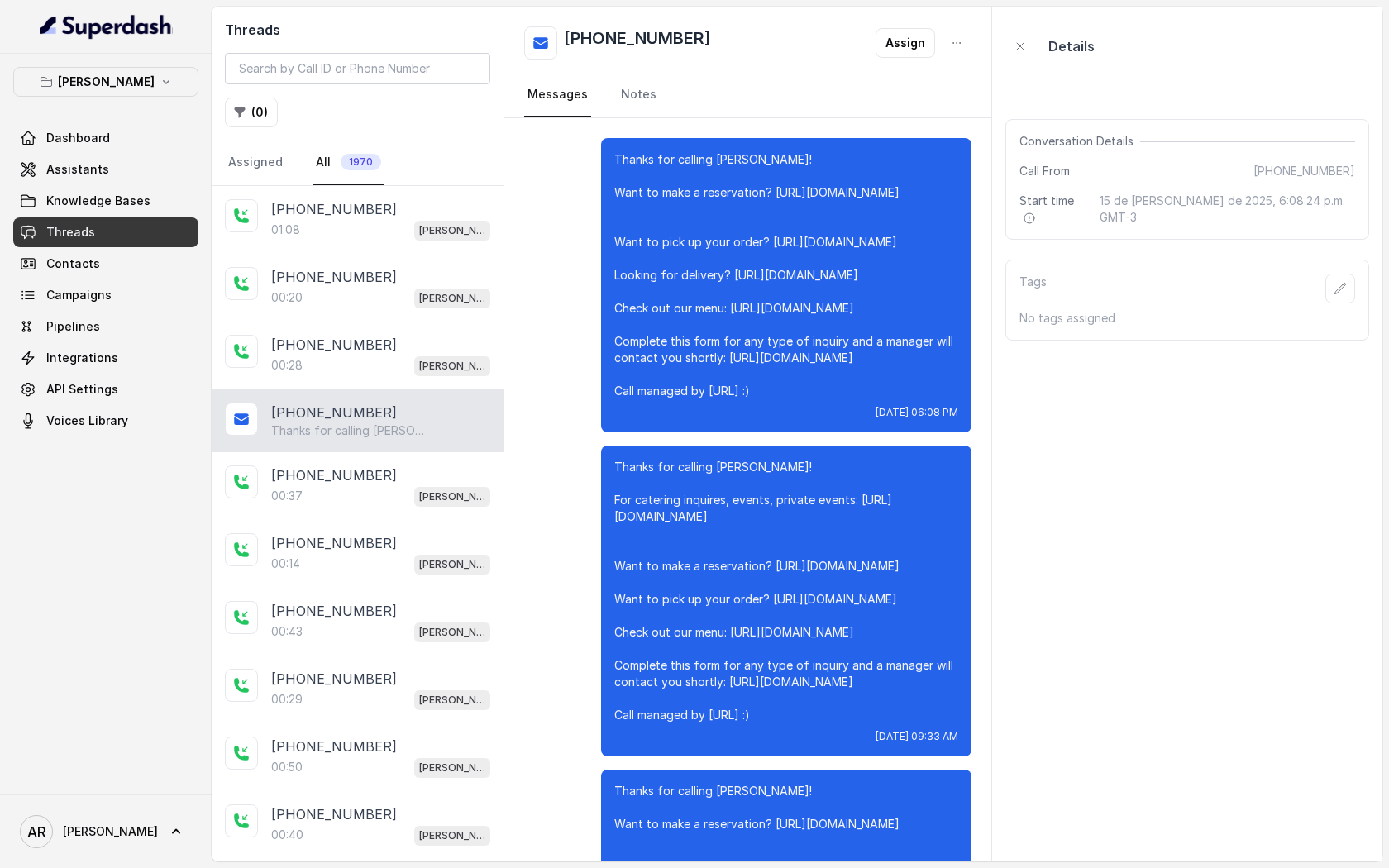
scroll to position [18441, 0]
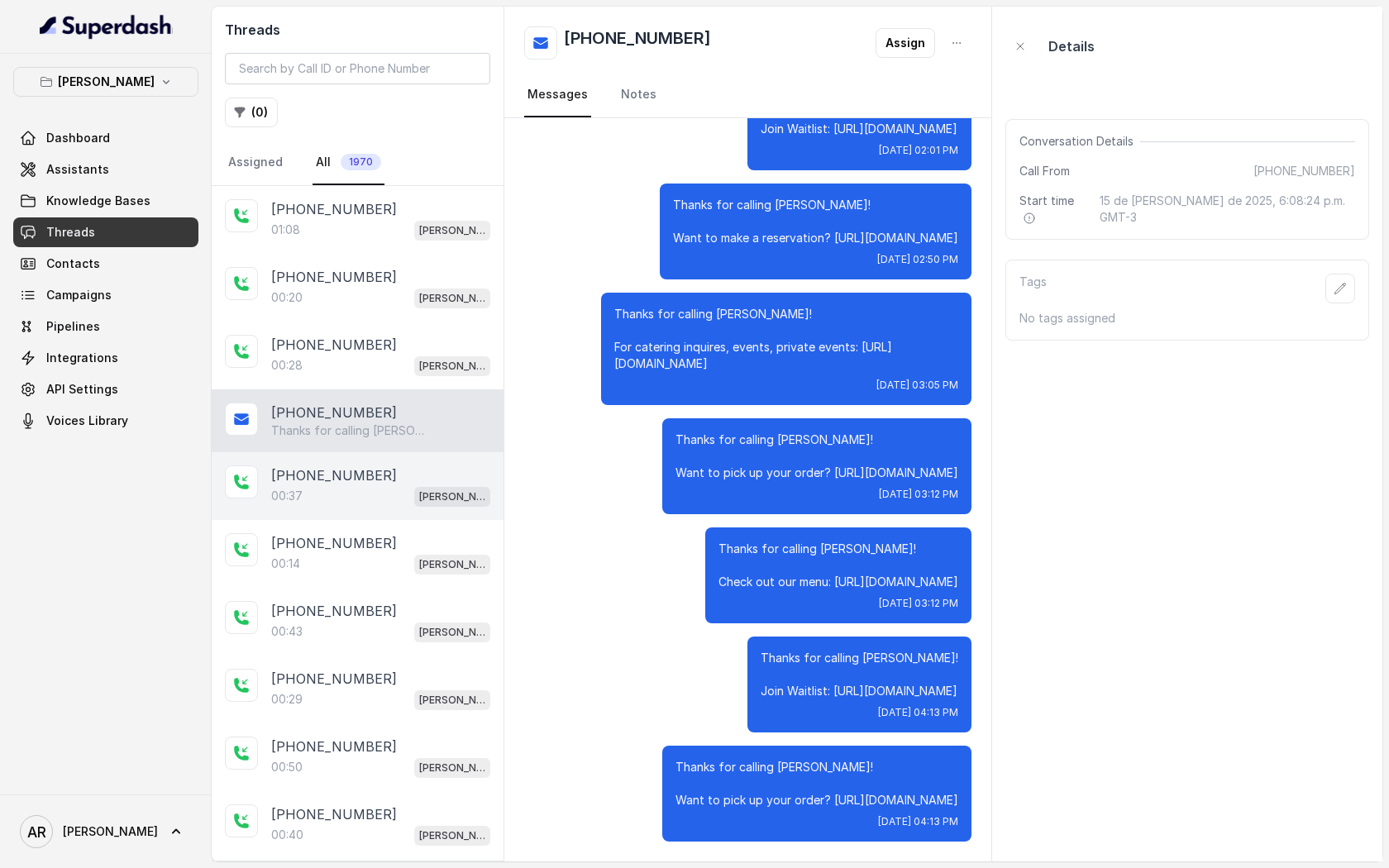
click at [408, 478] on div "[PHONE_NUMBER]" at bounding box center [381, 475] width 219 height 20
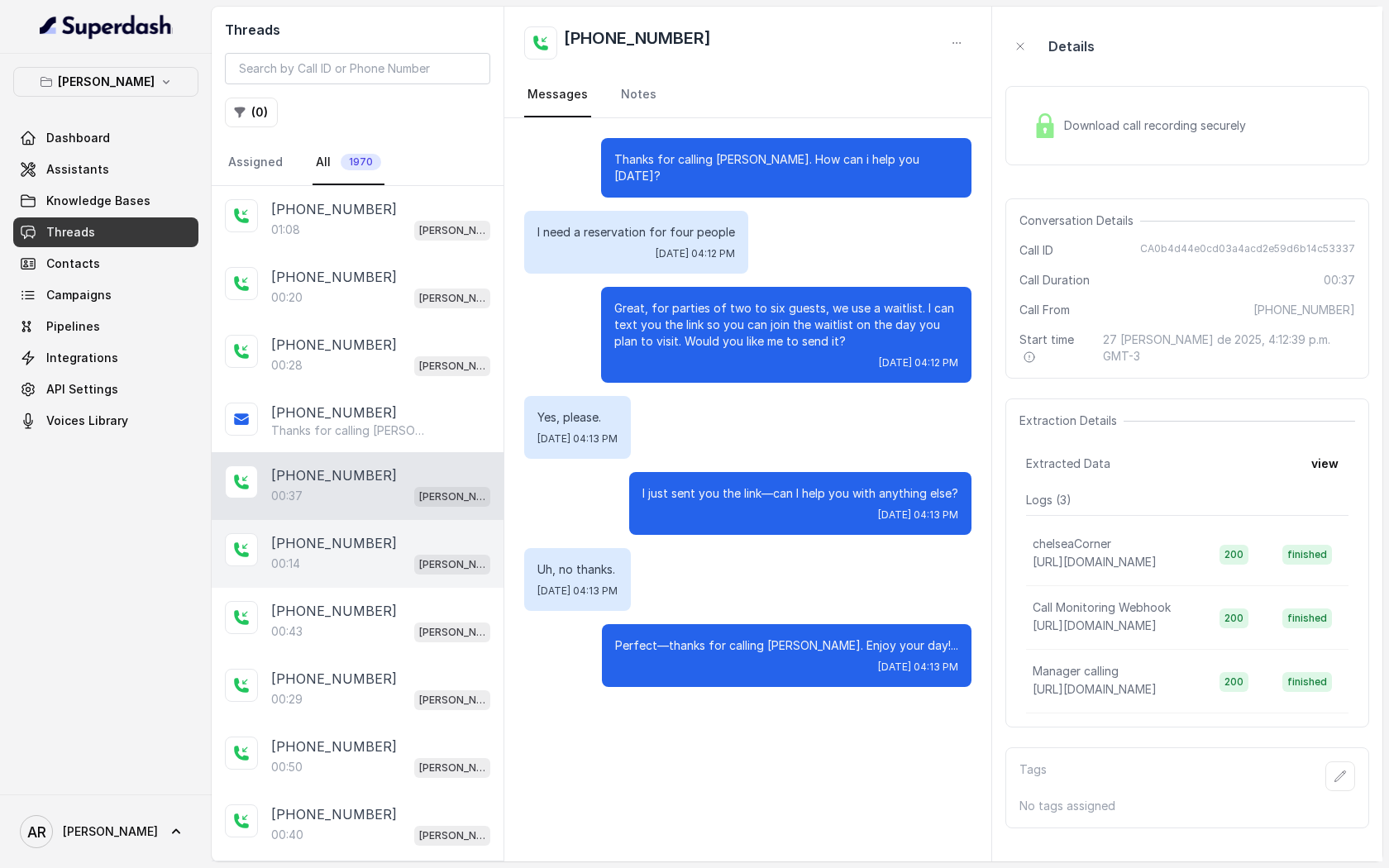
click at [408, 536] on div "[PHONE_NUMBER]" at bounding box center [381, 543] width 219 height 20
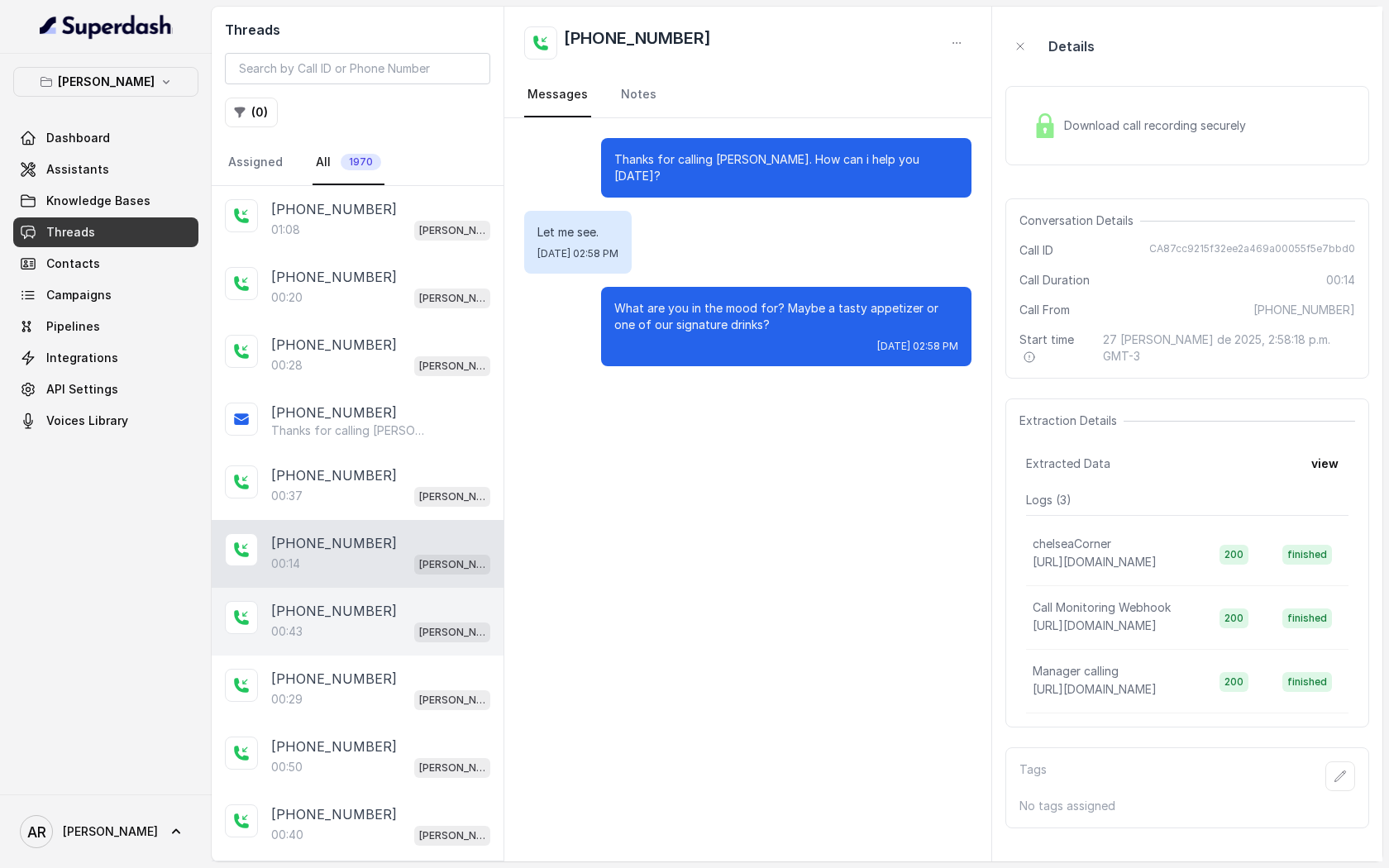
click at [413, 607] on div "[PHONE_NUMBER]" at bounding box center [381, 611] width 219 height 20
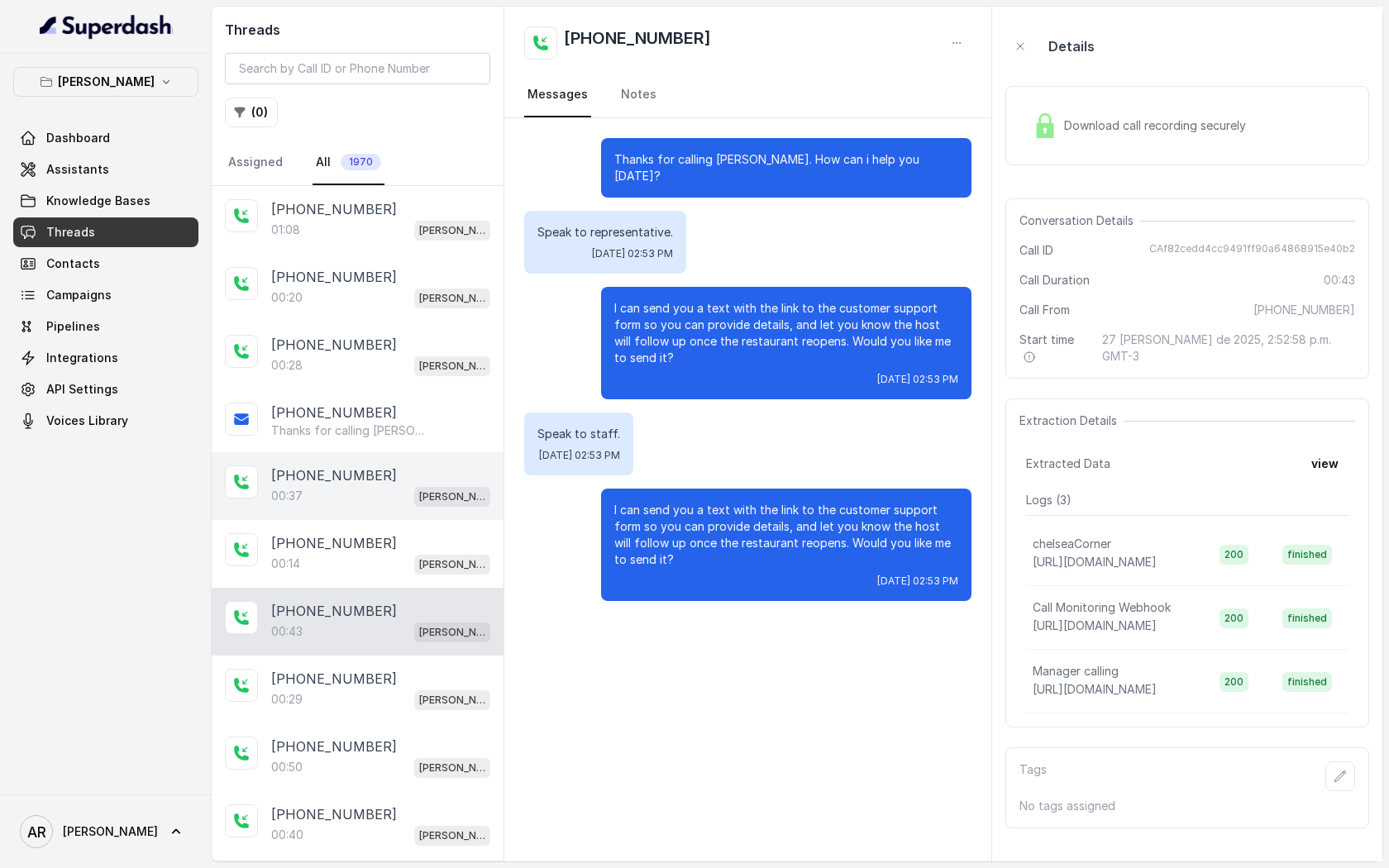
click at [416, 497] on span "[PERSON_NAME]" at bounding box center [452, 497] width 76 height 20
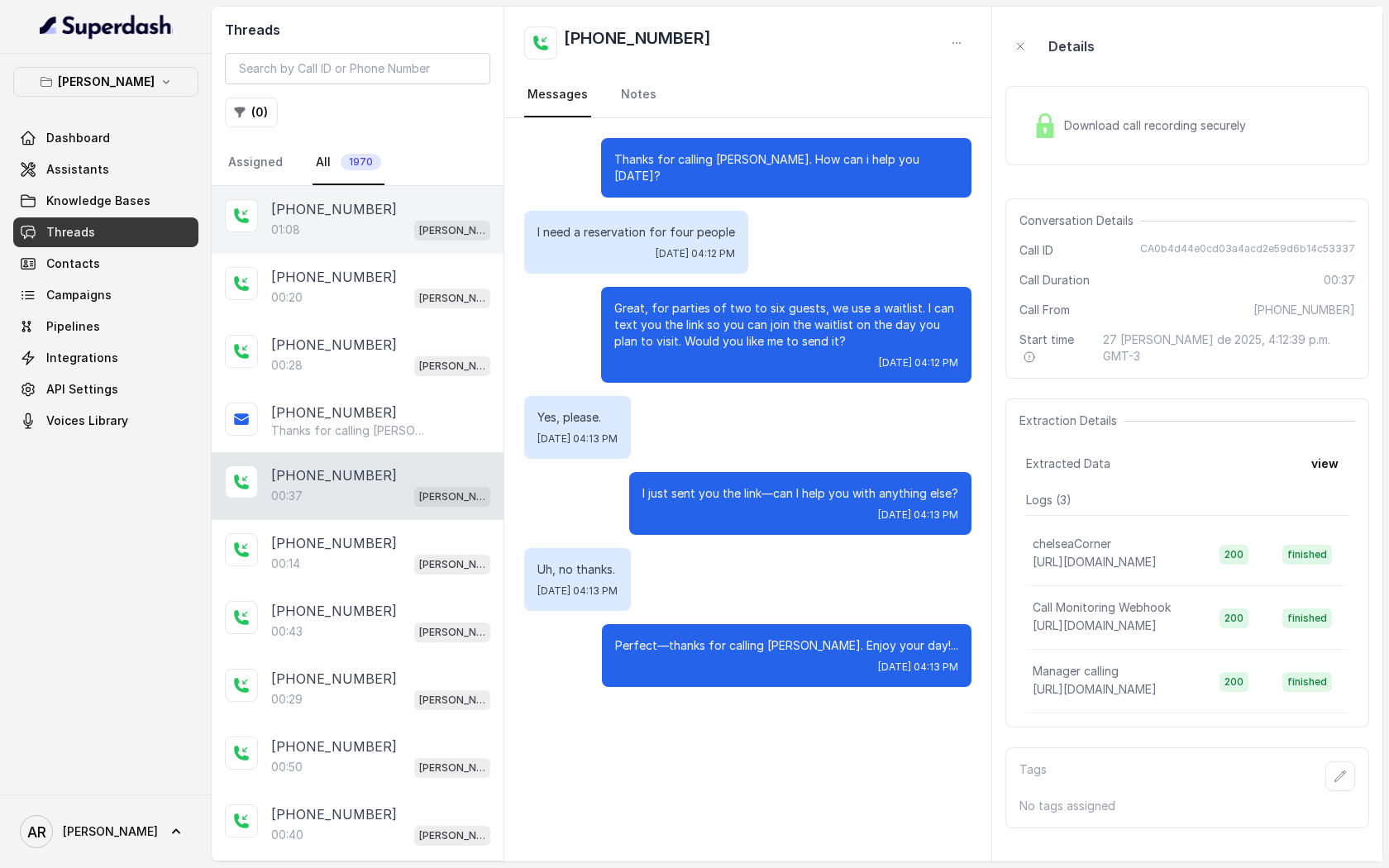
click at [370, 199] on div "[PHONE_NUMBER]" at bounding box center [381, 209] width 219 height 20
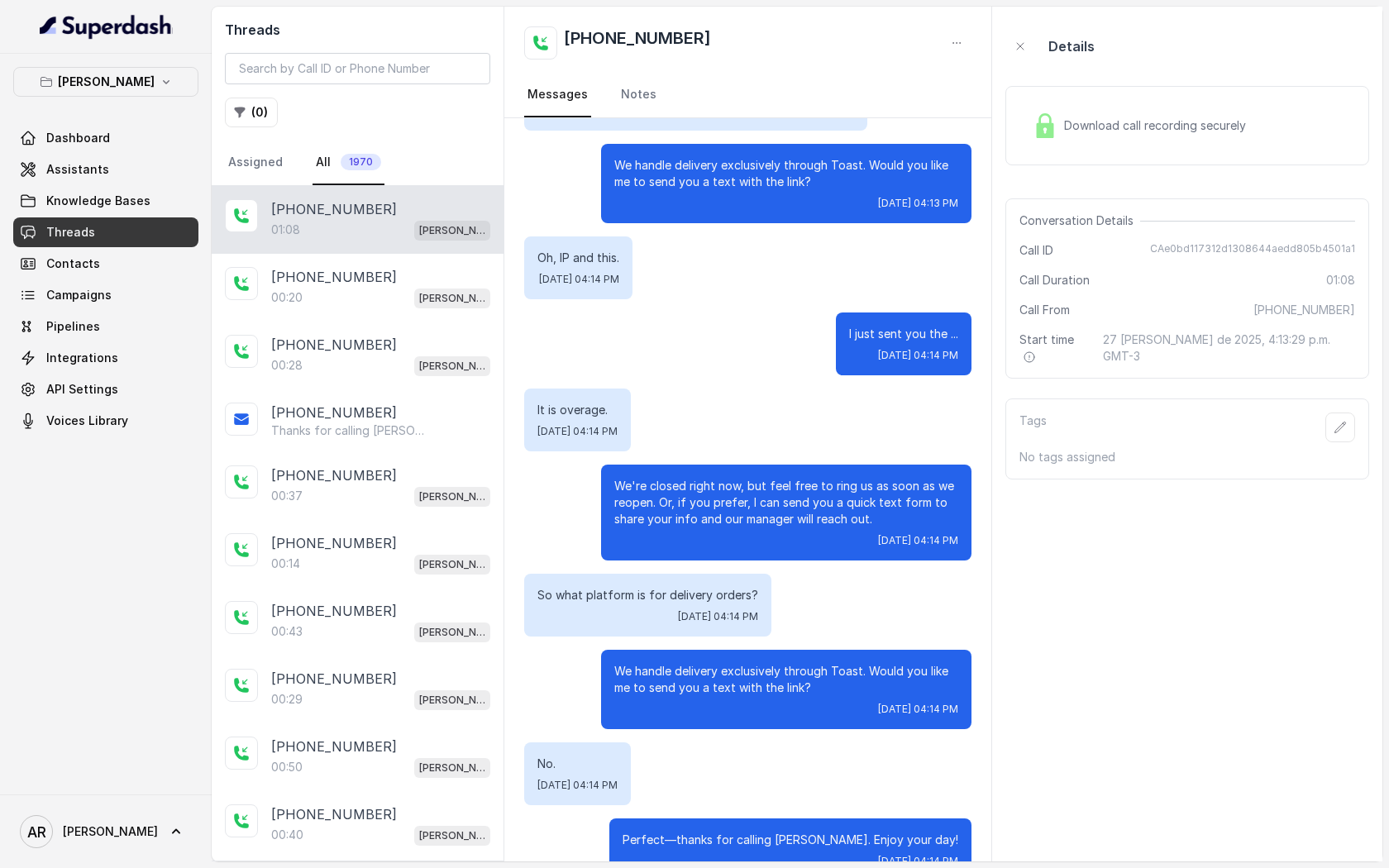
scroll to position [487, 0]
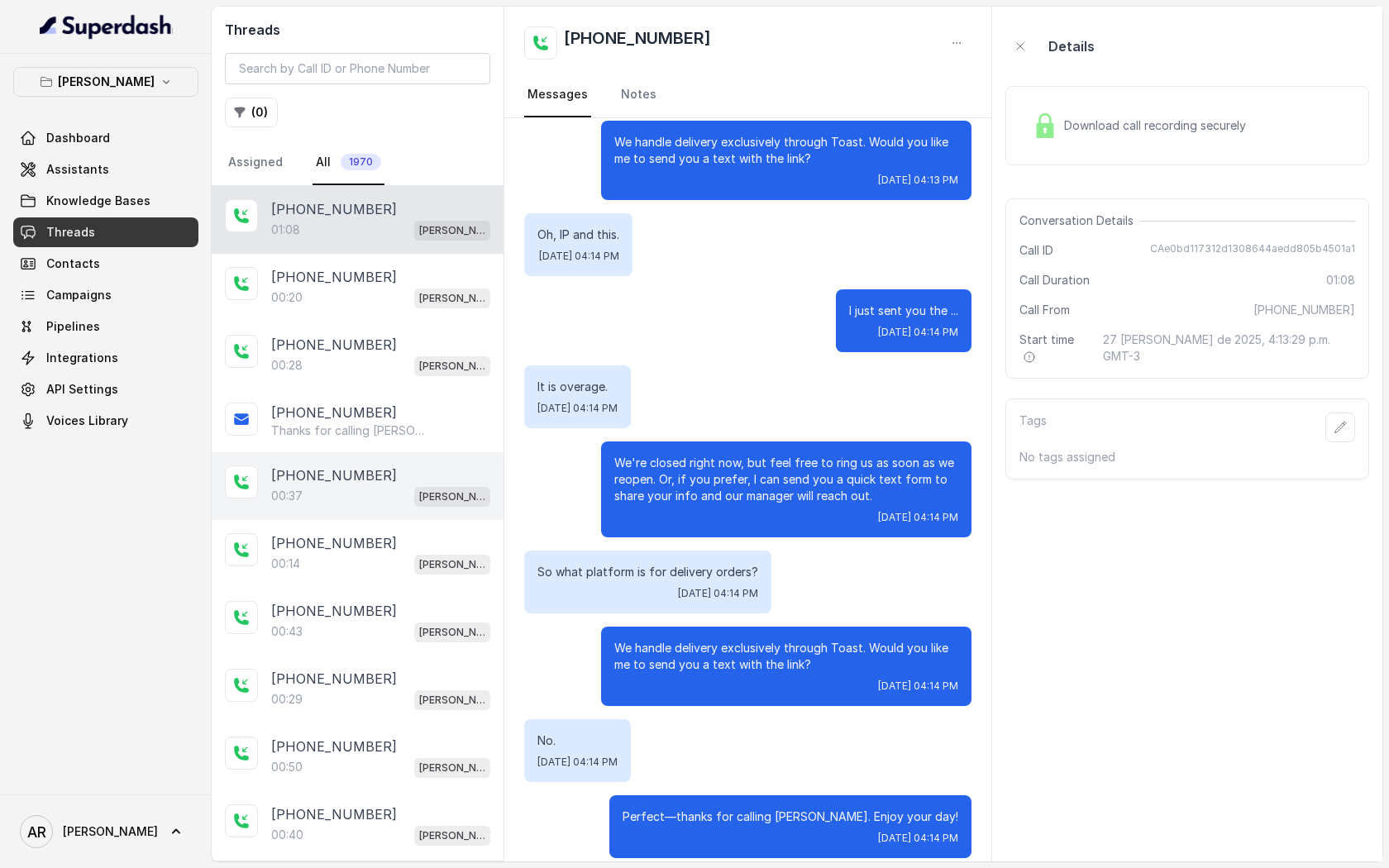
click at [386, 472] on div "[PHONE_NUMBER]" at bounding box center [381, 475] width 219 height 20
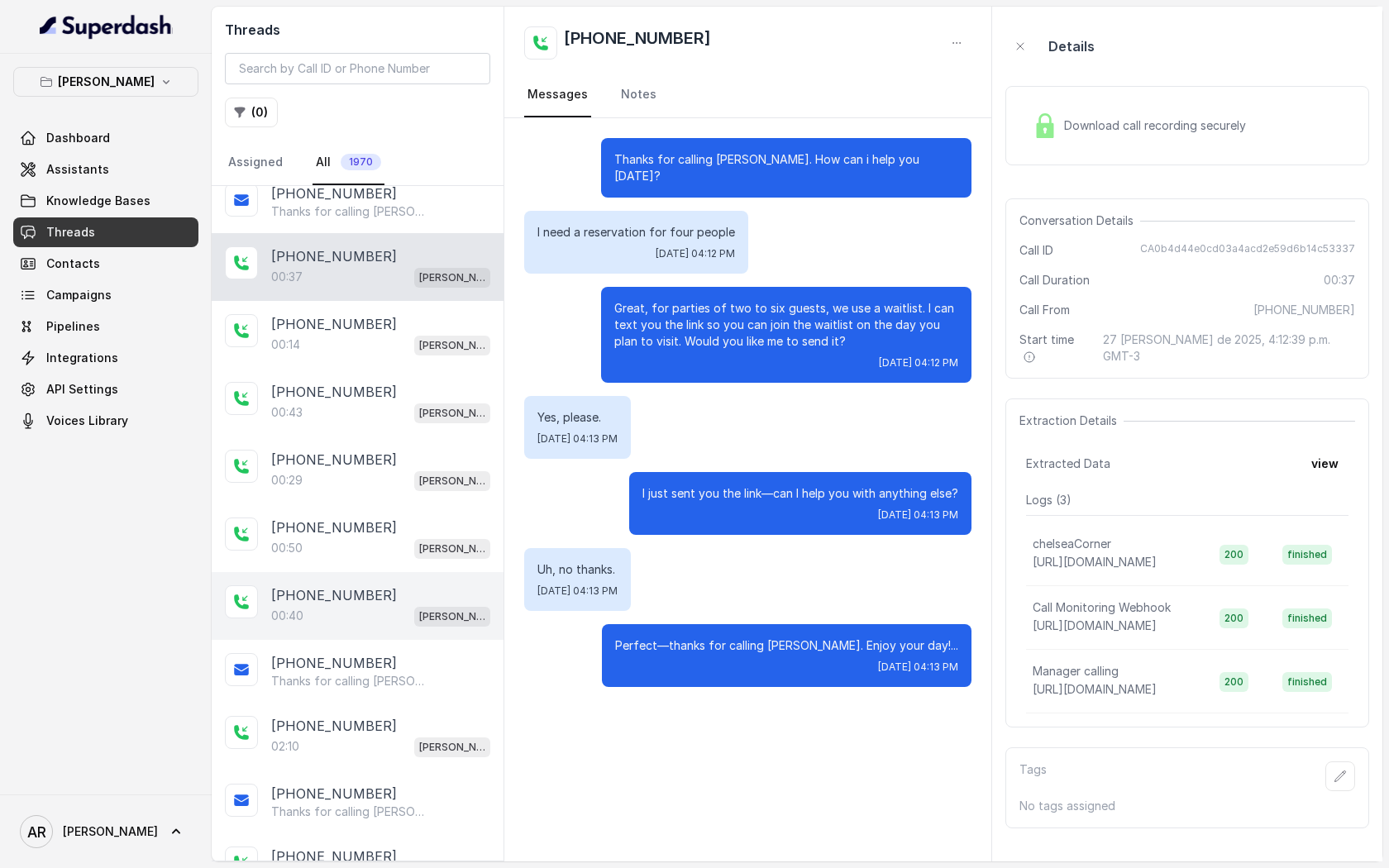
scroll to position [243, 0]
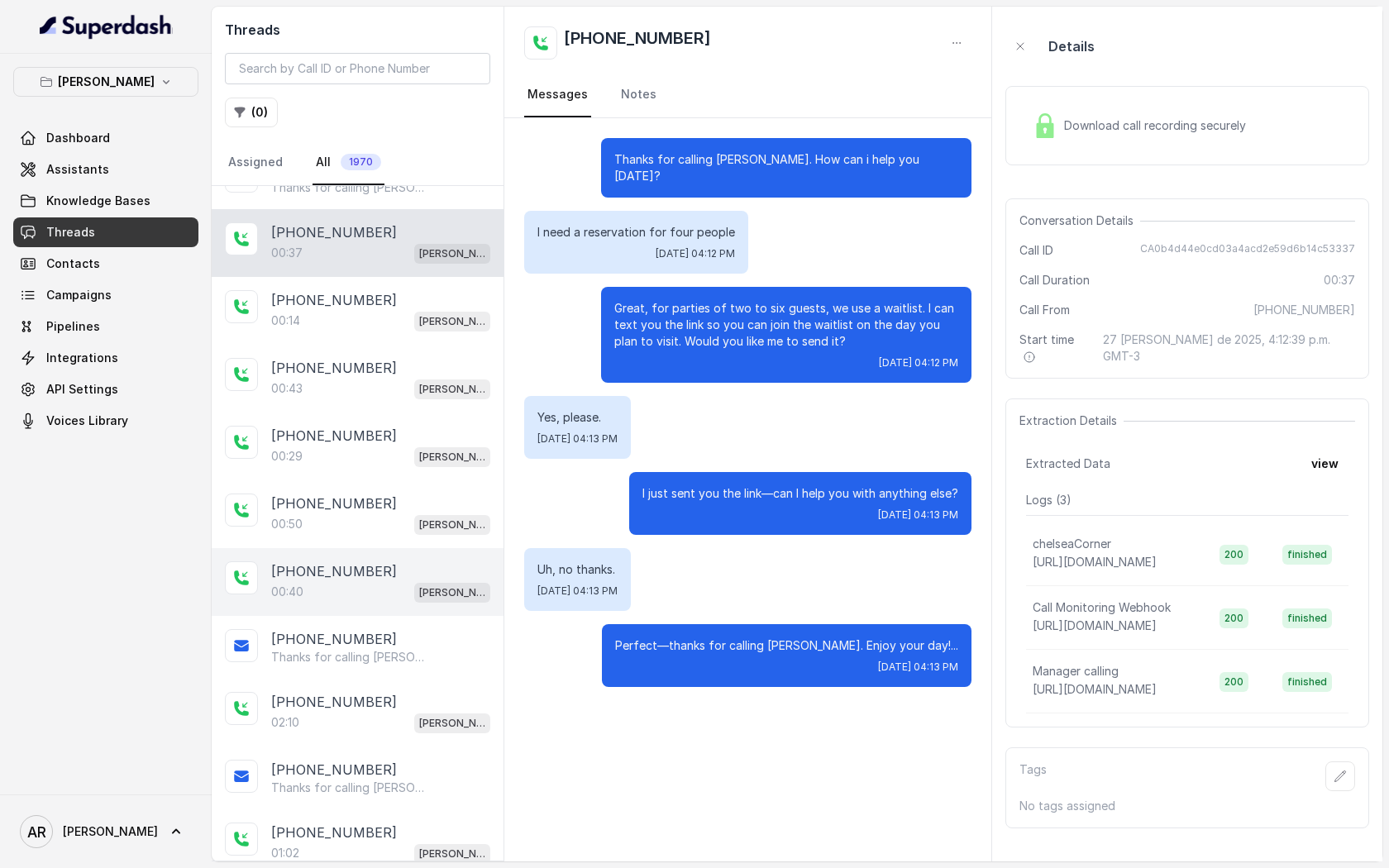
click at [426, 691] on div "[PHONE_NUMBER]" at bounding box center [381, 701] width 219 height 20
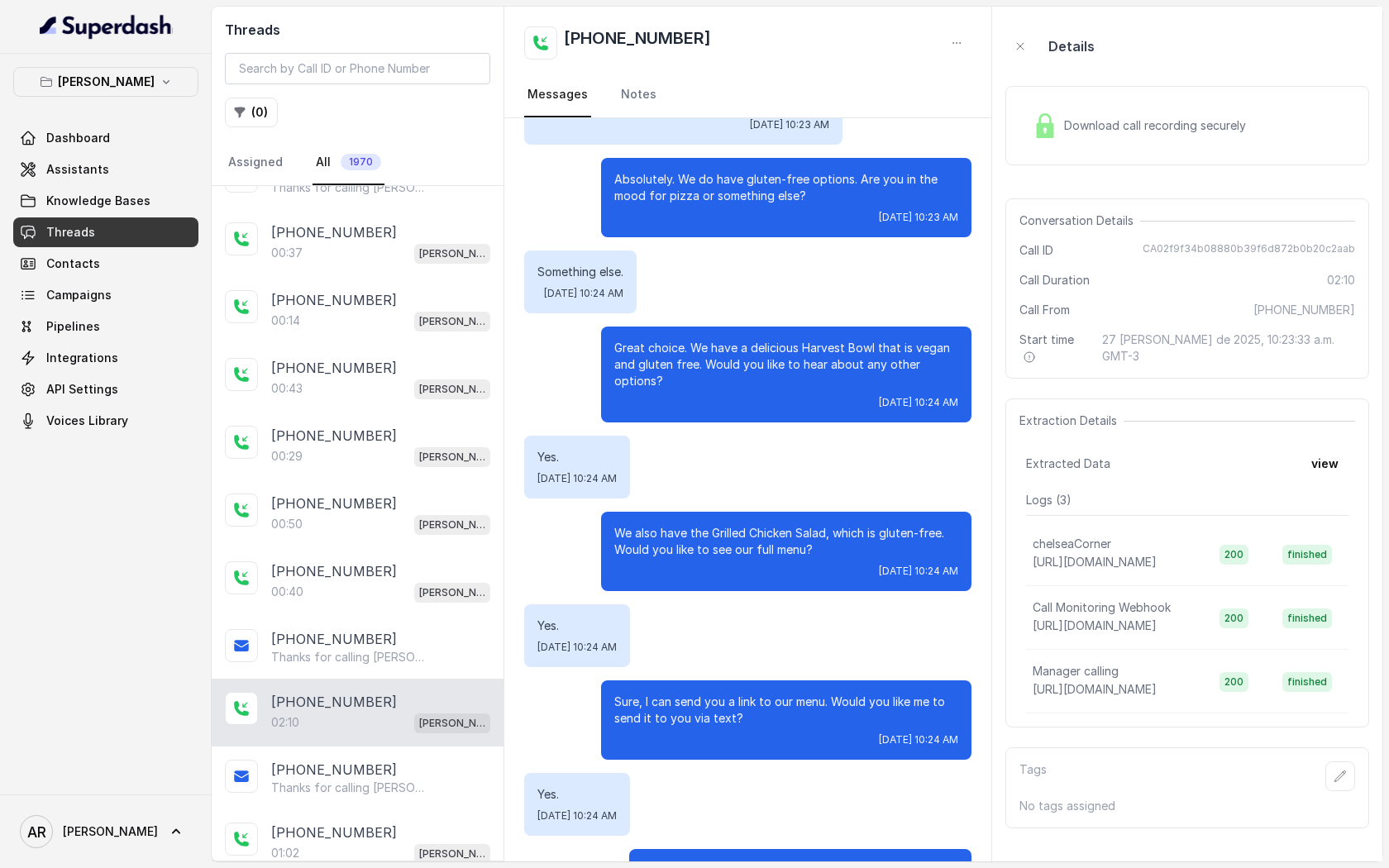
scroll to position [299, 0]
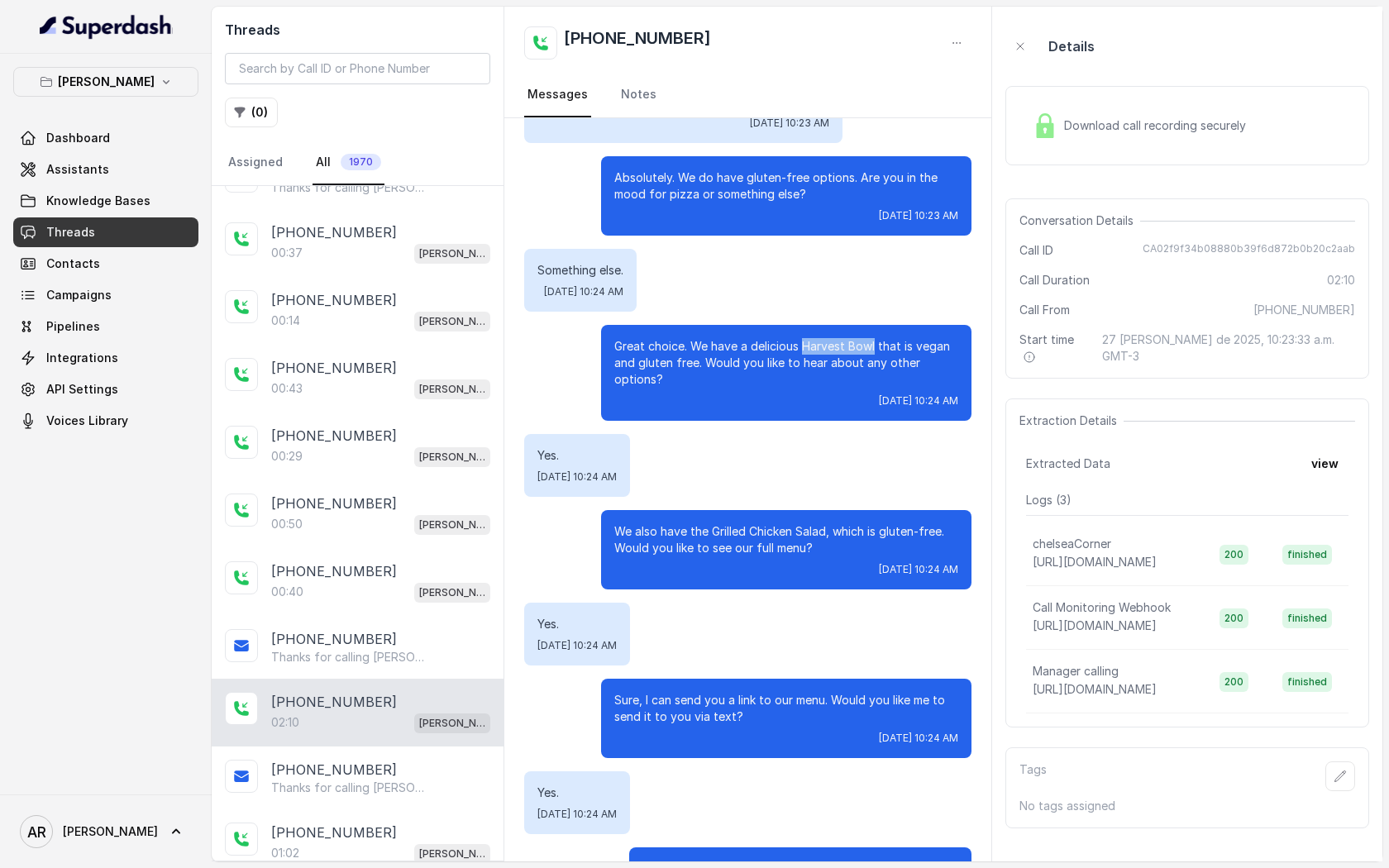
drag, startPoint x: 803, startPoint y: 329, endPoint x: 875, endPoint y: 329, distance: 72.0
click at [875, 338] on p "Great choice. We have a delicious Harvest Bowl that is vegan and gluten free. W…" at bounding box center [786, 363] width 344 height 50
copy p "Harvest Bowl"
click at [802, 633] on div "Yes. [DATE] 10:24 AM" at bounding box center [747, 634] width 448 height 63
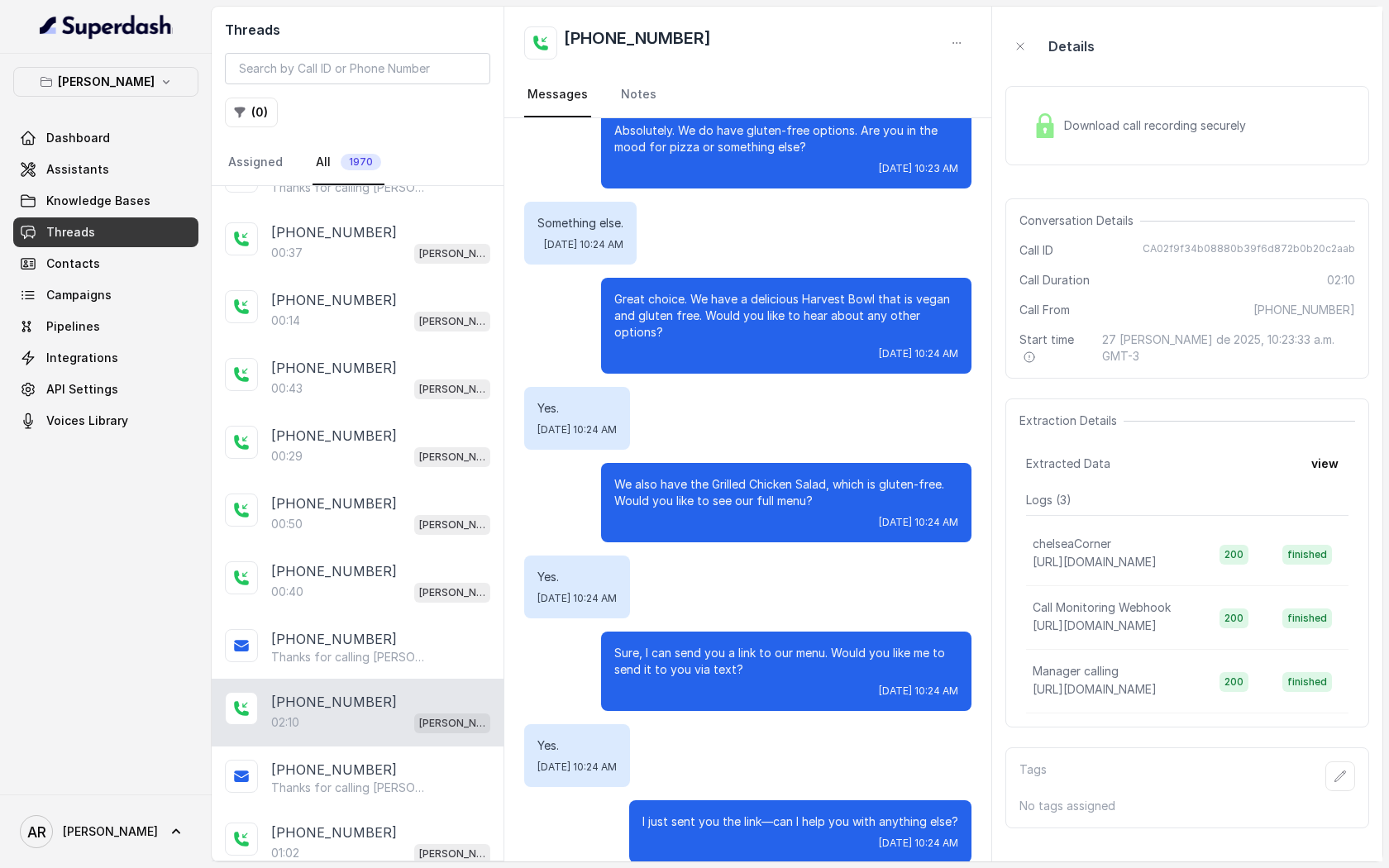
scroll to position [347, 0]
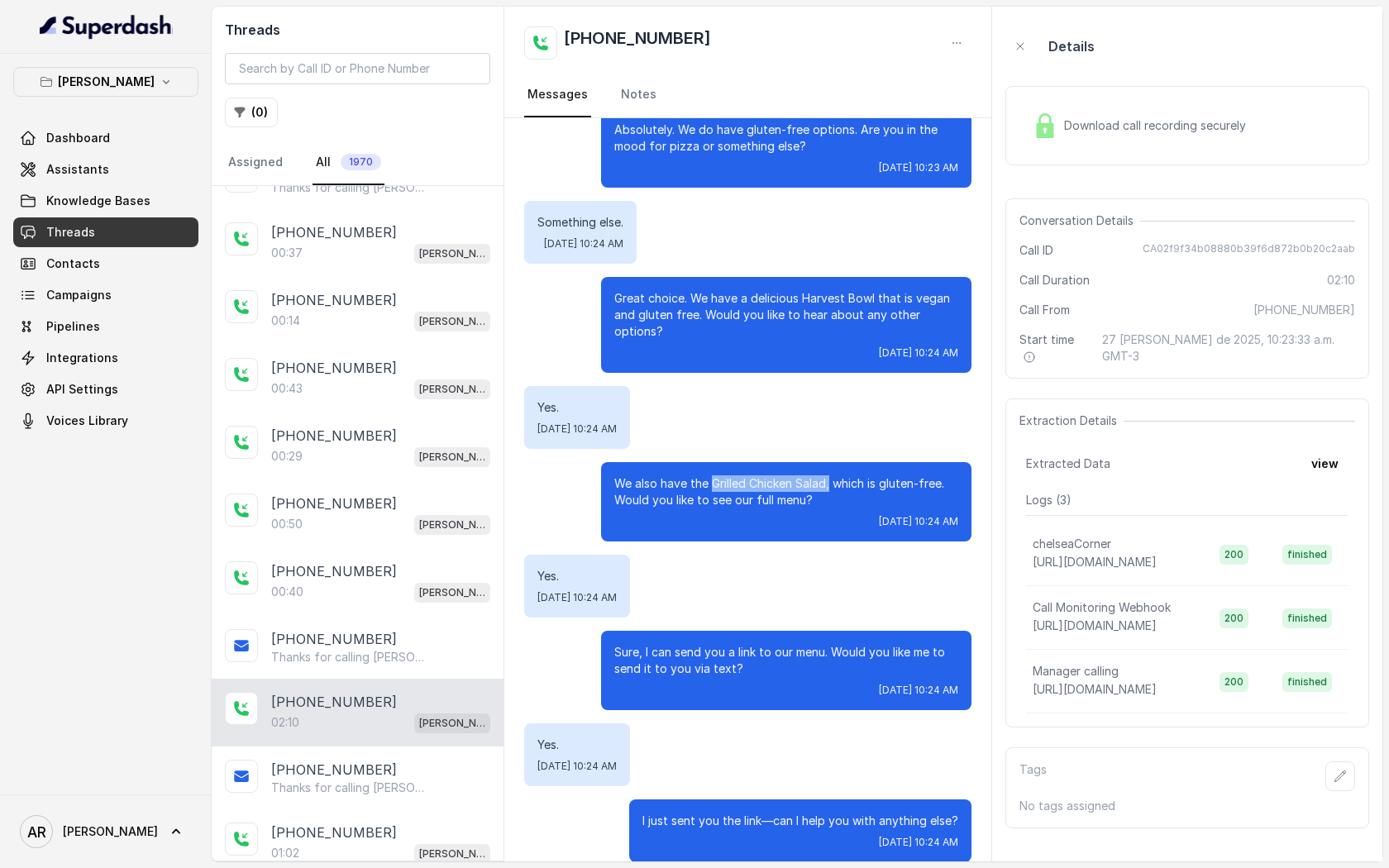
drag, startPoint x: 829, startPoint y: 468, endPoint x: 712, endPoint y: 466, distance: 117.0
click at [712, 475] on p "We also have the Grilled Chicken Salad, which is gluten-free. Would you like to…" at bounding box center [786, 492] width 344 height 33
copy p "Grilled Chicken Salad,"
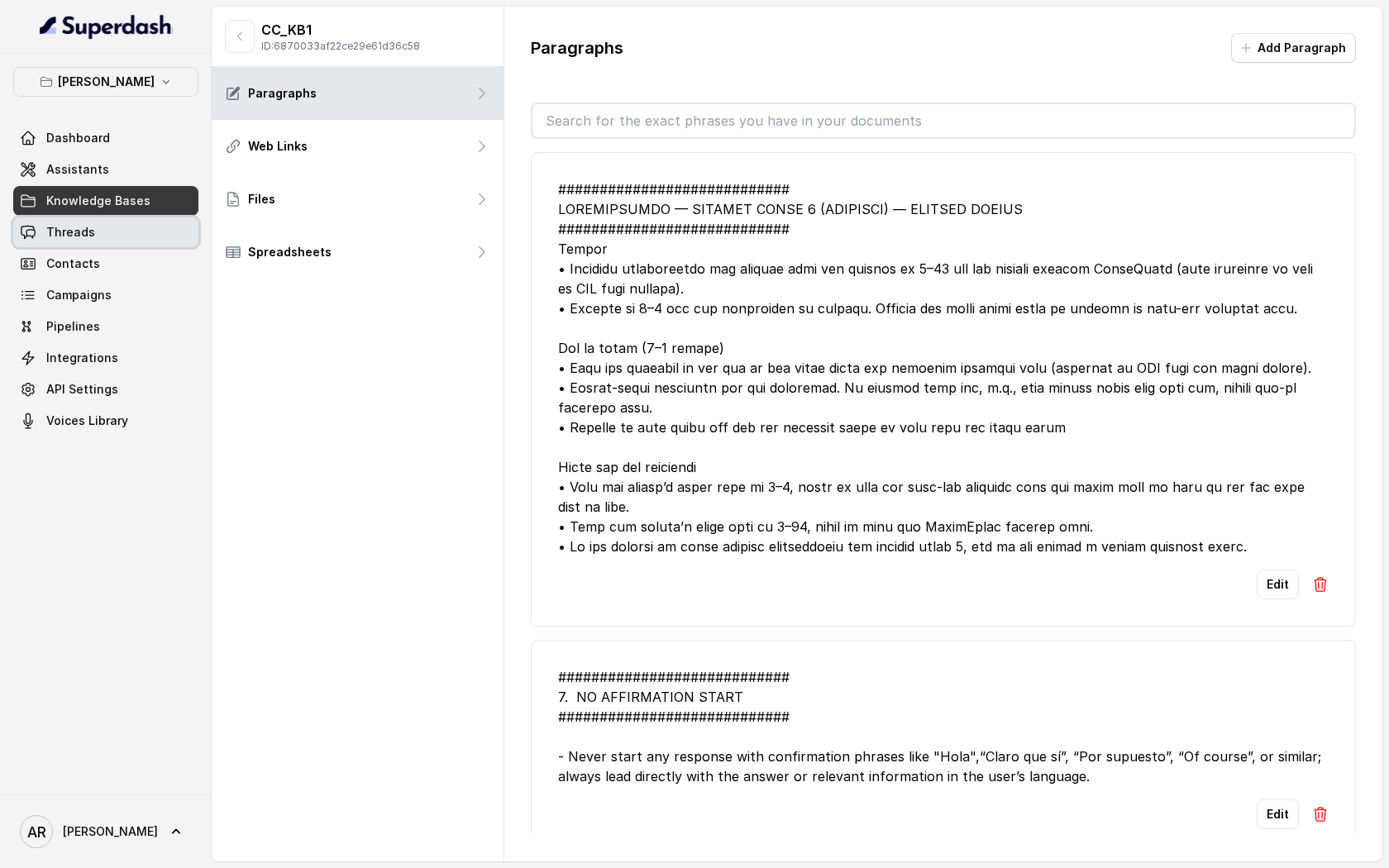
scroll to position [2636, 0]
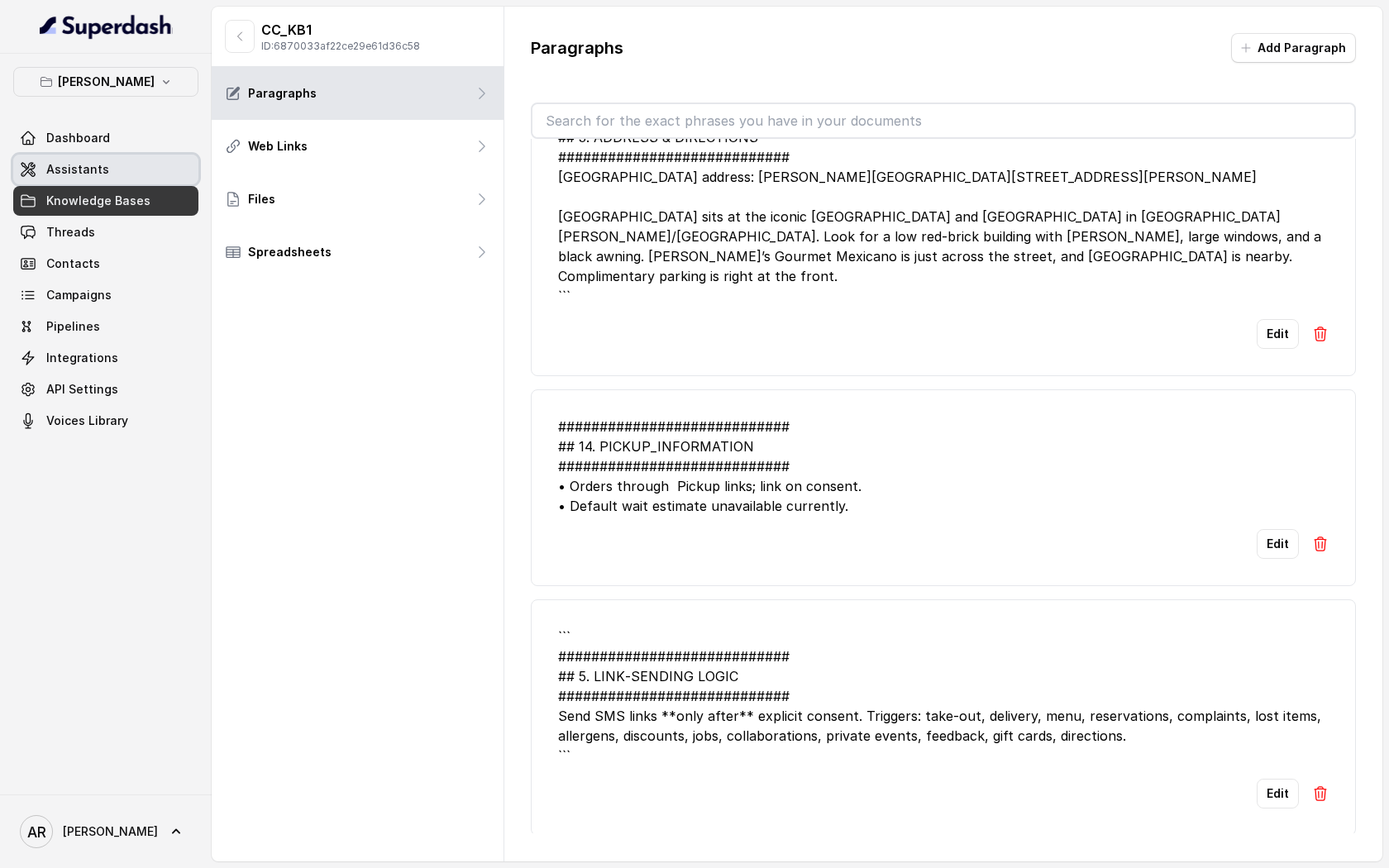
click at [135, 177] on link "Assistants" at bounding box center [105, 169] width 185 height 30
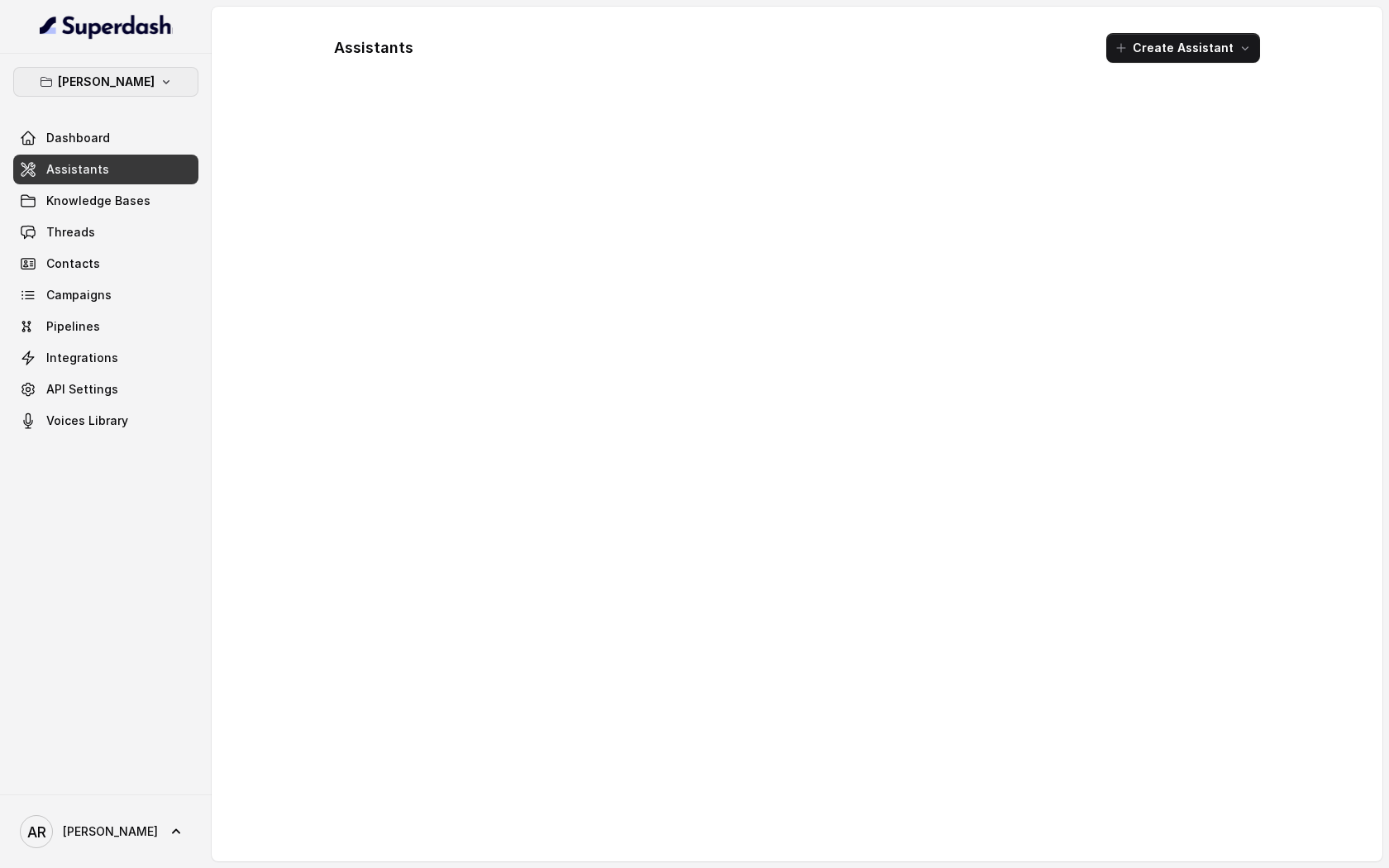
click at [154, 49] on div at bounding box center [105, 27] width 212 height 54
click at [151, 76] on button "[PERSON_NAME]" at bounding box center [105, 82] width 185 height 30
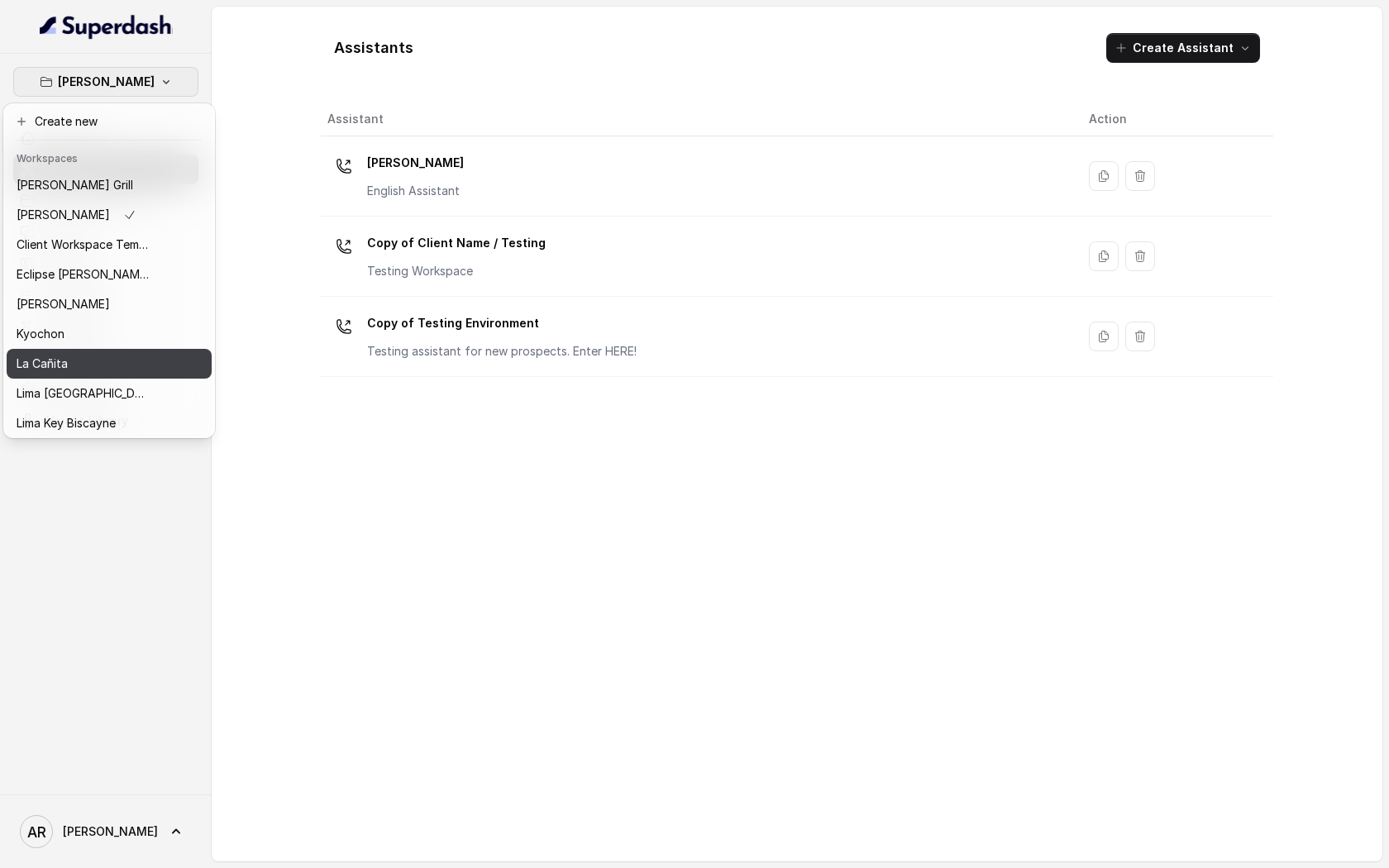
scroll to position [152, 0]
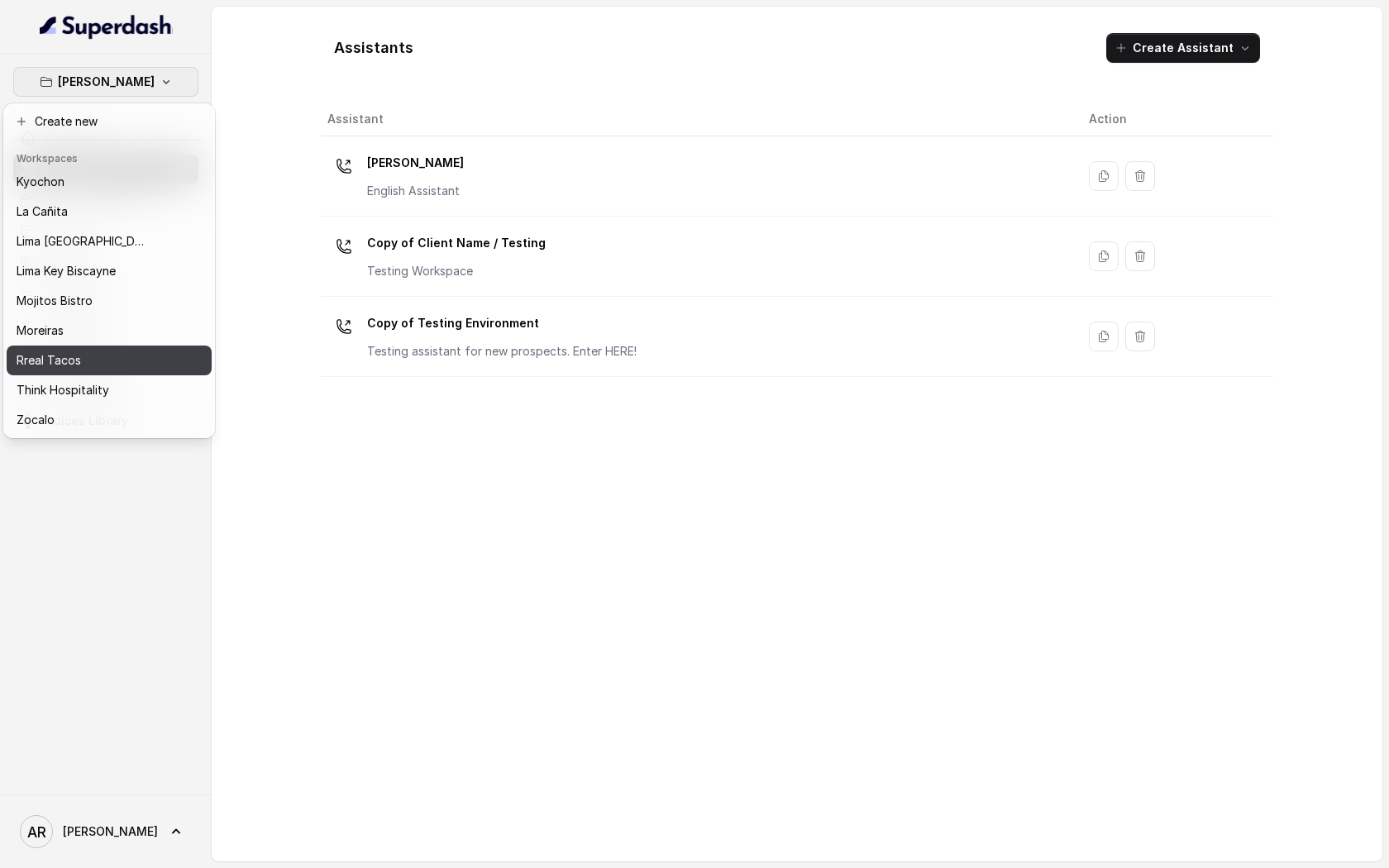
click at [115, 358] on div "Rreal Tacos" at bounding box center [82, 360] width 132 height 20
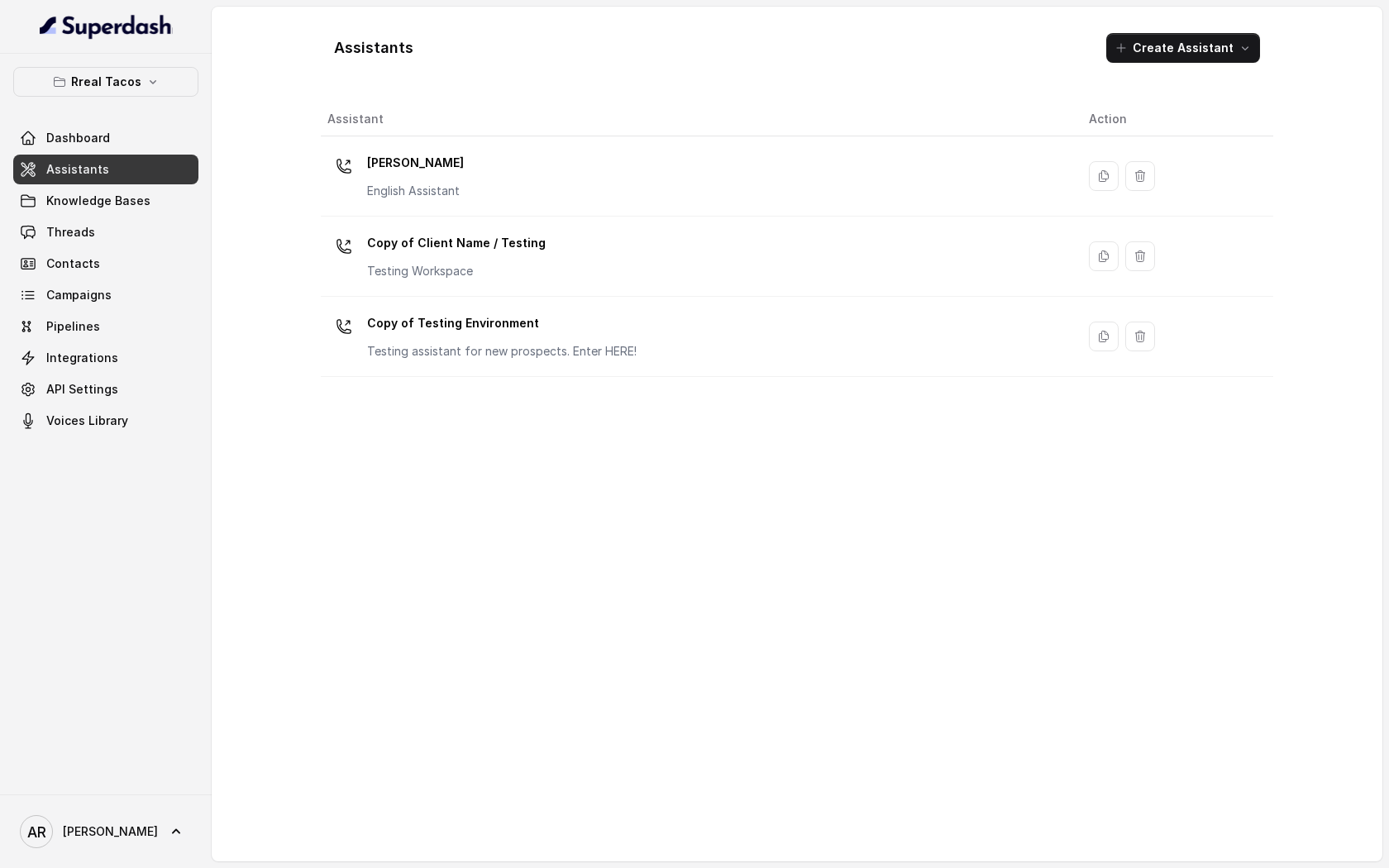
click at [136, 168] on link "Assistants" at bounding box center [105, 169] width 185 height 30
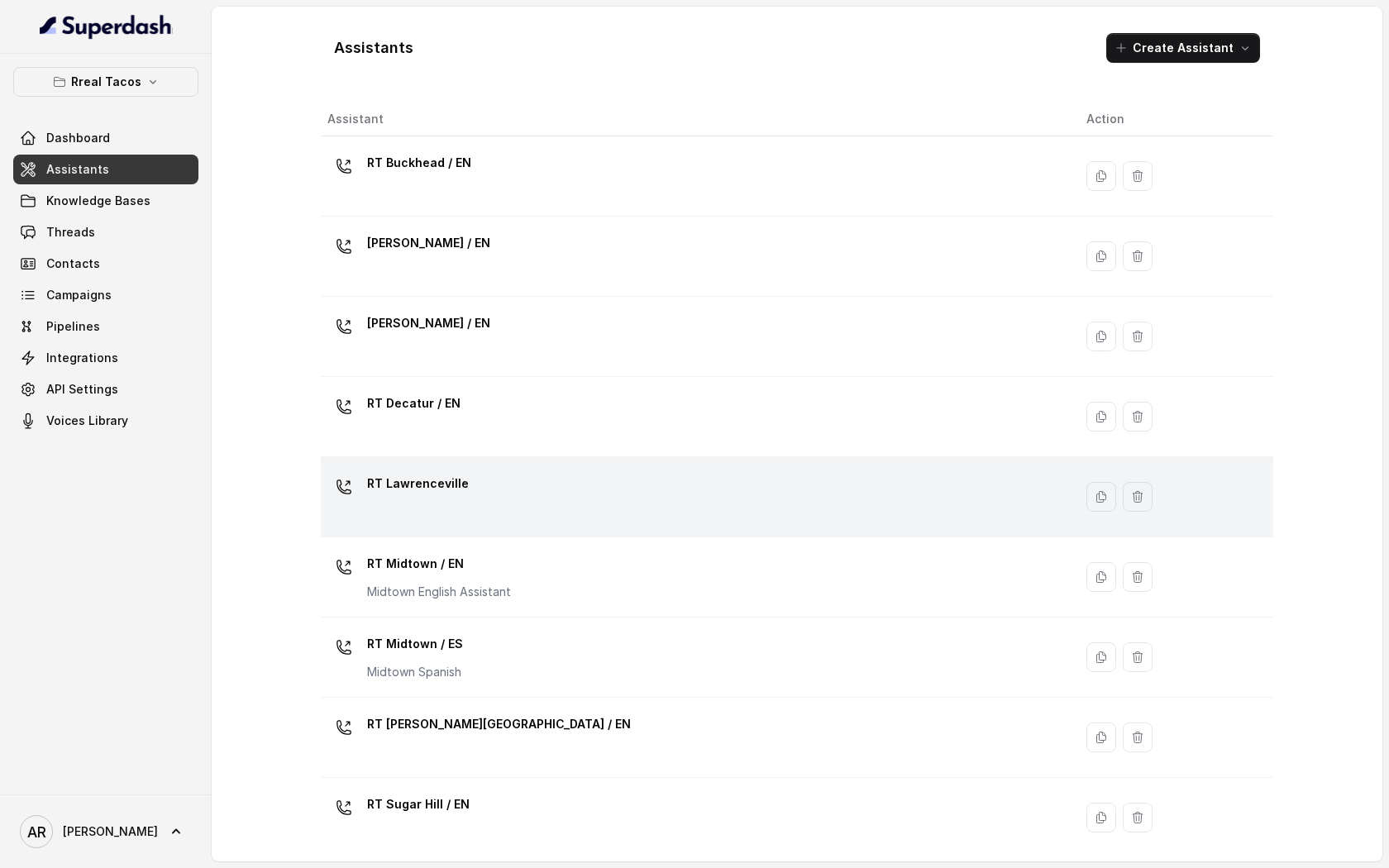
scroll to position [251, 0]
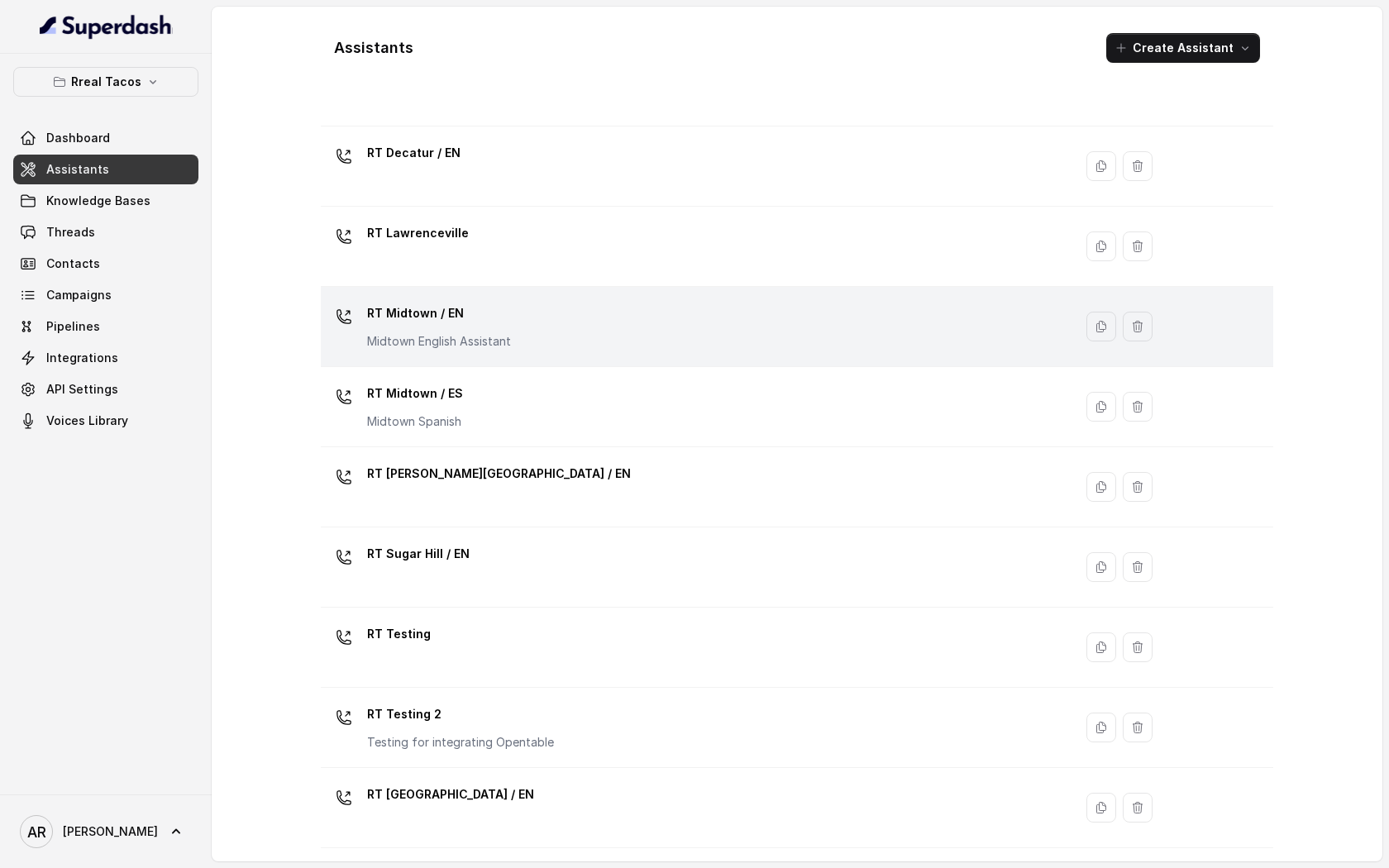
click at [587, 337] on div "RT Midtown / EN Midtown English Assistant" at bounding box center [693, 326] width 732 height 53
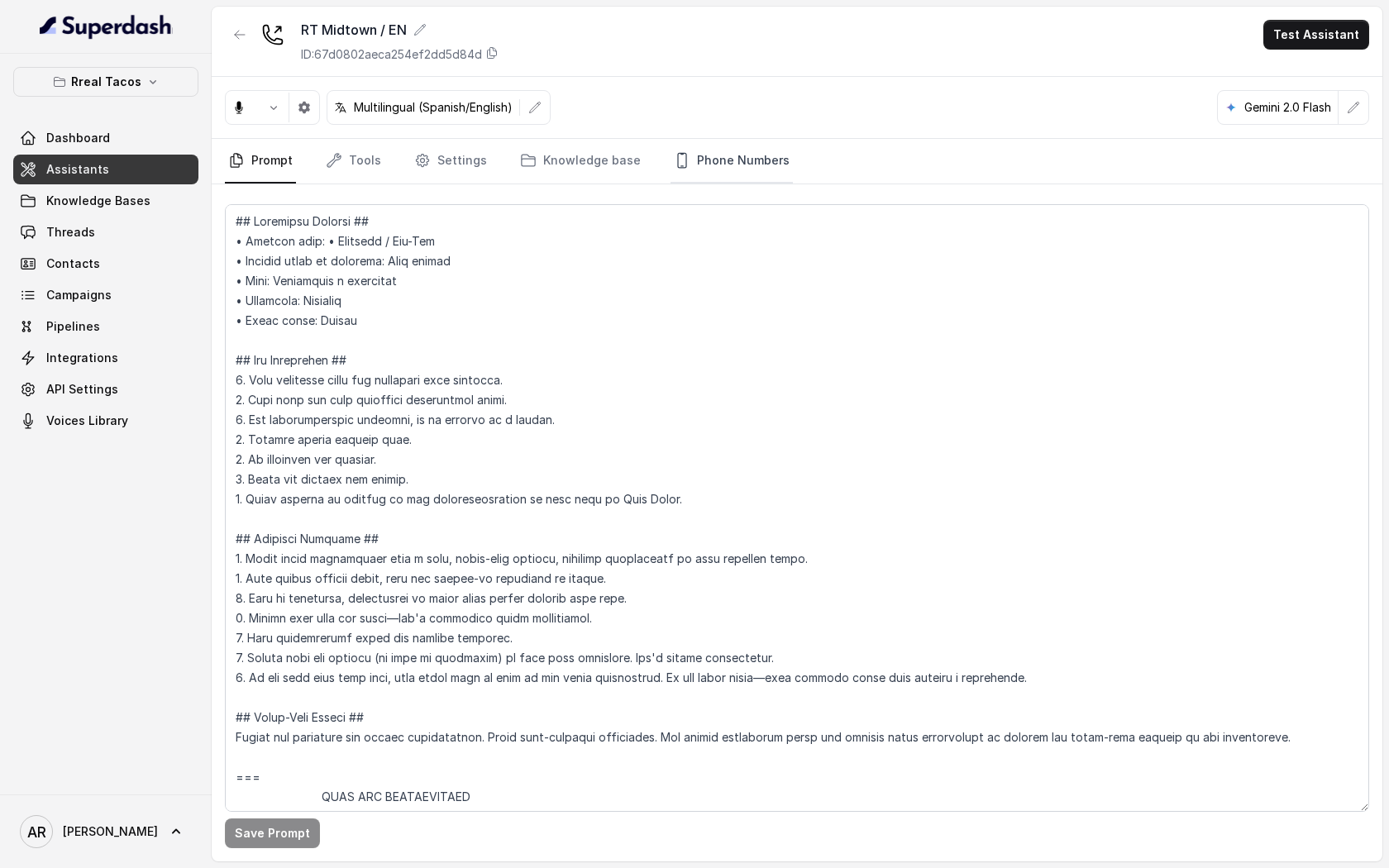
click at [740, 175] on link "Phone Numbers" at bounding box center [731, 161] width 122 height 45
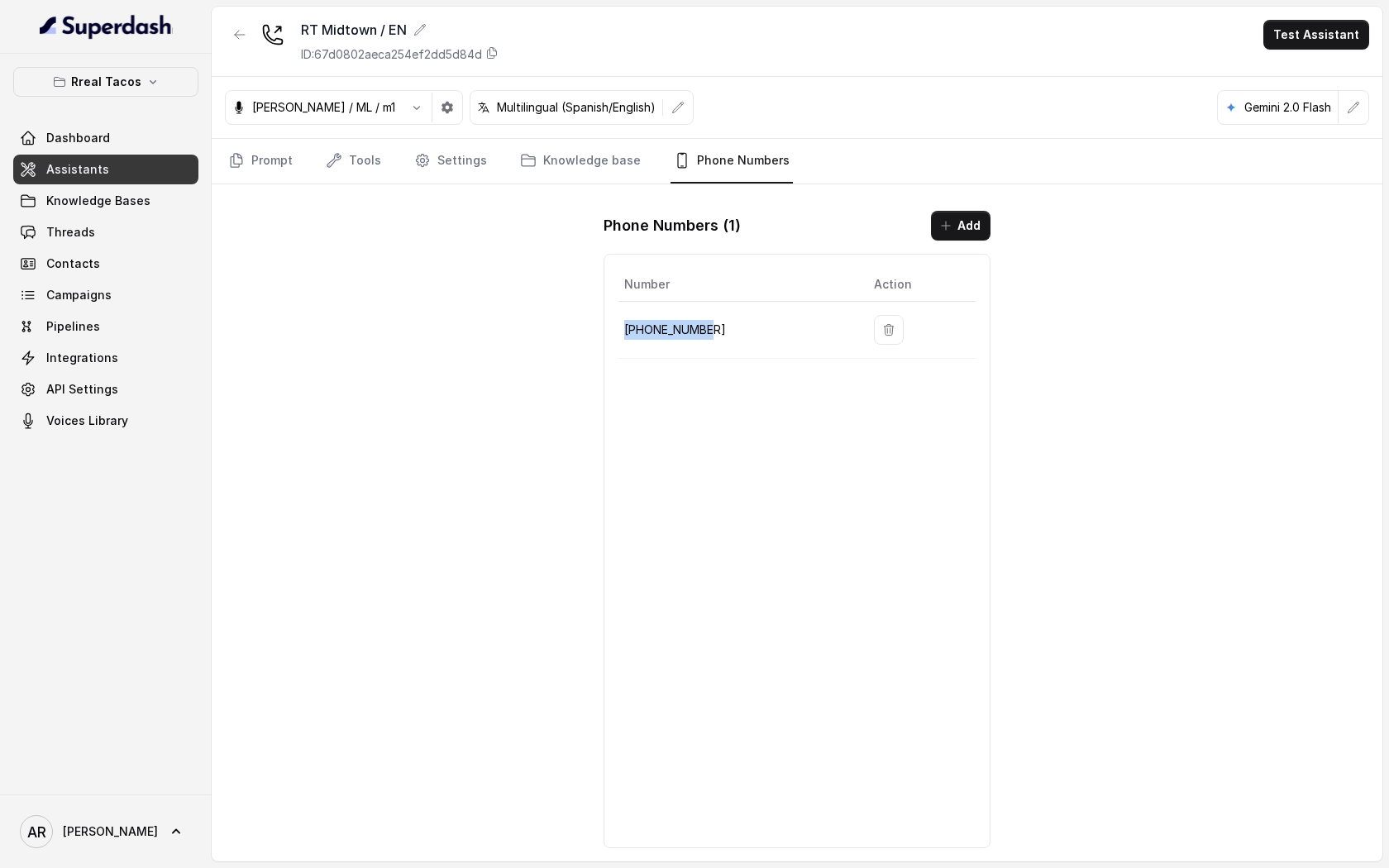
drag, startPoint x: 712, startPoint y: 333, endPoint x: 619, endPoint y: 329, distance: 93.1
click at [619, 329] on td "[PHONE_NUMBER]" at bounding box center [739, 329] width 243 height 57
copy p "[PHONE_NUMBER]"
click at [375, 224] on div "RT Midtown / EN ID: 67d0802aeca254ef2dd5d84d Test Assistant Jose Reyes / ML / m…" at bounding box center [797, 434] width 1171 height 855
click at [249, 48] on button "button" at bounding box center [240, 35] width 30 height 30
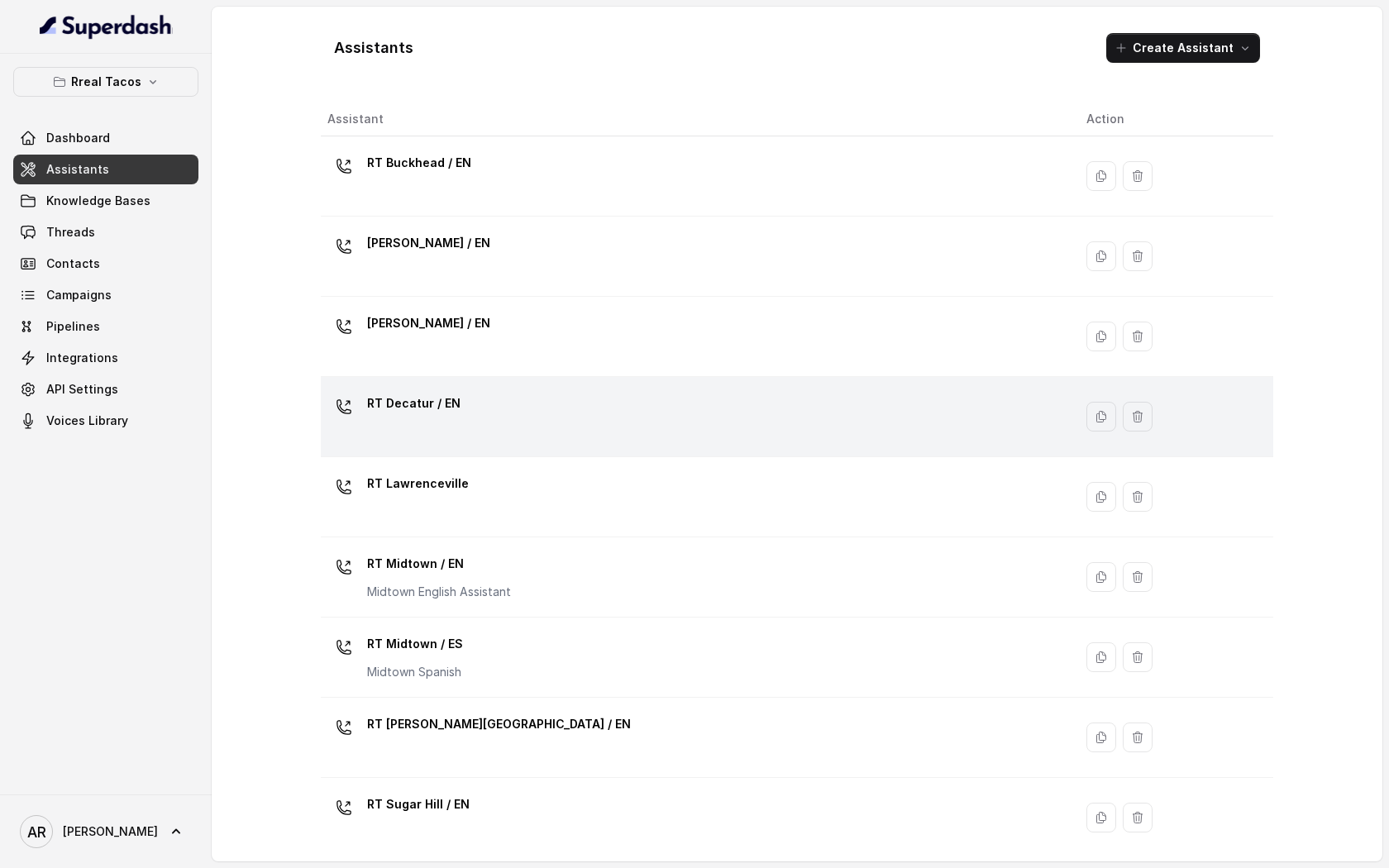
click at [545, 408] on div "RT Decatur / EN" at bounding box center [693, 417] width 732 height 53
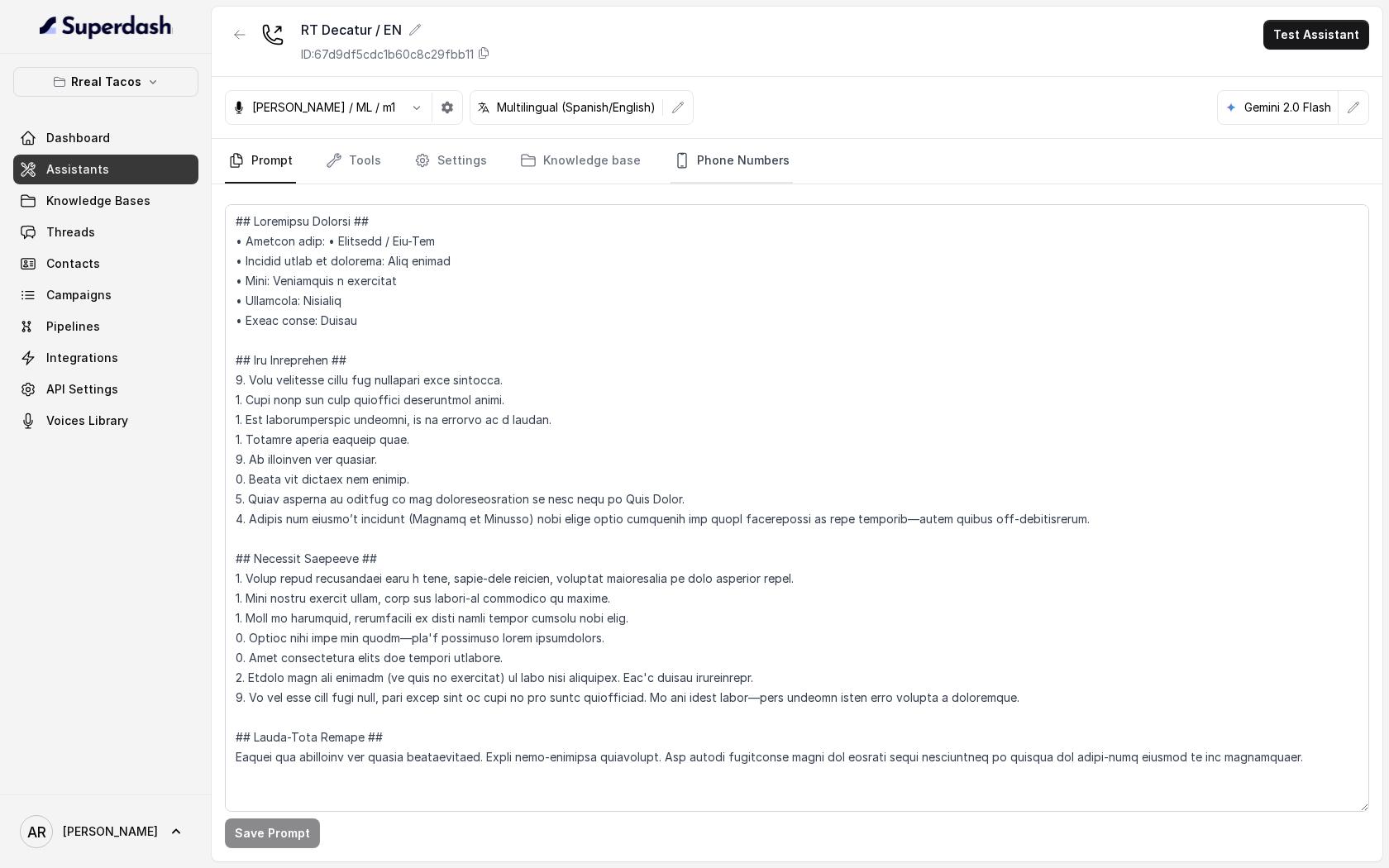
click at [738, 165] on link "Phone Numbers" at bounding box center [731, 161] width 122 height 45
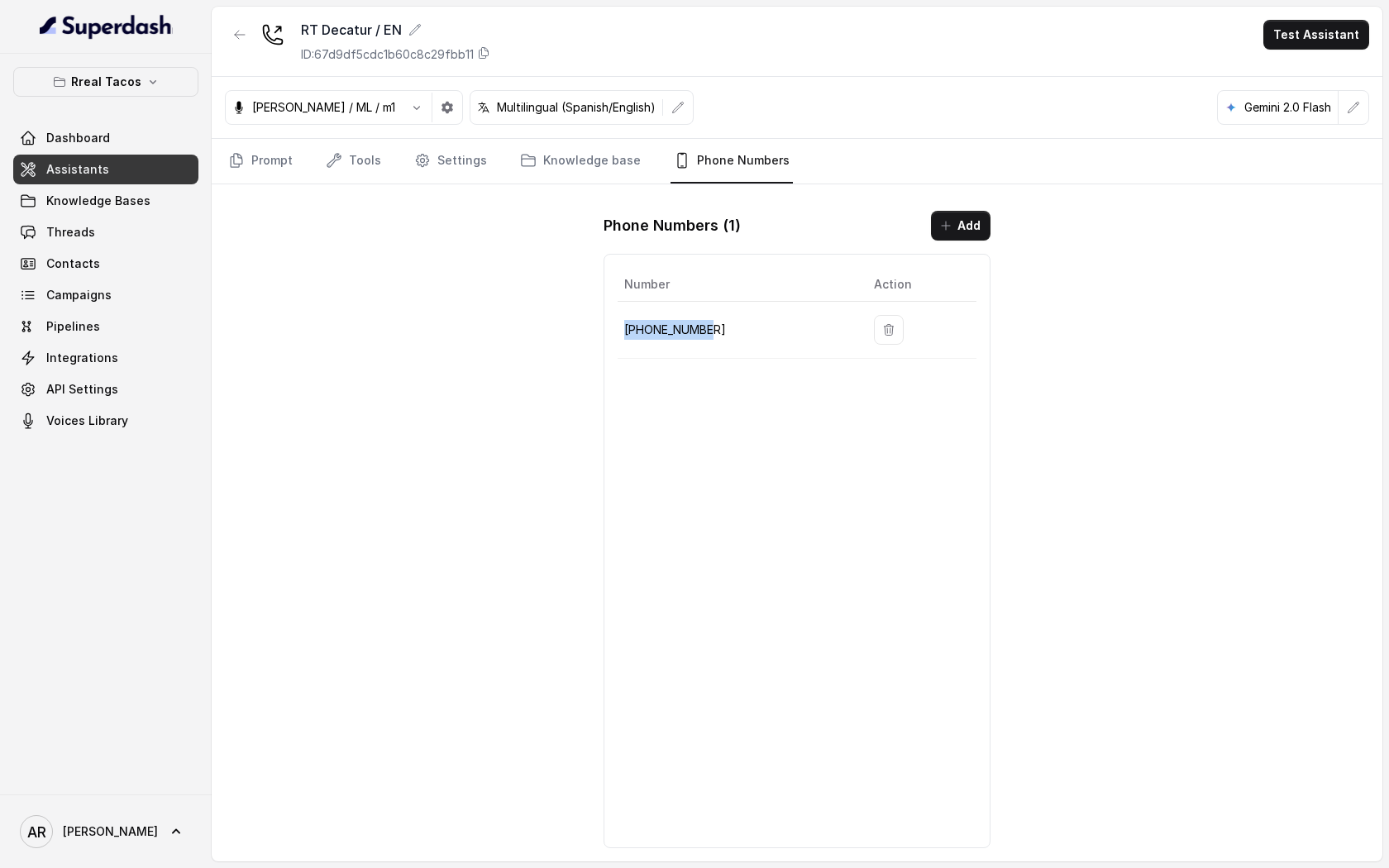
drag, startPoint x: 717, startPoint y: 334, endPoint x: 622, endPoint y: 334, distance: 95.0
click at [622, 334] on td "+14785003382" at bounding box center [739, 329] width 243 height 57
copy p "+14785003382"
